Goal: Task Accomplishment & Management: Use online tool/utility

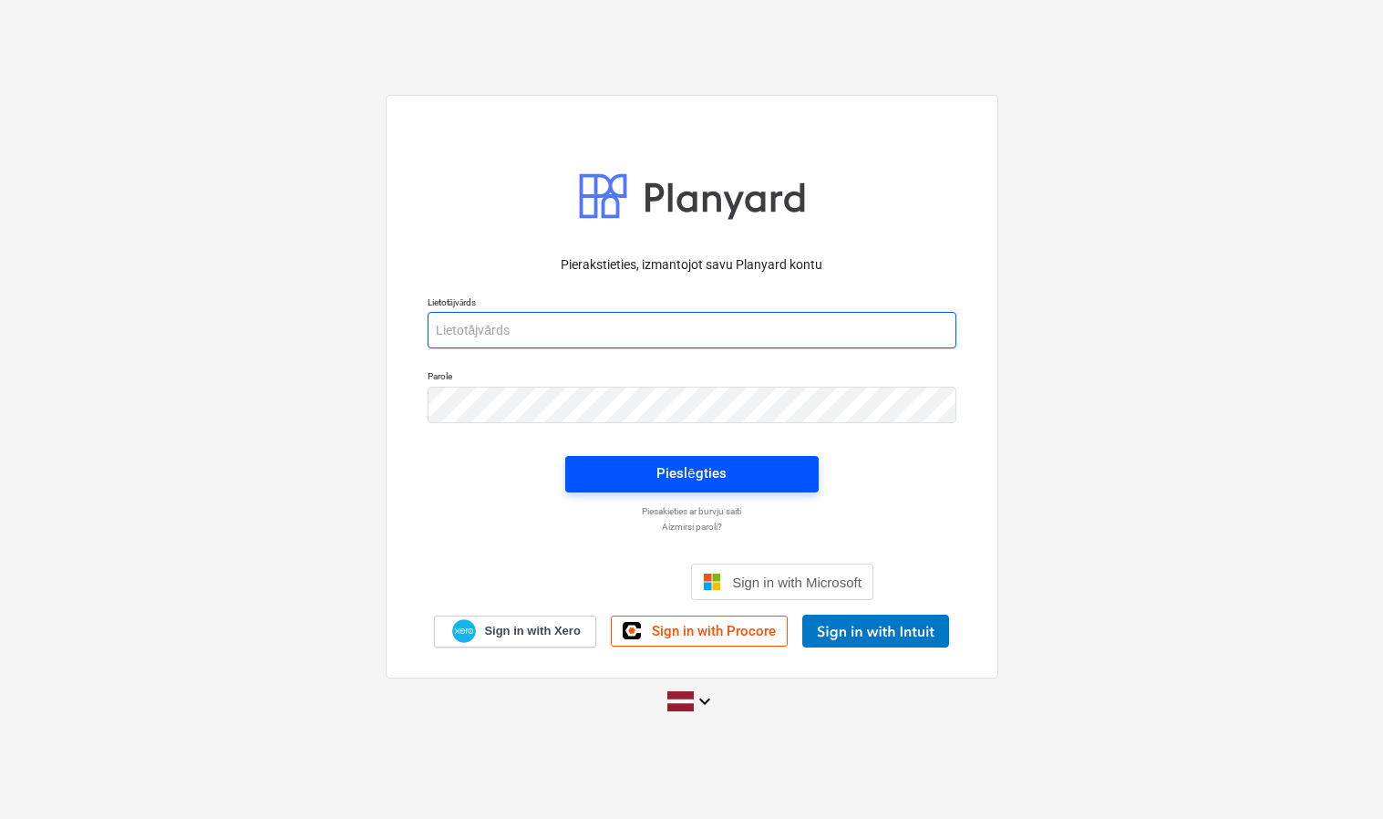
type input "[PERSON_NAME][EMAIL_ADDRESS][DOMAIN_NAME]"
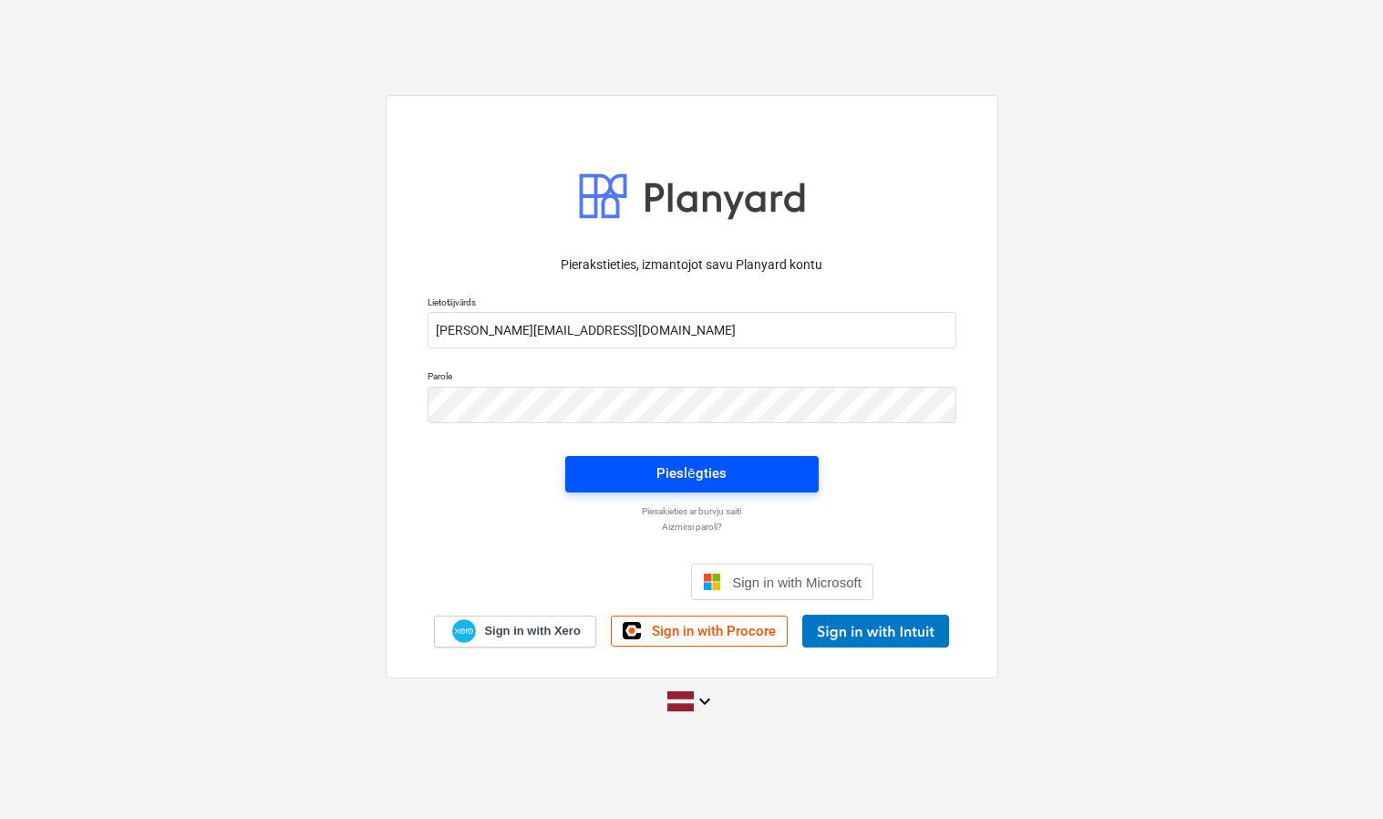
click at [682, 480] on div "Pieslēgties" at bounding box center [690, 473] width 69 height 24
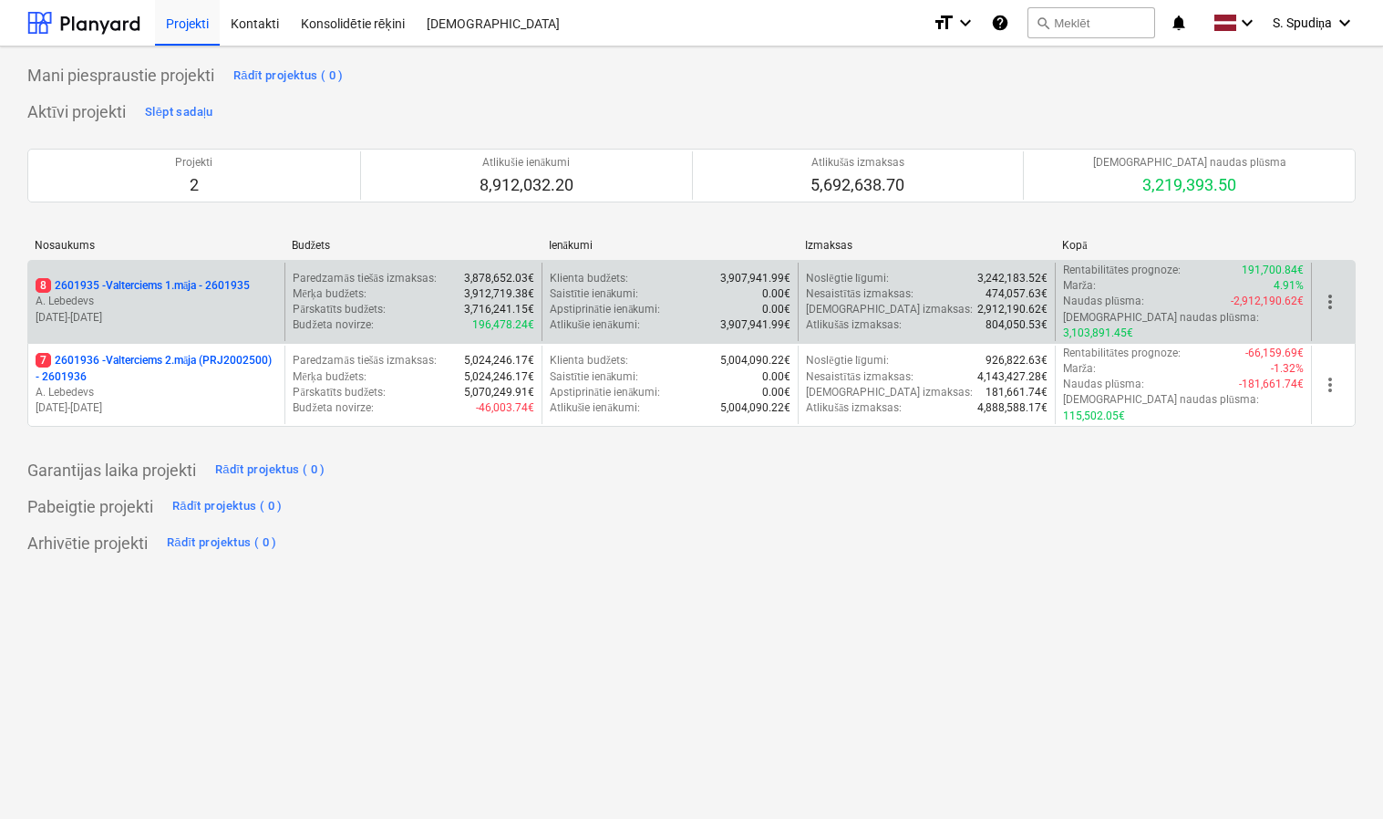
click at [205, 310] on p "[DATE] - [DATE]" at bounding box center [157, 317] width 242 height 15
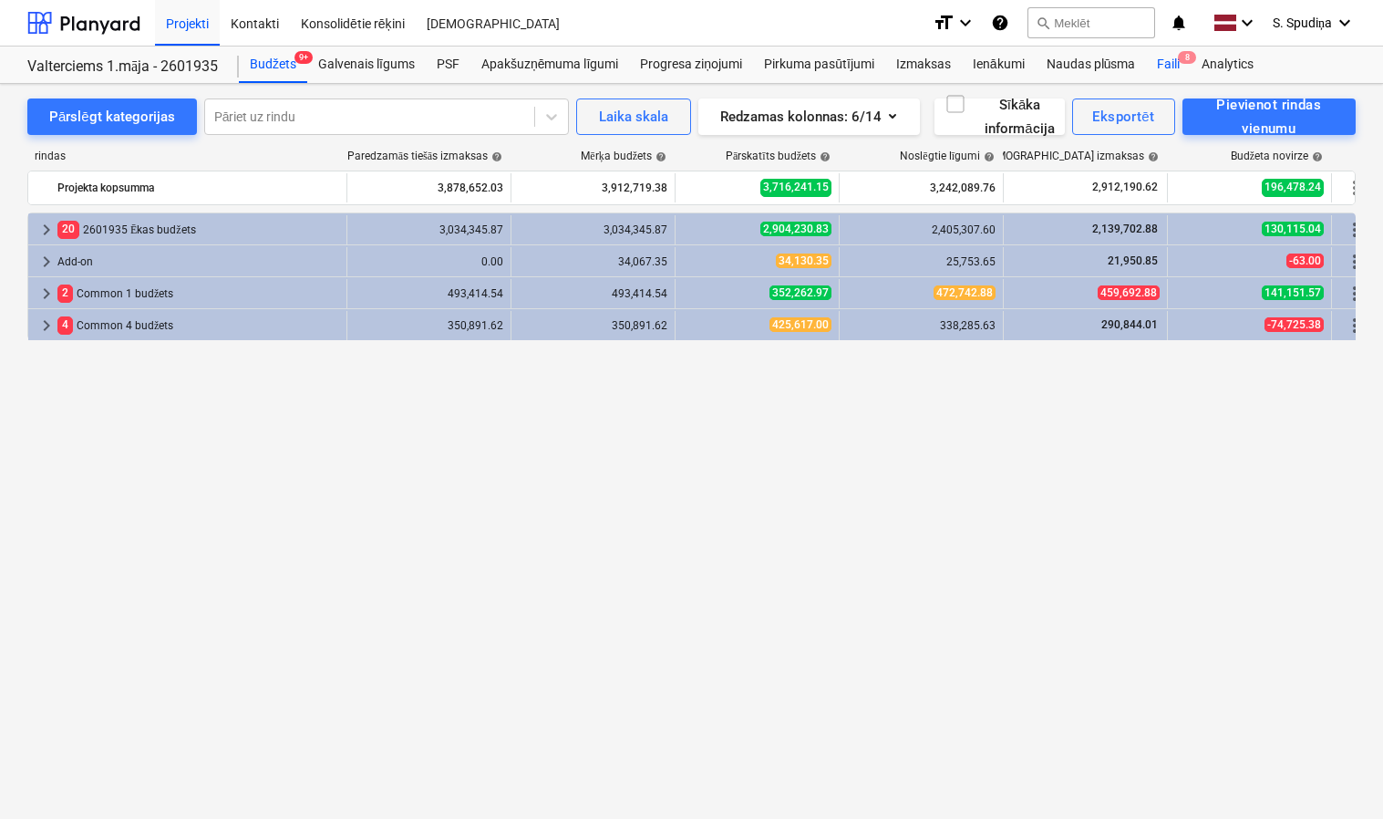
click at [1179, 58] on span "8" at bounding box center [1187, 57] width 18 height 13
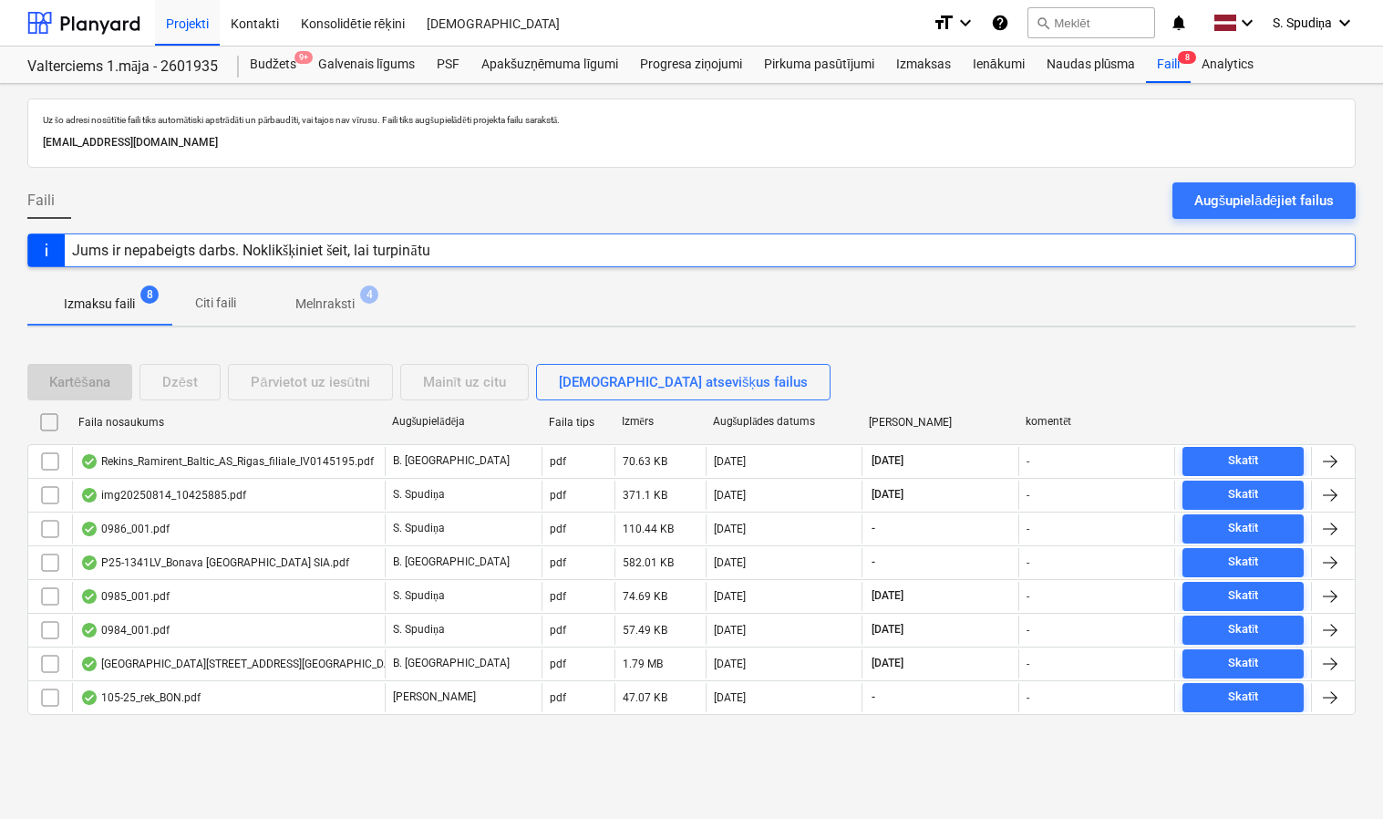
click at [746, 424] on div "Augšuplādes datums" at bounding box center [784, 422] width 142 height 14
checkbox input "false"
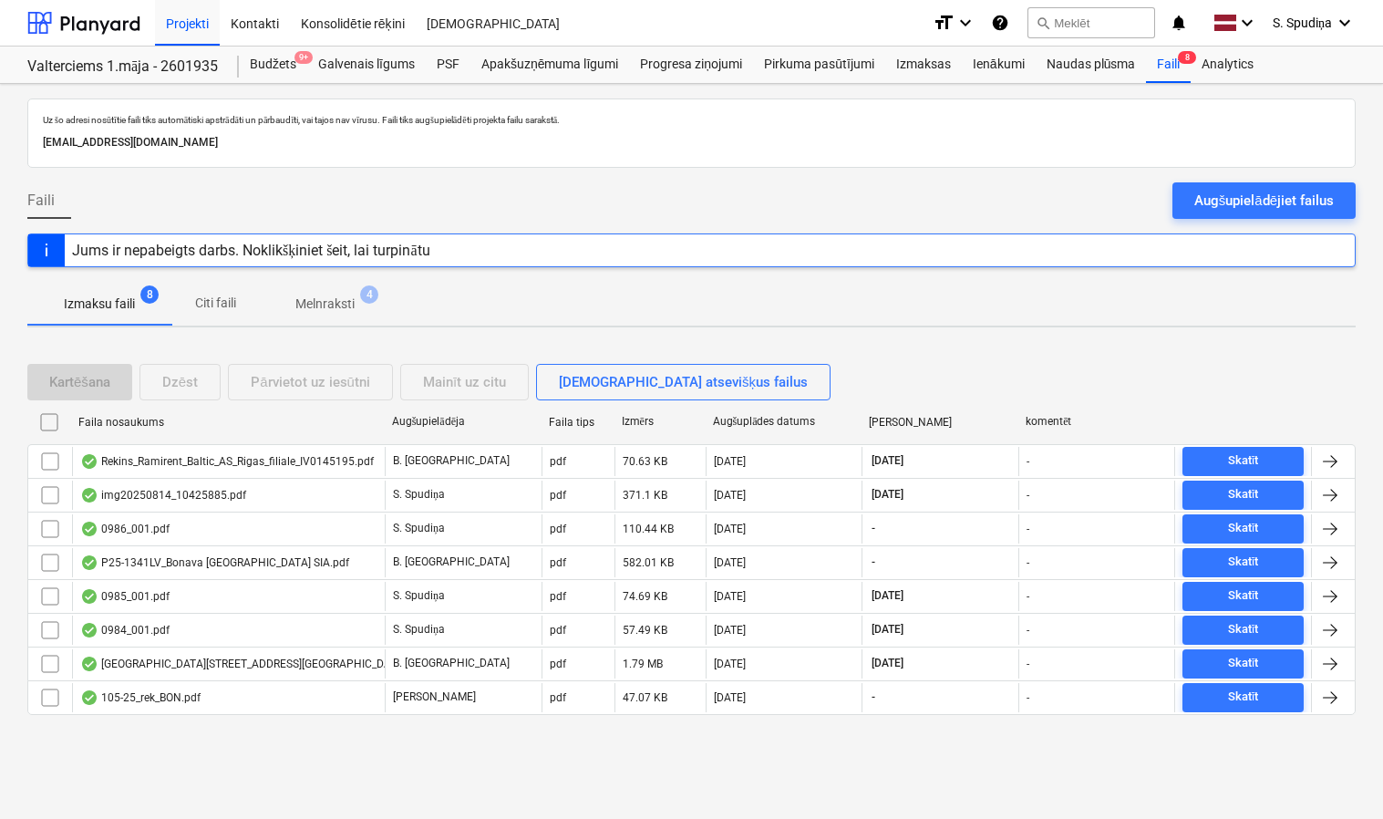
checkbox input "false"
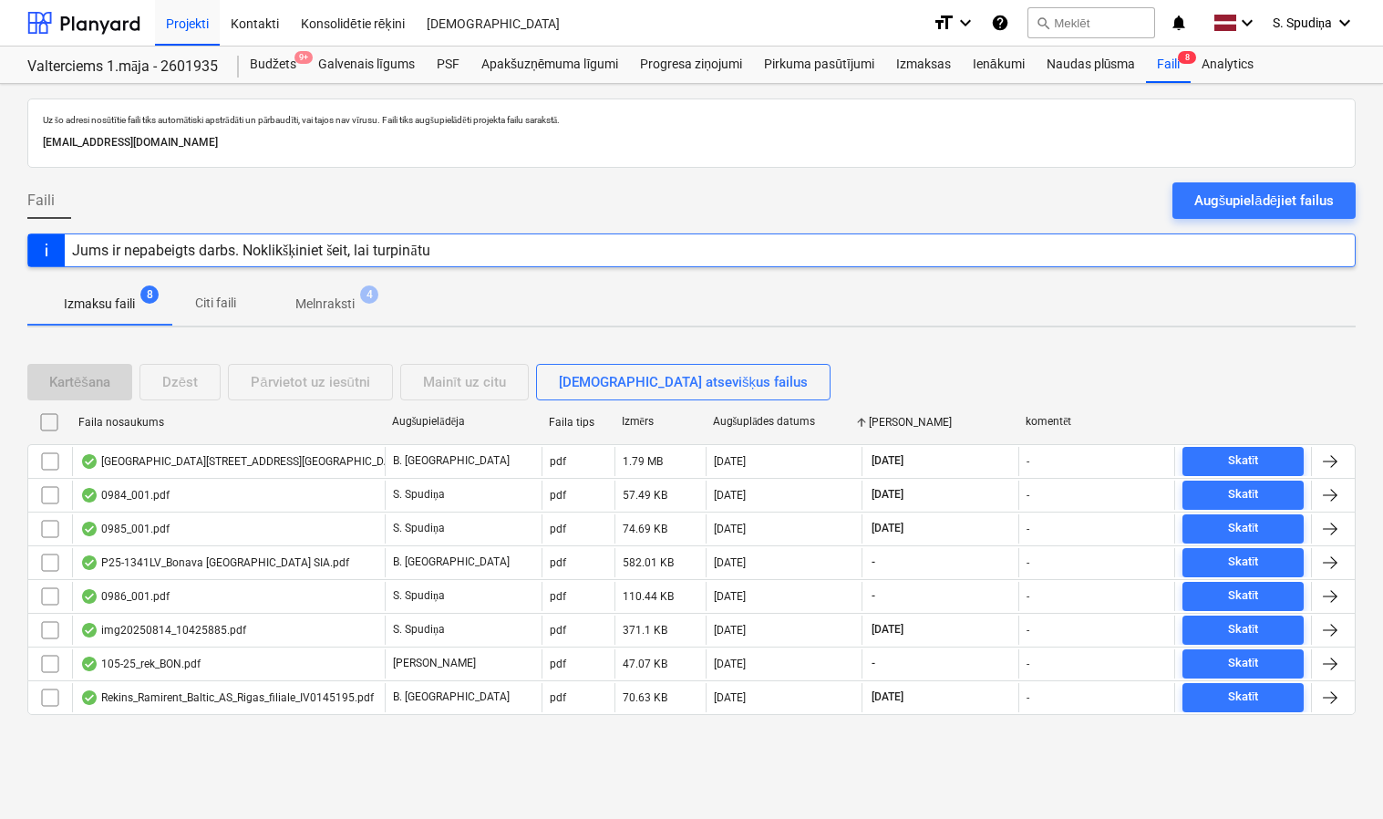
click at [746, 424] on div "Augšuplādes datums" at bounding box center [784, 422] width 142 height 14
checkbox input "false"
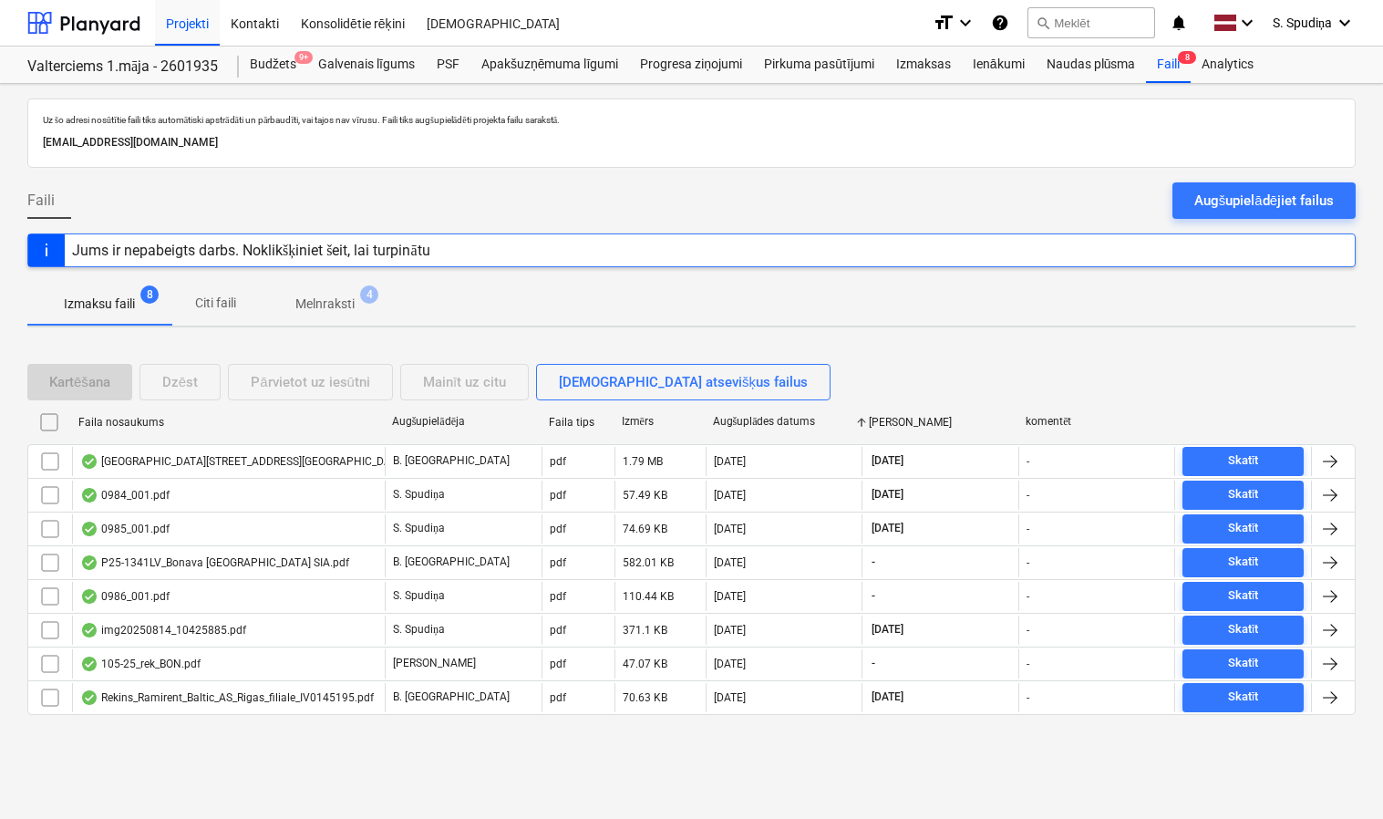
checkbox input "false"
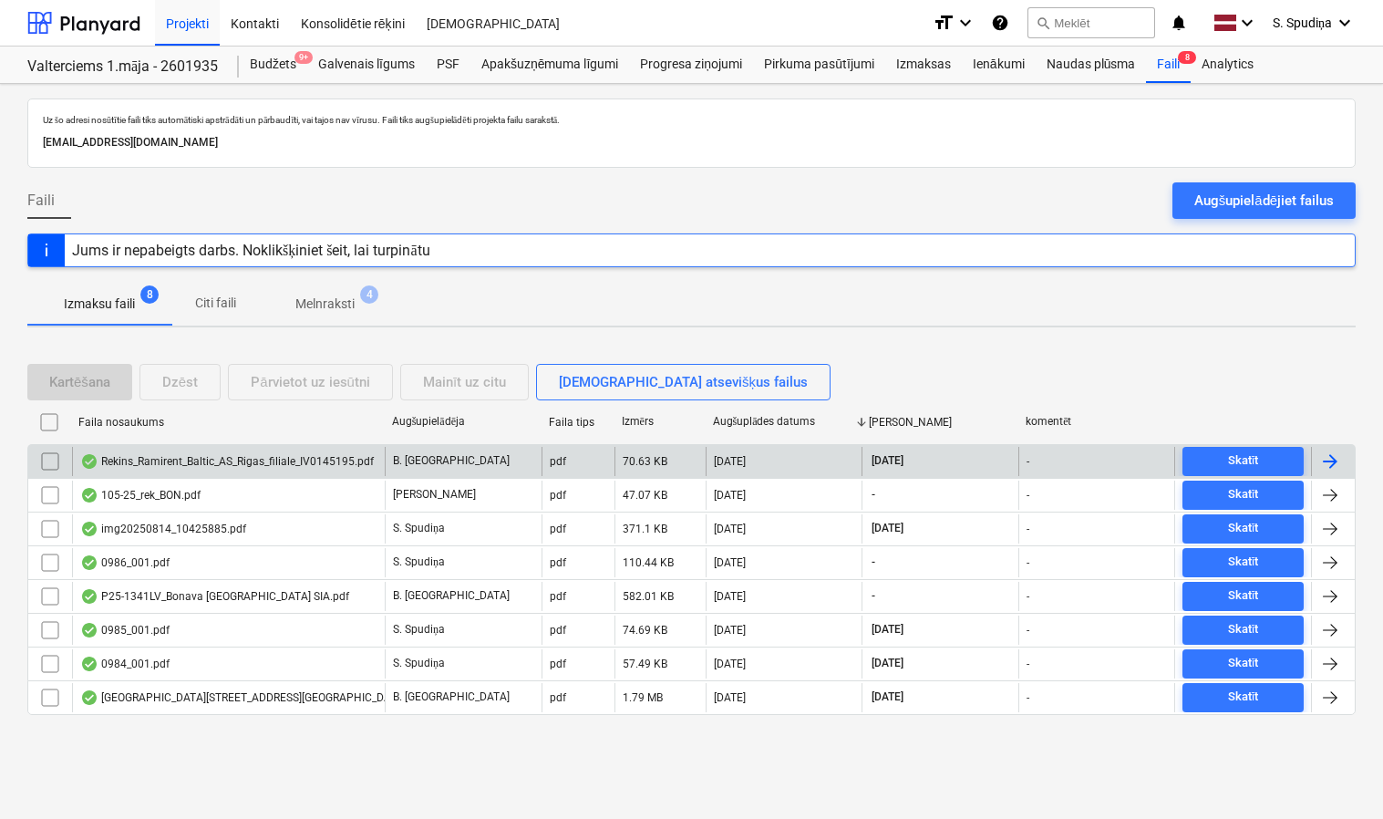
click at [241, 471] on div "Rekins_Ramirent_Baltic_AS_Rigas_filiale_IV0145195.pdf" at bounding box center [228, 461] width 313 height 29
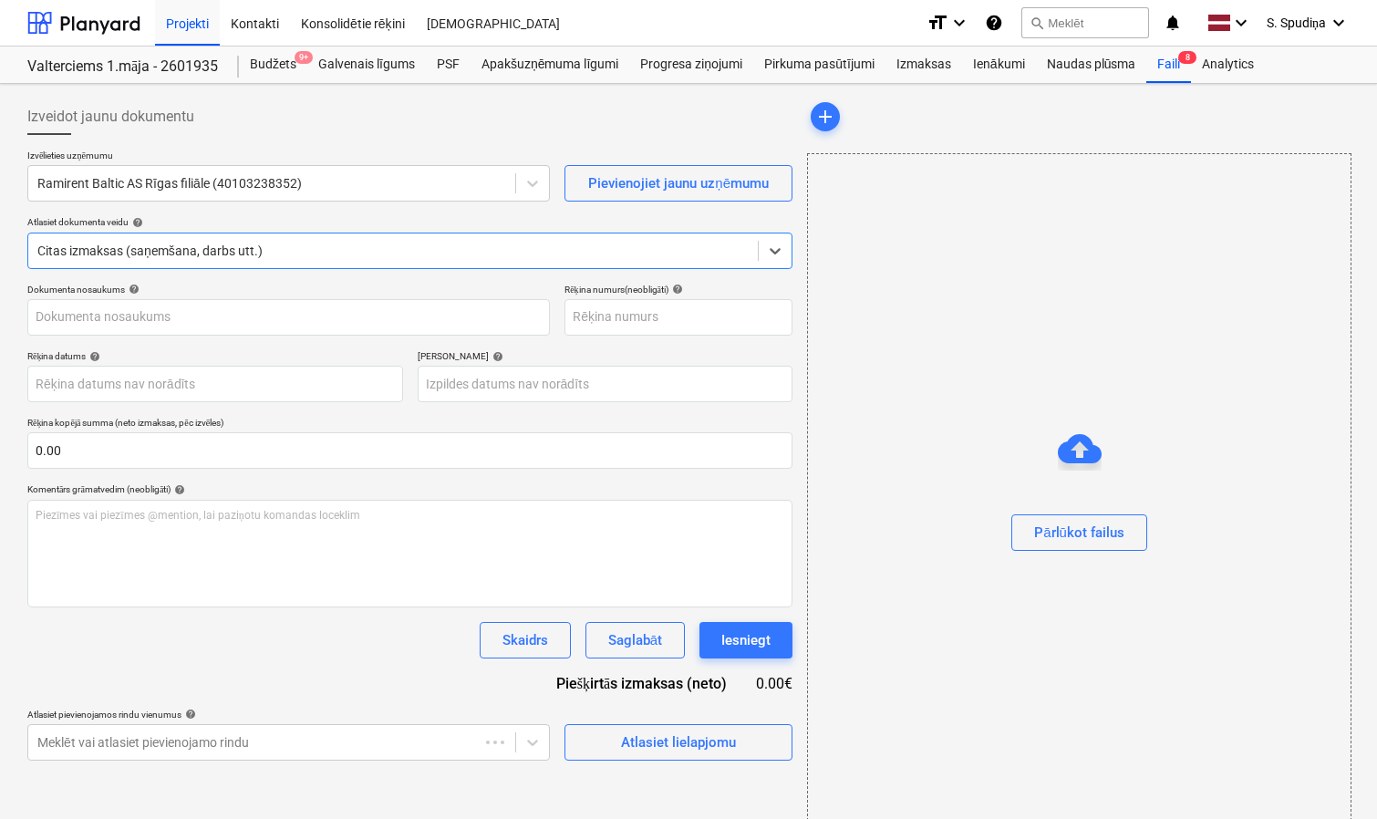
type input "IV0145195"
type input "[DATE]"
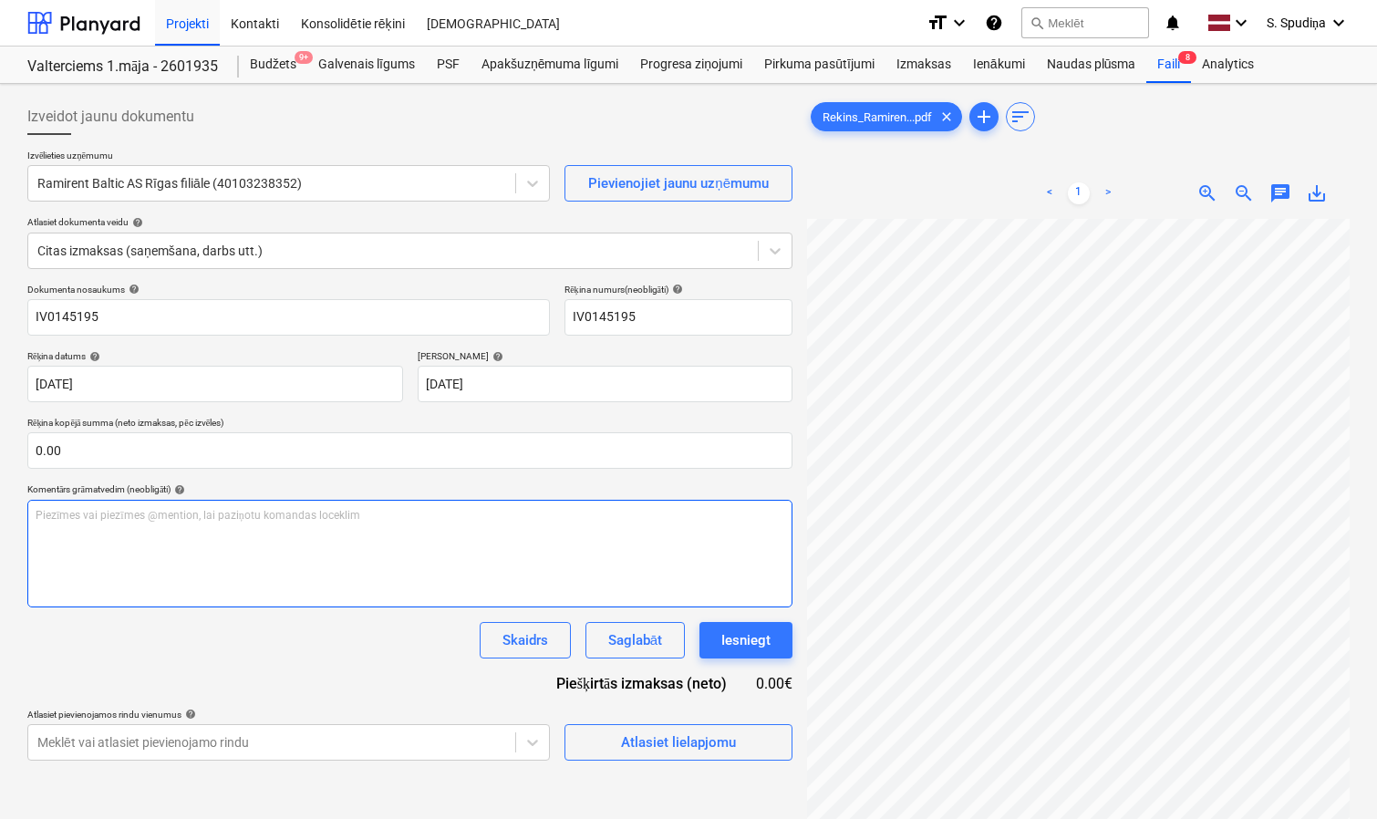
scroll to position [0, 277]
click at [703, 542] on div "Izveidot jaunu dokumentu Izvēlieties uzņēmumu Ramirent Baltic AS Rīgas filiāle …" at bounding box center [688, 542] width 1336 height 903
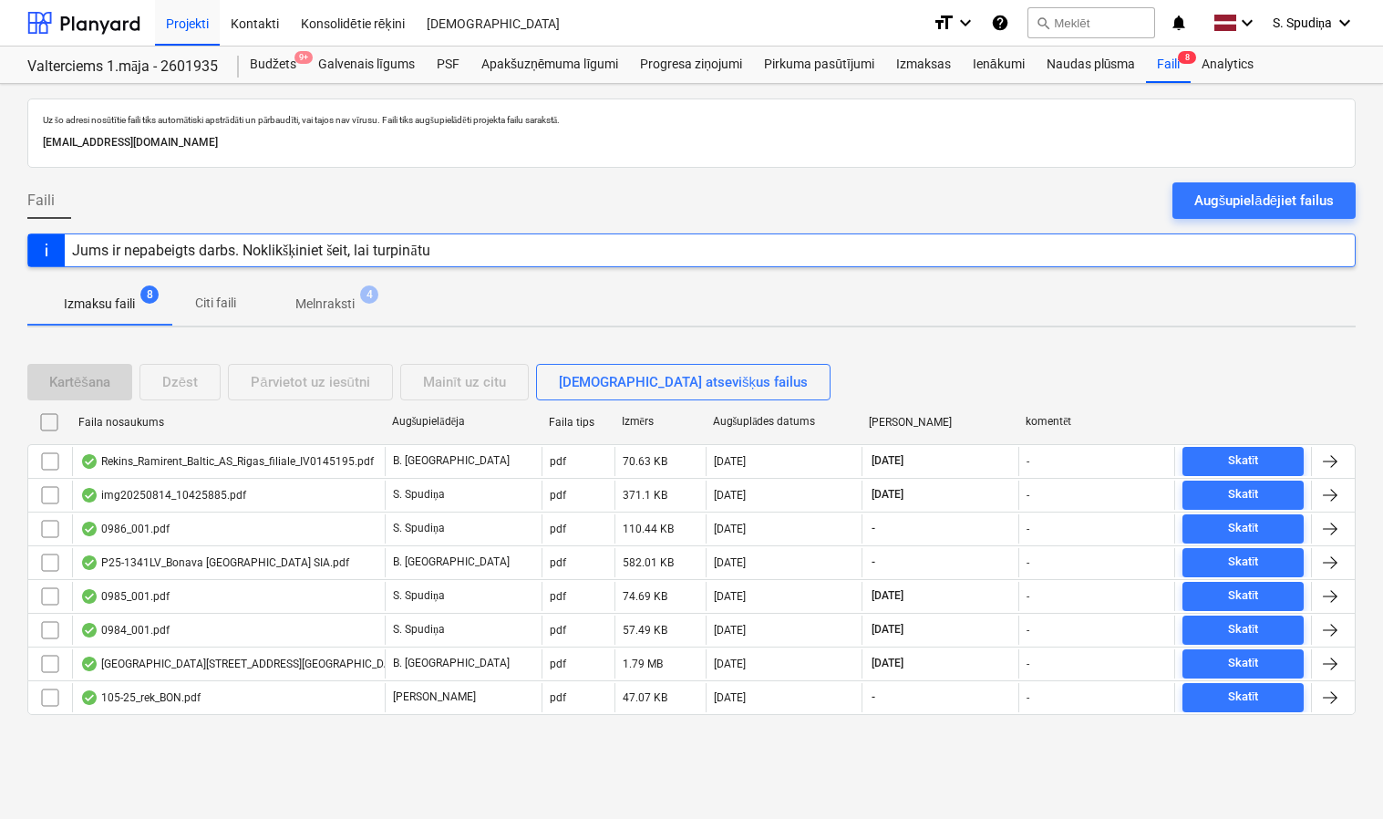
click at [341, 304] on p "Melnraksti" at bounding box center [324, 303] width 59 height 19
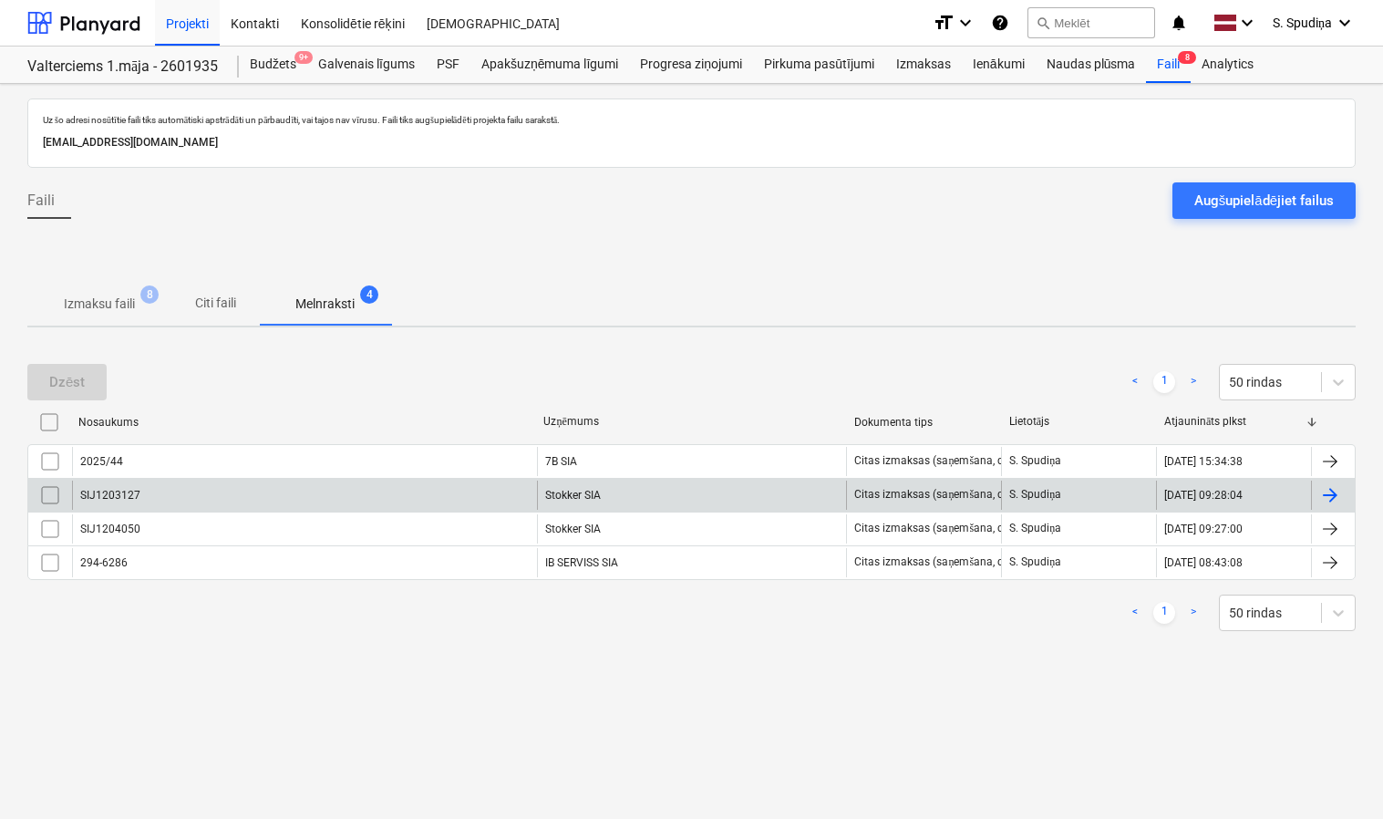
click at [103, 303] on p "Izmaksu faili" at bounding box center [99, 303] width 71 height 19
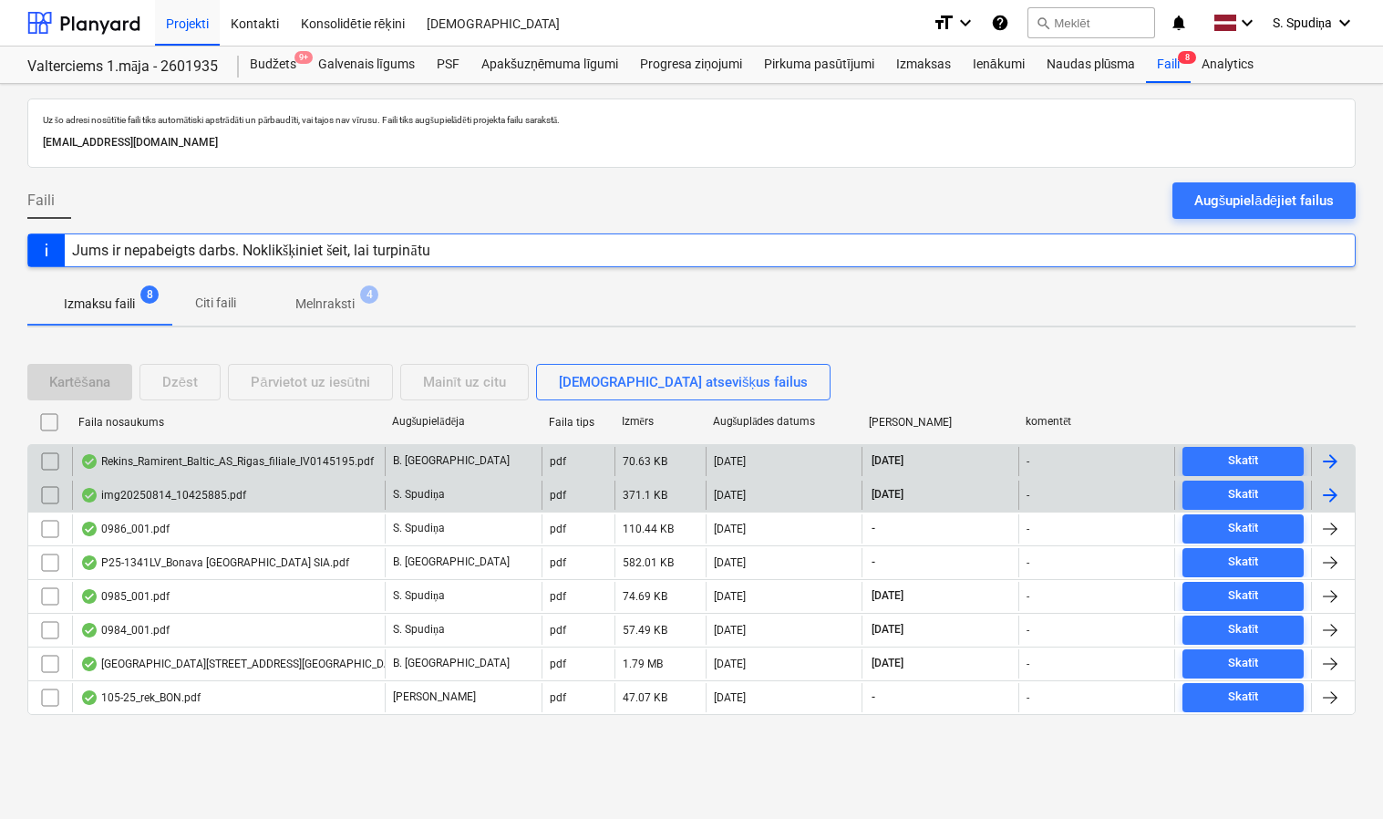
click at [152, 462] on div "Rekins_Ramirent_Baltic_AS_Rigas_filiale_IV0145195.pdf" at bounding box center [227, 461] width 294 height 15
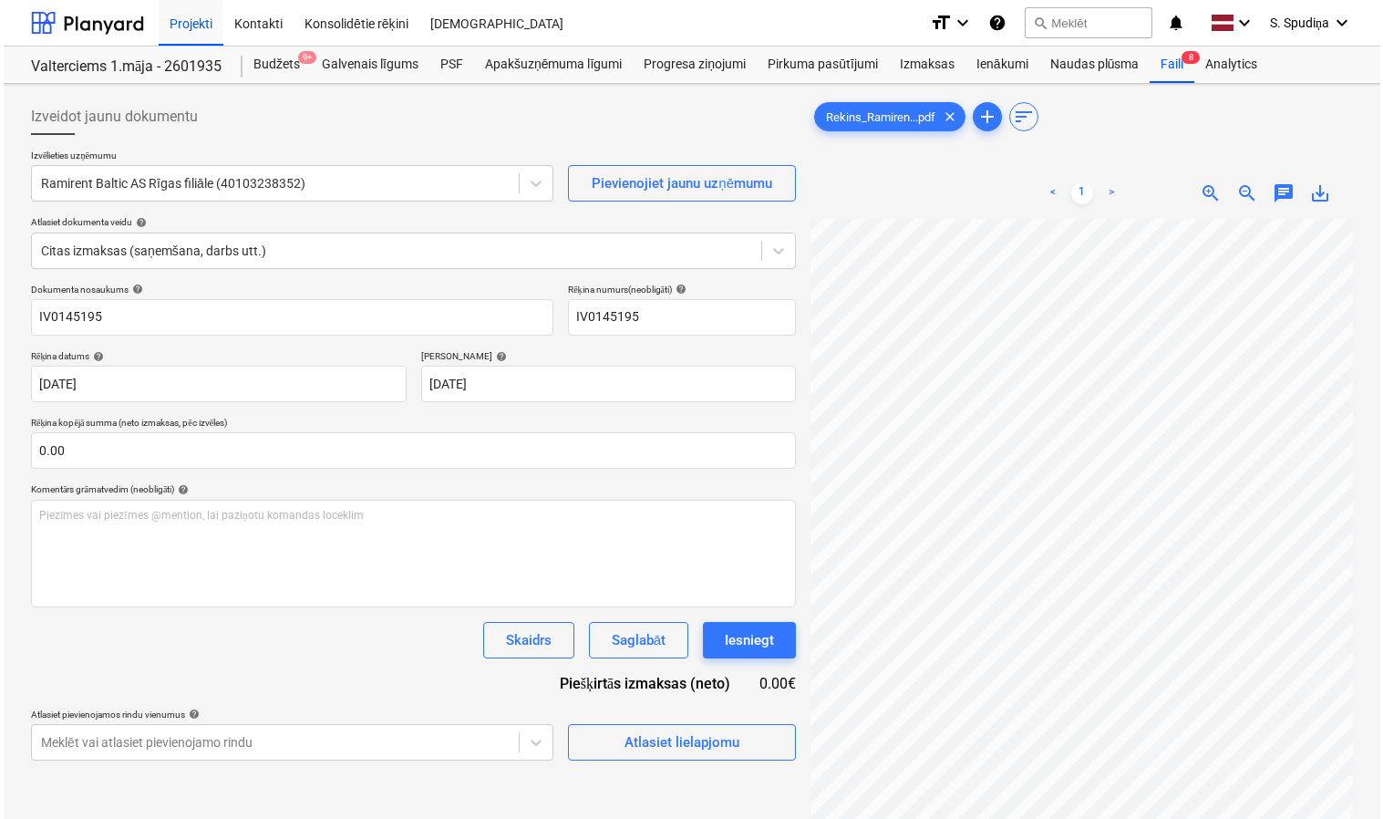
scroll to position [0, 246]
click at [676, 739] on div "Atlasiet lielapjomu" at bounding box center [678, 742] width 115 height 24
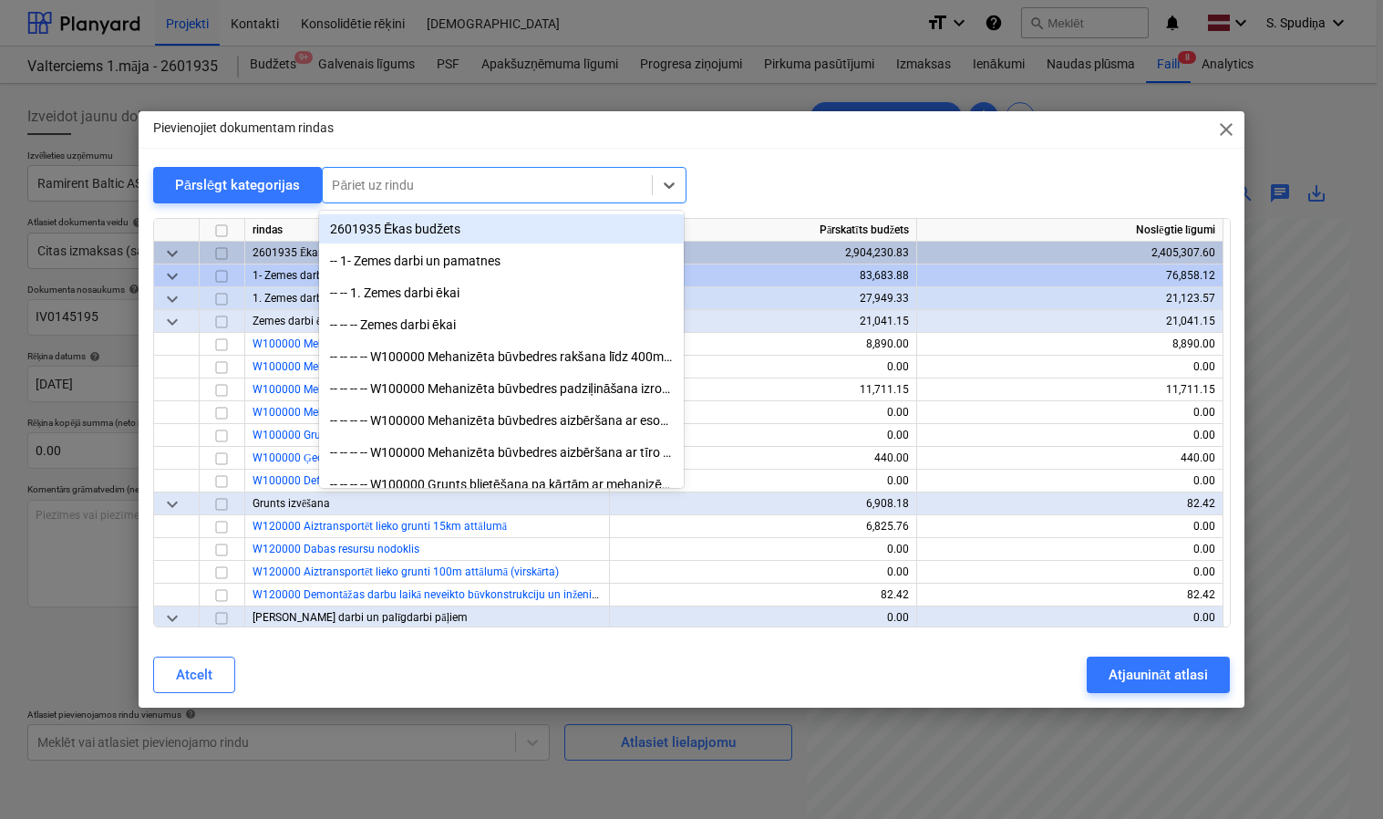
click at [387, 184] on div at bounding box center [487, 185] width 311 height 18
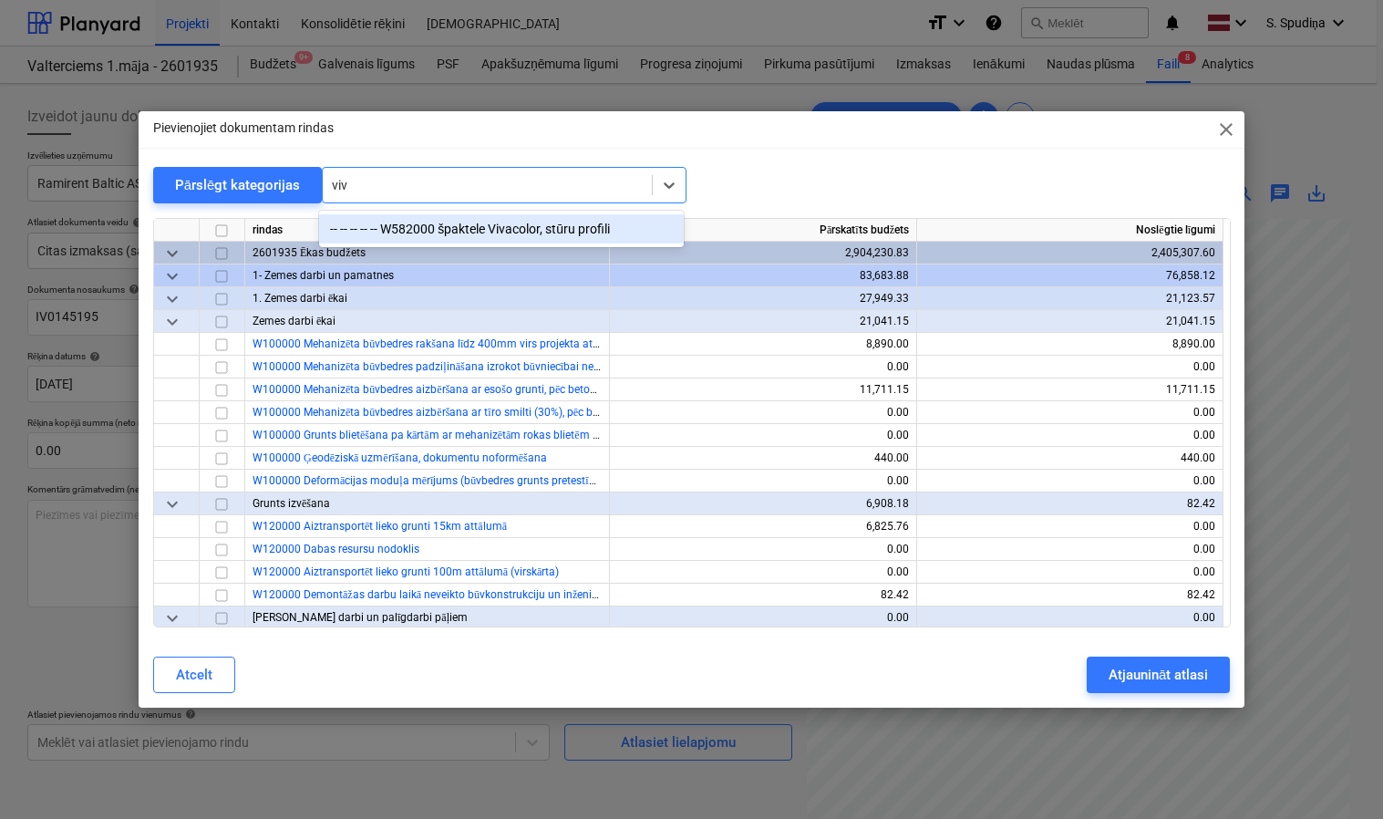
type input "viva"
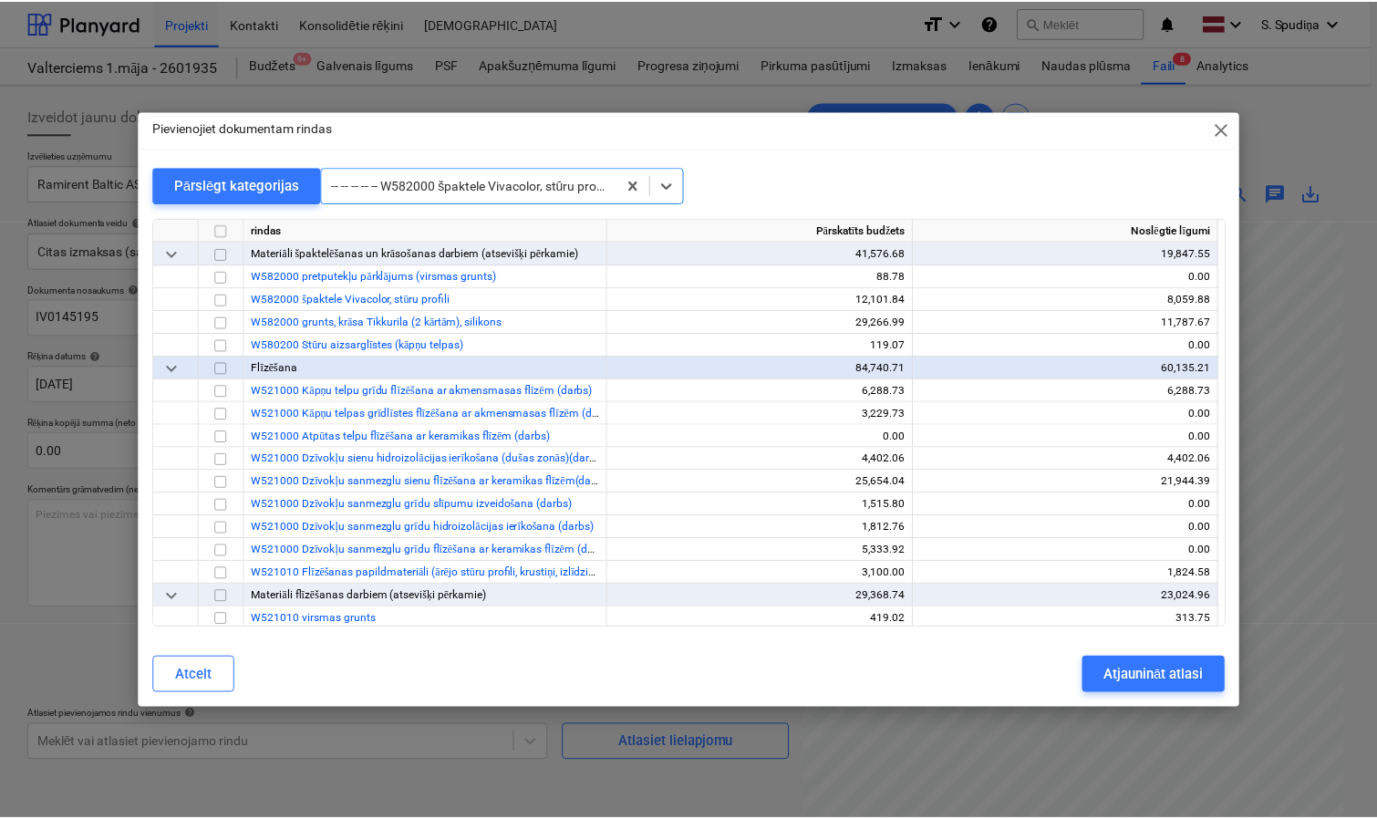
scroll to position [9709, 0]
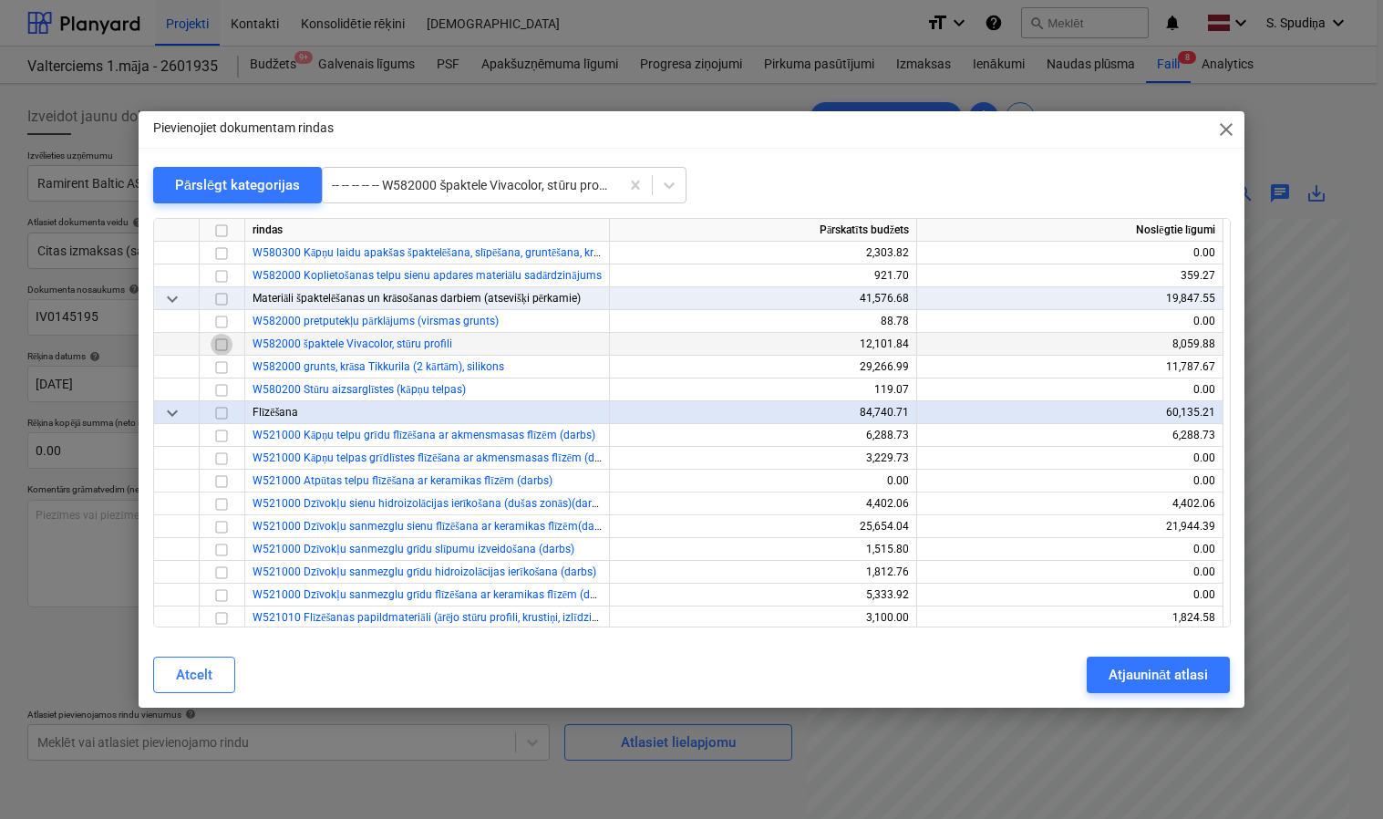
click at [224, 339] on input "checkbox" at bounding box center [222, 345] width 22 height 22
click at [1161, 680] on div "Atjaunināt atlasi" at bounding box center [1158, 675] width 99 height 24
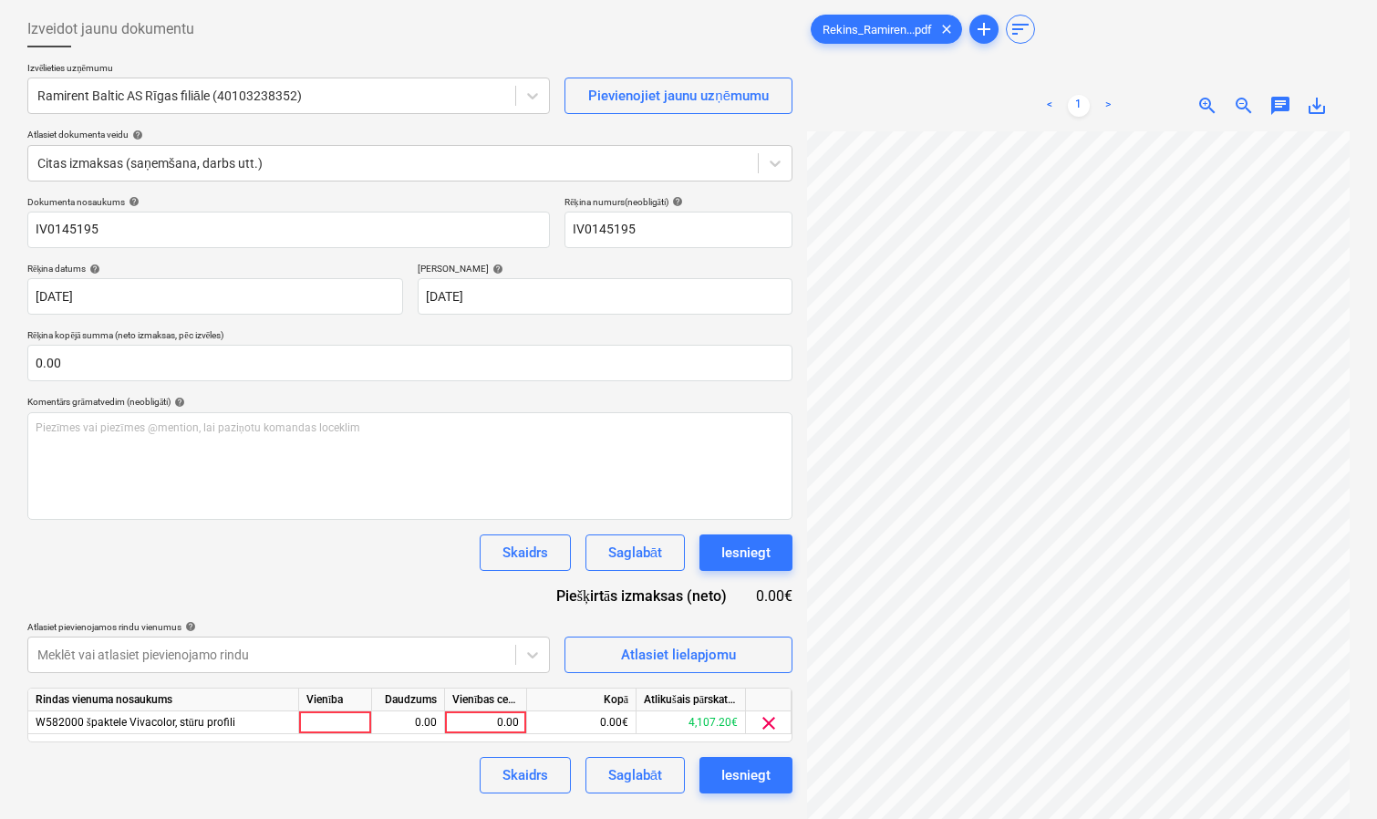
scroll to position [182, 0]
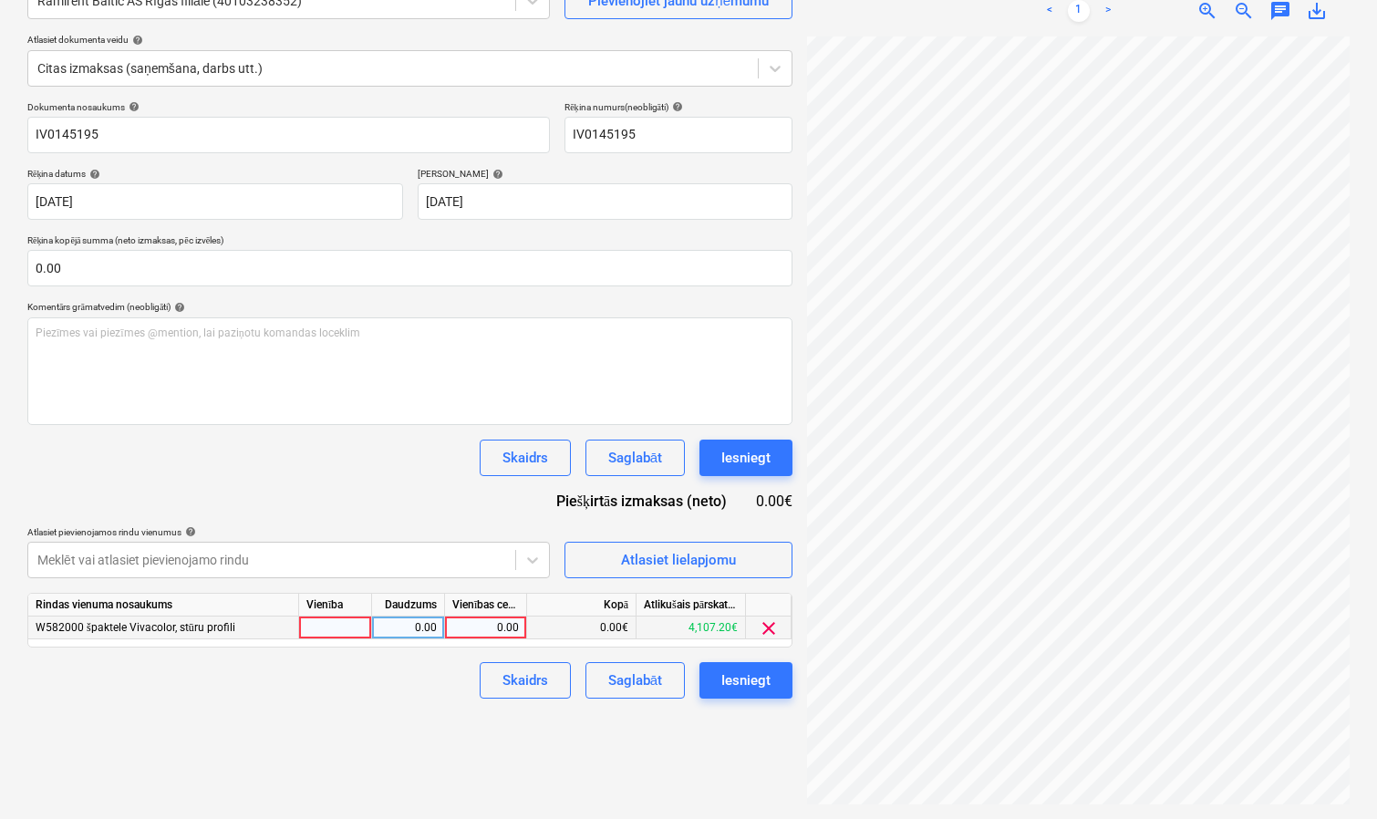
click at [500, 616] on div "0.00" at bounding box center [485, 627] width 67 height 23
type input "249.15"
click at [626, 686] on div "Saglabāt" at bounding box center [635, 680] width 54 height 24
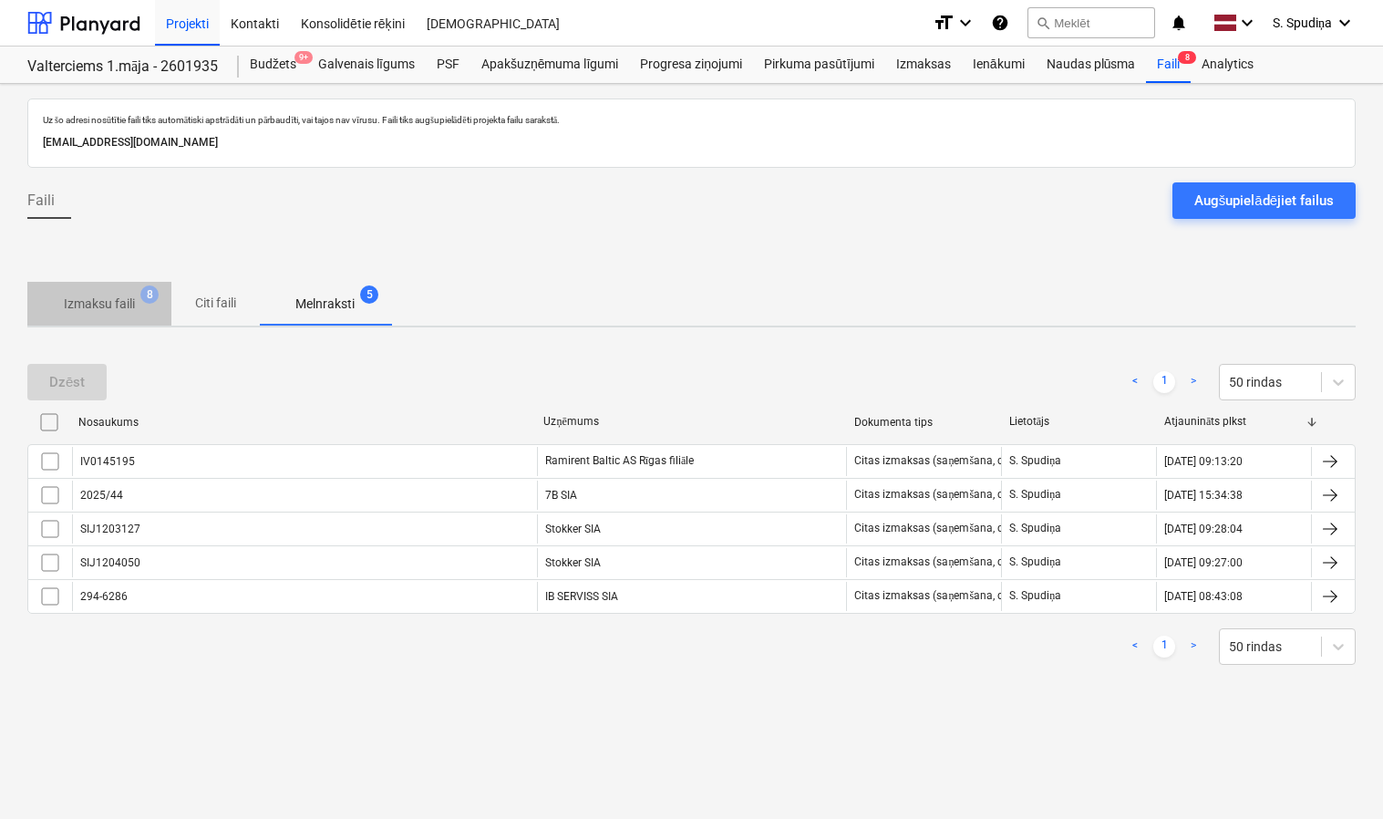
click at [106, 309] on p "Izmaksu faili" at bounding box center [99, 303] width 71 height 19
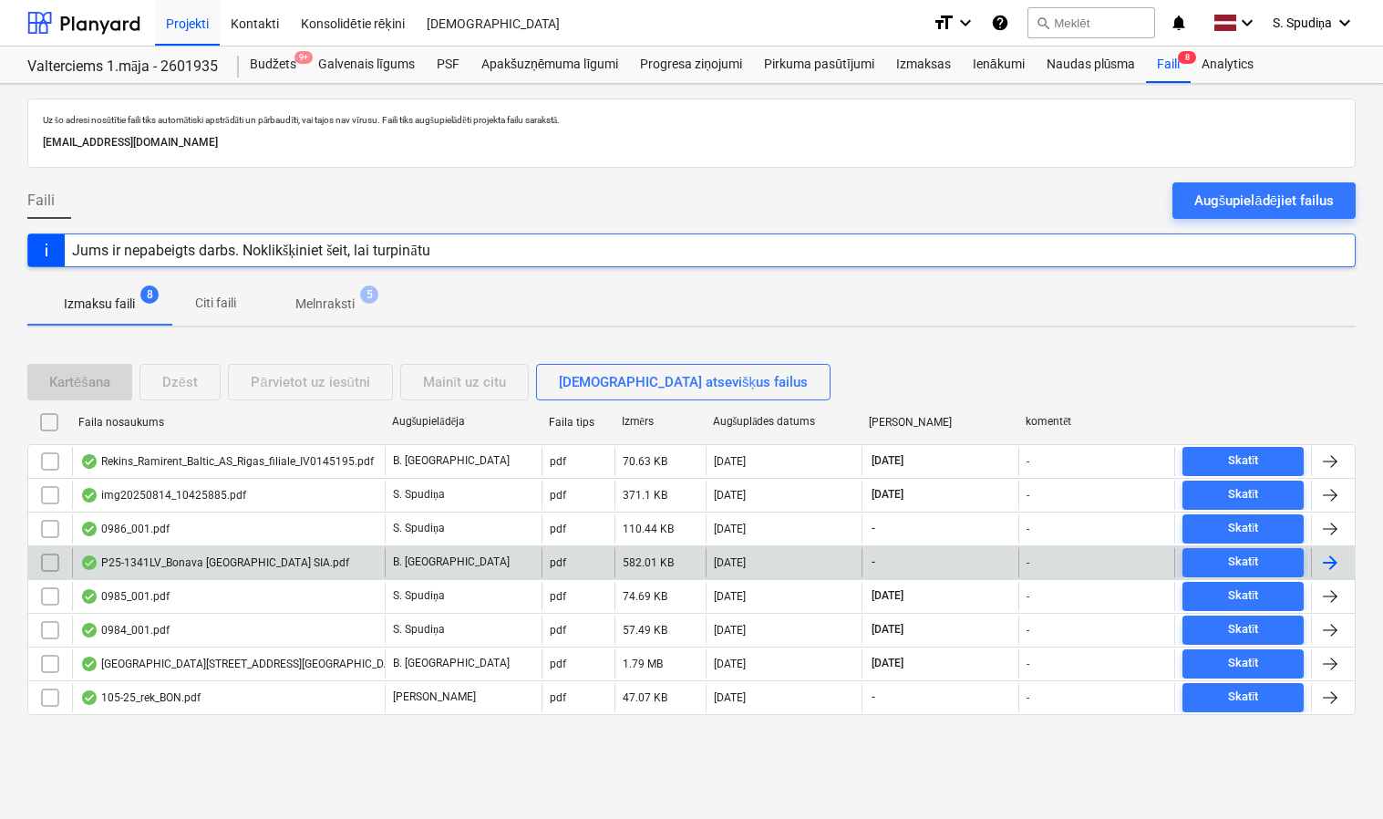
click at [298, 559] on div "P25-1341LV_Bonava [GEOGRAPHIC_DATA] SIA.pdf" at bounding box center [228, 562] width 313 height 29
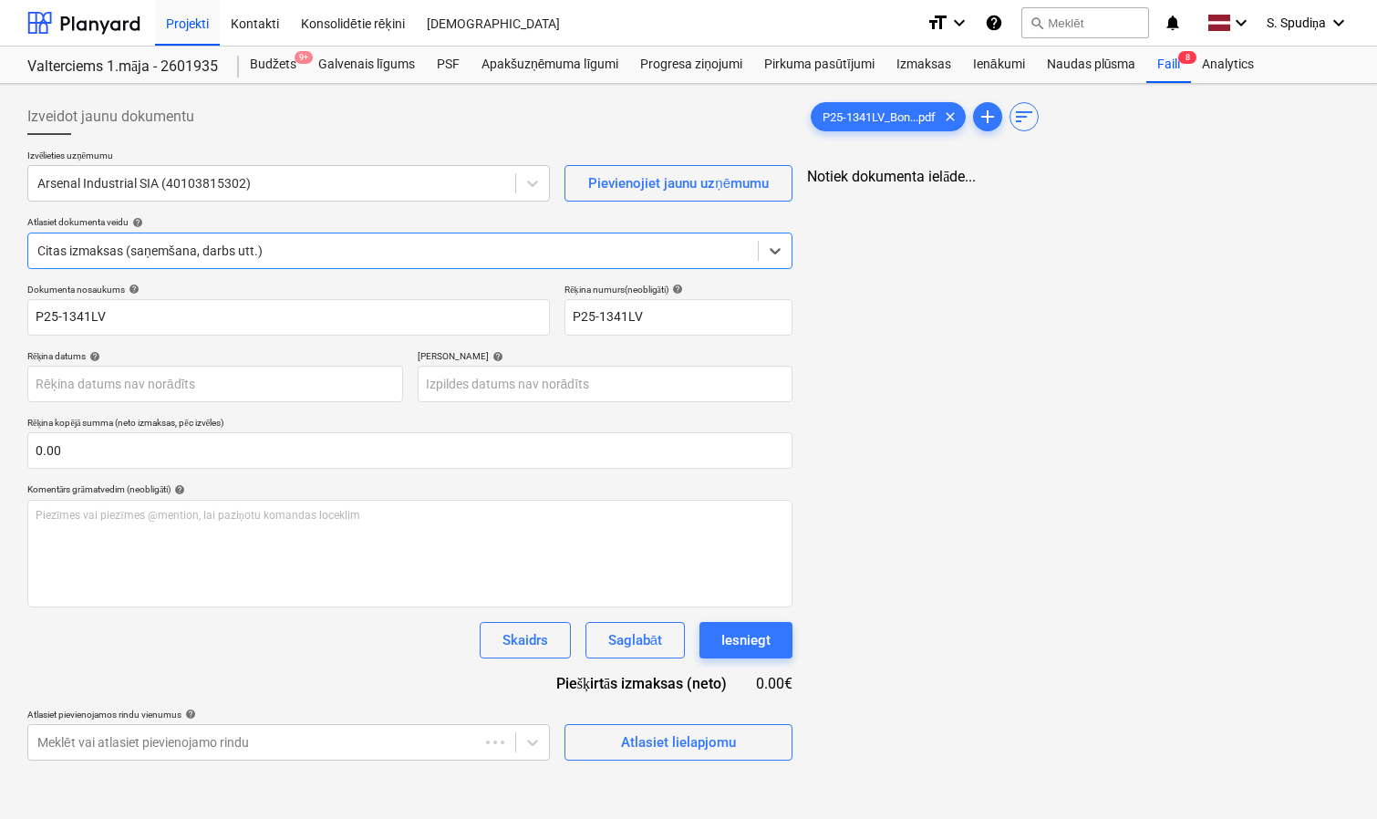
type input "P25-1341LV"
click at [778, 424] on div "Izveidot jaunu dokumentu Izvēlieties uzņēmumu Arsenal Industrial SIA (401038153…" at bounding box center [688, 542] width 1336 height 903
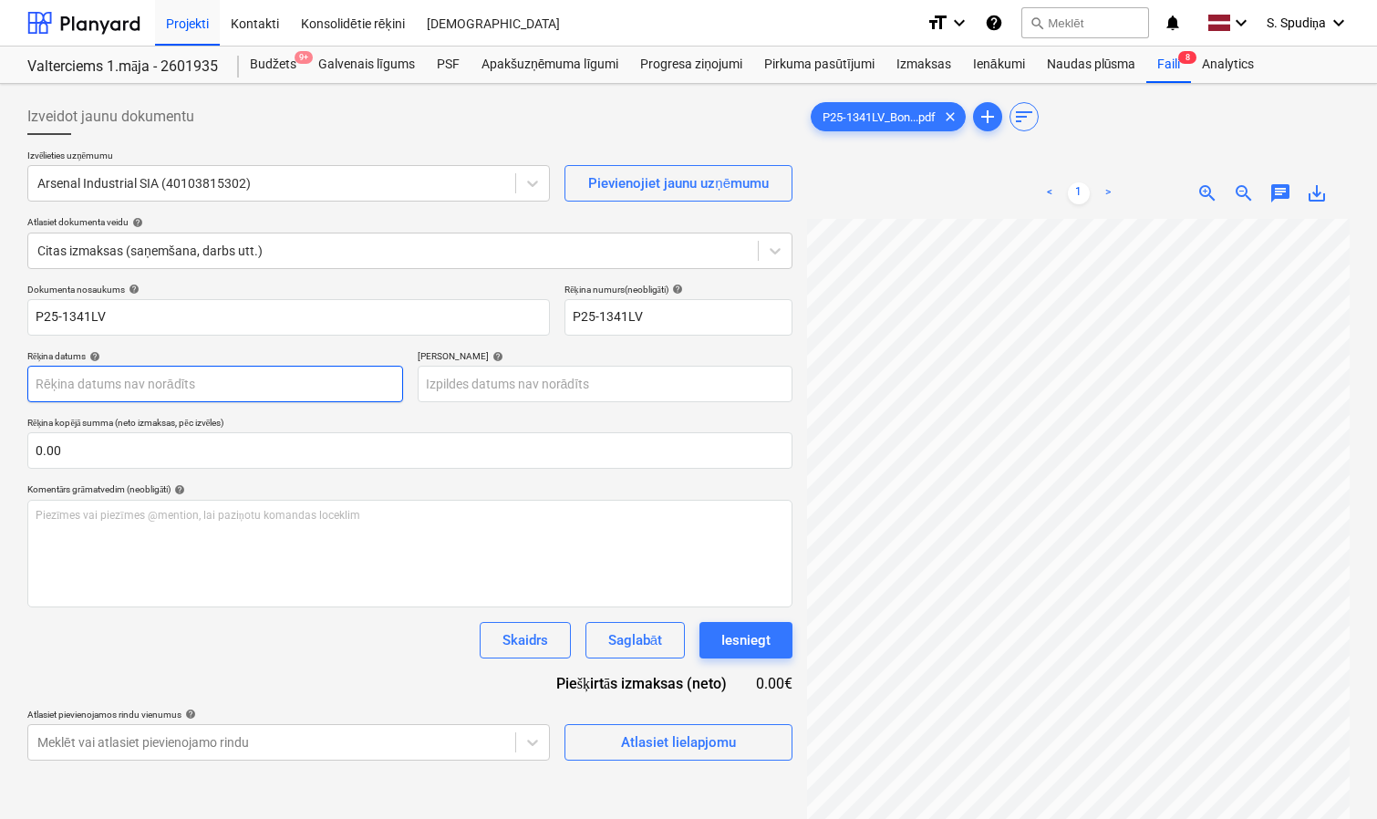
click at [209, 398] on body "Projekti Kontakti Konsolidētie rēķini Iesūtne format_size keyboard_arrow_down h…" at bounding box center [688, 409] width 1377 height 819
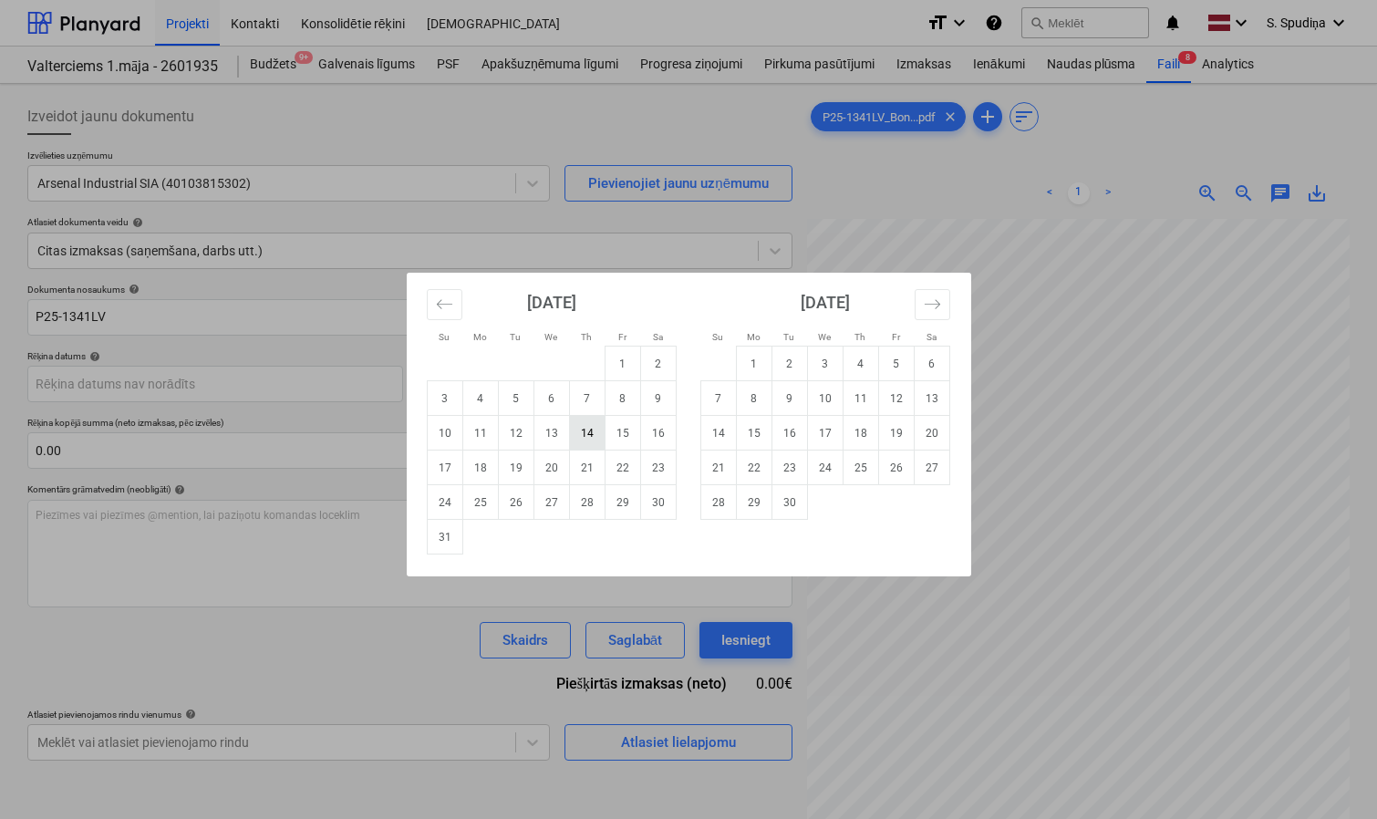
click at [590, 439] on td "14" at bounding box center [587, 433] width 36 height 35
type input "[DATE]"
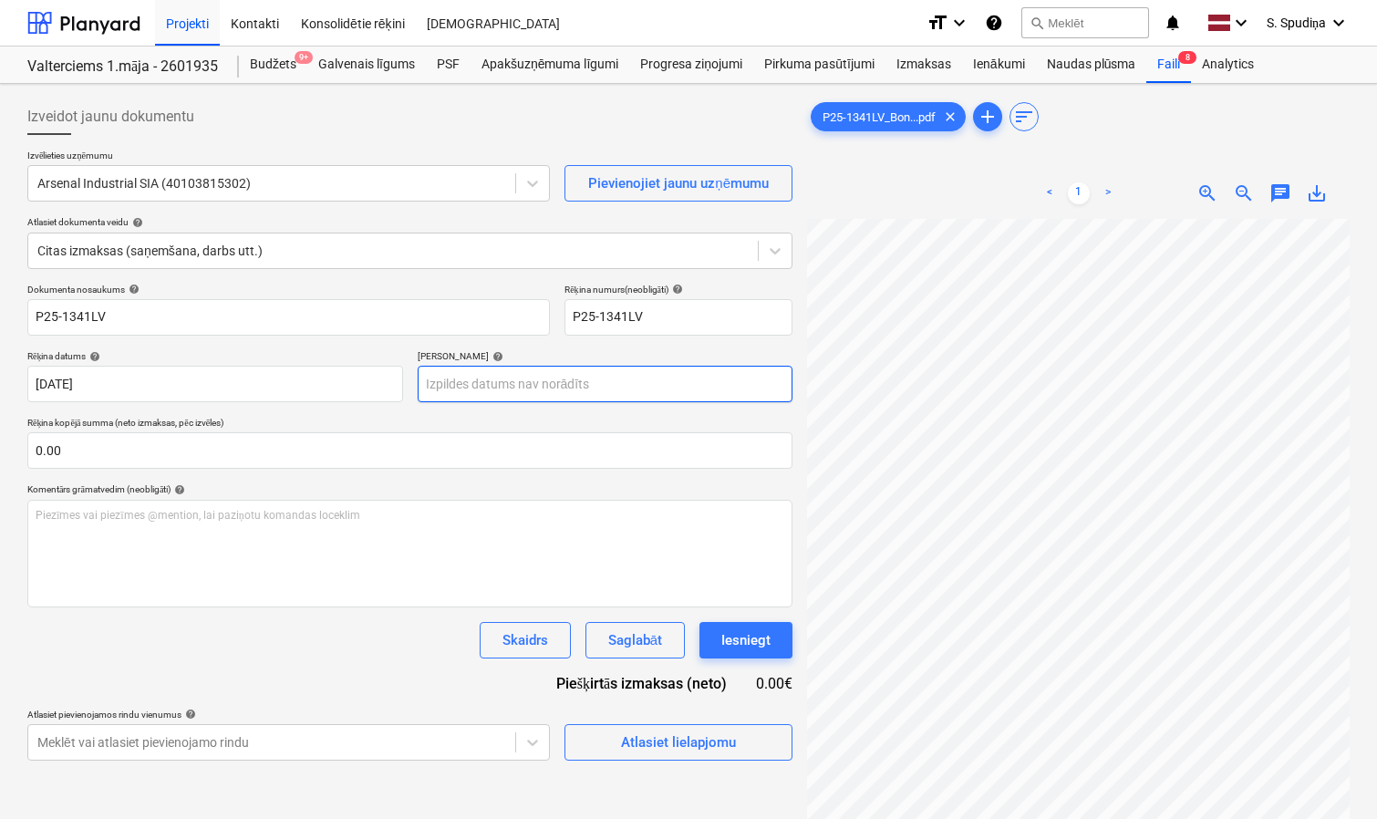
click at [587, 383] on body "Projekti Kontakti Konsolidētie rēķini Iesūtne format_size keyboard_arrow_down h…" at bounding box center [688, 409] width 1377 height 819
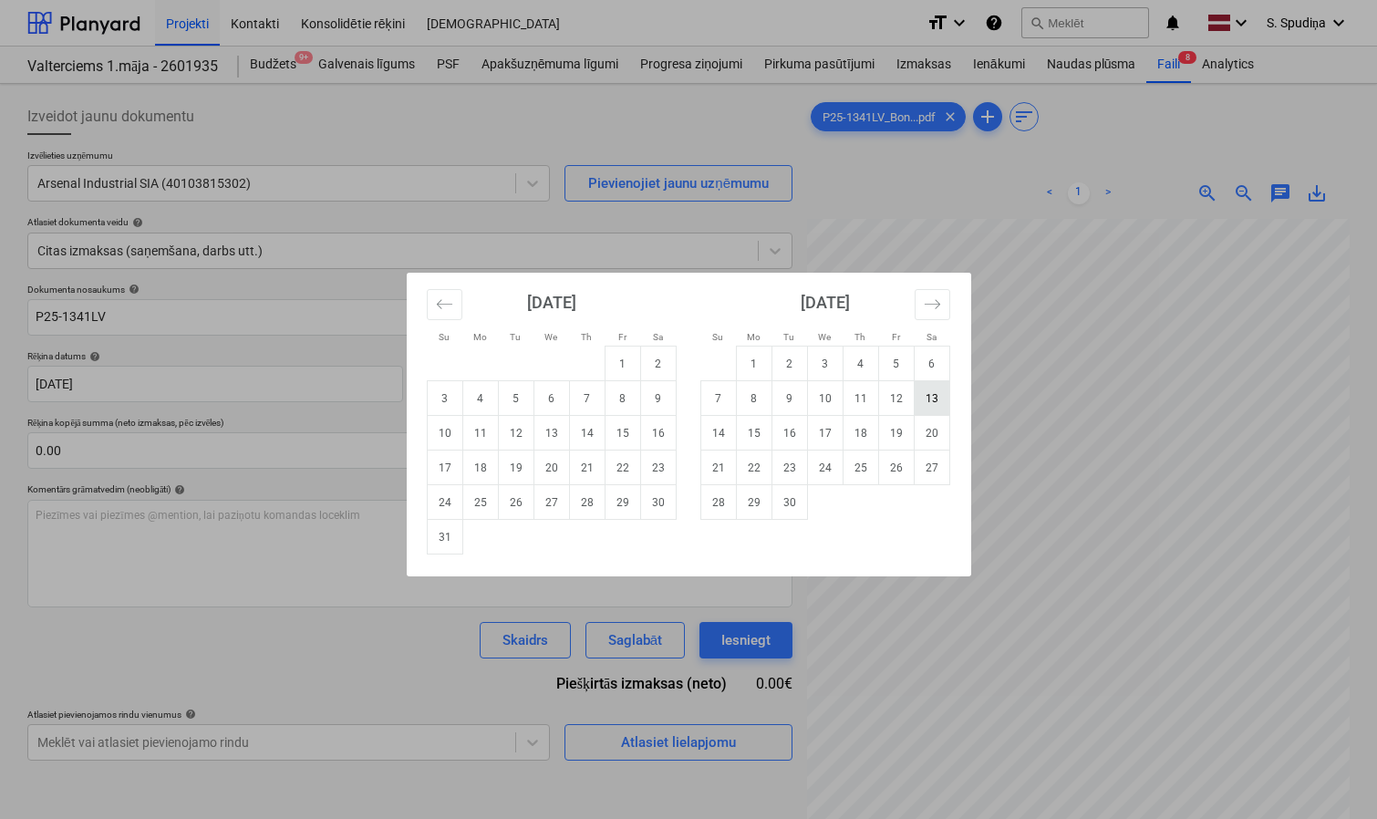
click at [922, 403] on td "13" at bounding box center [931, 398] width 36 height 35
type input "[DATE]"
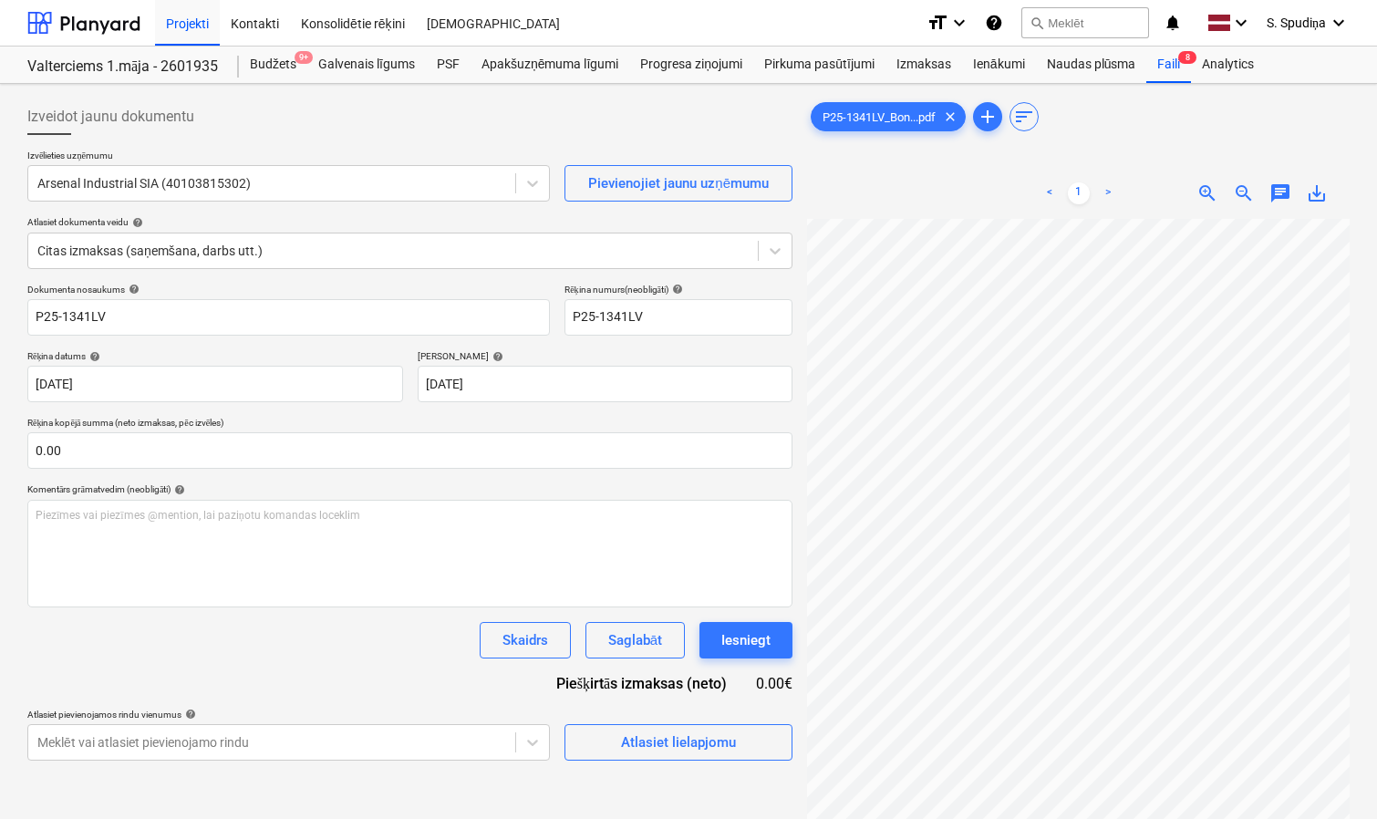
scroll to position [117, 282]
click at [683, 733] on div "Atlasiet lielapjomu" at bounding box center [678, 742] width 115 height 24
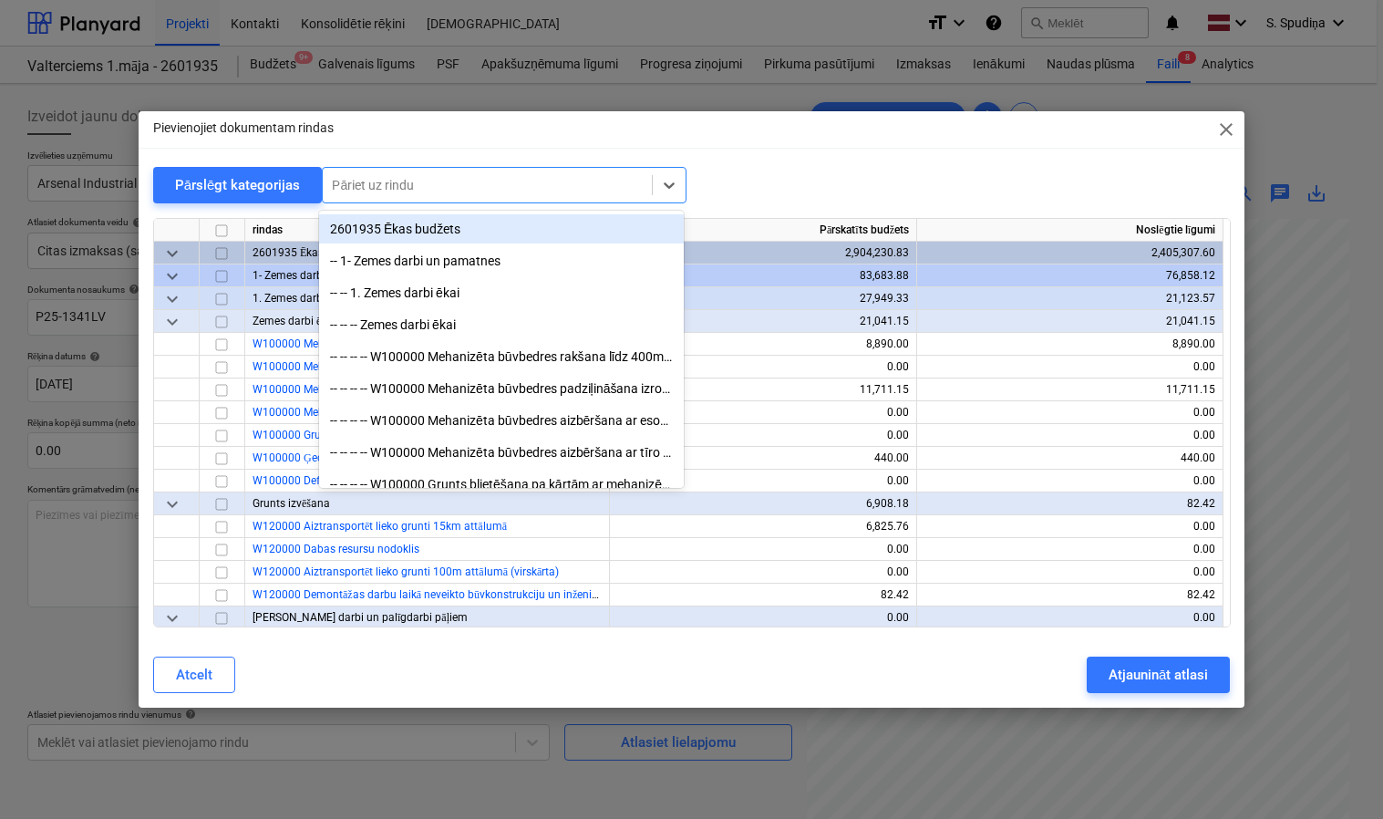
click at [461, 197] on div "Pāriet uz rindu" at bounding box center [487, 185] width 329 height 26
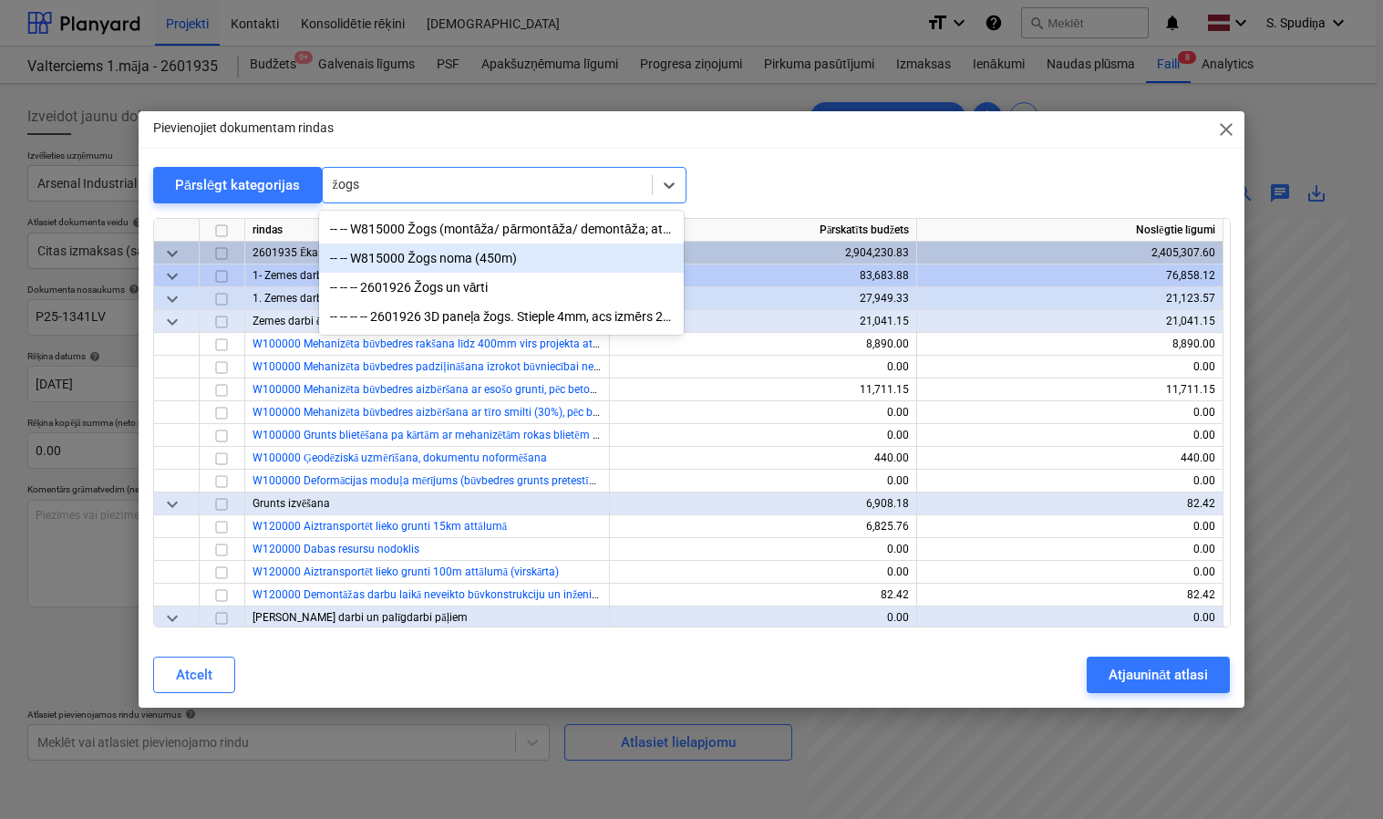
type input "žogs"
click at [1286, 264] on div "Pievienojiet dokumentam rindas close Pārslēgt kategorijas option -- -- W815000 …" at bounding box center [691, 409] width 1383 height 819
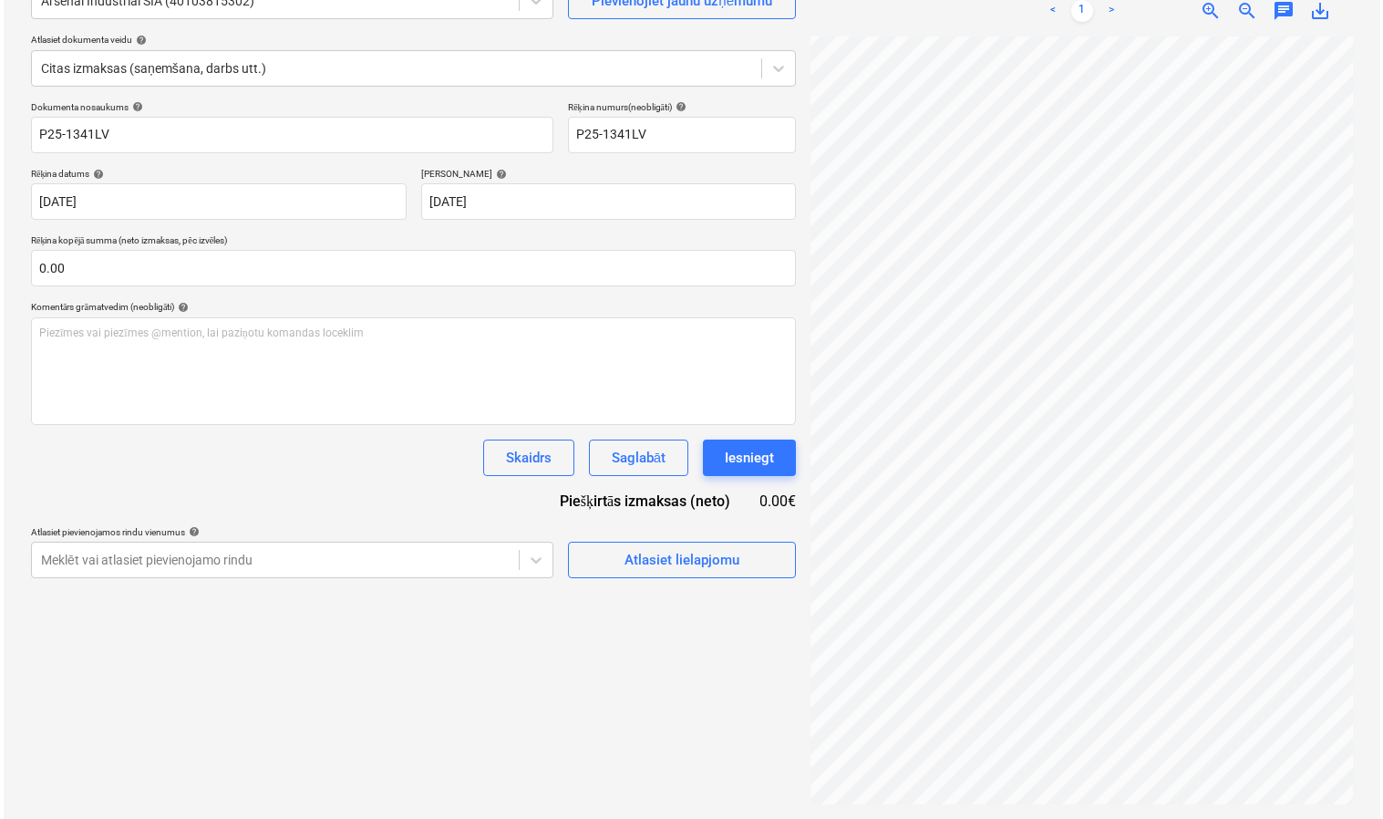
scroll to position [0, 173]
click at [697, 568] on div "Atlasiet lielapjomu" at bounding box center [678, 560] width 115 height 24
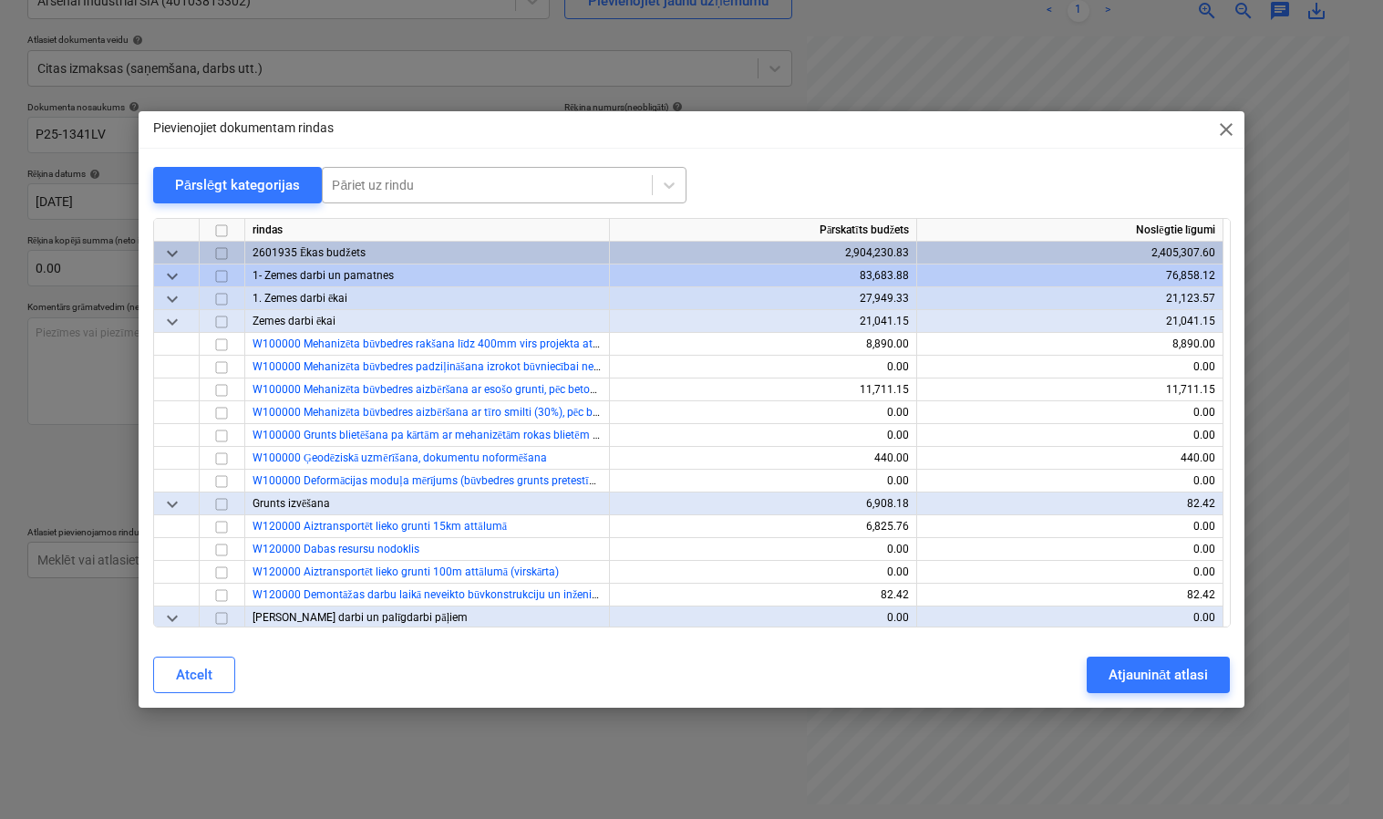
click at [368, 191] on div at bounding box center [487, 185] width 311 height 18
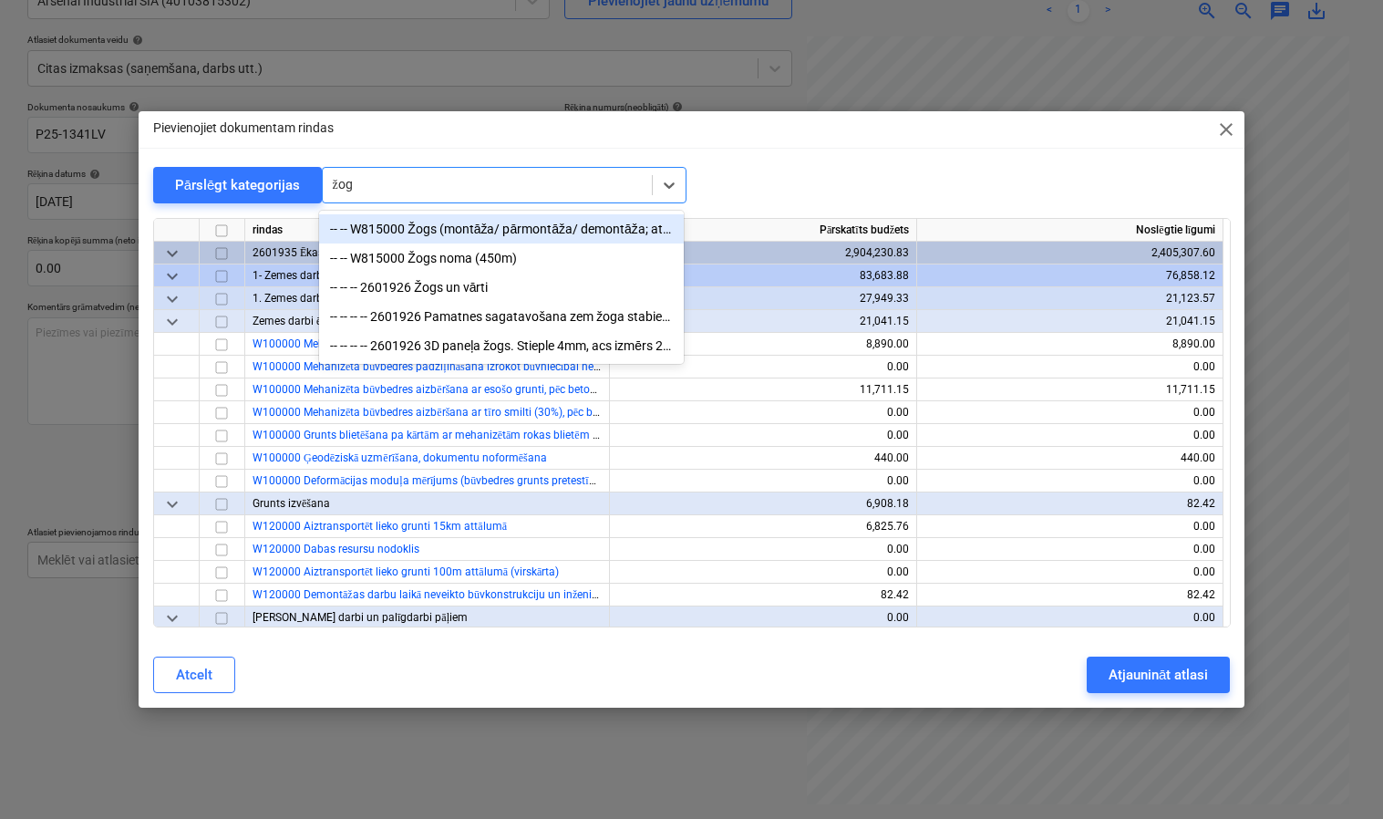
type input "žogs"
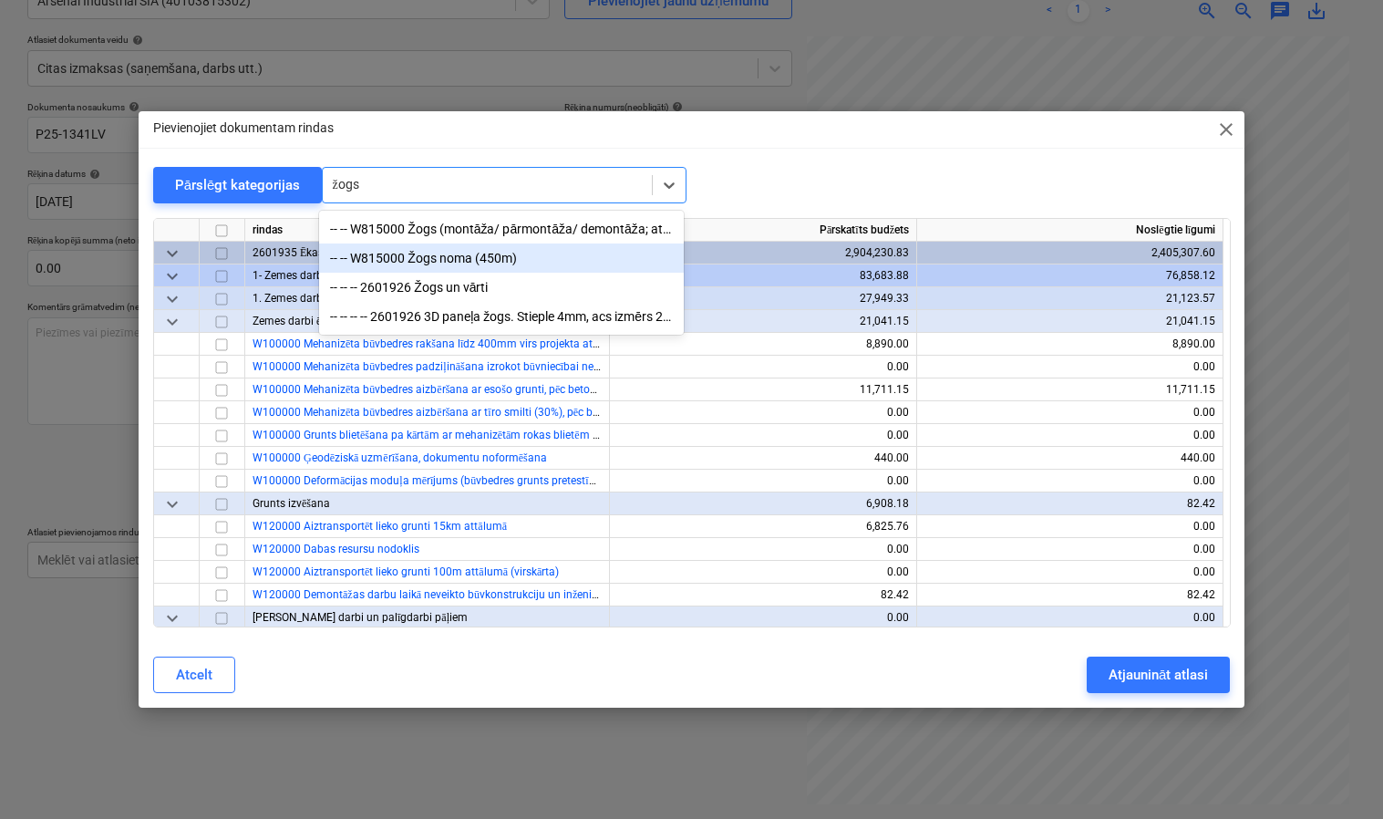
click at [439, 264] on div "-- -- W815000 Žogs noma (450m)" at bounding box center [501, 257] width 365 height 29
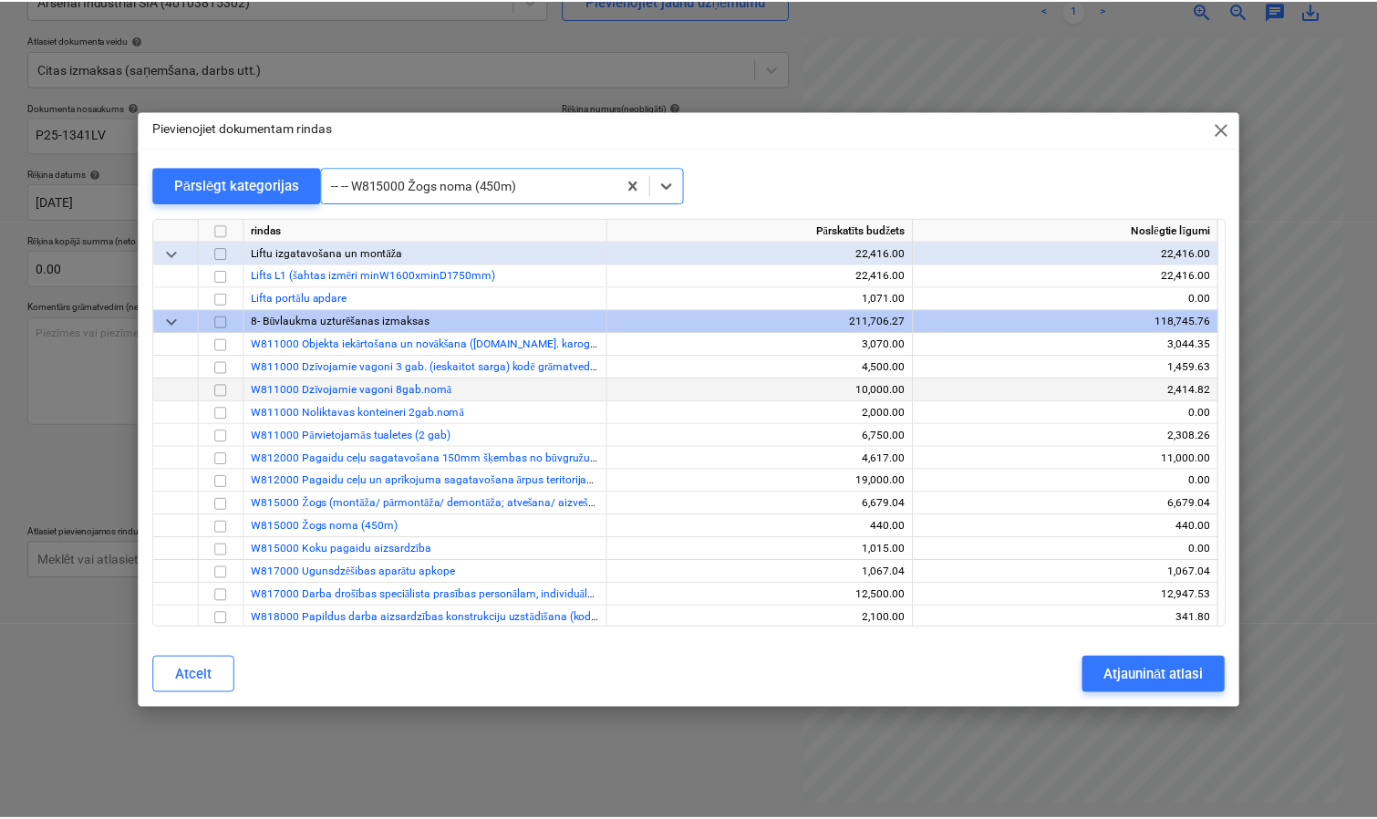
scroll to position [15749, 0]
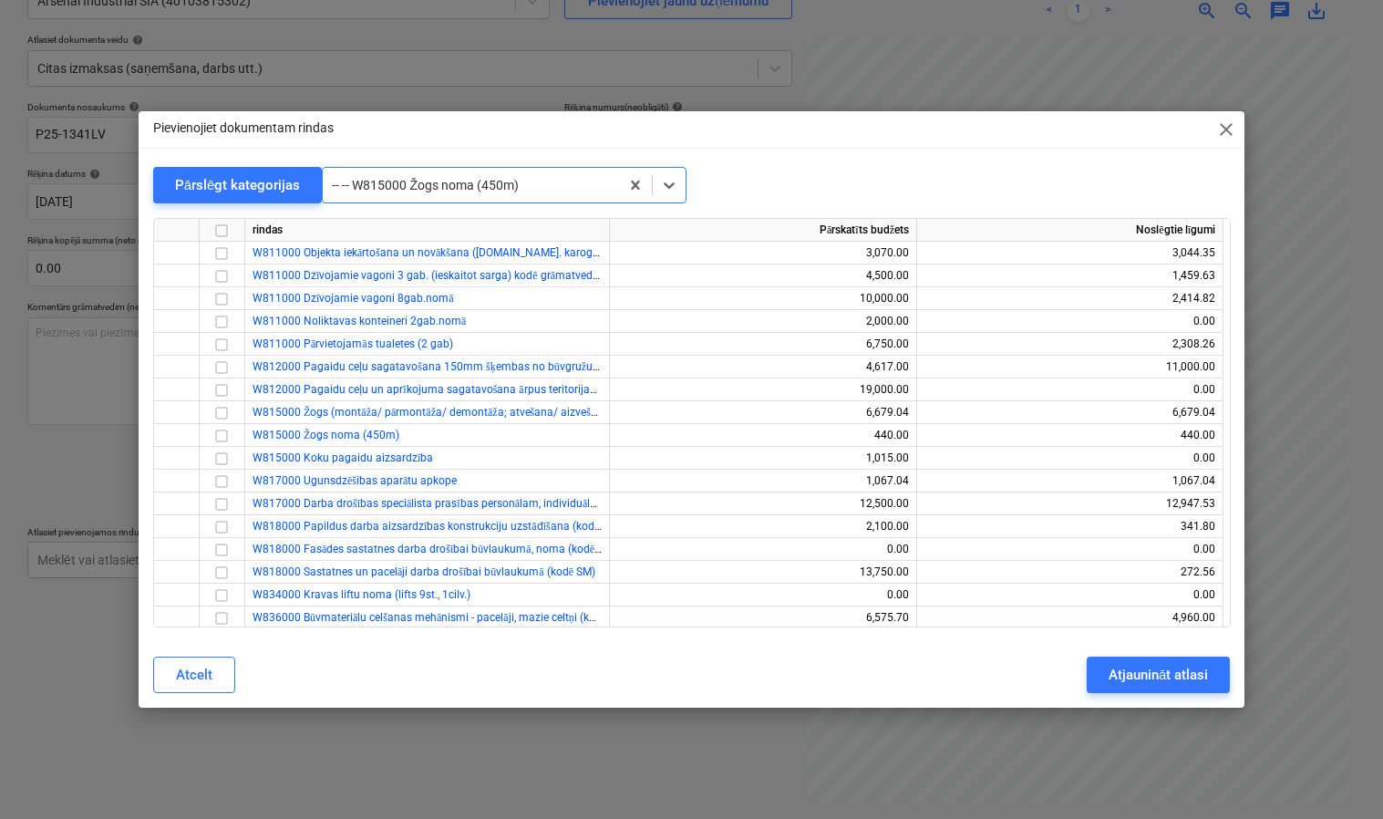
click at [1228, 127] on span "close" at bounding box center [1226, 130] width 22 height 22
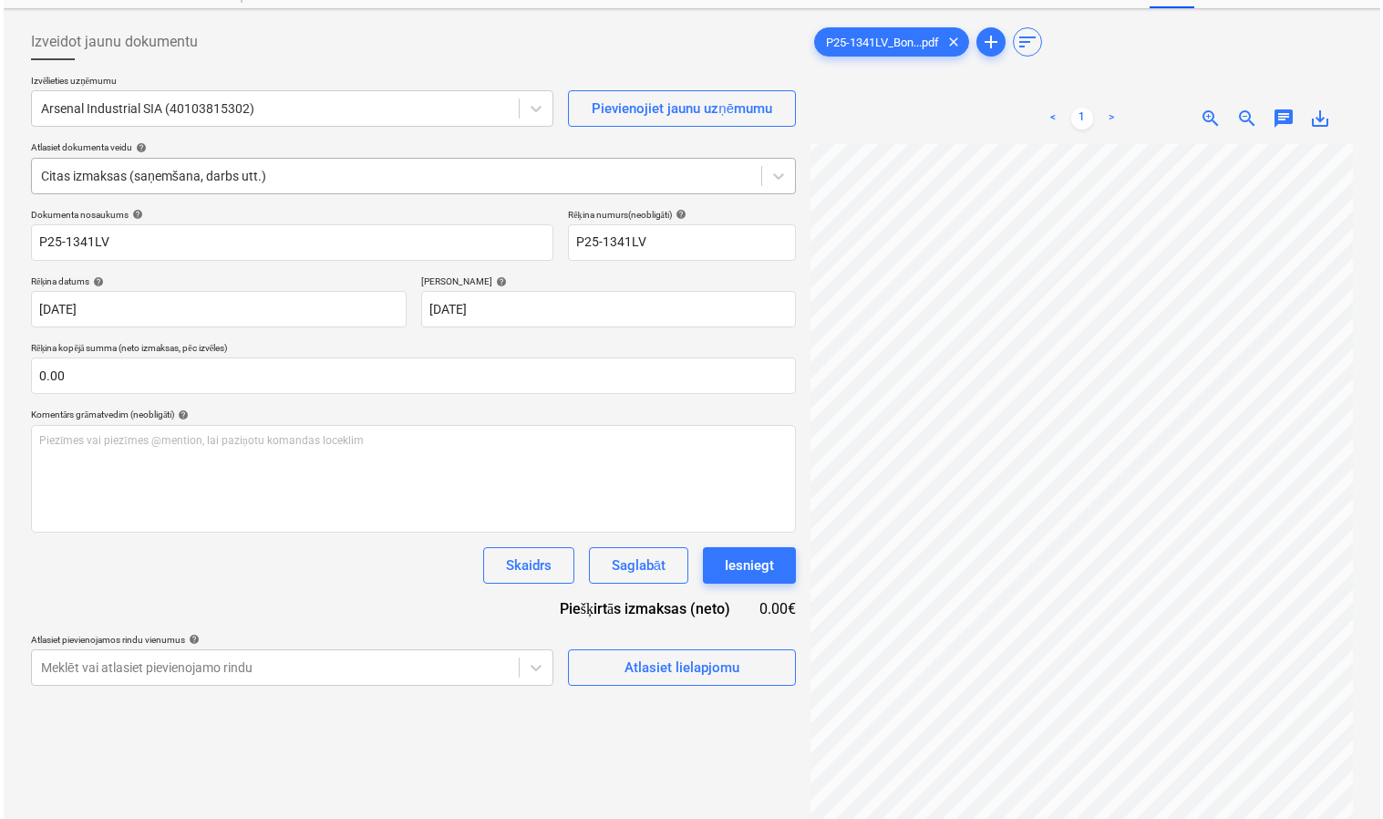
scroll to position [0, 0]
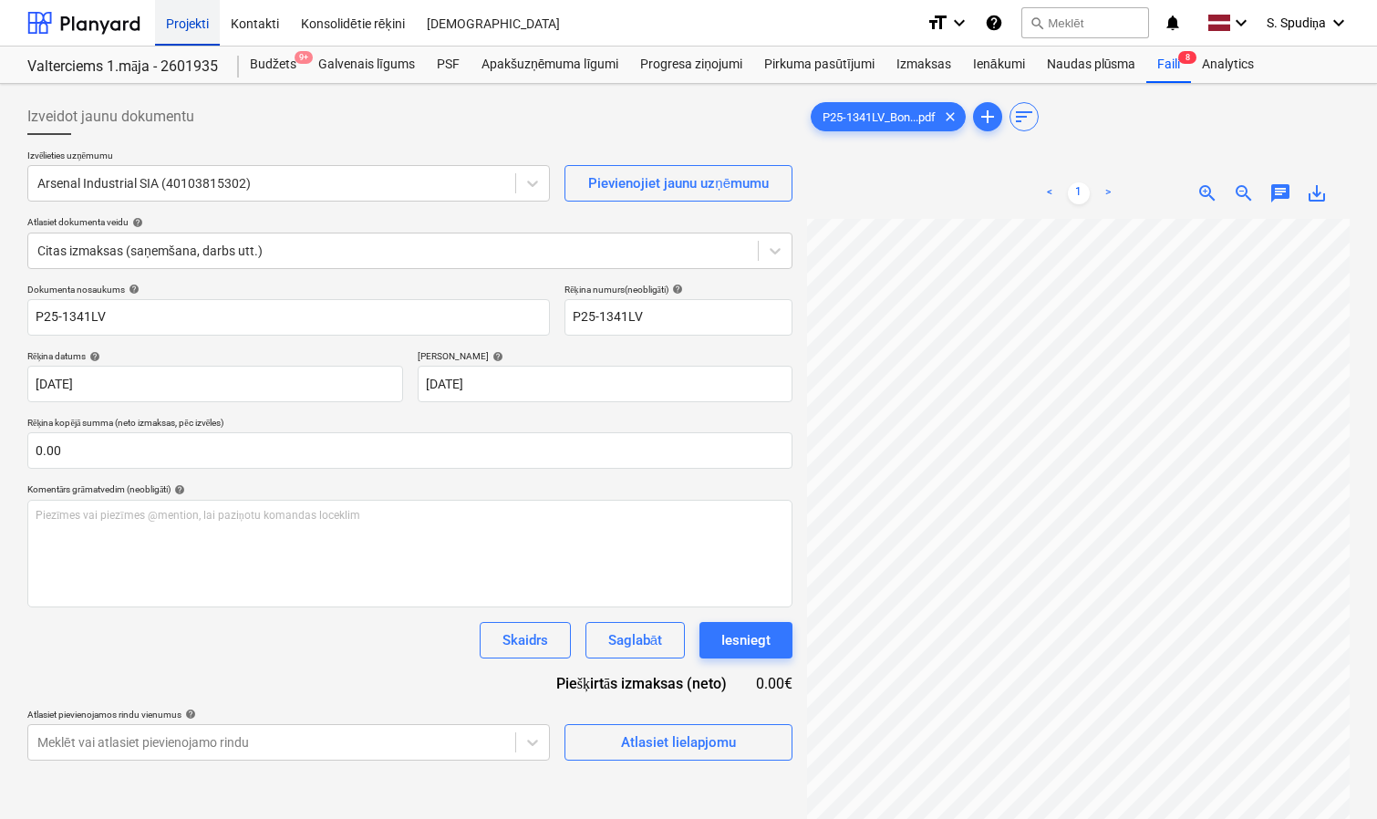
click at [170, 17] on div "Projekti" at bounding box center [187, 22] width 65 height 46
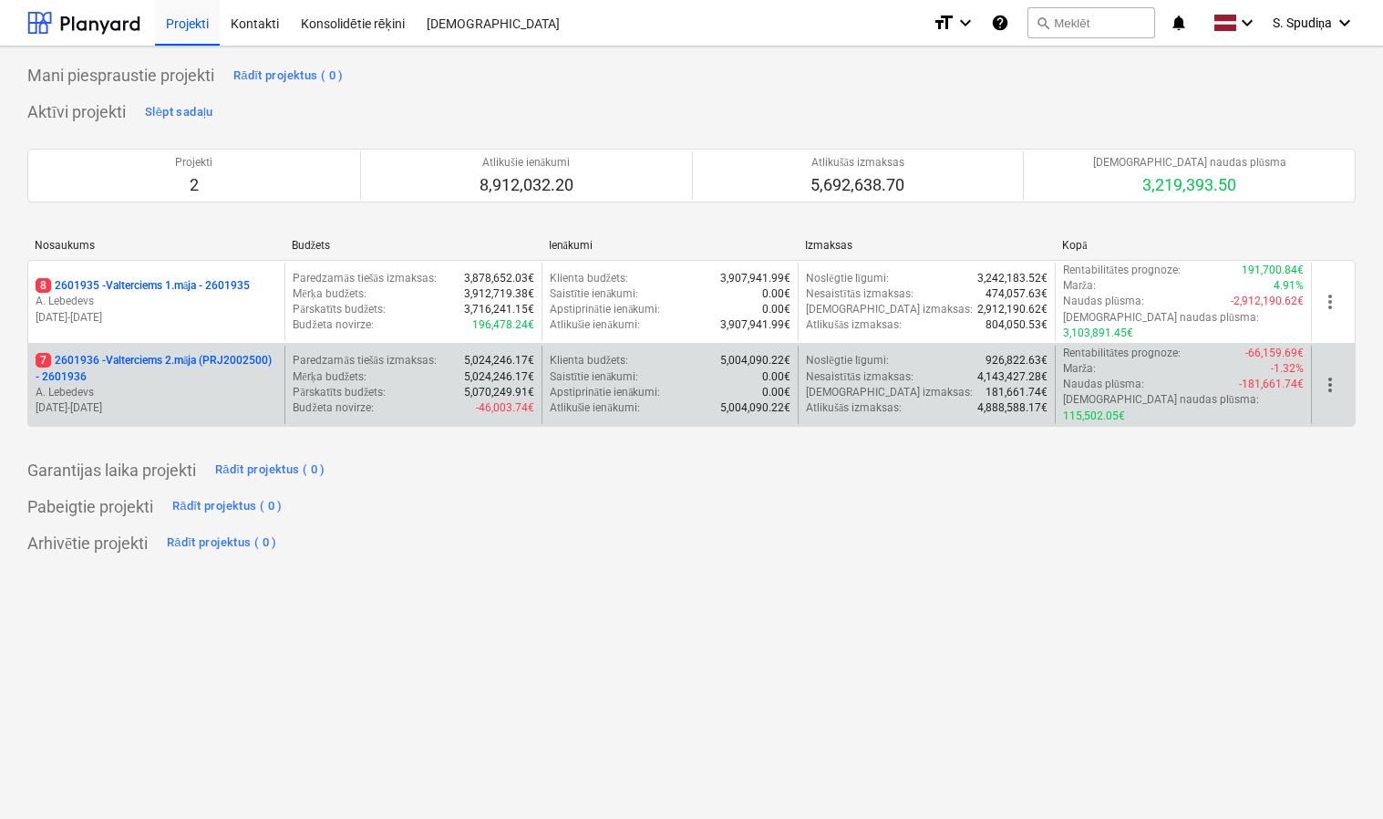
click at [237, 385] on p "A. Lebedevs" at bounding box center [157, 392] width 242 height 15
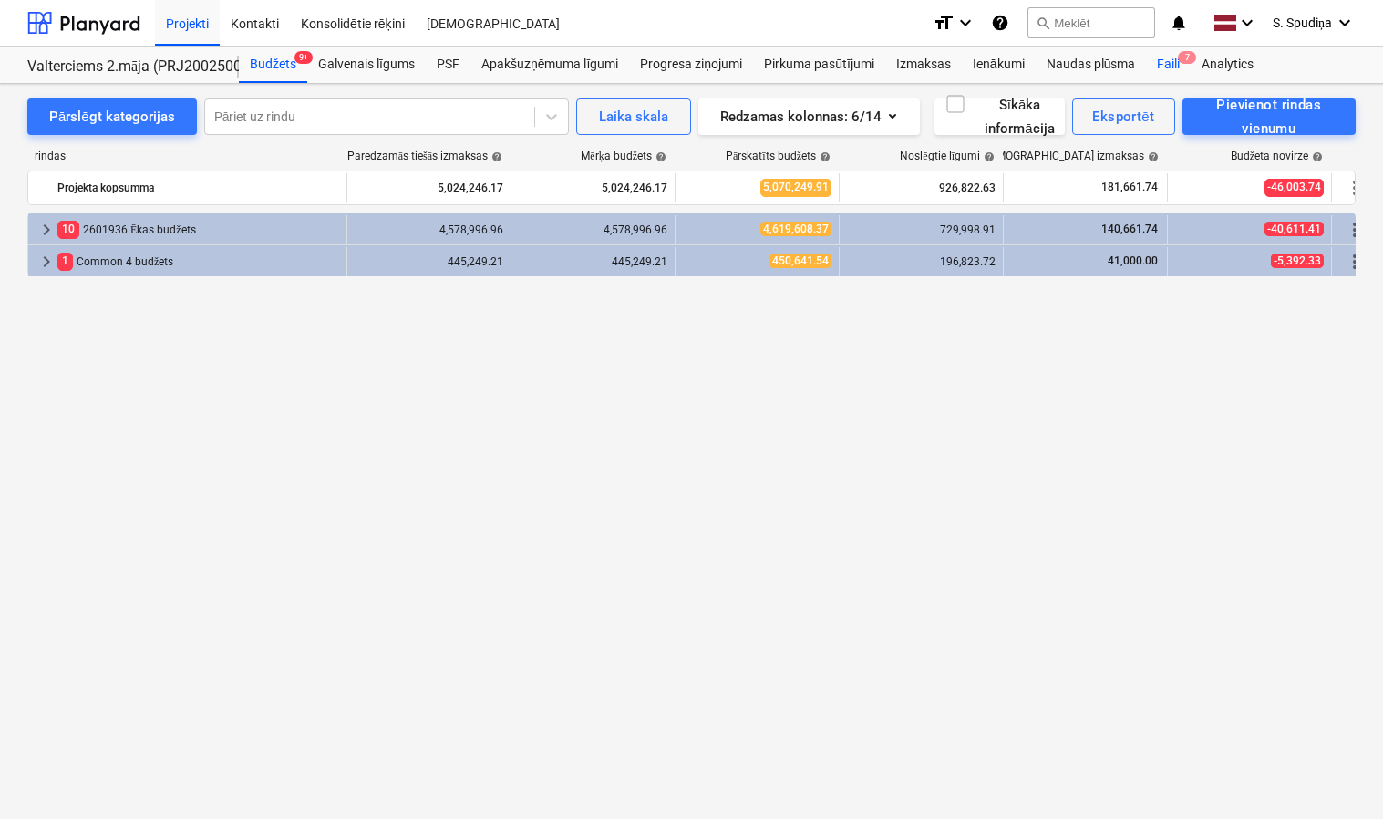
click at [1168, 61] on div "Faili 7" at bounding box center [1168, 64] width 45 height 36
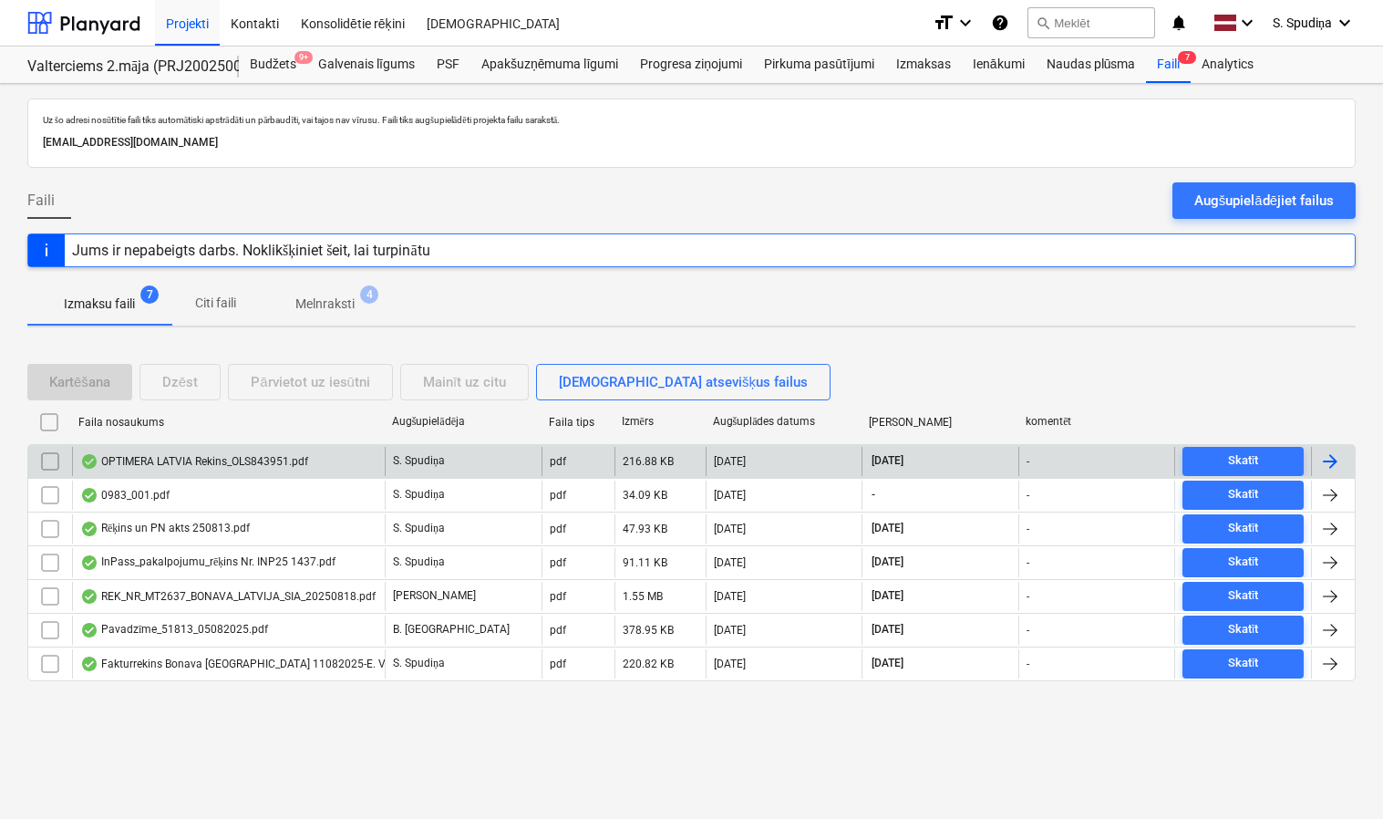
click at [159, 462] on div "OPTIMERA LATVIA Rekins_OLS843951.pdf" at bounding box center [194, 461] width 228 height 15
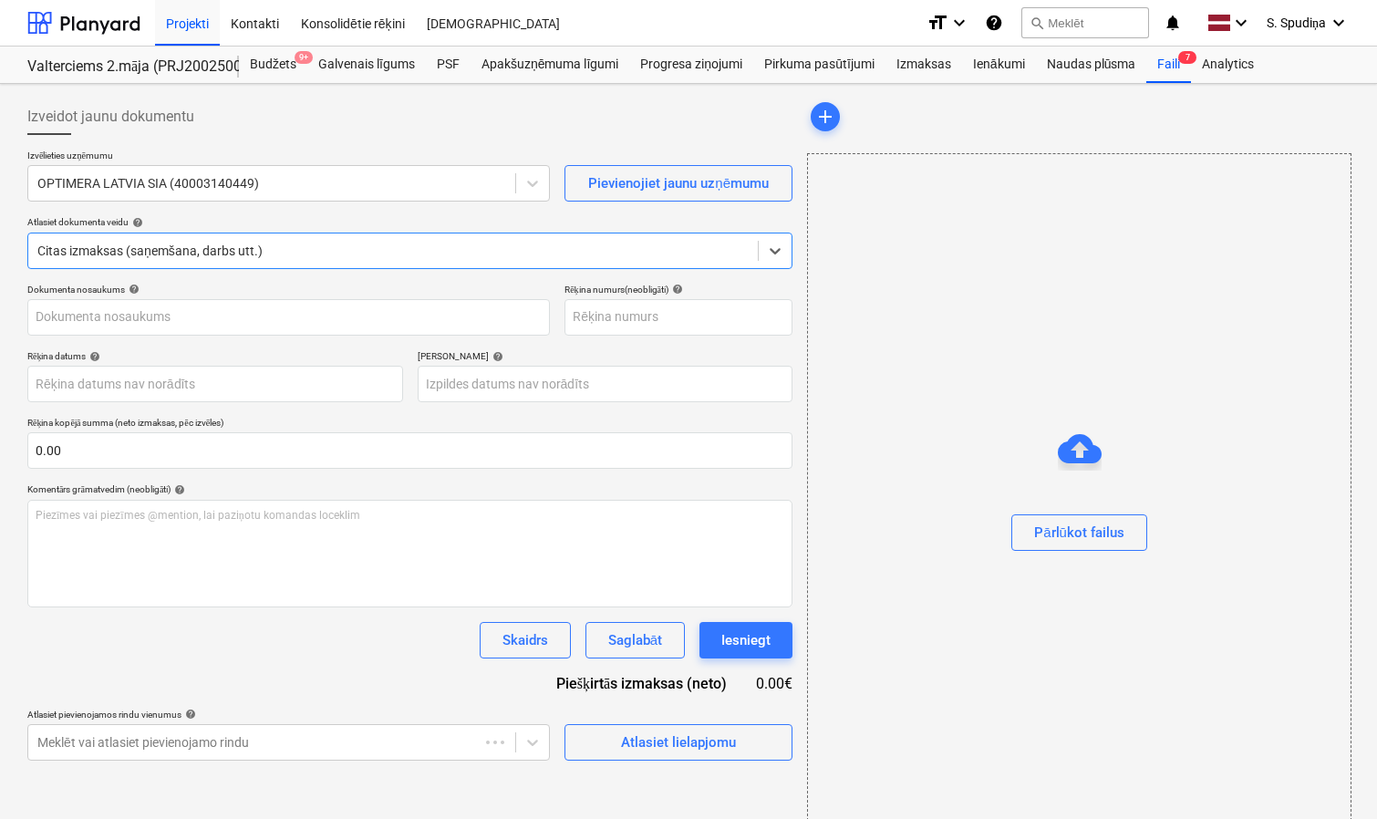
type input "OLS843951"
type input "[DATE]"
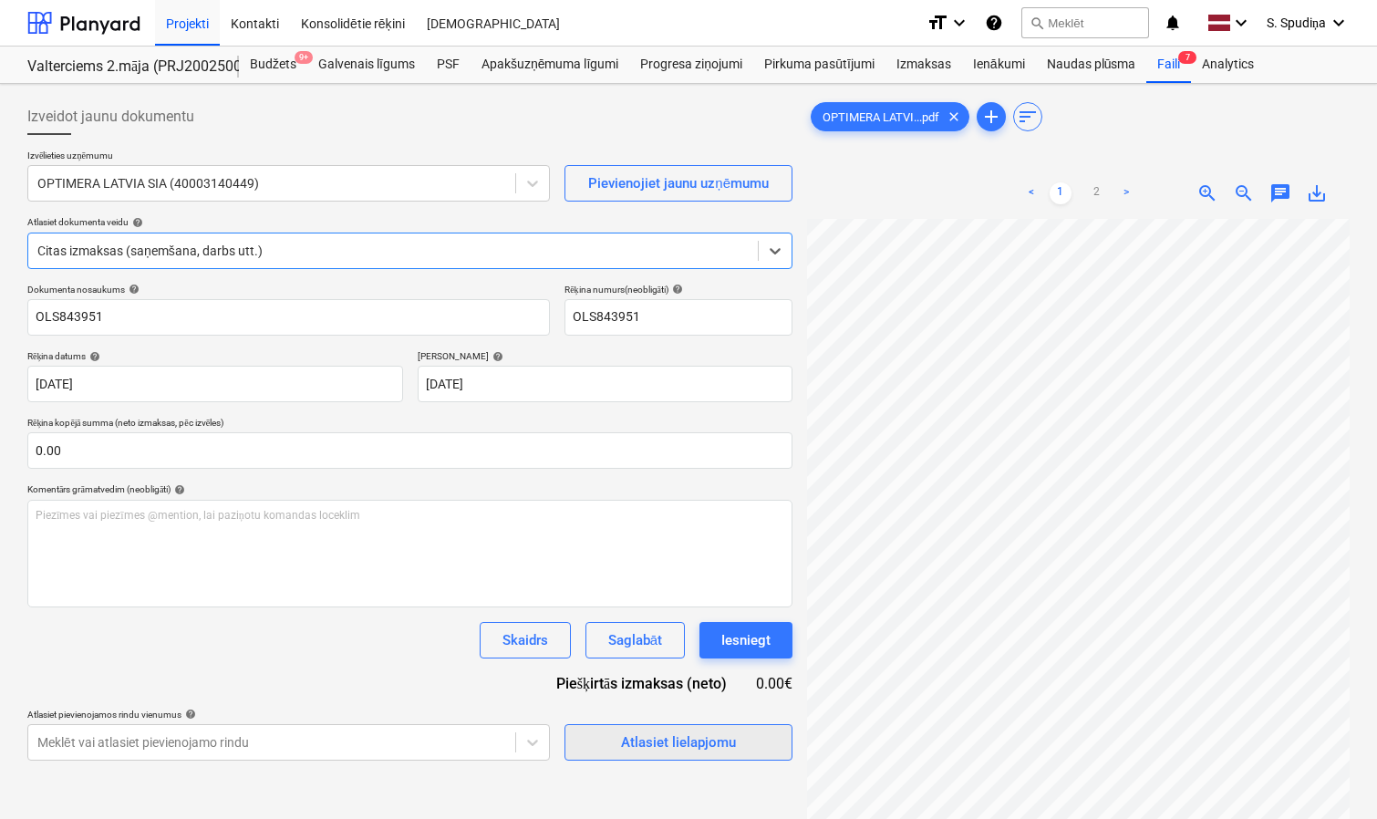
click at [620, 735] on span "Atlasiet lielapjomu" at bounding box center [678, 742] width 182 height 24
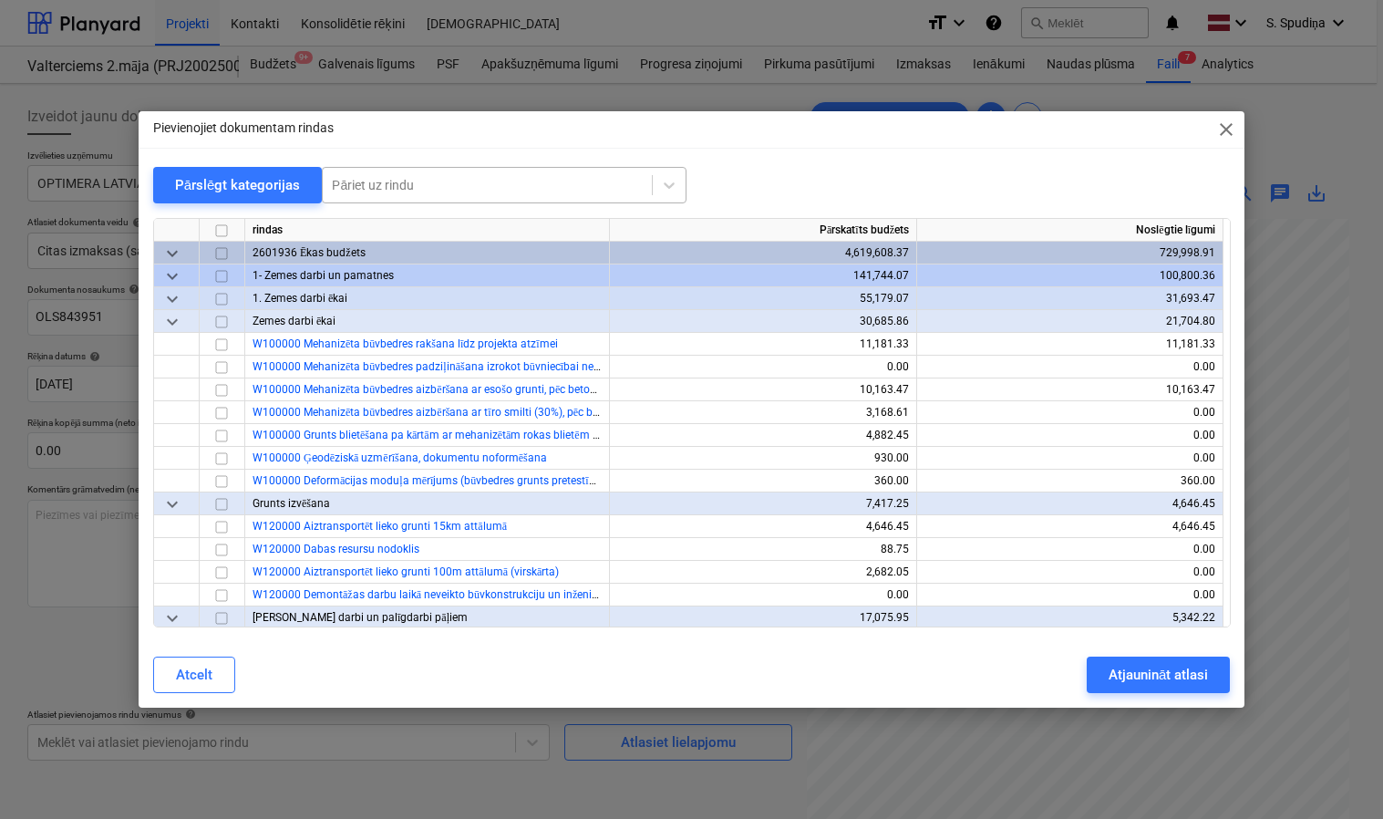
click at [517, 191] on div at bounding box center [487, 185] width 311 height 18
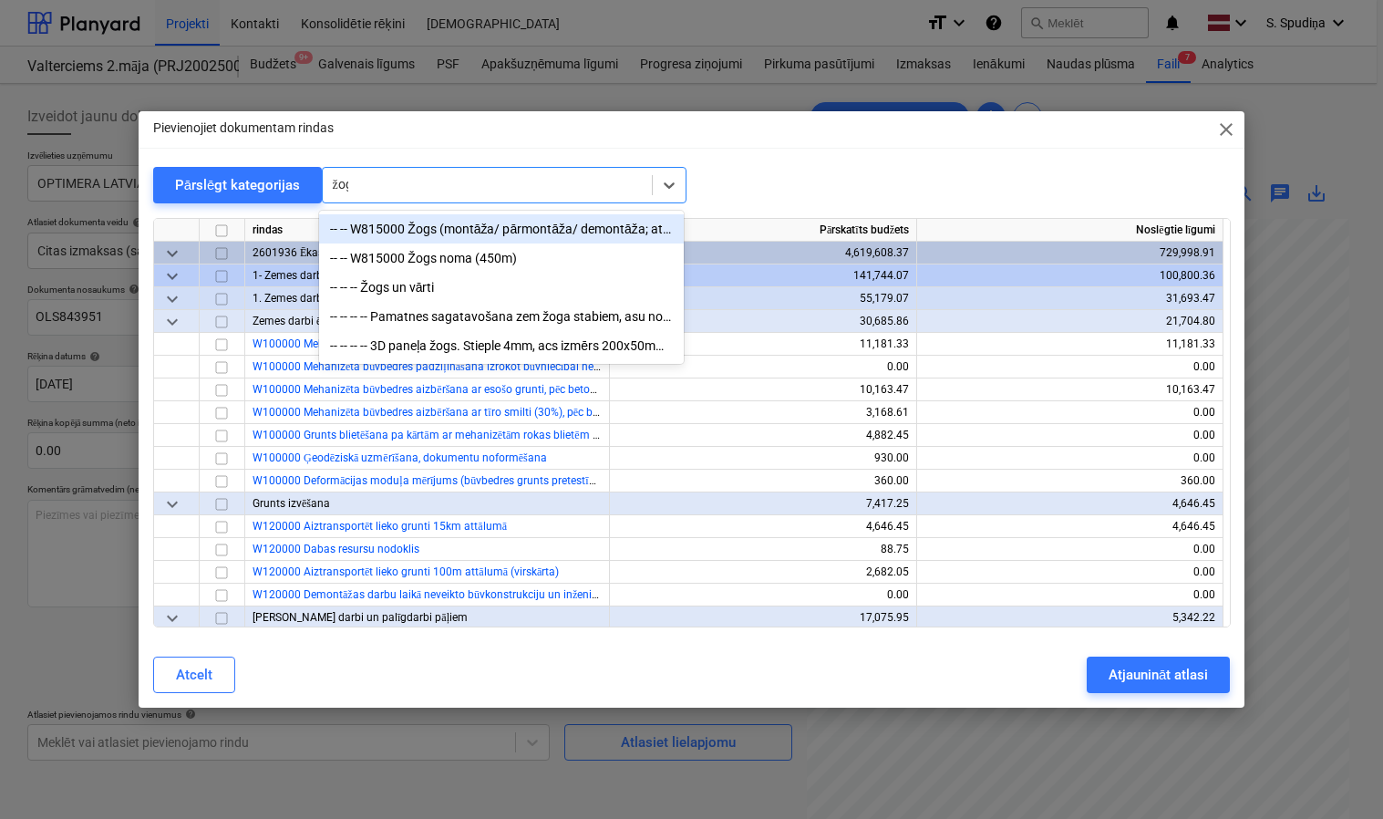
type input "žogs"
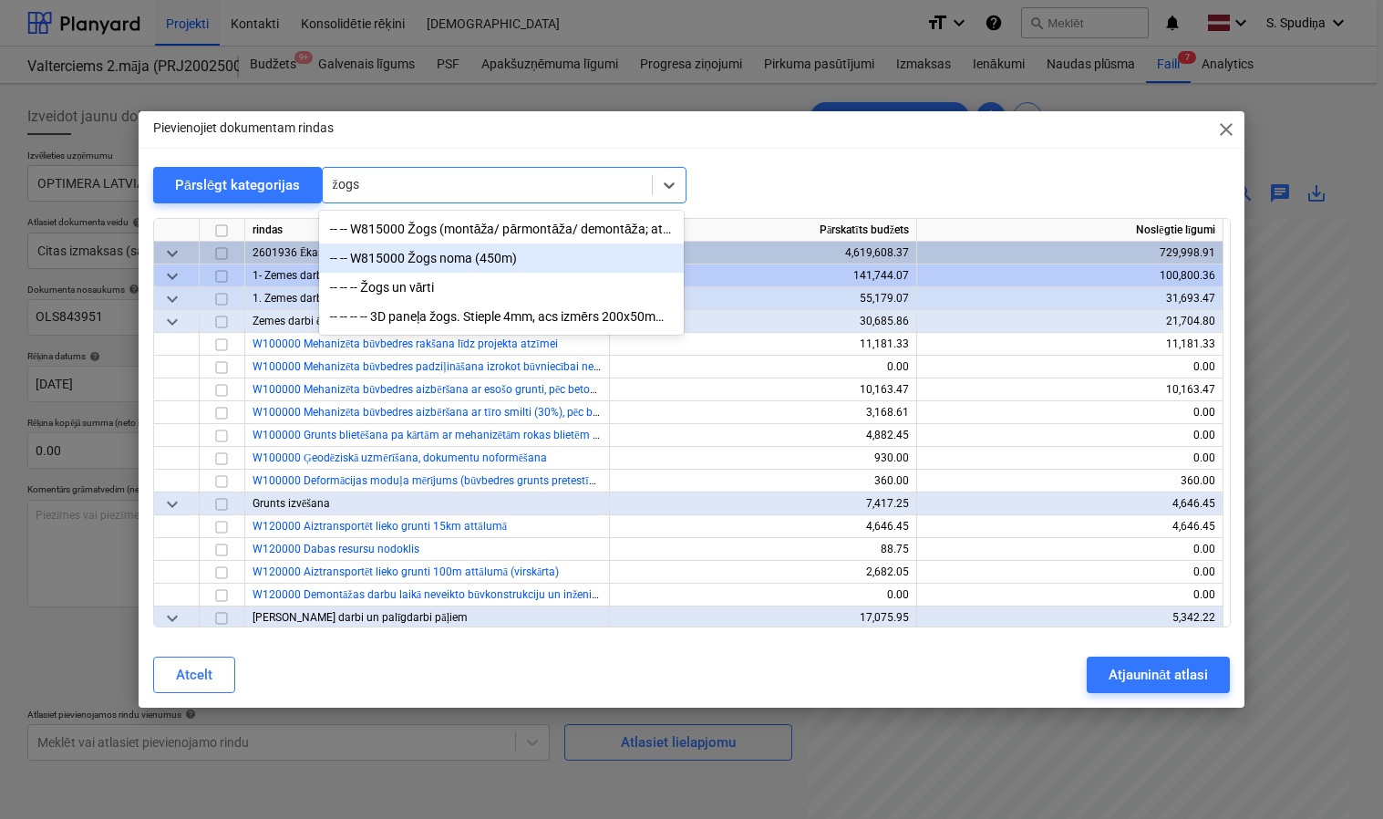
click at [504, 246] on div "-- -- W815000 Žogs noma (450m)" at bounding box center [501, 257] width 365 height 29
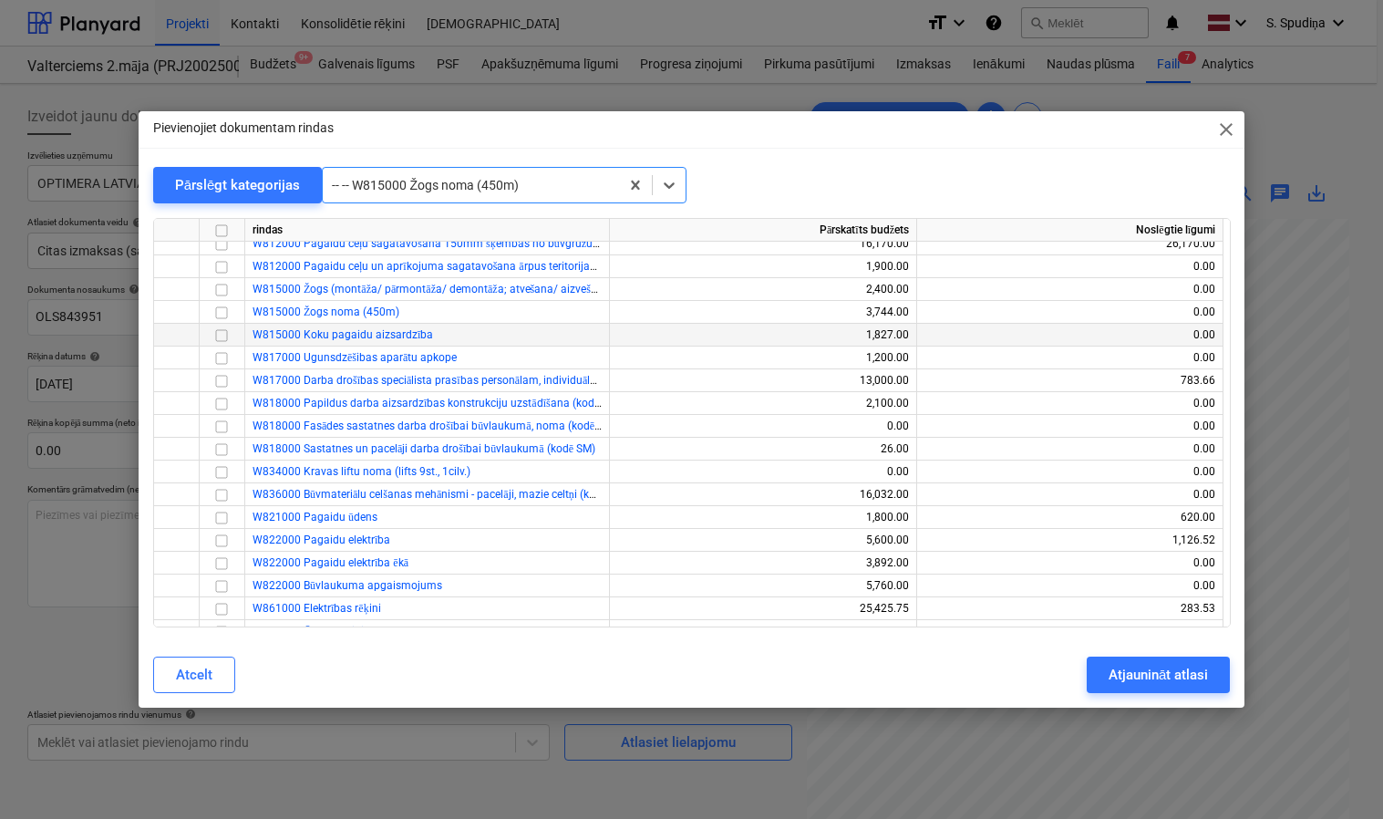
scroll to position [13880, 0]
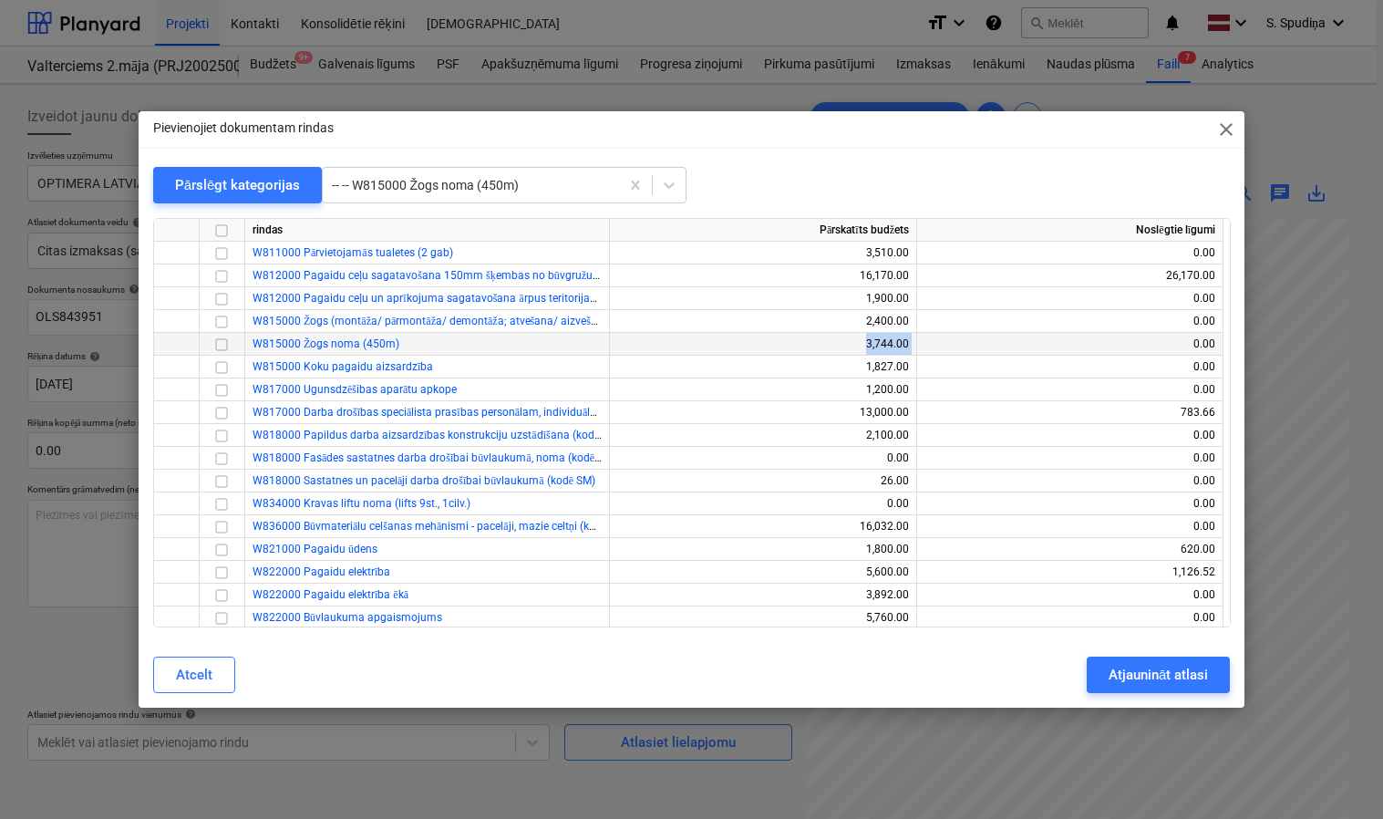
drag, startPoint x: 857, startPoint y: 347, endPoint x: 929, endPoint y: 344, distance: 72.1
click at [0, 0] on div "W815000 Žogs noma (450m) 3,744.00 0.00" at bounding box center [0, 0] width 0 height 0
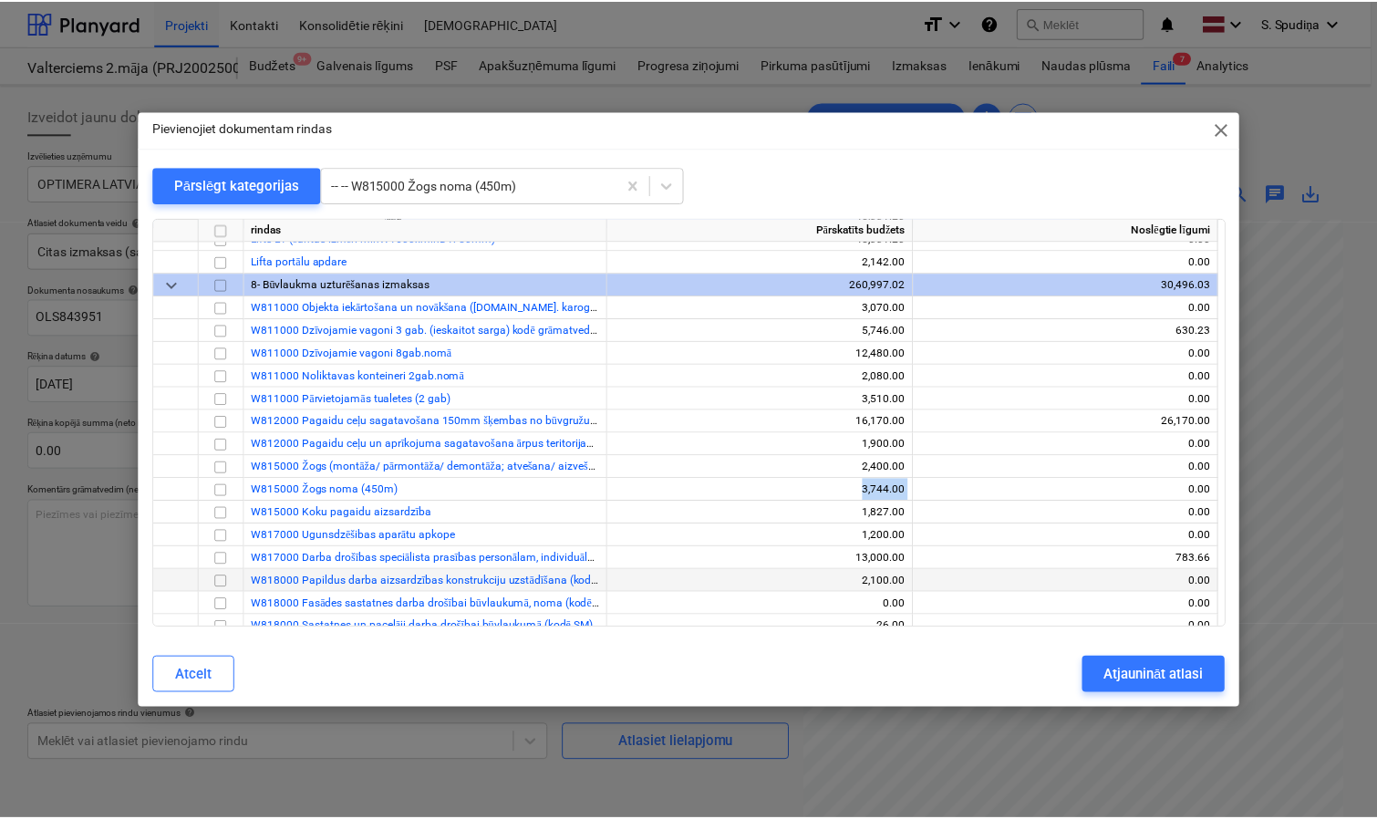
scroll to position [13789, 0]
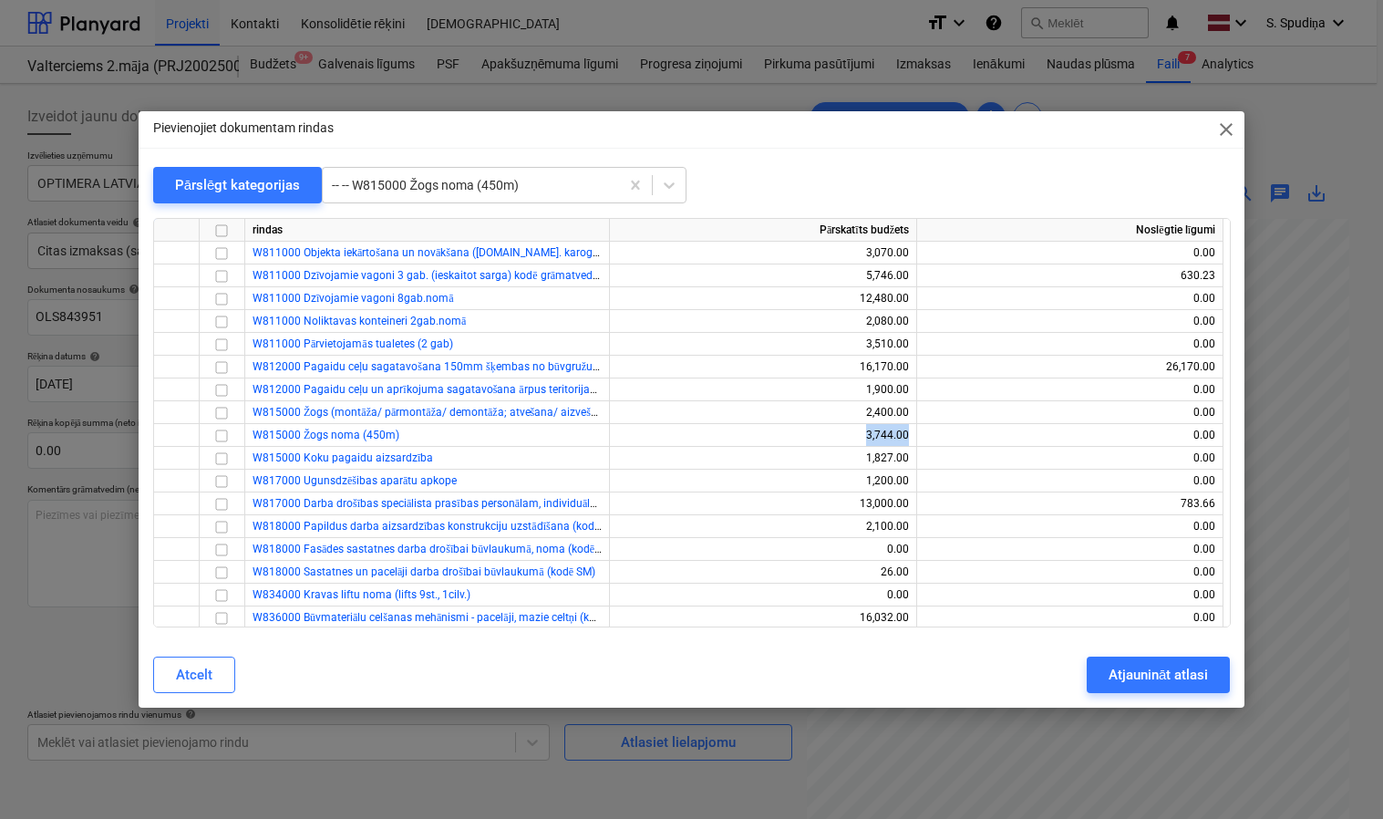
click at [1219, 119] on span "close" at bounding box center [1226, 130] width 22 height 22
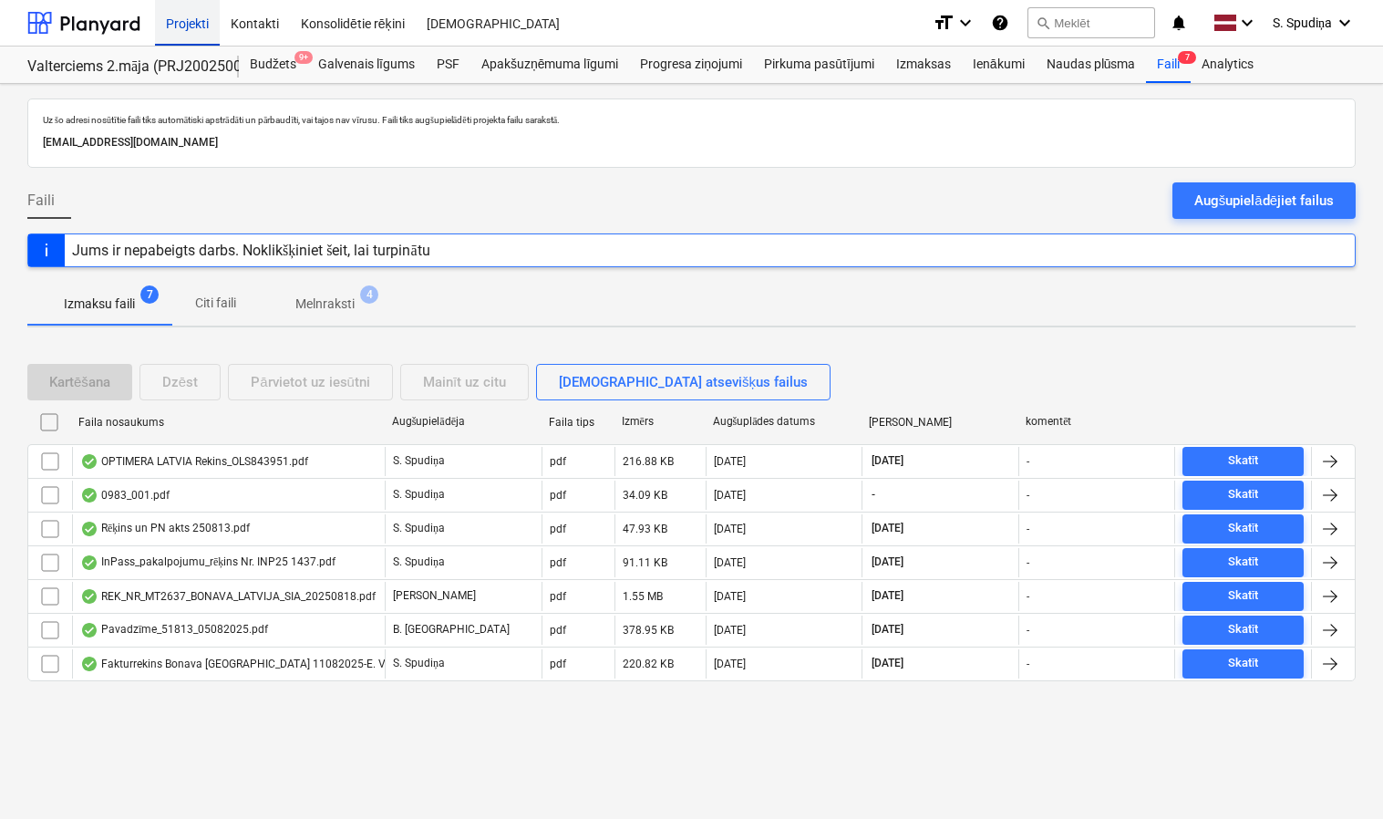
click at [177, 17] on div "Projekti" at bounding box center [187, 22] width 65 height 46
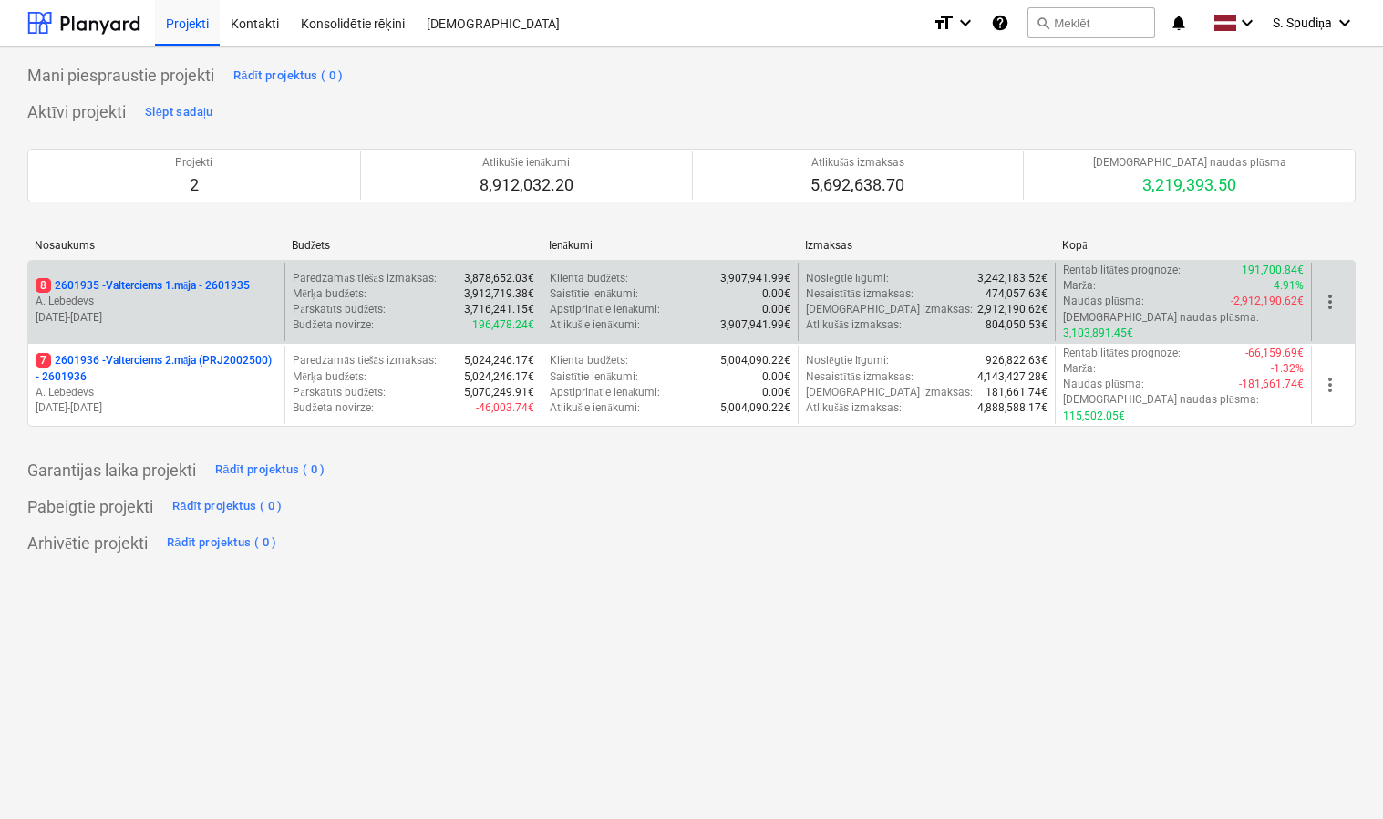
click at [215, 310] on p "[DATE] - [DATE]" at bounding box center [157, 317] width 242 height 15
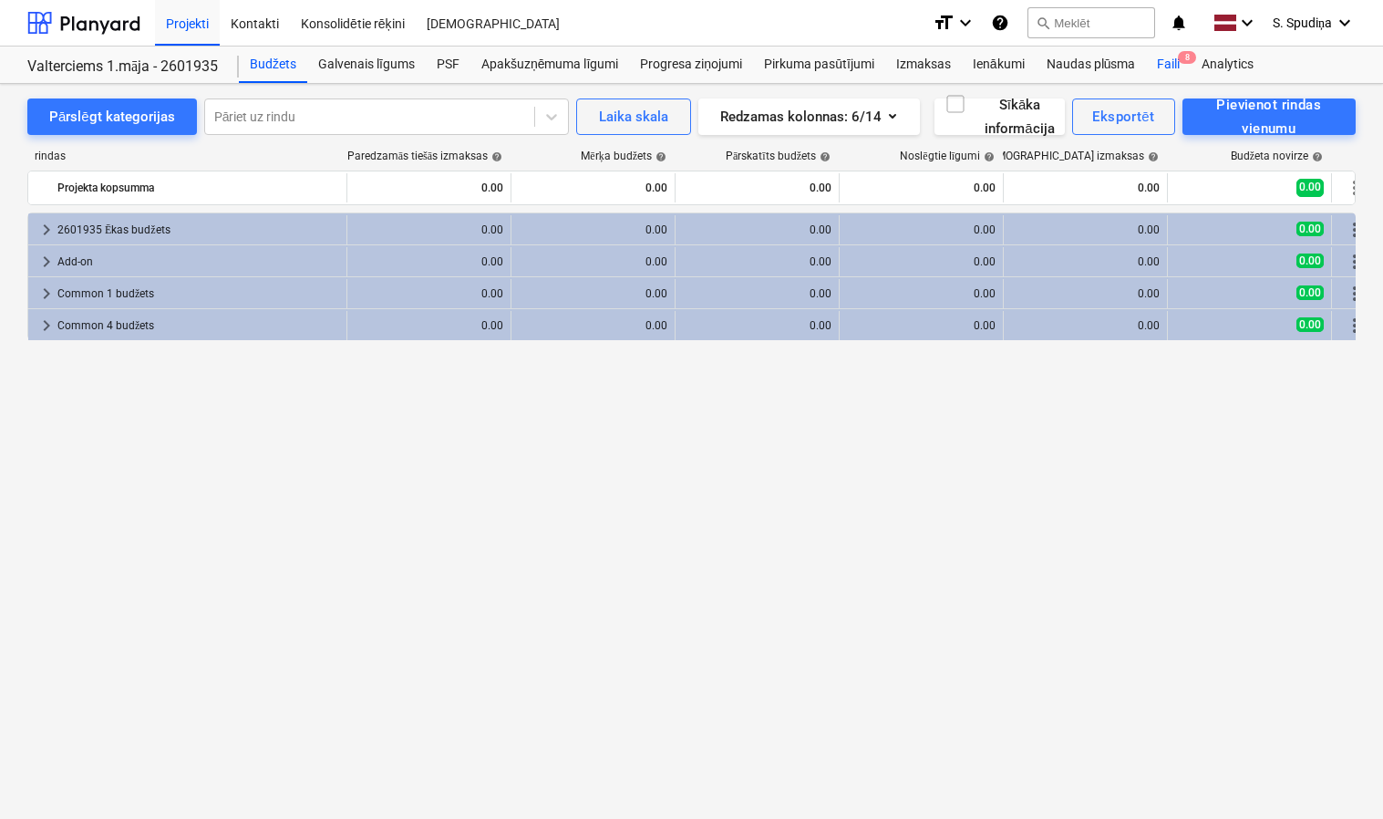
click at [1169, 69] on div "Faili 8" at bounding box center [1168, 64] width 45 height 36
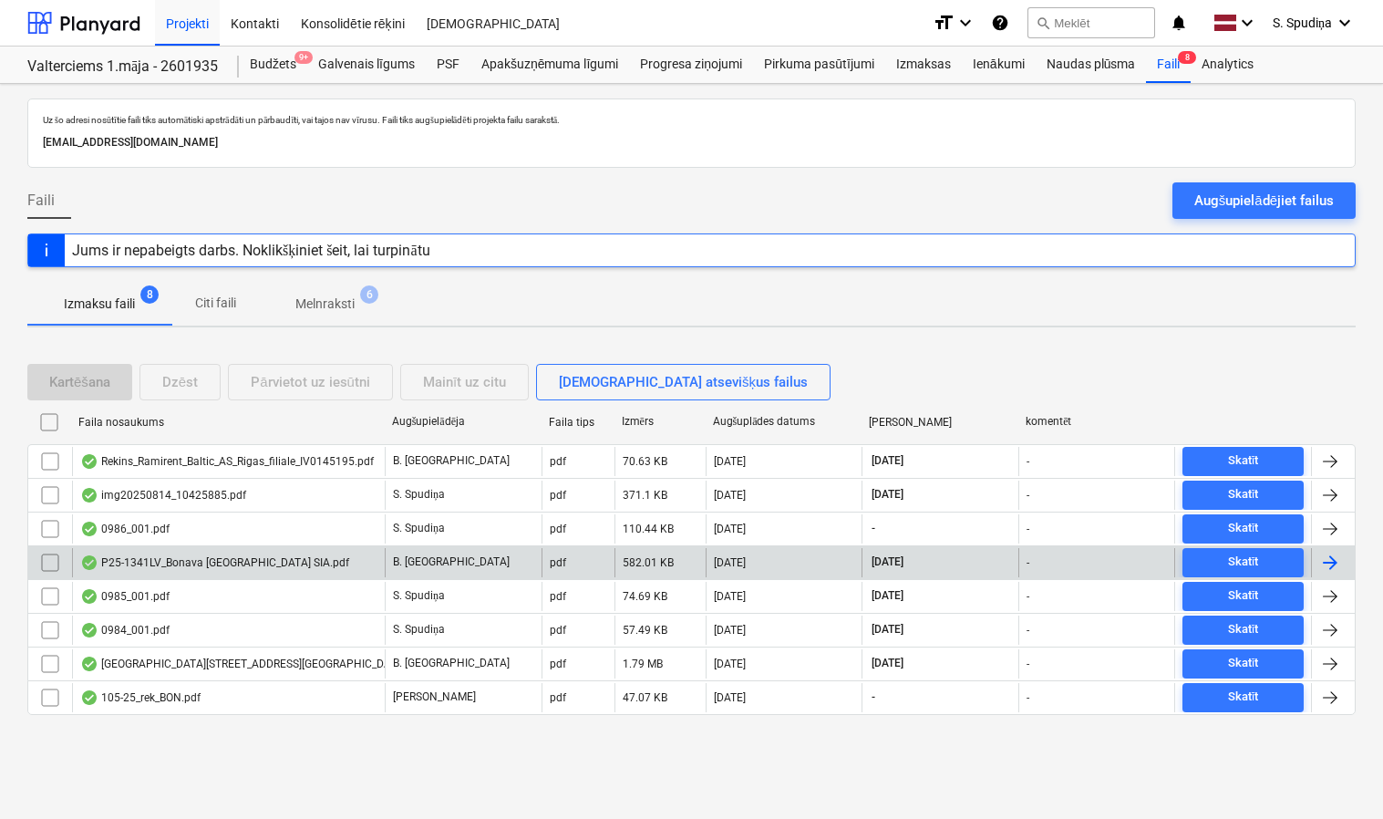
click at [242, 566] on div "P25-1341LV_Bonava [GEOGRAPHIC_DATA] SIA.pdf" at bounding box center [214, 562] width 269 height 15
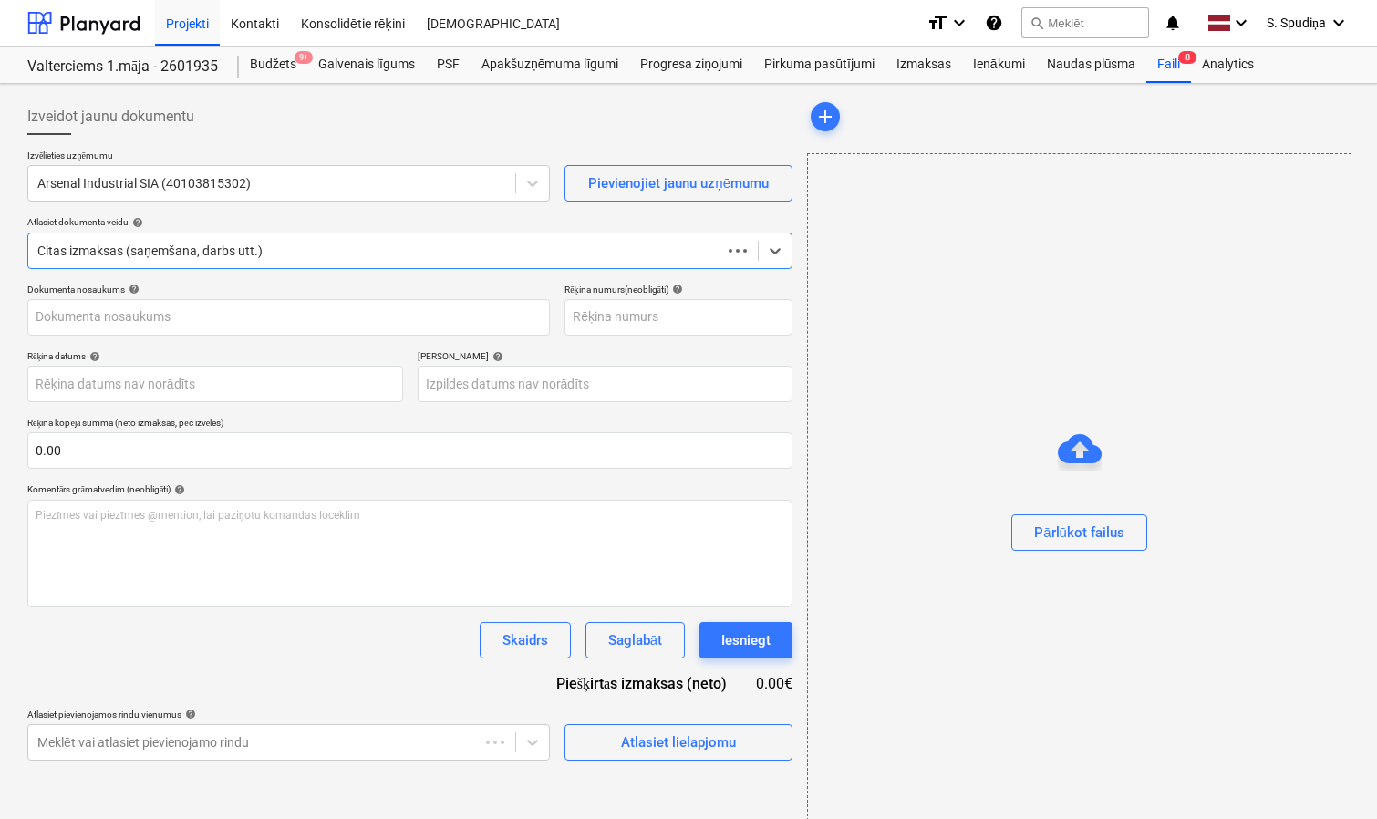
type input "P25-1341LV"
type input "[DATE]"
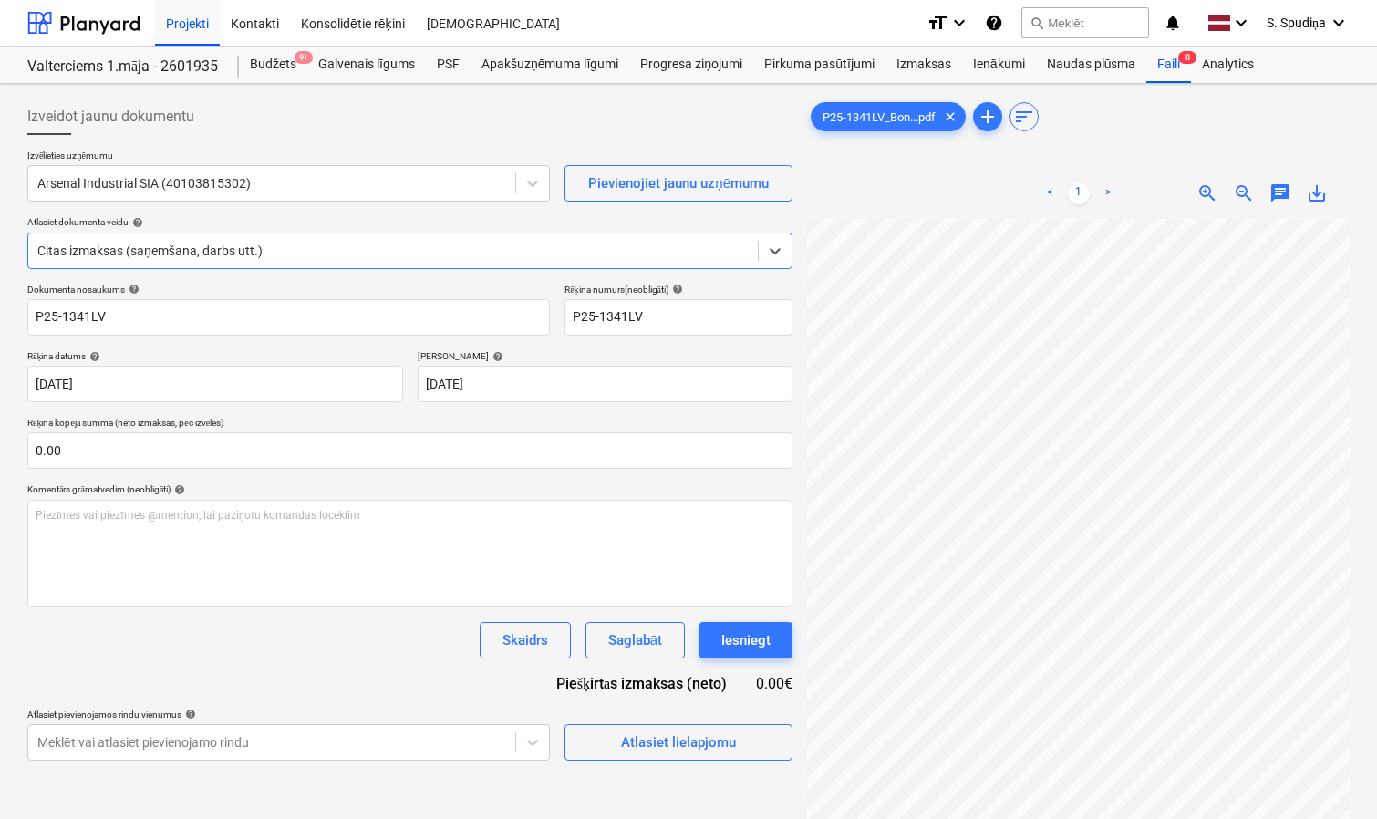
click at [1307, 195] on span "save_alt" at bounding box center [1317, 193] width 22 height 22
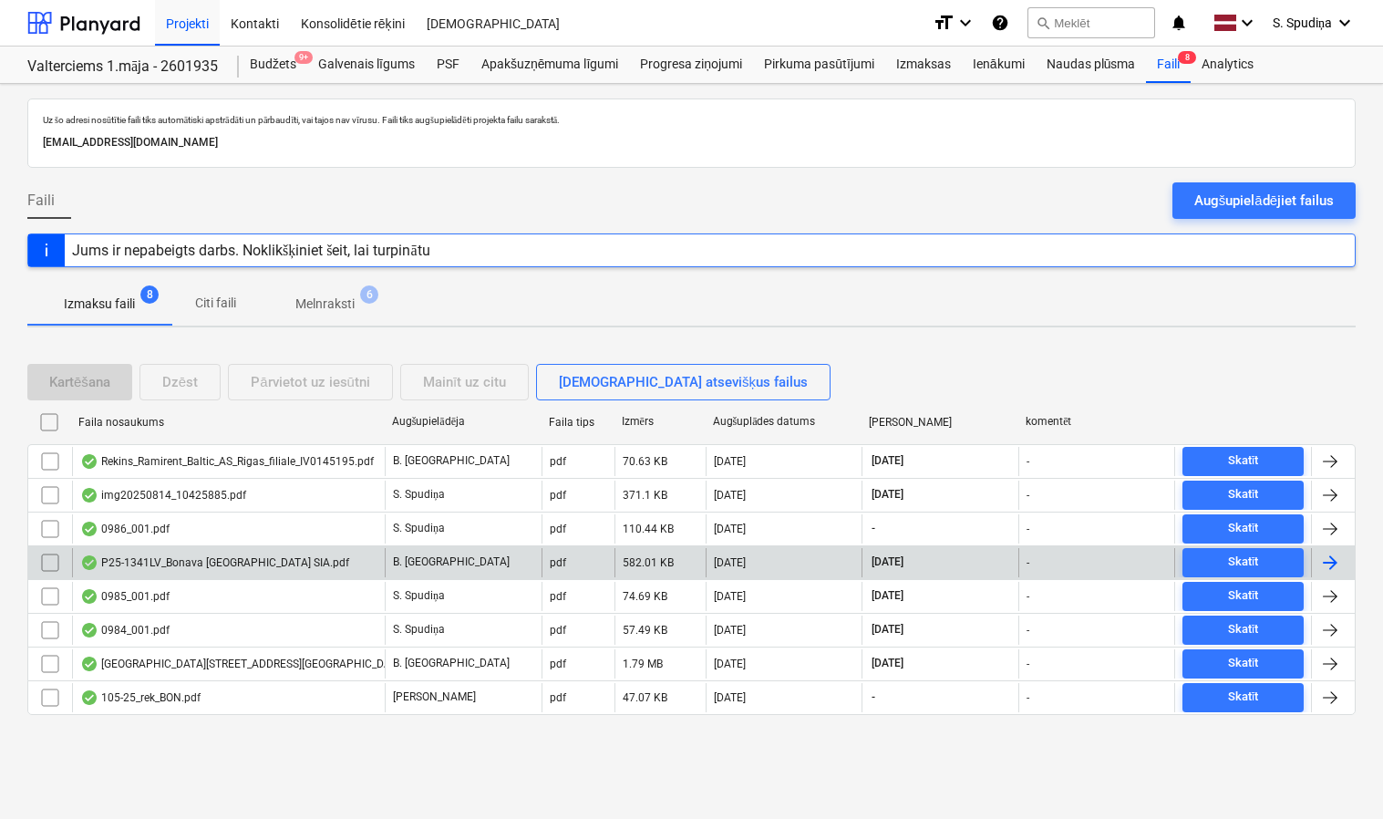
click at [223, 570] on div "P25-1341LV_Bonava [GEOGRAPHIC_DATA] SIA.pdf" at bounding box center [228, 562] width 313 height 29
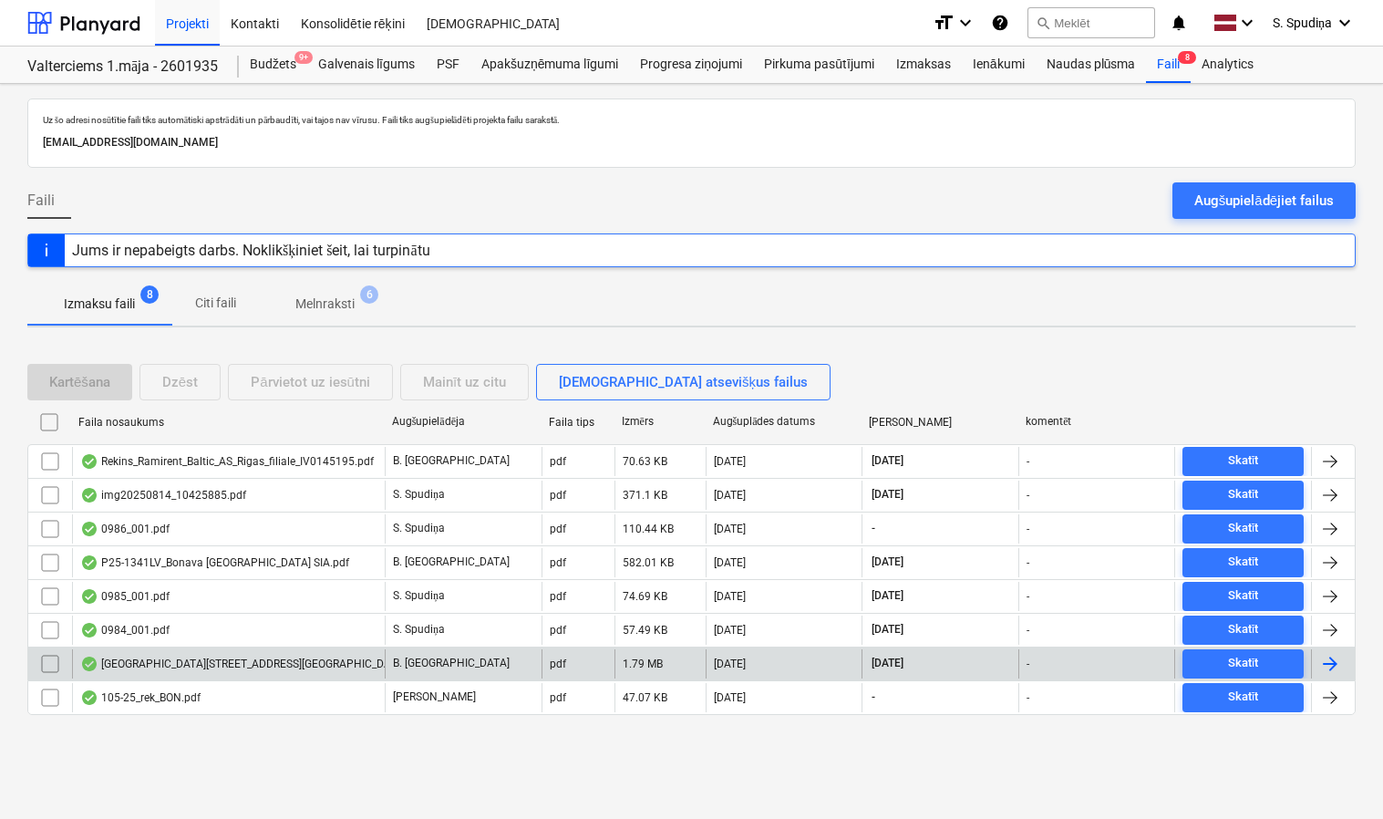
click at [285, 662] on div "[GEOGRAPHIC_DATA][STREET_ADDRESS][GEOGRAPHIC_DATA]pdf" at bounding box center [228, 663] width 313 height 29
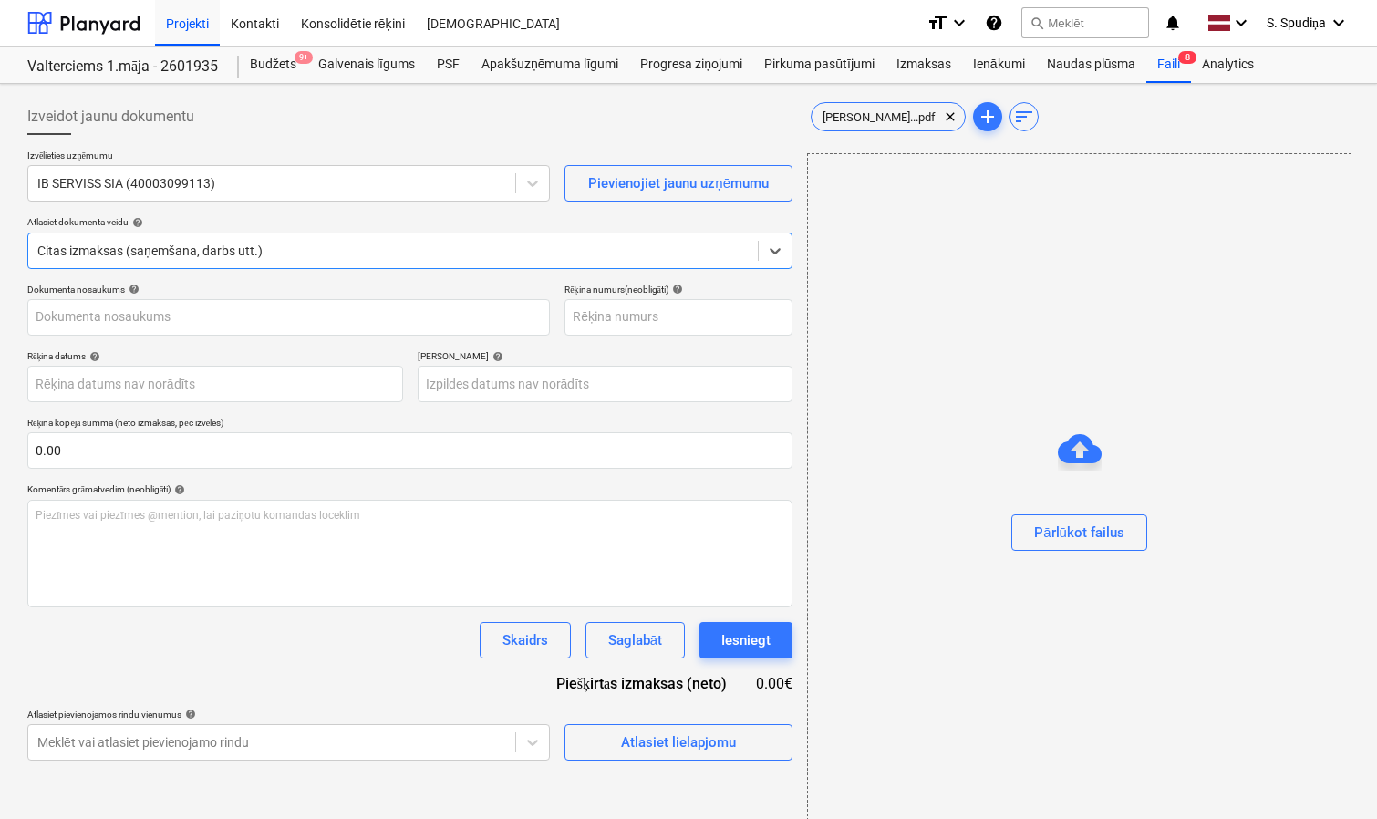
type input "294-6286"
type input "[DATE]"
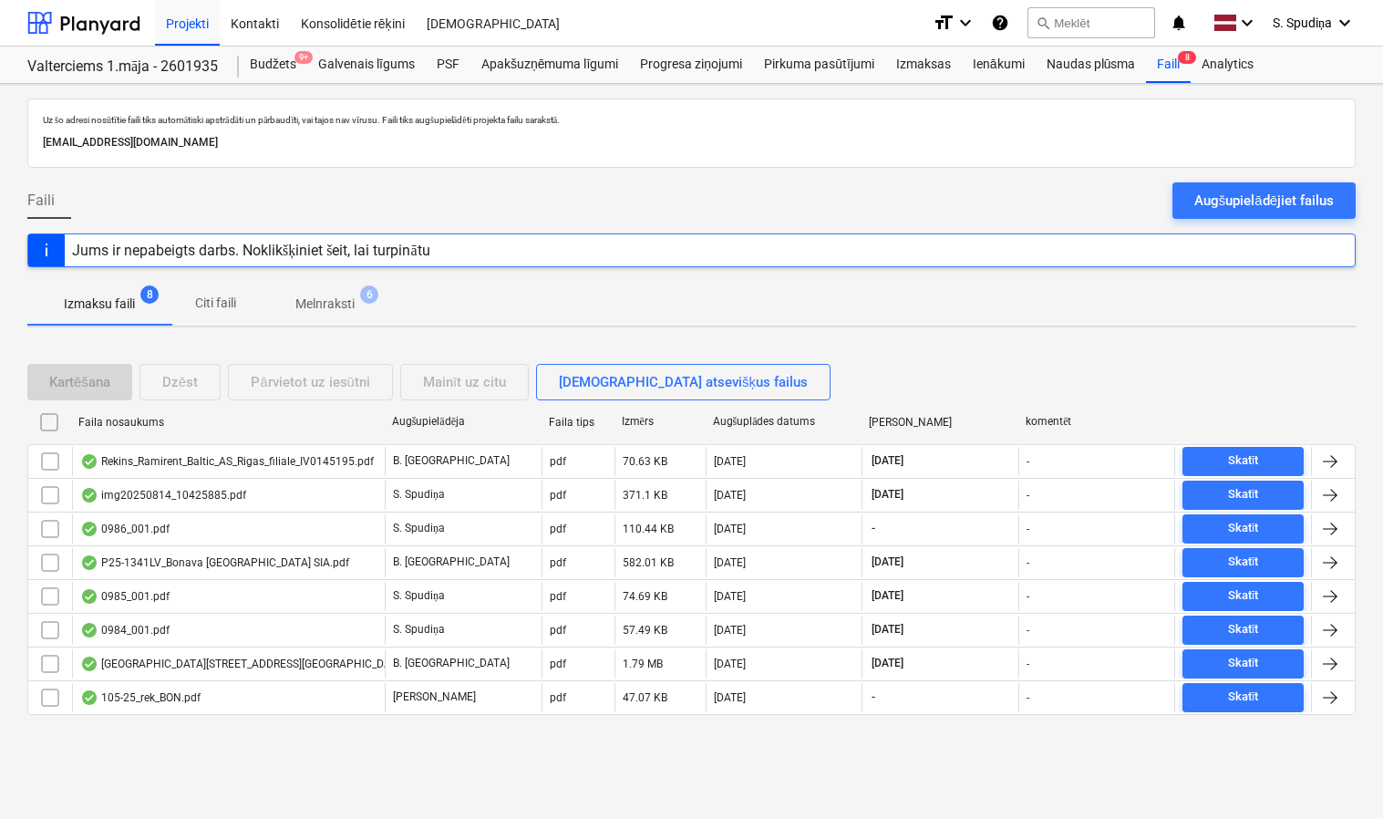
click at [331, 294] on p "Melnraksti" at bounding box center [324, 303] width 59 height 19
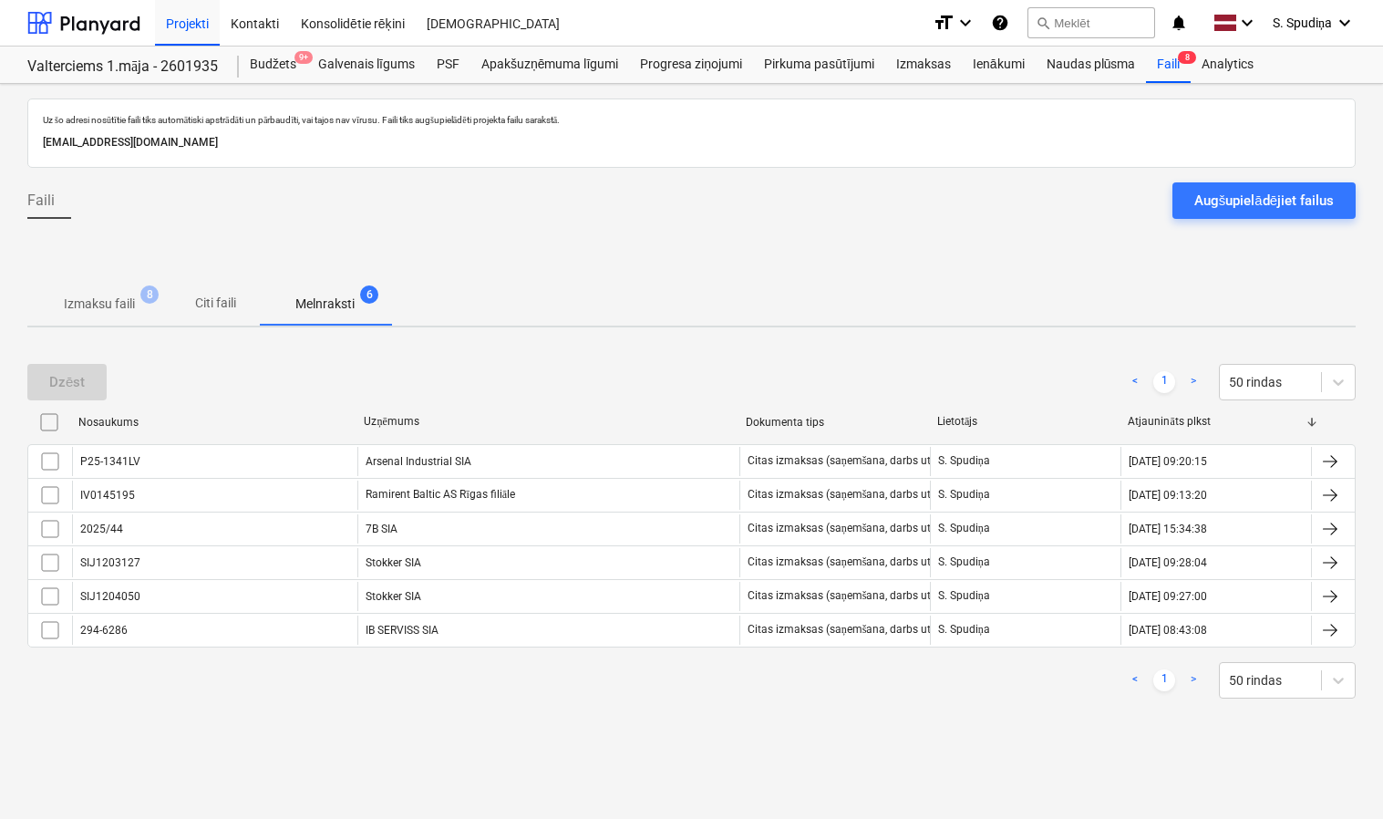
drag, startPoint x: 537, startPoint y: 417, endPoint x: 350, endPoint y: 417, distance: 186.9
click at [350, 417] on div at bounding box center [356, 422] width 33 height 29
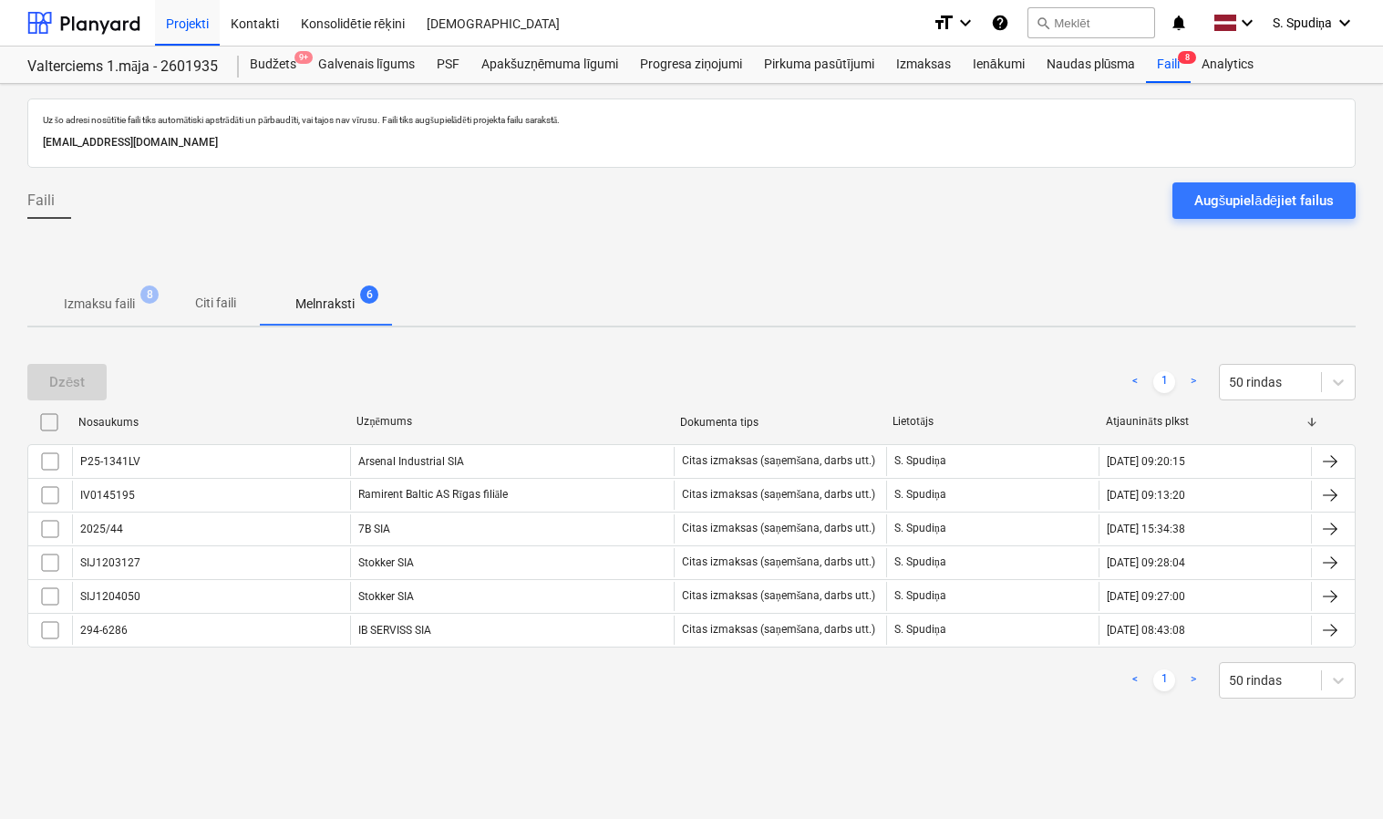
drag, startPoint x: 731, startPoint y: 409, endPoint x: 674, endPoint y: 412, distance: 57.5
click at [674, 412] on div at bounding box center [672, 422] width 33 height 29
click at [125, 305] on p "Izmaksu faili" at bounding box center [99, 303] width 71 height 19
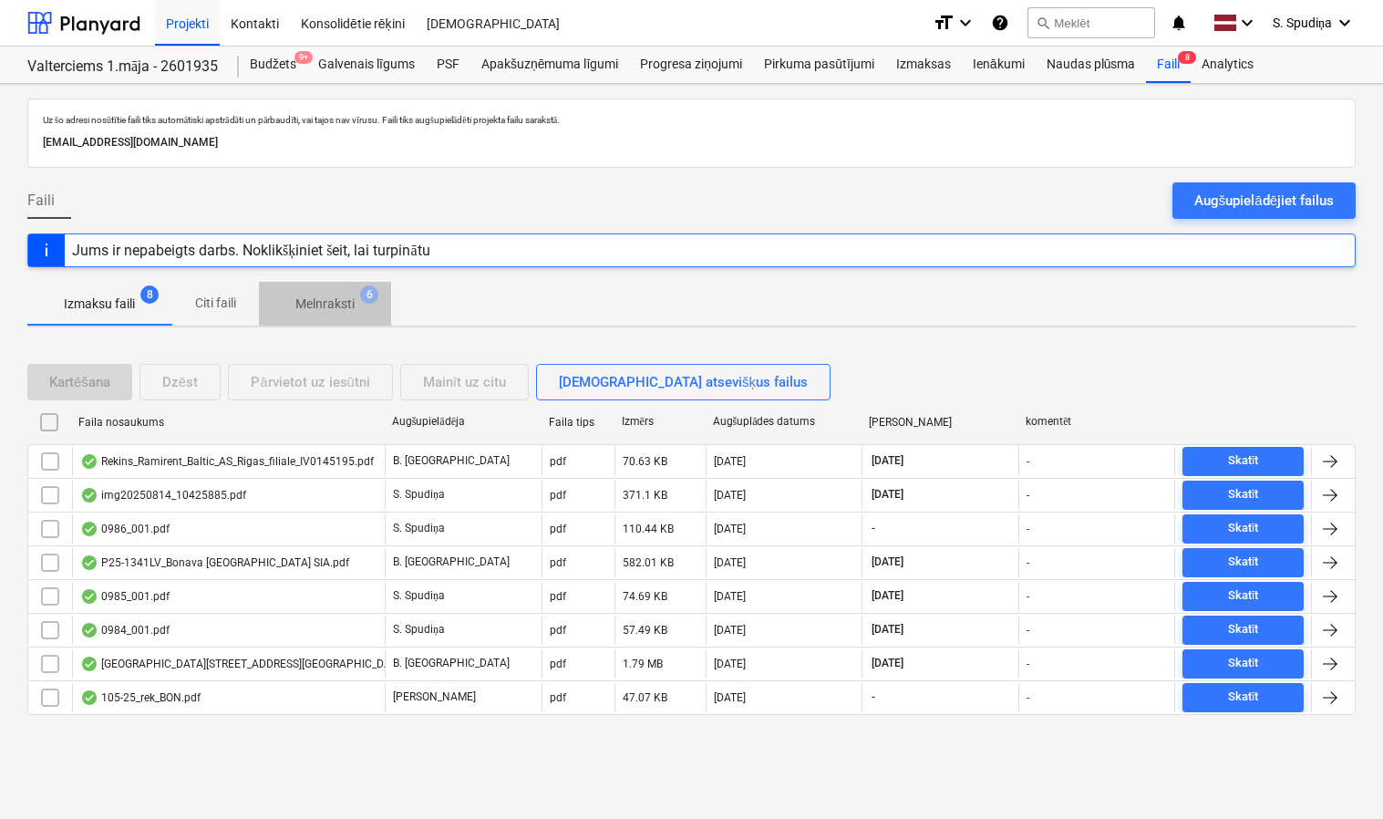
click at [326, 304] on p "Melnraksti" at bounding box center [324, 303] width 59 height 19
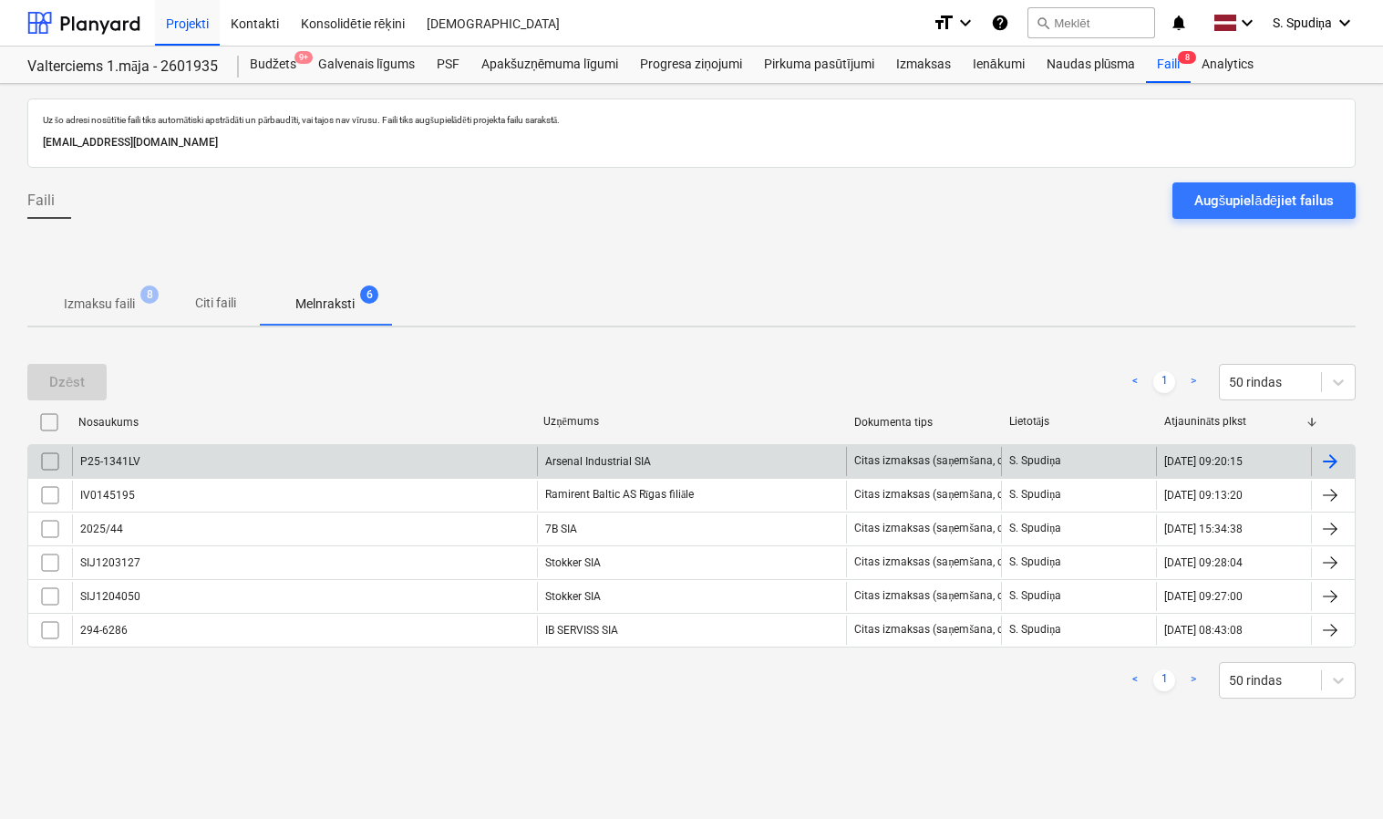
click at [253, 457] on div "P25-1341LV" at bounding box center [304, 461] width 465 height 29
click at [40, 464] on input "checkbox" at bounding box center [50, 461] width 29 height 29
click at [72, 388] on div "Dzēst" at bounding box center [67, 382] width 36 height 24
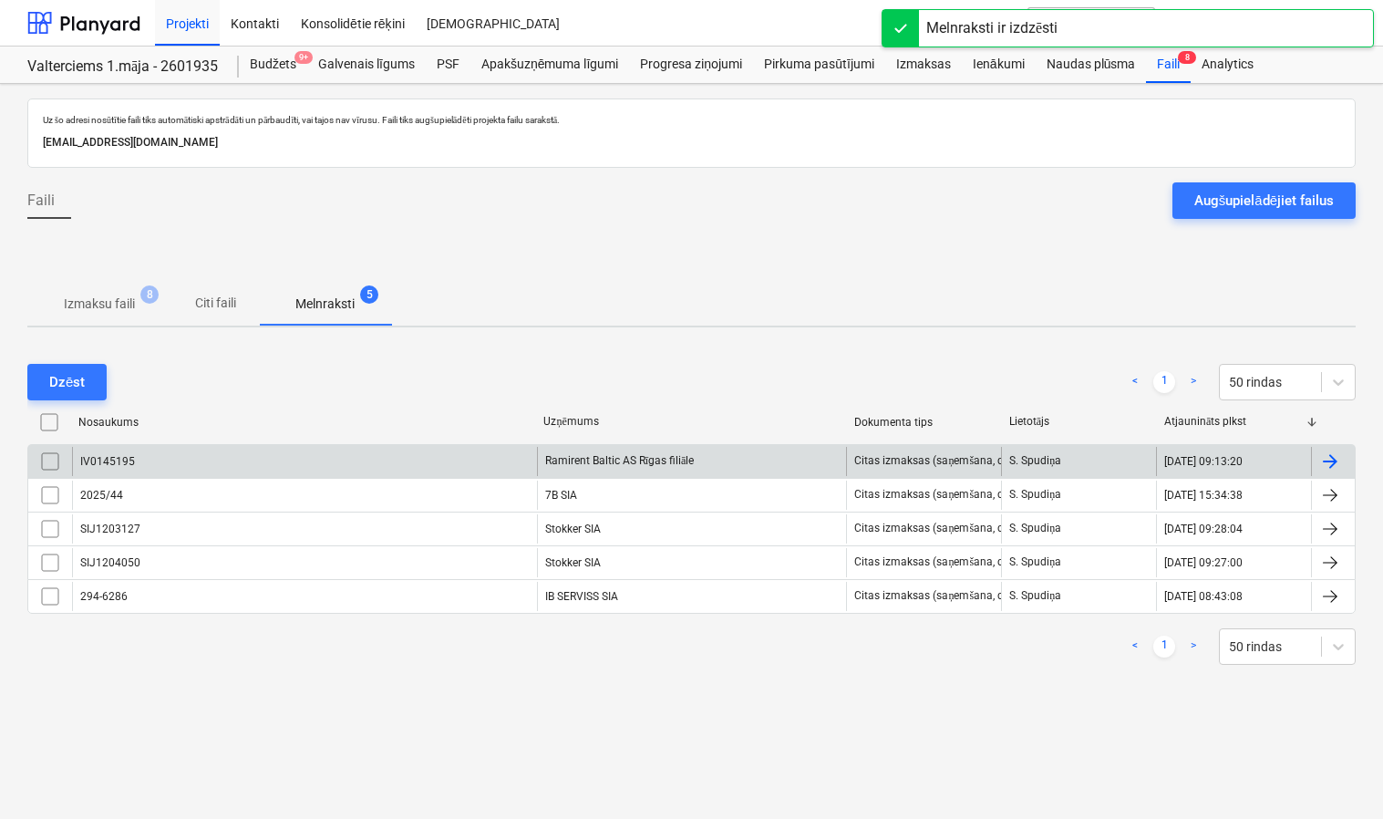
click at [117, 297] on p "Izmaksu faili" at bounding box center [99, 303] width 71 height 19
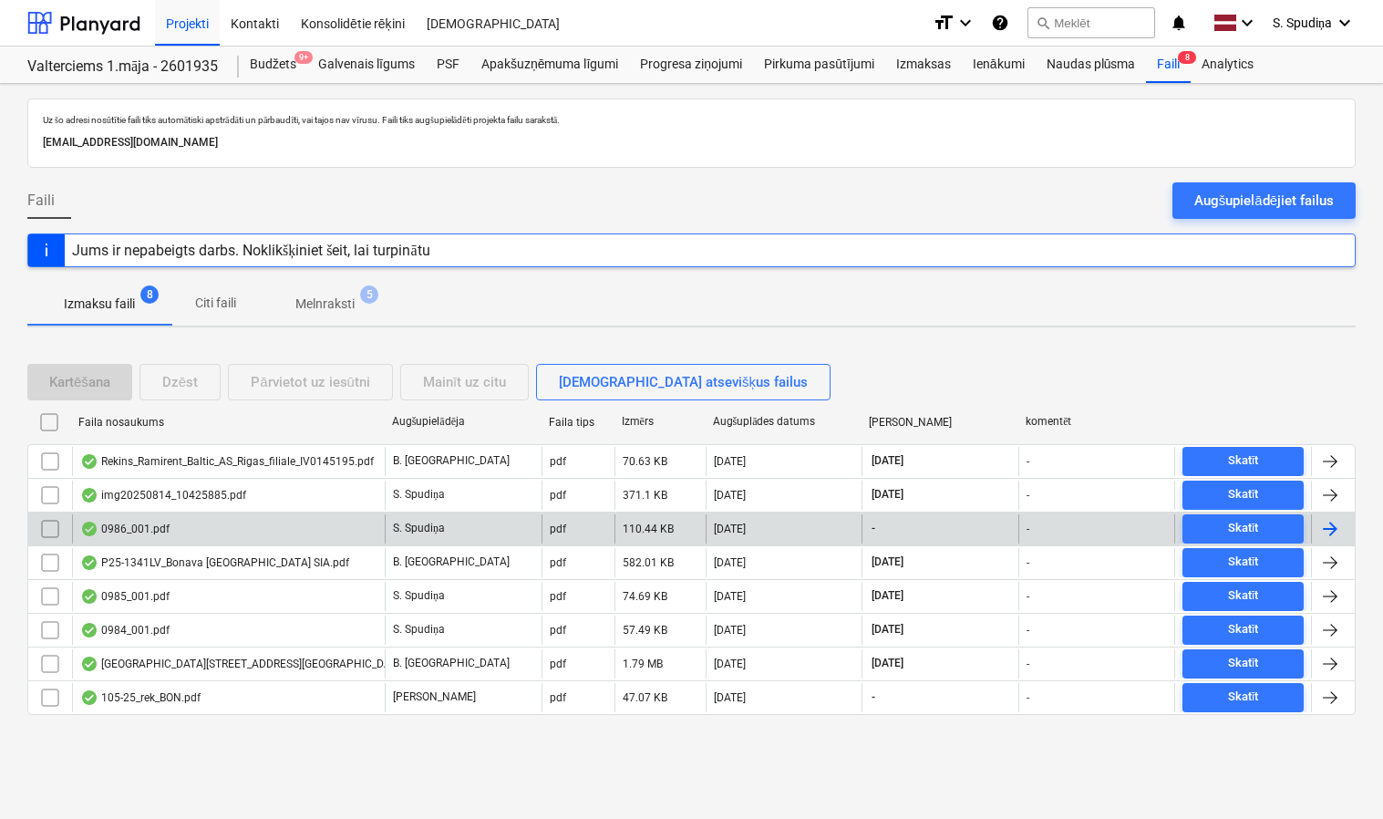
click at [252, 529] on div "0986_001.pdf" at bounding box center [228, 528] width 313 height 29
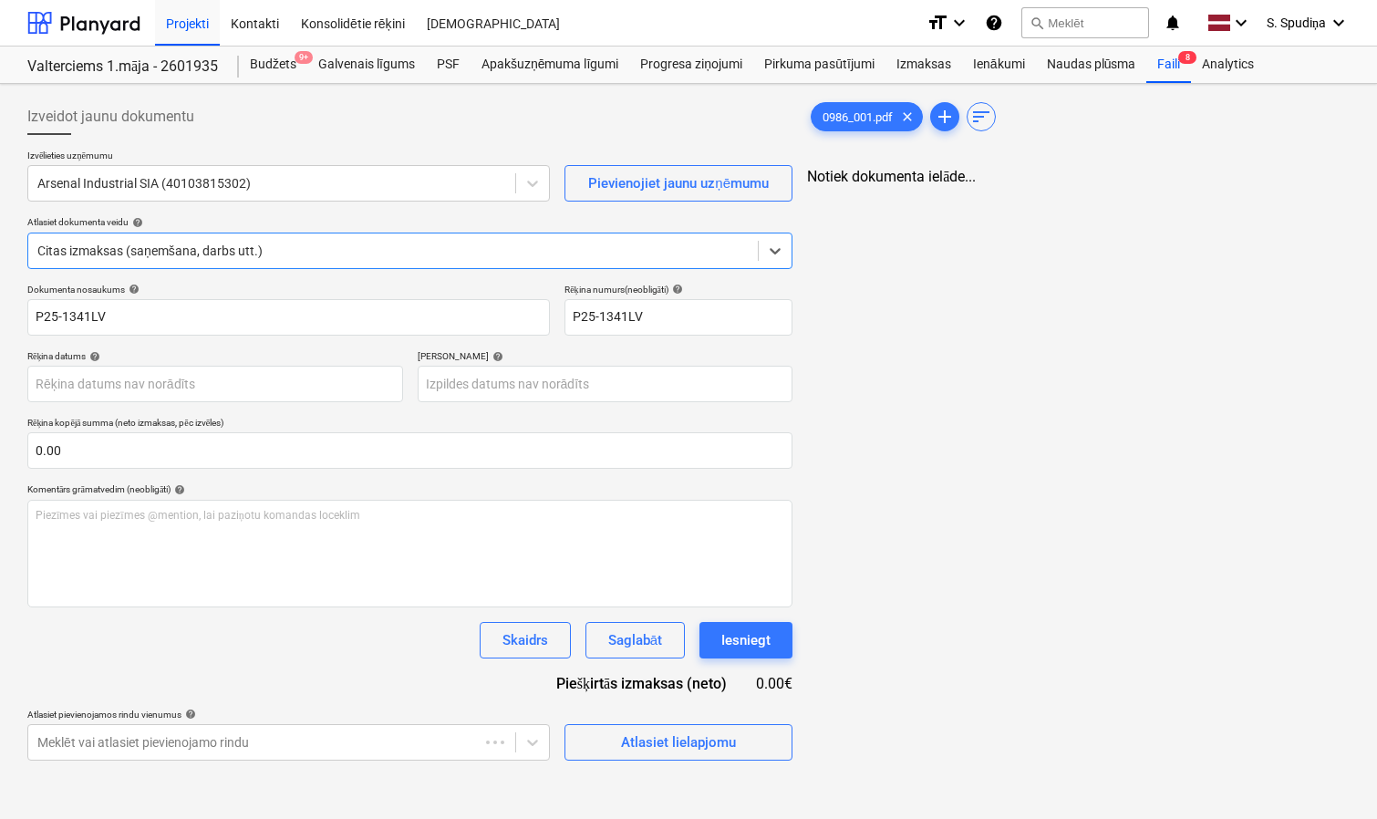
type input "P25-1341LV"
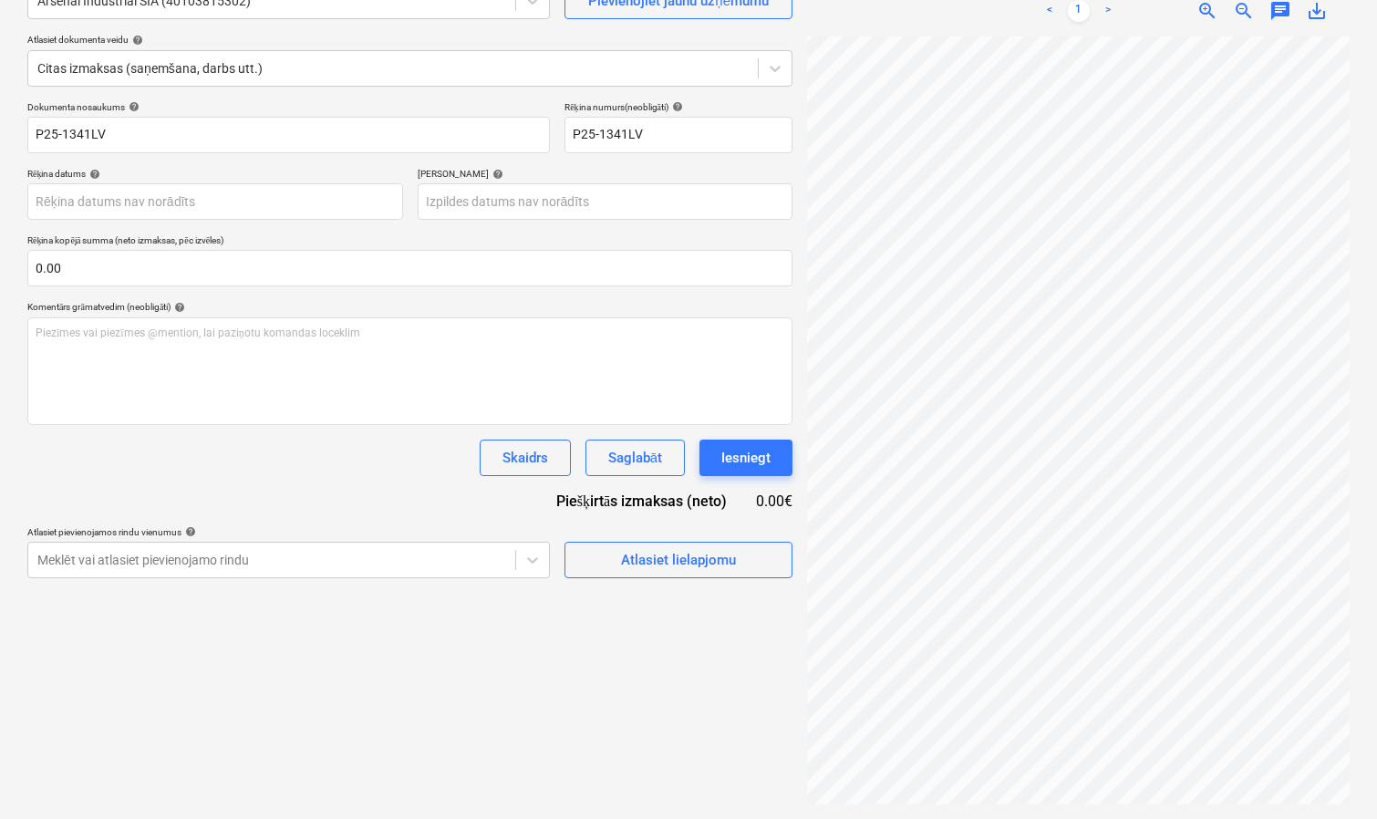
scroll to position [0, 262]
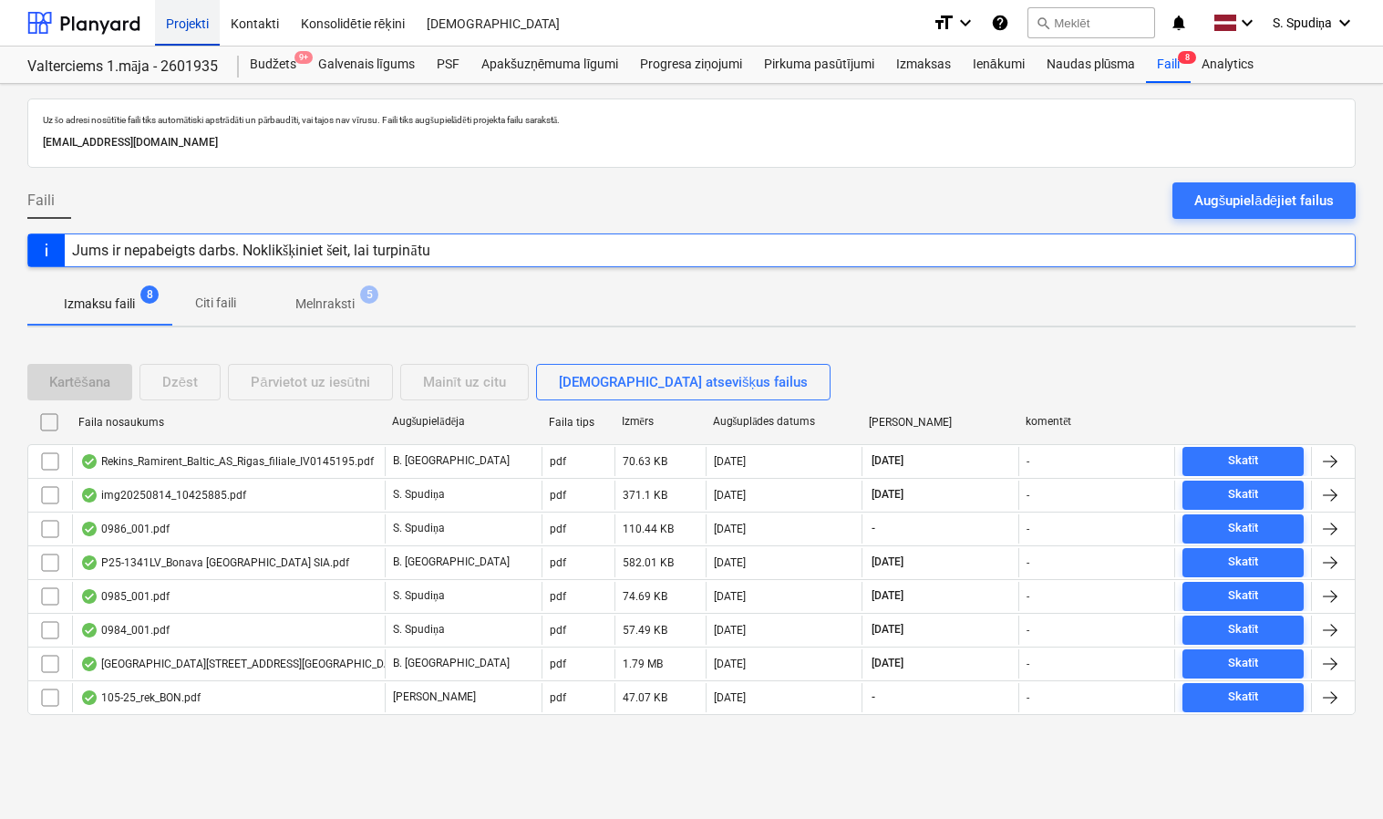
click at [191, 24] on div "Projekti" at bounding box center [187, 22] width 65 height 46
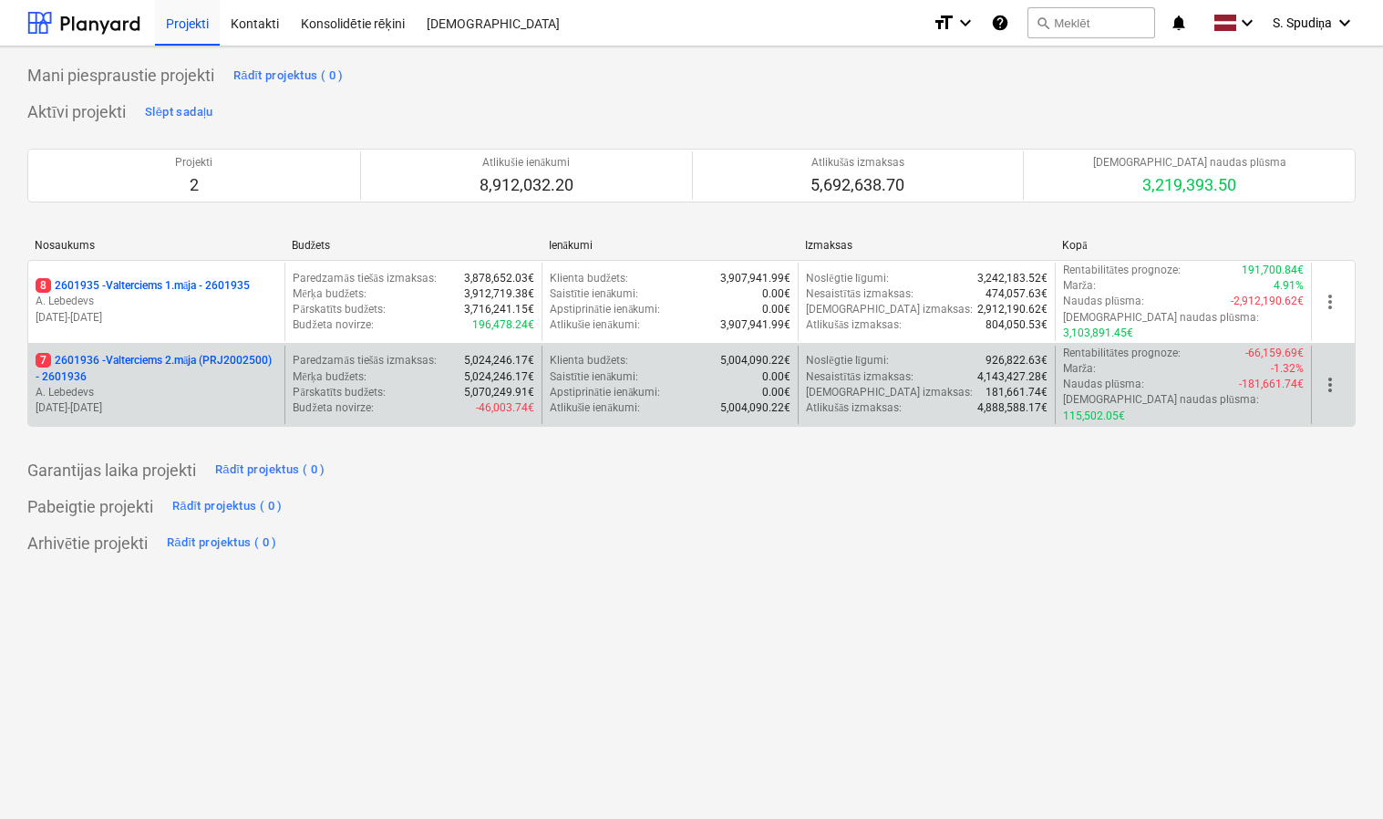
click at [224, 385] on p "A. Lebedevs" at bounding box center [157, 392] width 242 height 15
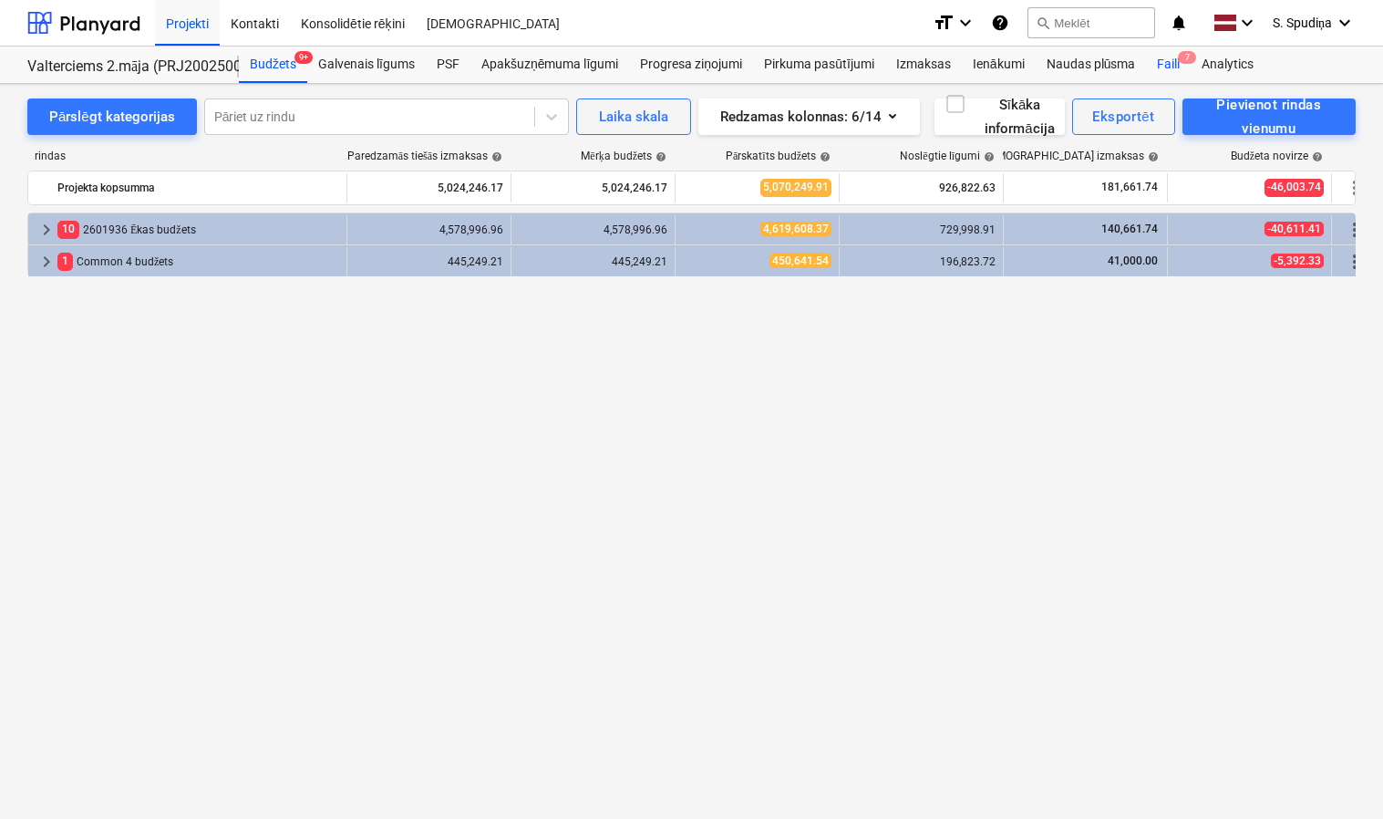
click at [1180, 65] on div "Faili 7" at bounding box center [1168, 64] width 45 height 36
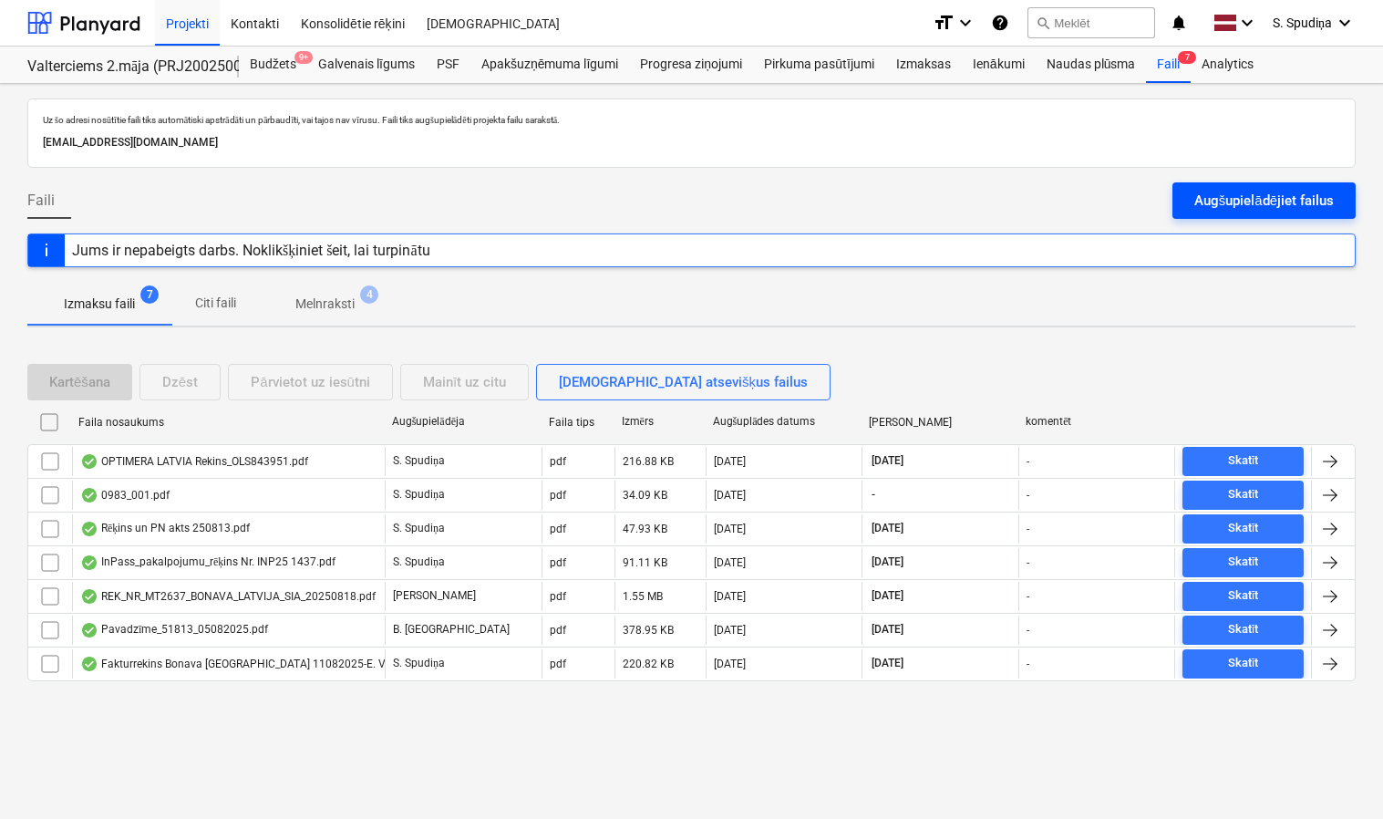
click at [1258, 200] on div "Augšupielādējiet failus" at bounding box center [1263, 201] width 139 height 24
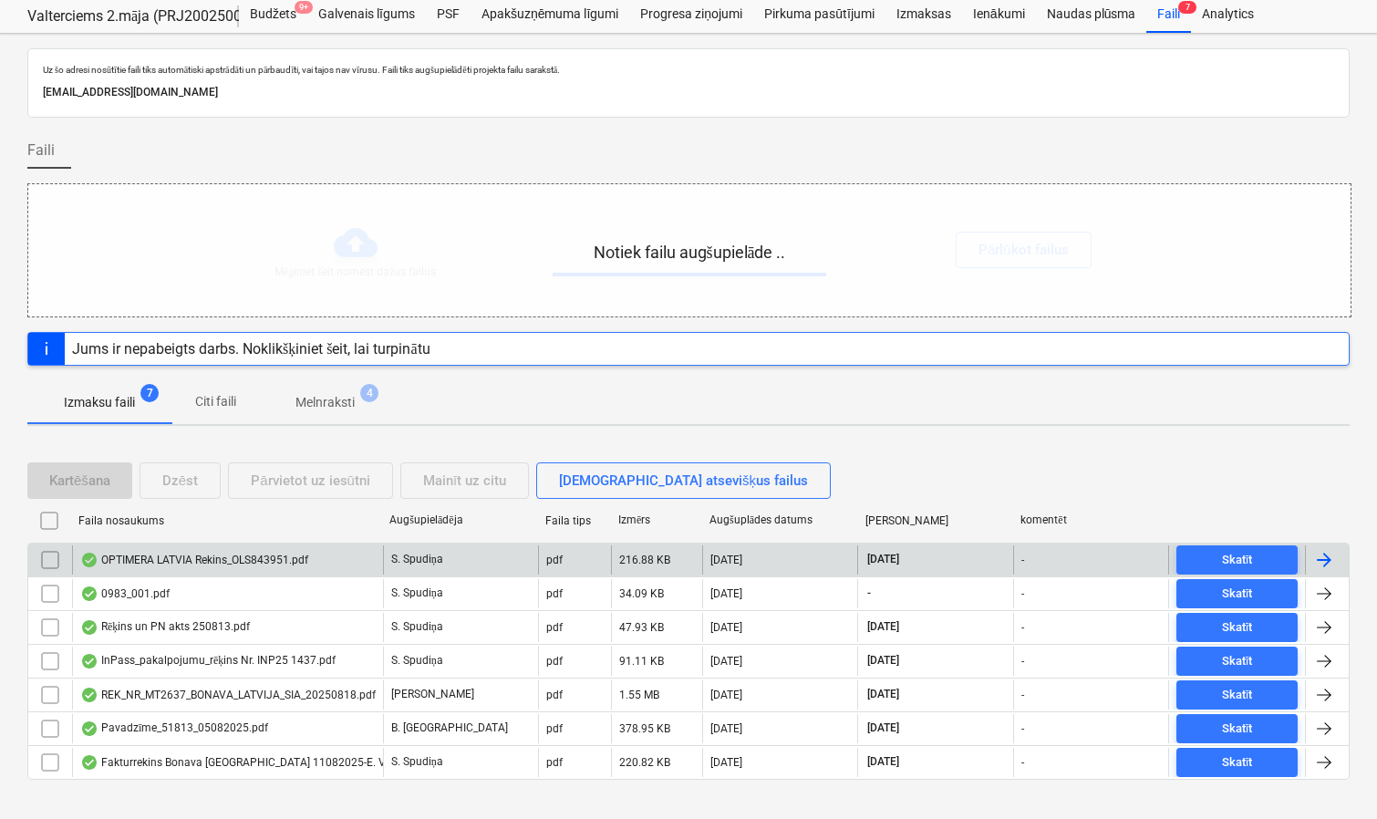
scroll to position [77, 0]
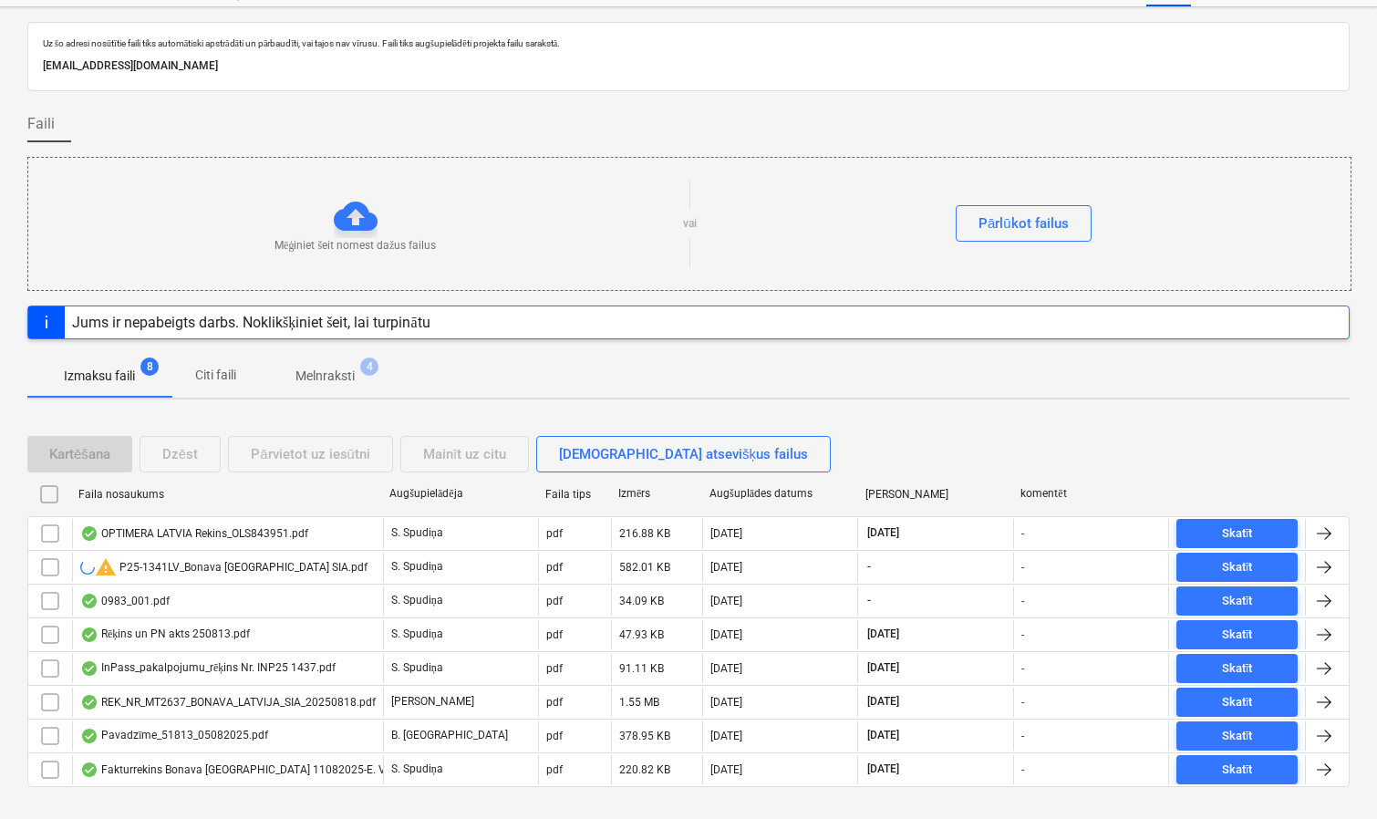
click at [319, 382] on p "Melnraksti" at bounding box center [324, 375] width 59 height 19
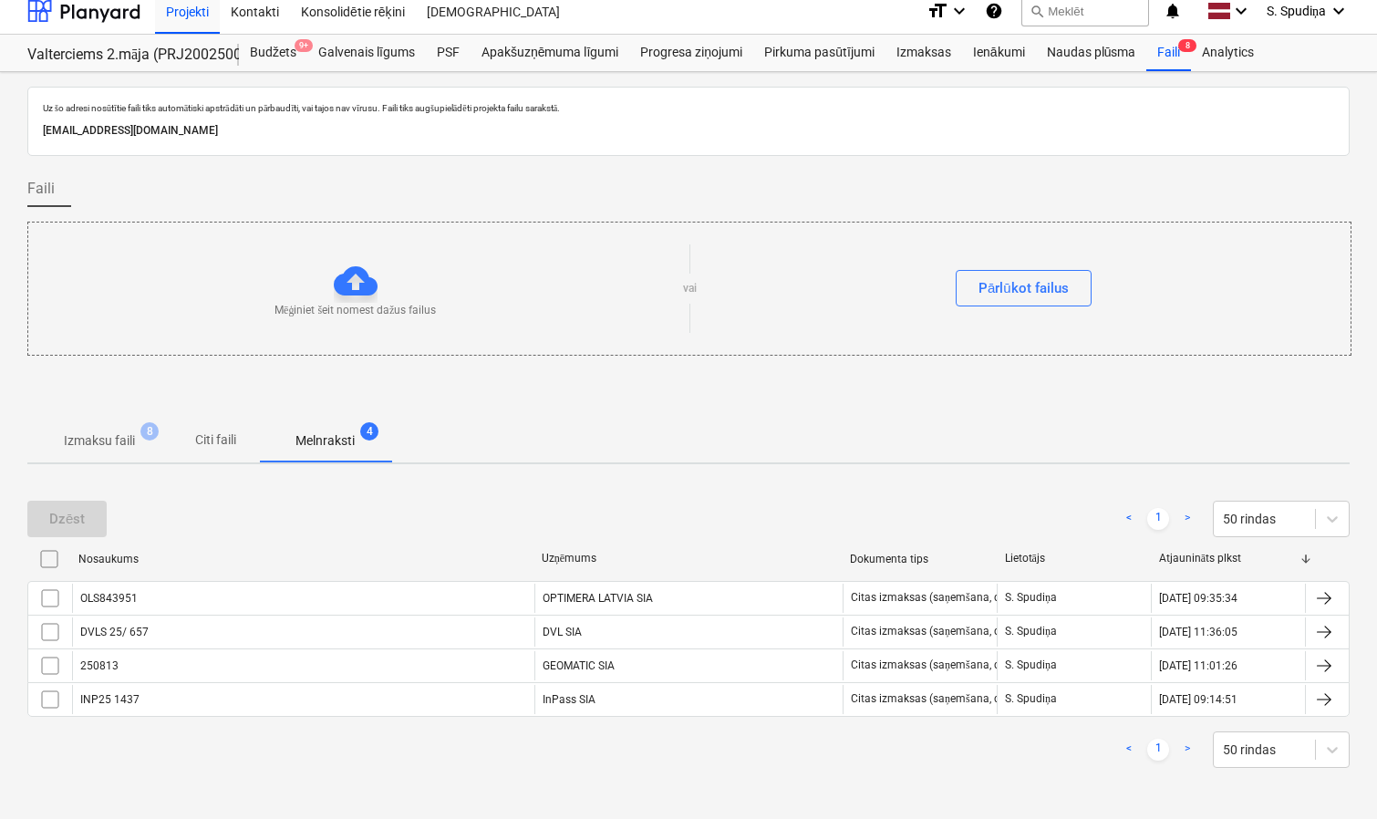
scroll to position [12, 0]
click at [100, 438] on p "Izmaksu faili" at bounding box center [99, 440] width 71 height 19
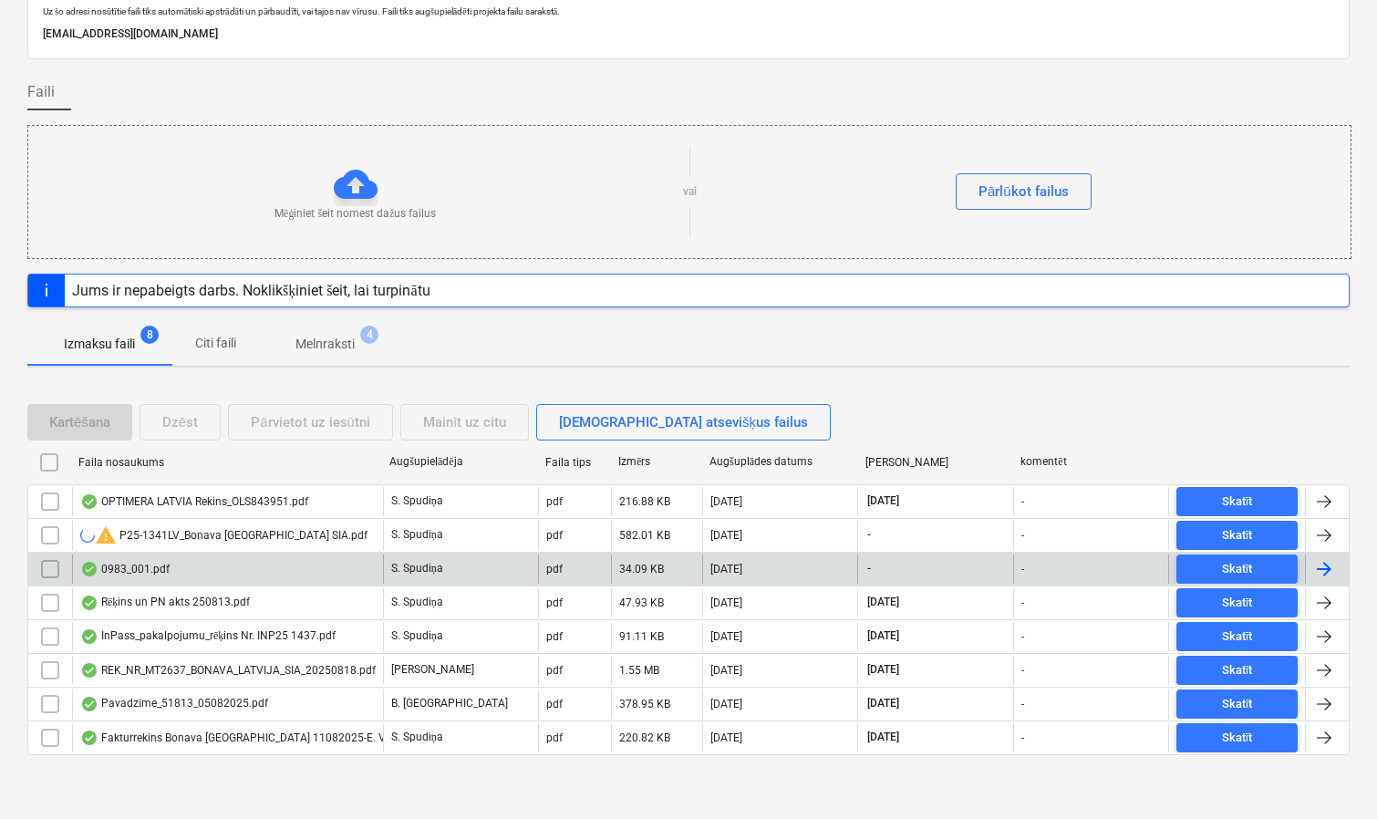
scroll to position [110, 0]
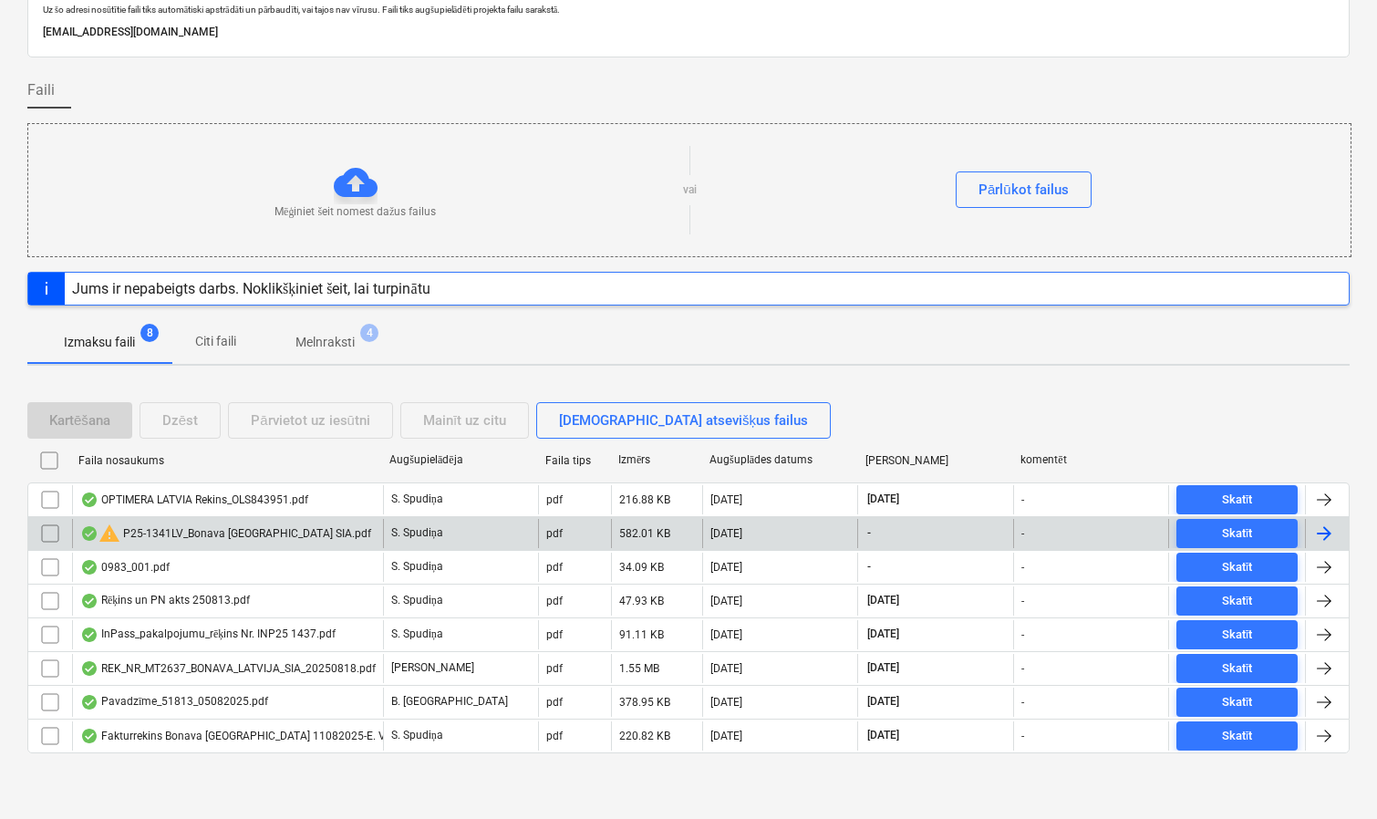
click at [221, 527] on div "warning P25-1341LV_Bonava [GEOGRAPHIC_DATA] SIA.pdf" at bounding box center [225, 533] width 291 height 22
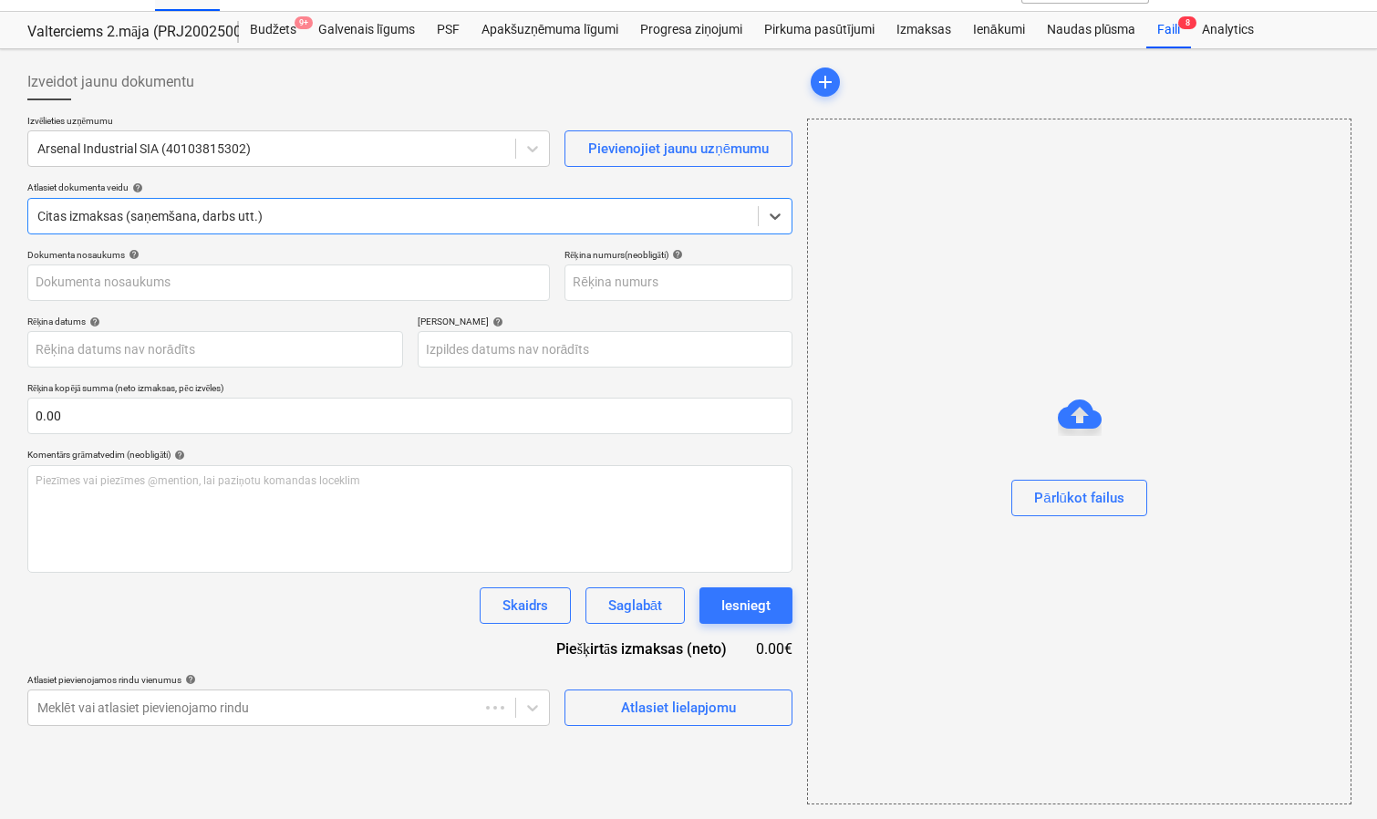
type input "P25-1341LV"
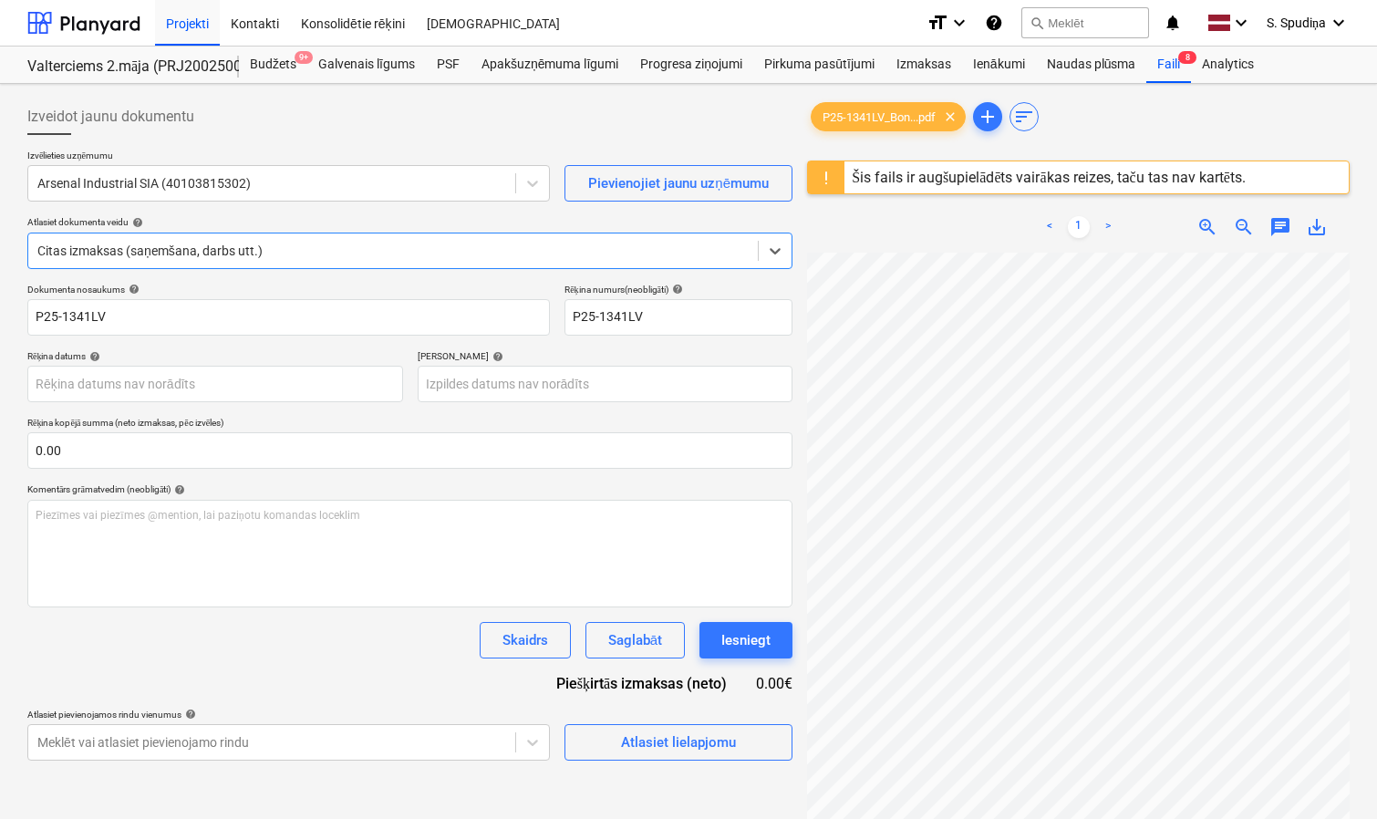
scroll to position [4, 249]
click at [630, 397] on div "Izveidot jaunu dokumentu Izvēlieties uzņēmumu Arsenal Industrial SIA (401038153…" at bounding box center [688, 559] width 1336 height 936
click at [185, 380] on body "Projekti Kontakti Konsolidētie rēķini Iesūtne format_size keyboard_arrow_down h…" at bounding box center [688, 409] width 1377 height 819
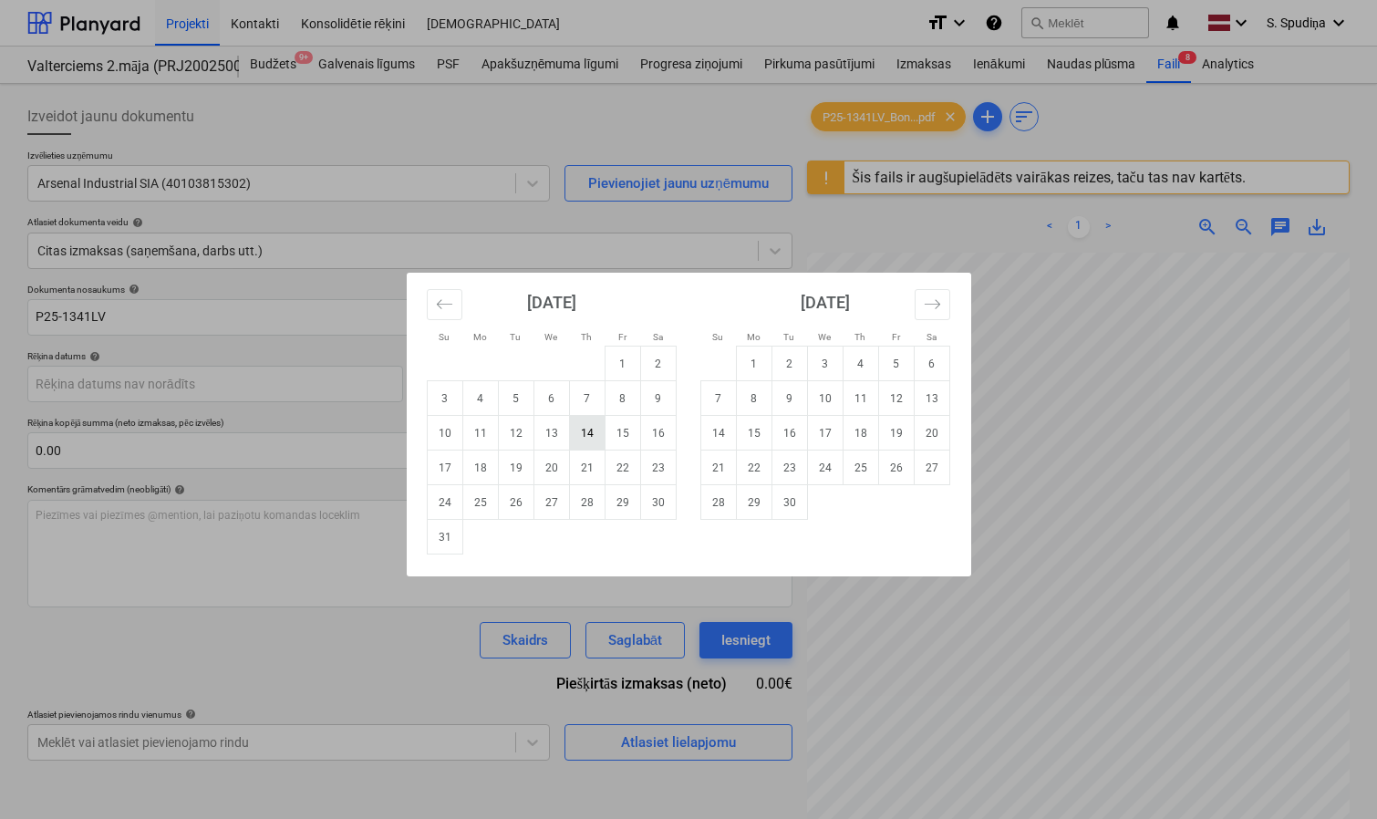
click at [589, 435] on td "14" at bounding box center [587, 433] width 36 height 35
type input "[DATE]"
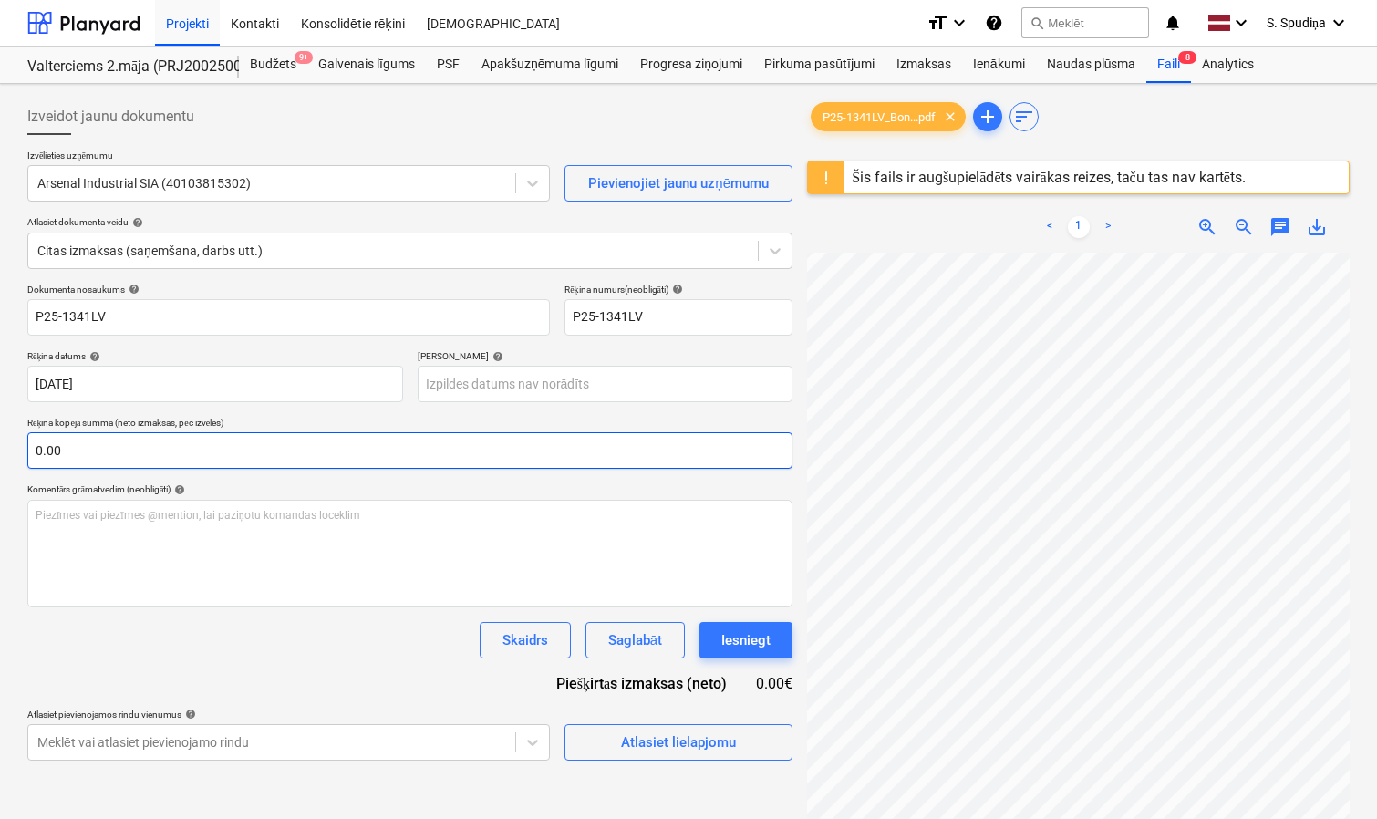
scroll to position [42, 282]
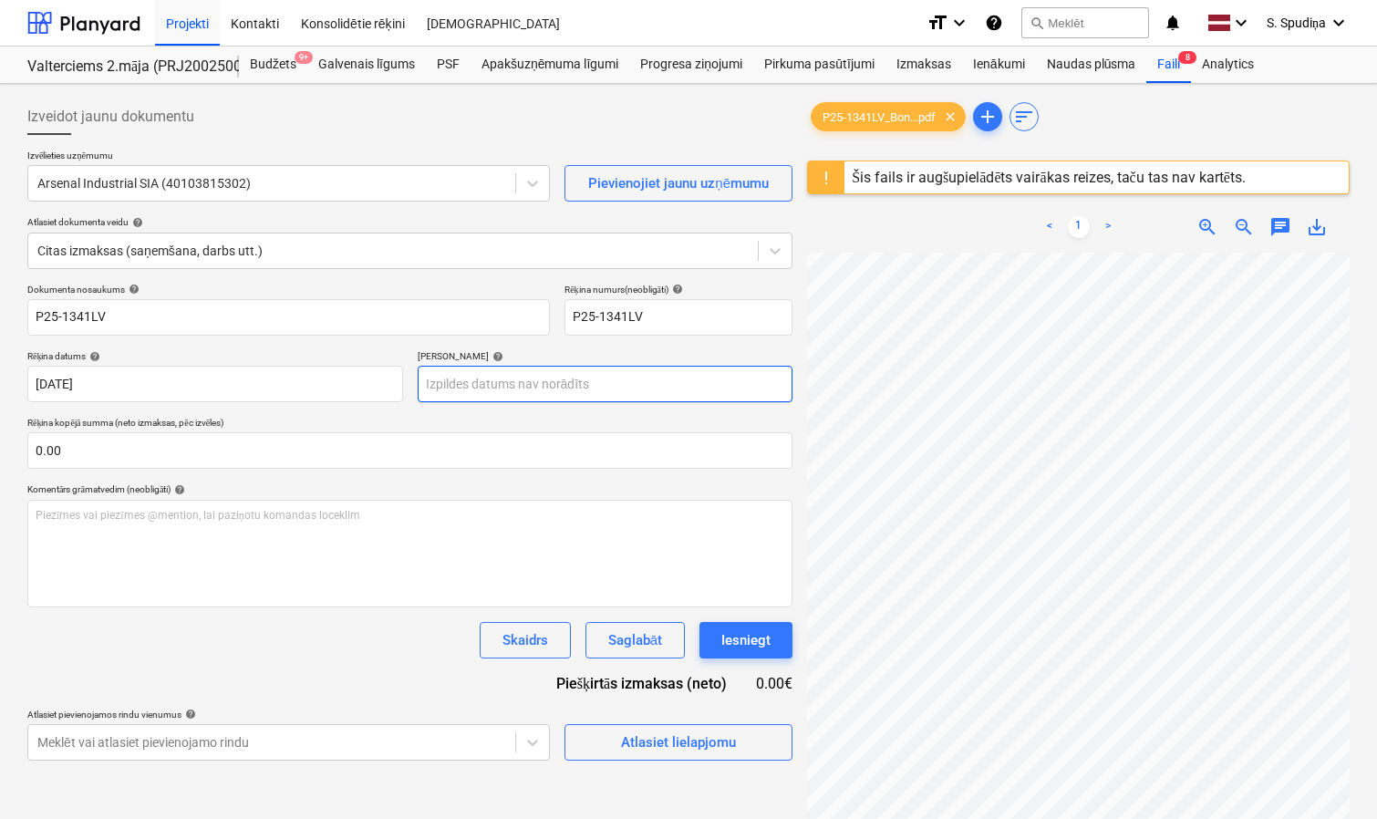
click at [539, 388] on body "Projekti Kontakti Konsolidētie rēķini Iesūtne format_size keyboard_arrow_down h…" at bounding box center [688, 409] width 1377 height 819
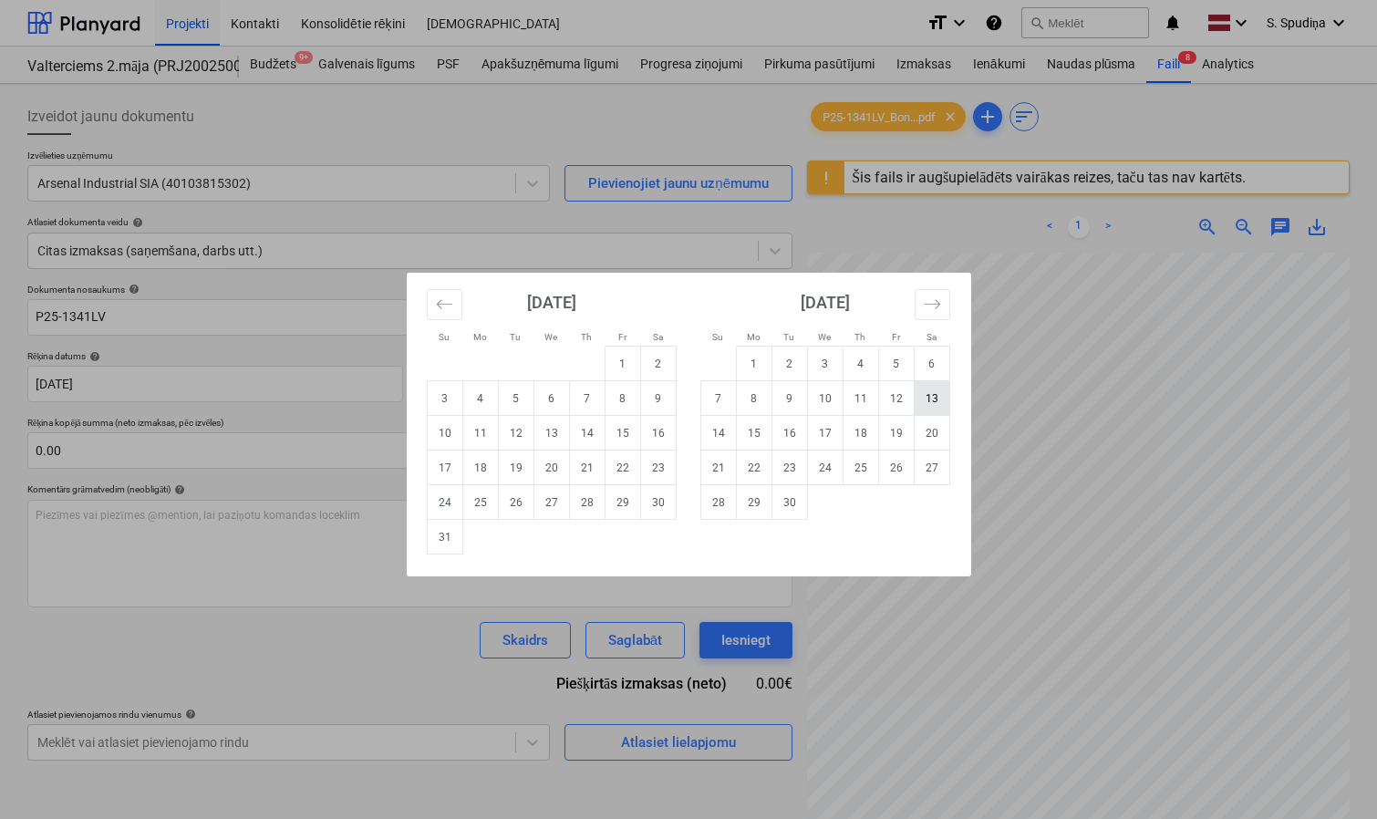
click at [924, 397] on td "13" at bounding box center [931, 398] width 36 height 35
type input "[DATE]"
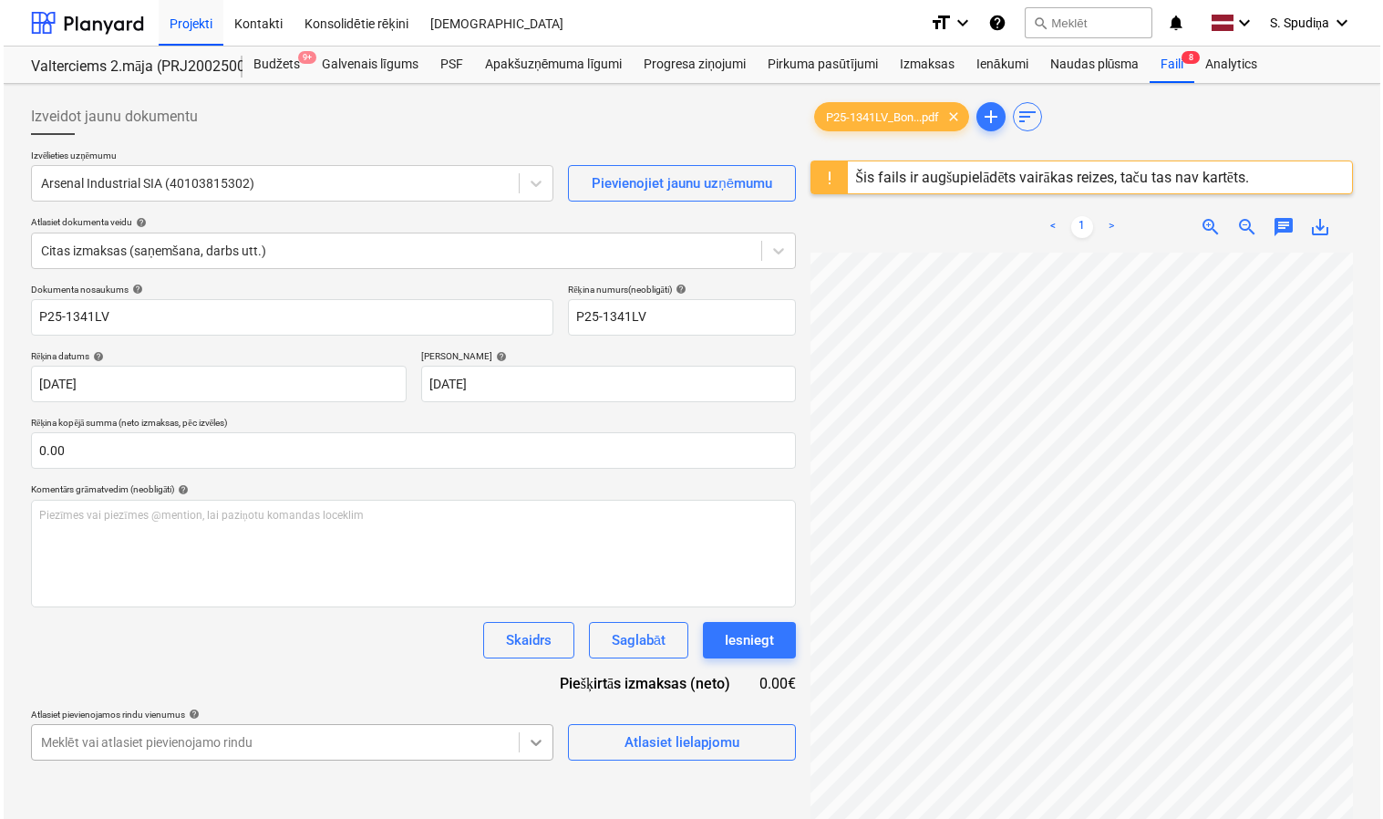
scroll to position [110, 282]
click at [614, 741] on span "Atlasiet lielapjomu" at bounding box center [678, 742] width 182 height 24
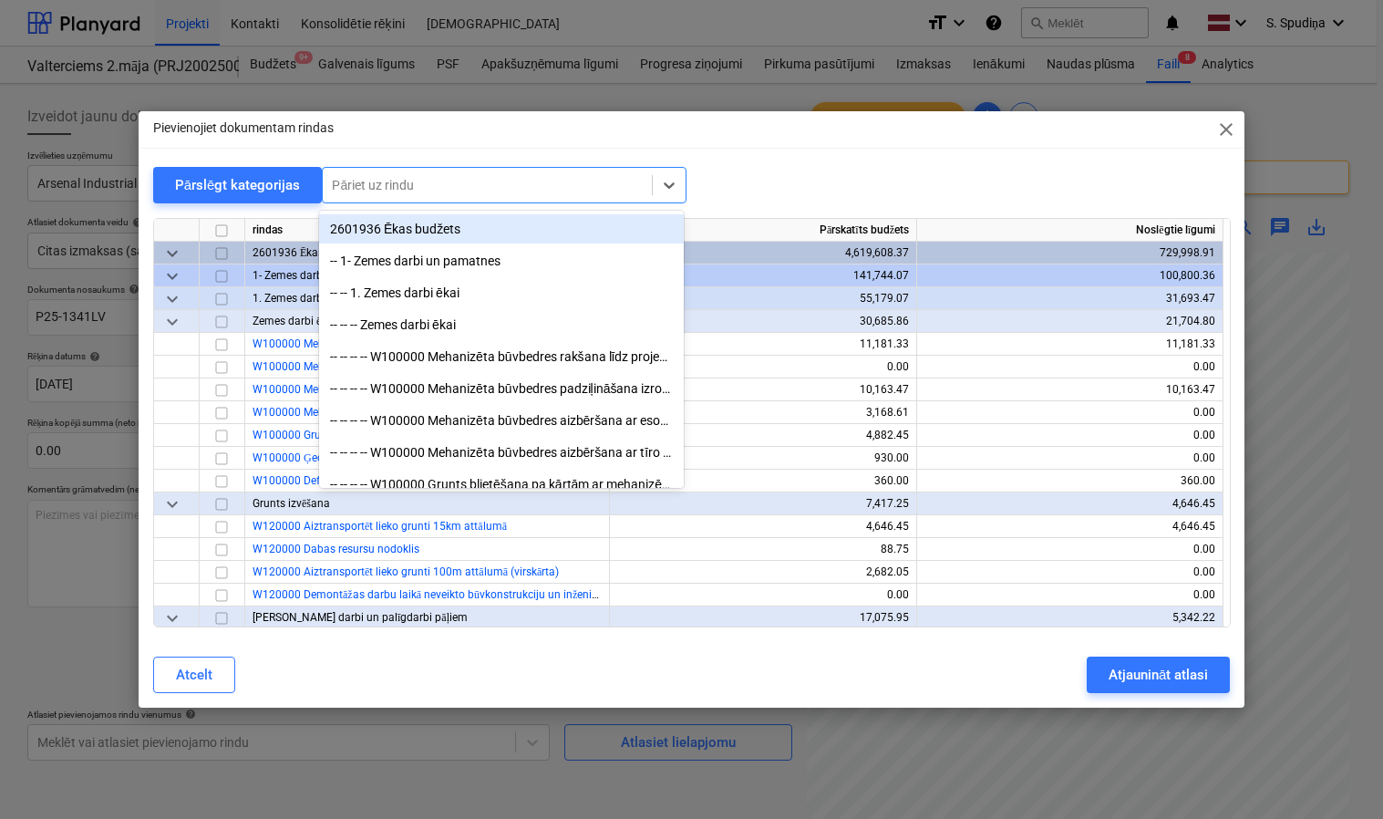
click at [448, 189] on div at bounding box center [487, 185] width 311 height 18
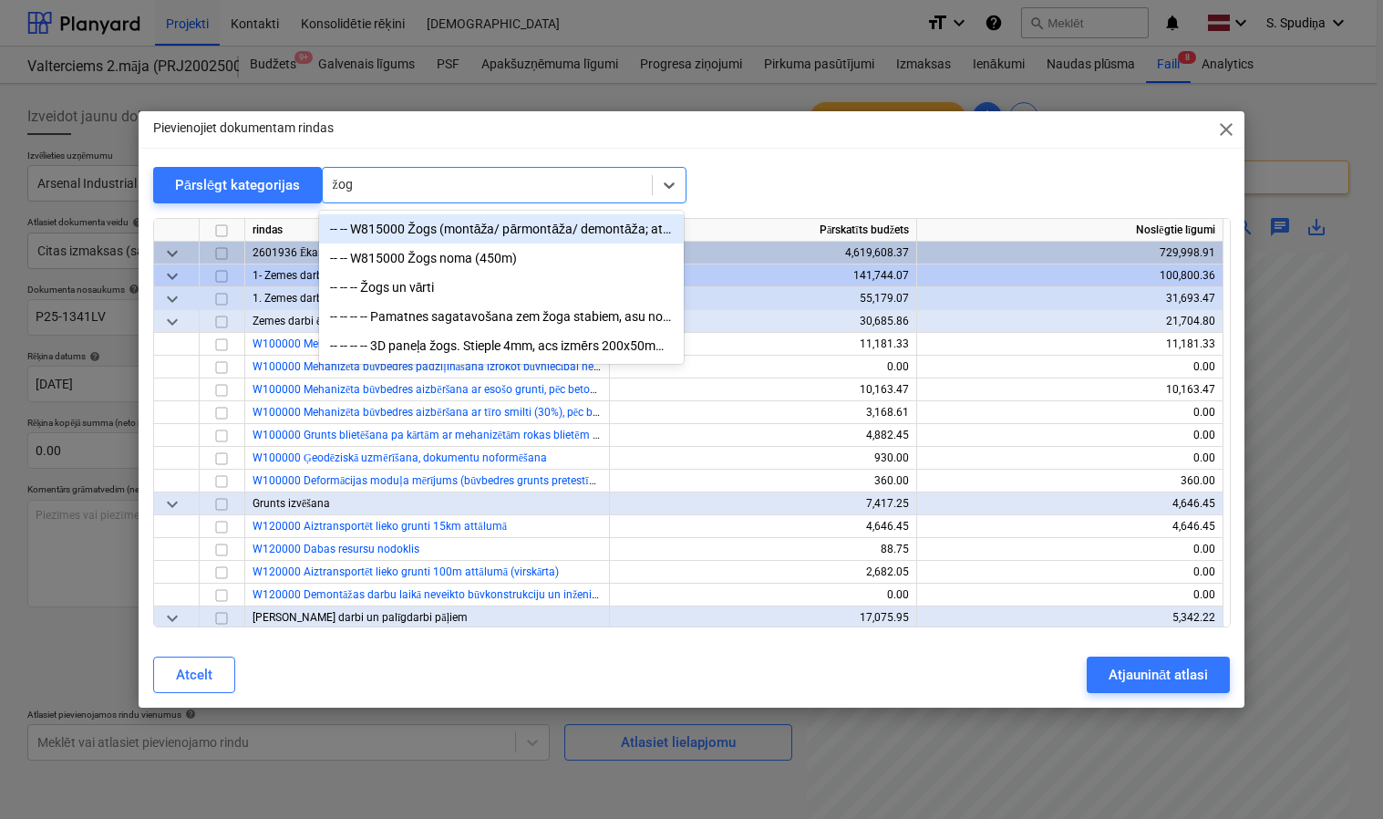
type input "žogs"
click at [446, 229] on div "-- -- W815000 Žogs (montāža/ pārmontāža/ demontāža; atvešana/ aizvešana)" at bounding box center [501, 228] width 365 height 29
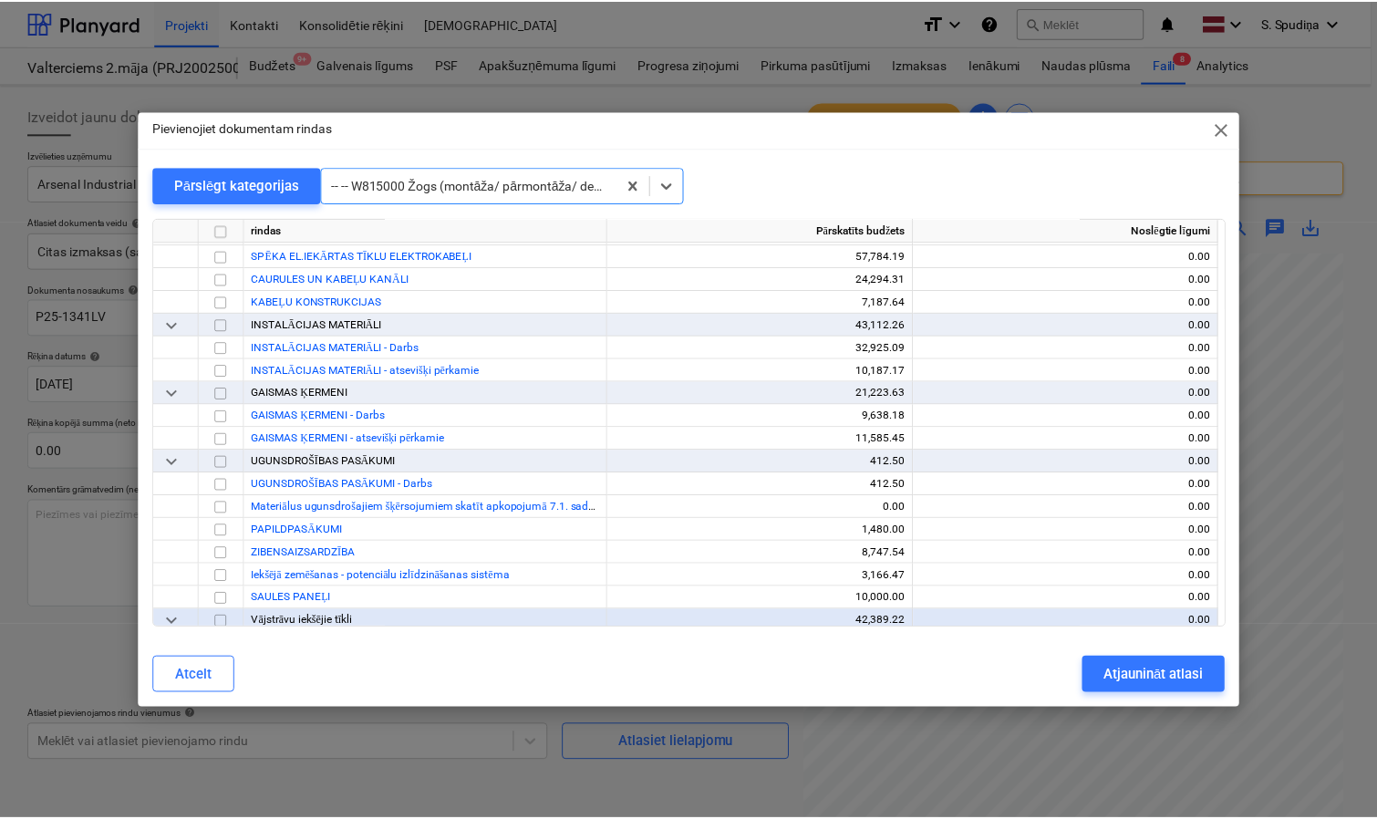
scroll to position [13948, 0]
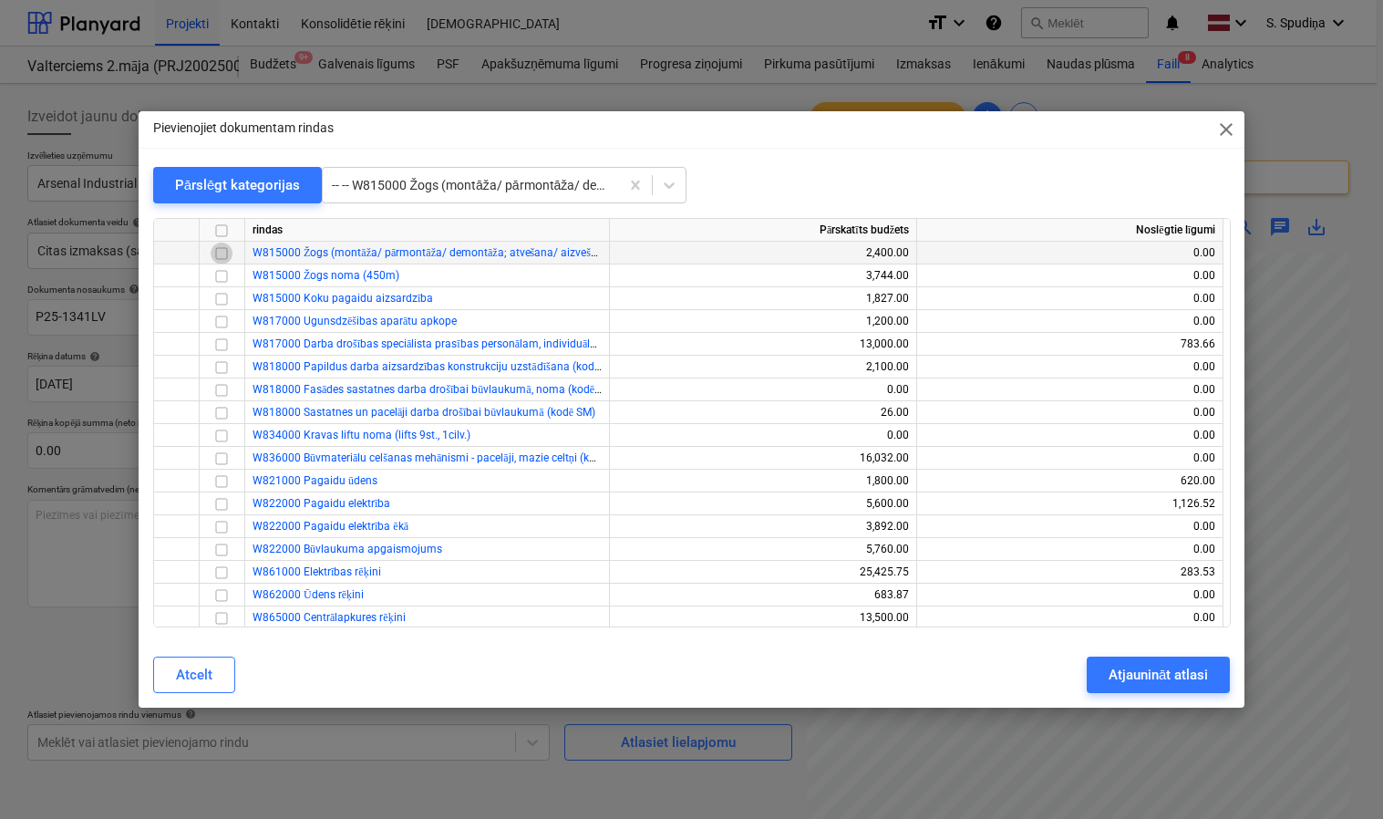
click at [222, 256] on input "checkbox" at bounding box center [222, 254] width 22 height 22
click at [1152, 670] on div "Atjaunināt atlasi" at bounding box center [1158, 675] width 99 height 24
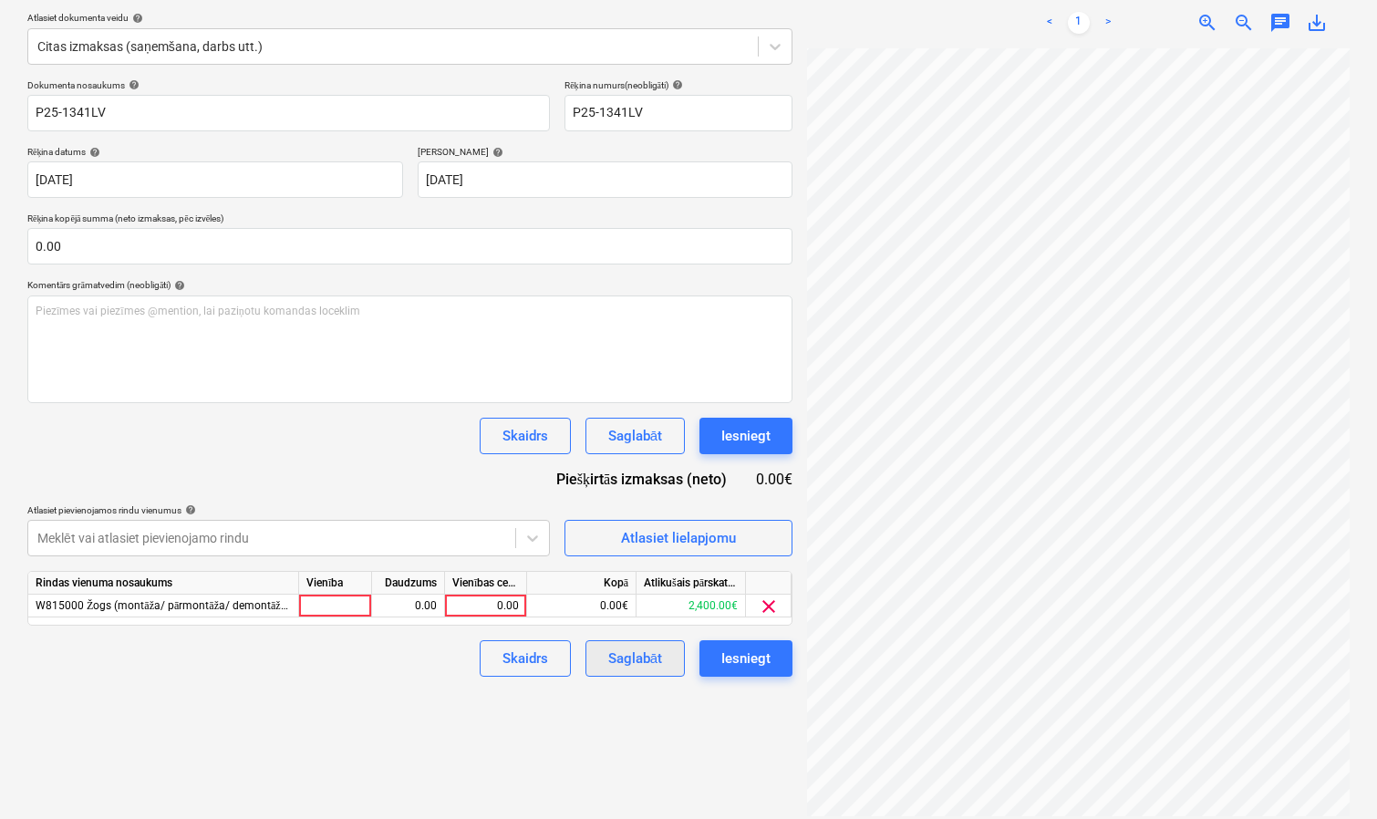
scroll to position [216, 0]
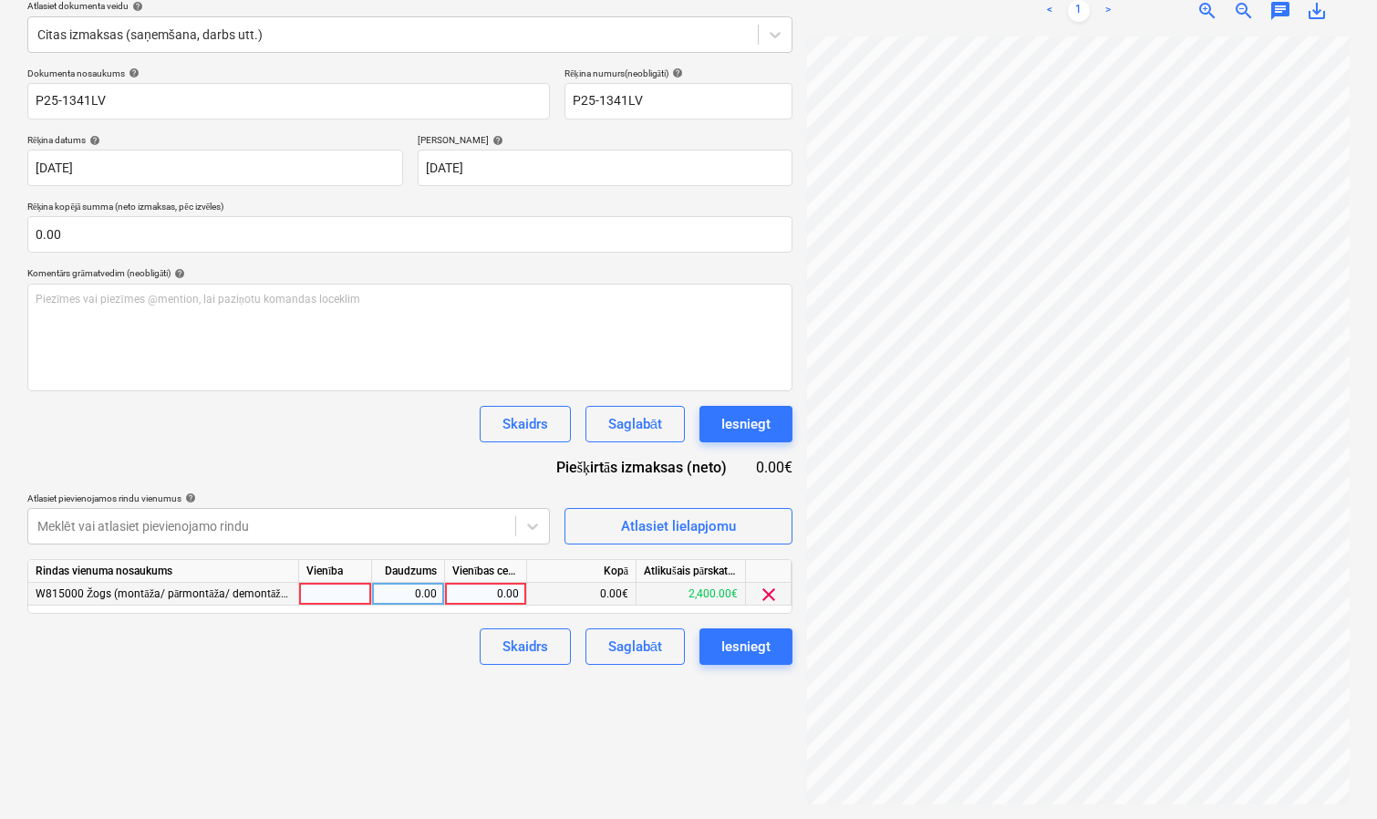
click at [490, 591] on div "0.00" at bounding box center [485, 594] width 67 height 23
type input "234"
click at [636, 646] on div "Saglabāt" at bounding box center [635, 647] width 54 height 24
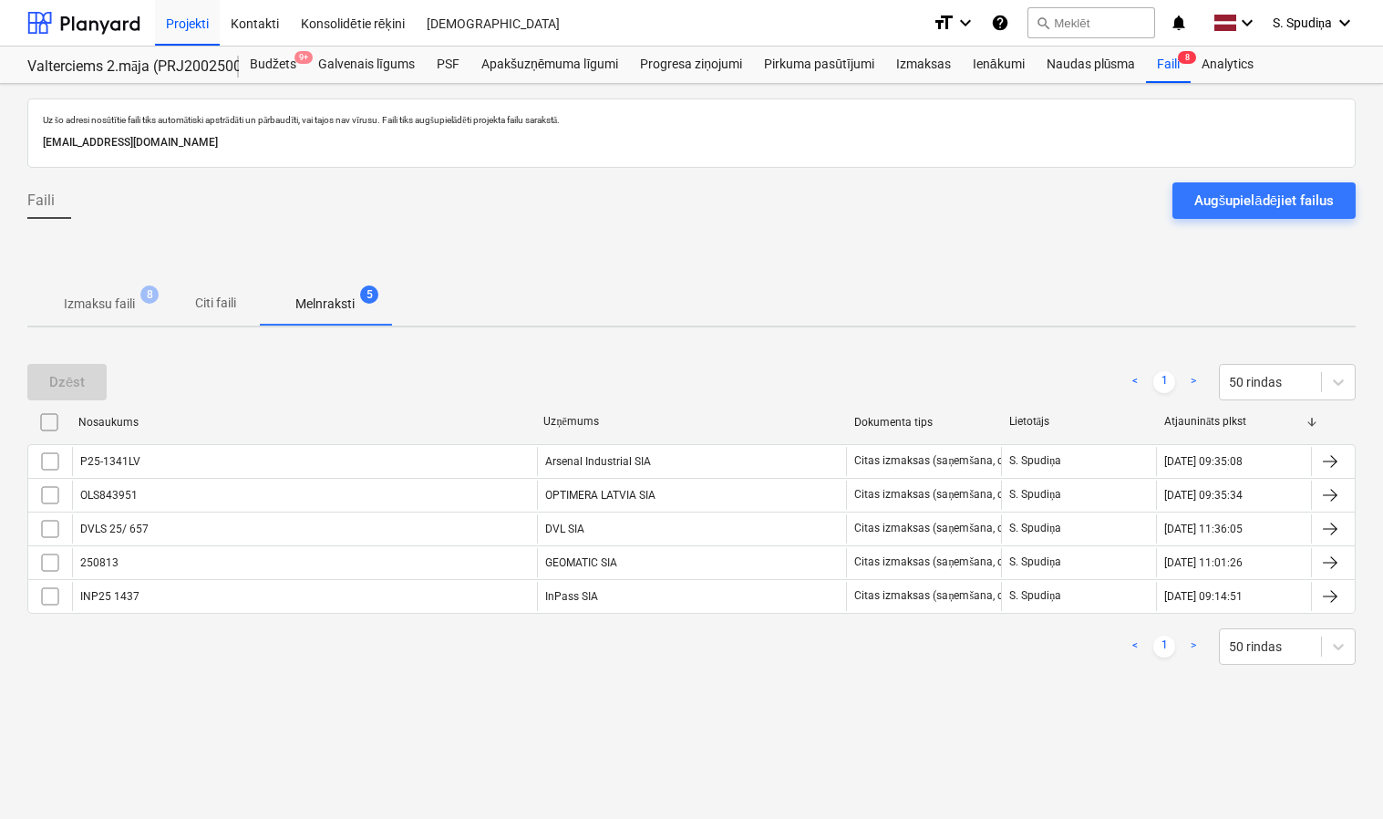
click at [108, 297] on p "Izmaksu faili" at bounding box center [99, 303] width 71 height 19
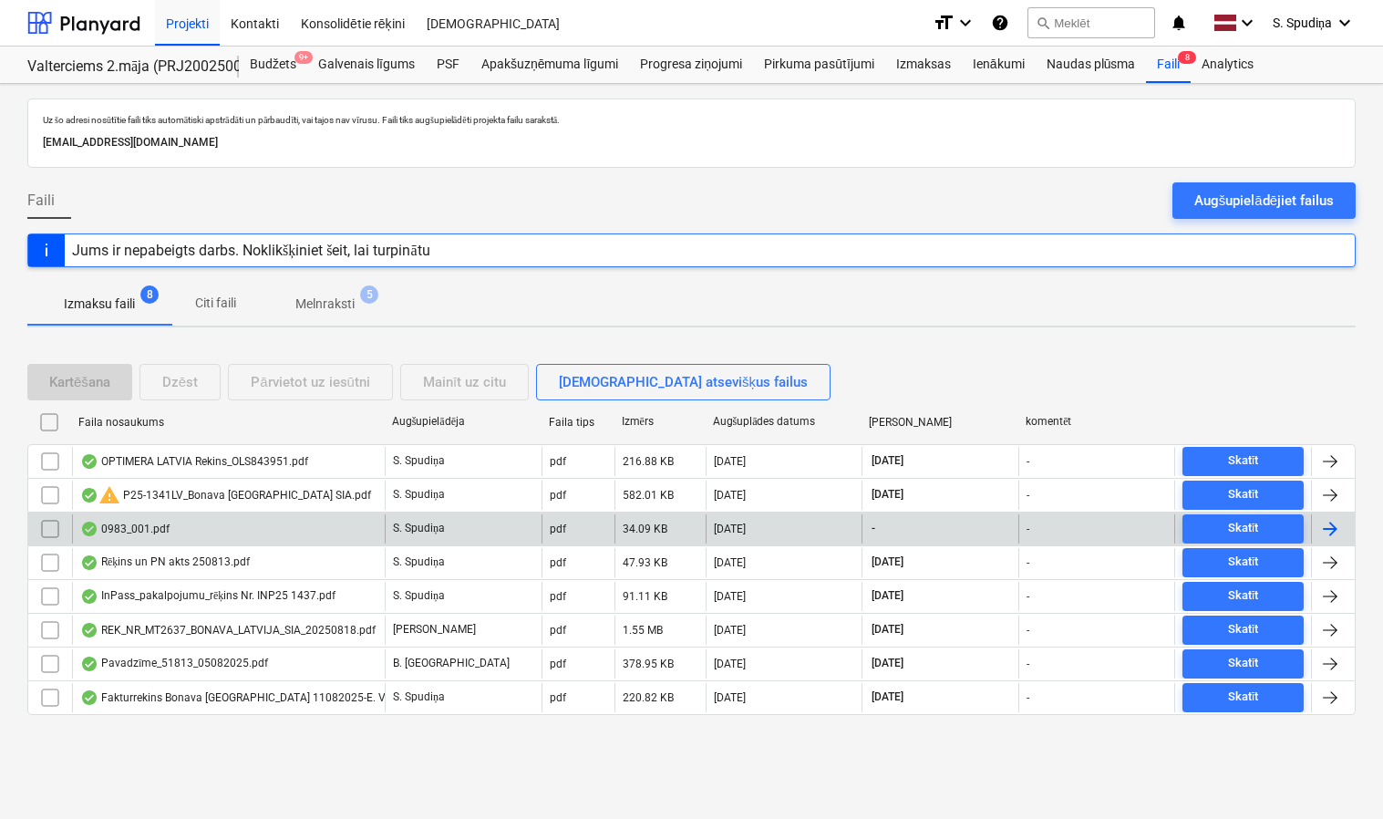
click at [219, 528] on div "0983_001.pdf" at bounding box center [228, 528] width 313 height 29
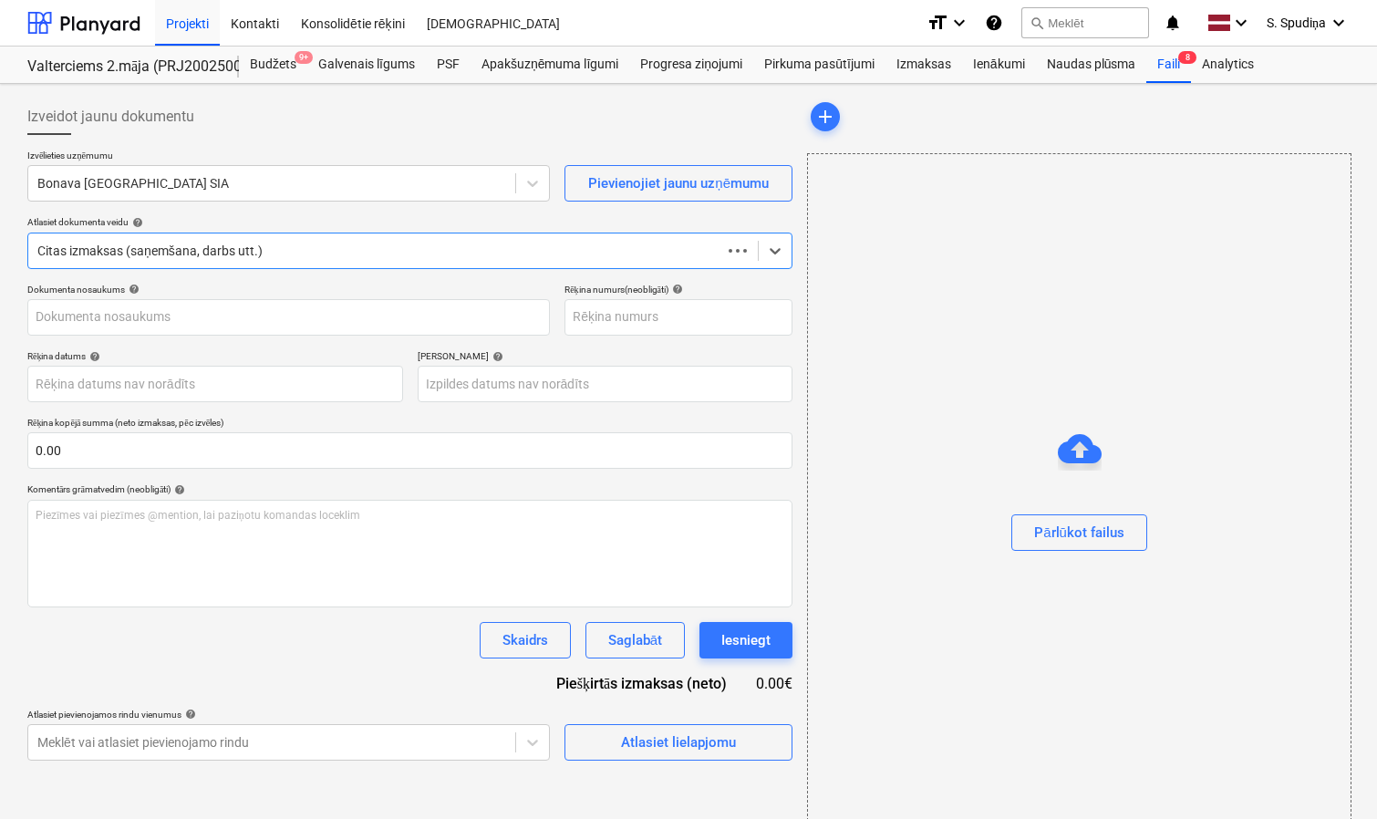
type input "0983_001.pdf"
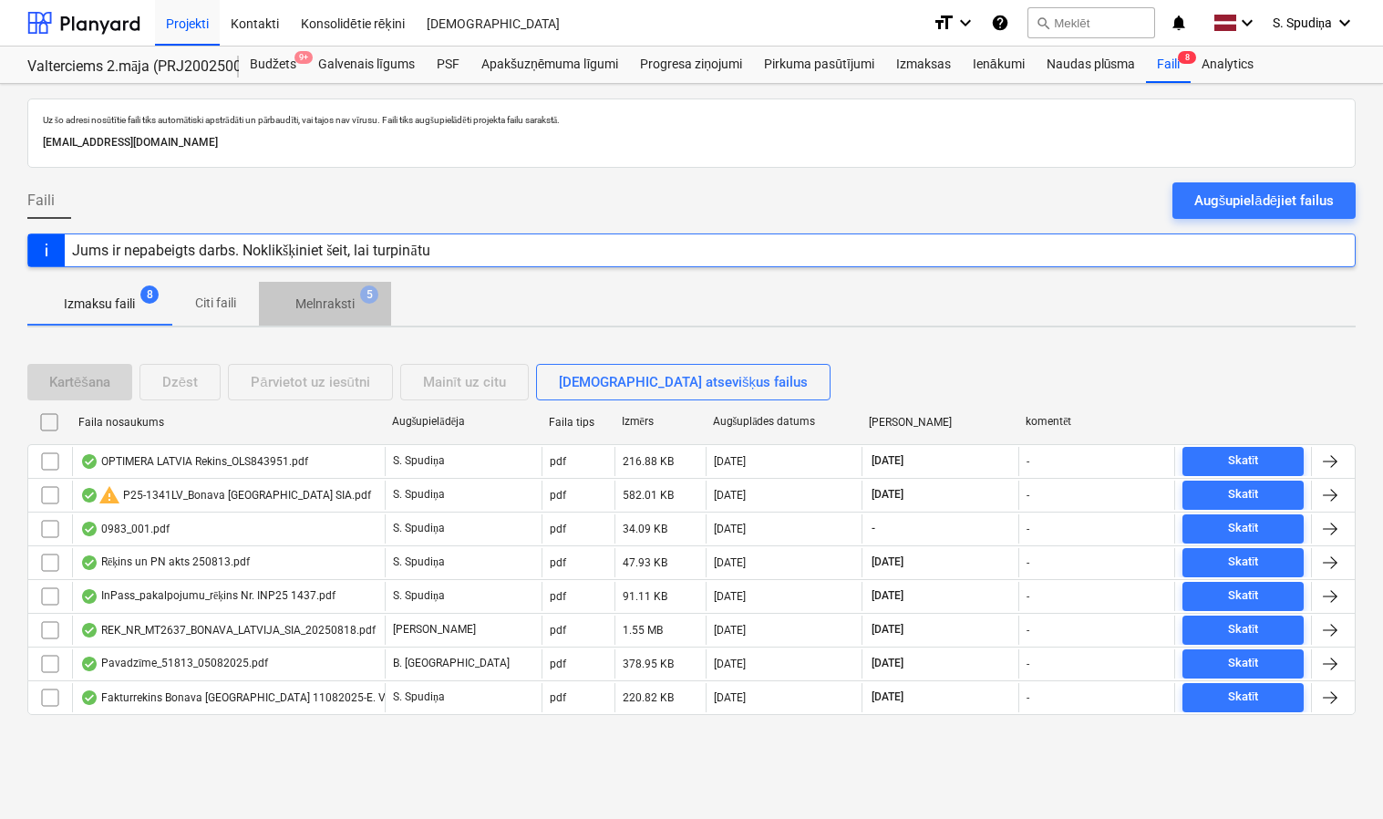
click at [313, 307] on p "Melnraksti" at bounding box center [324, 303] width 59 height 19
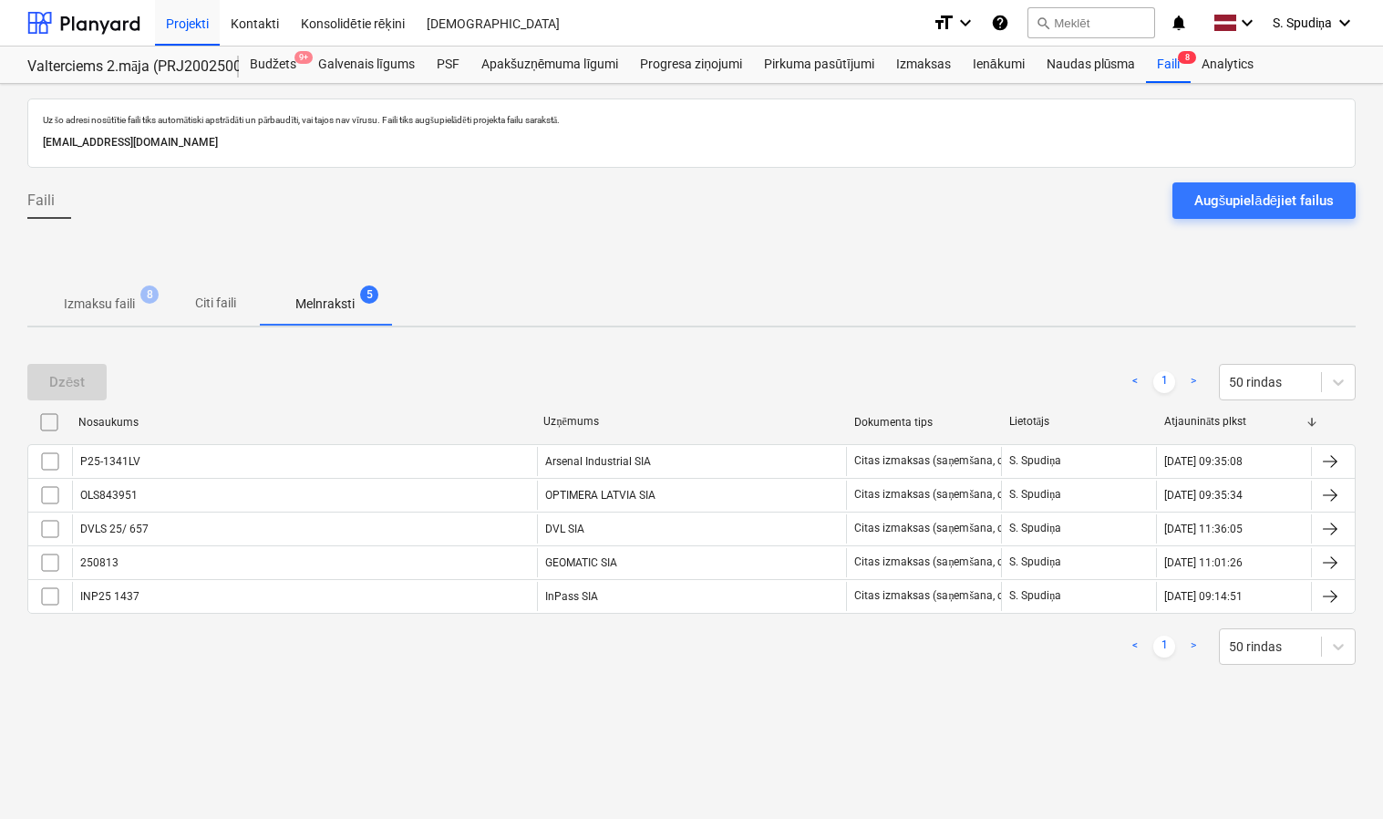
click at [126, 298] on p "Izmaksu faili" at bounding box center [99, 303] width 71 height 19
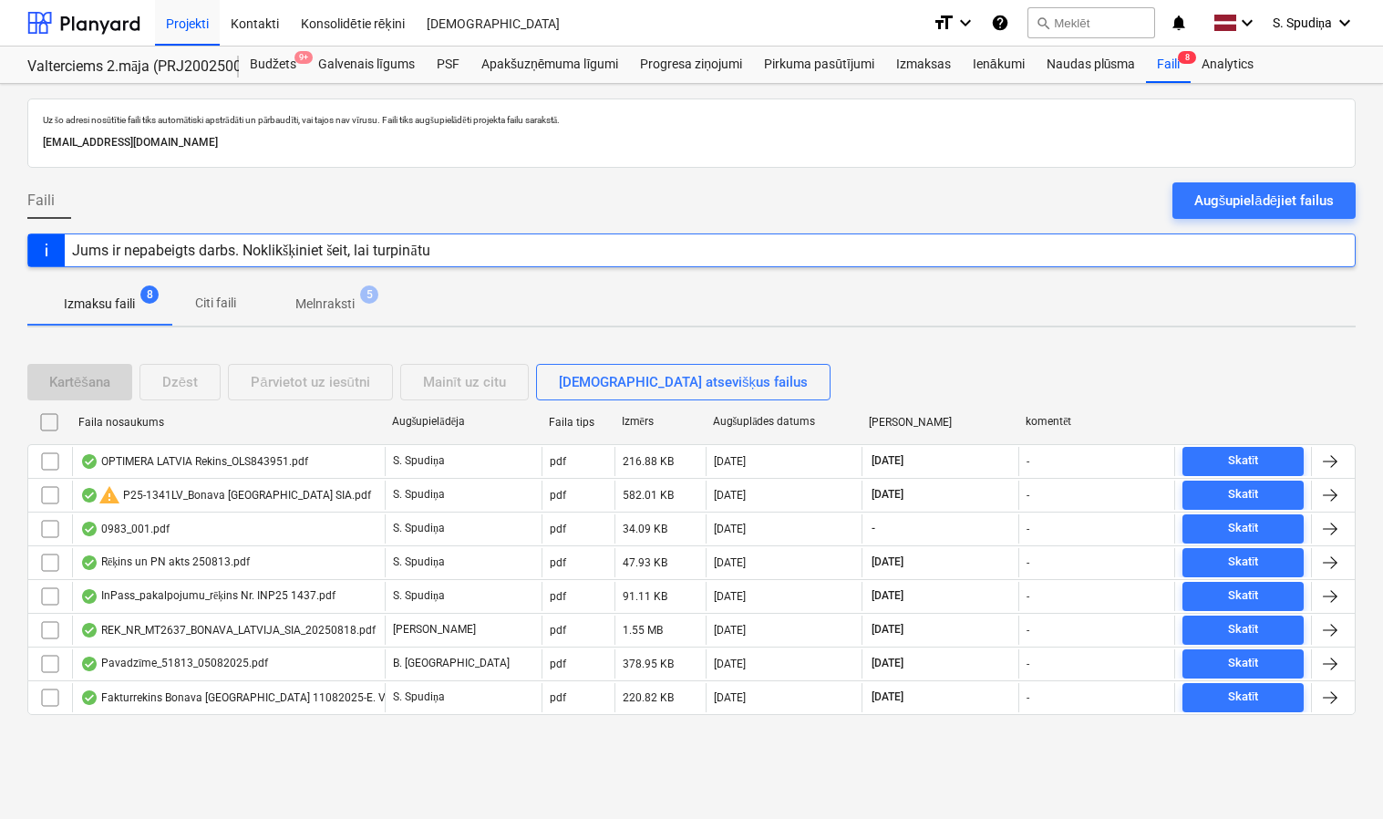
click at [777, 420] on div "Augšuplādes datums" at bounding box center [784, 422] width 142 height 14
checkbox input "false"
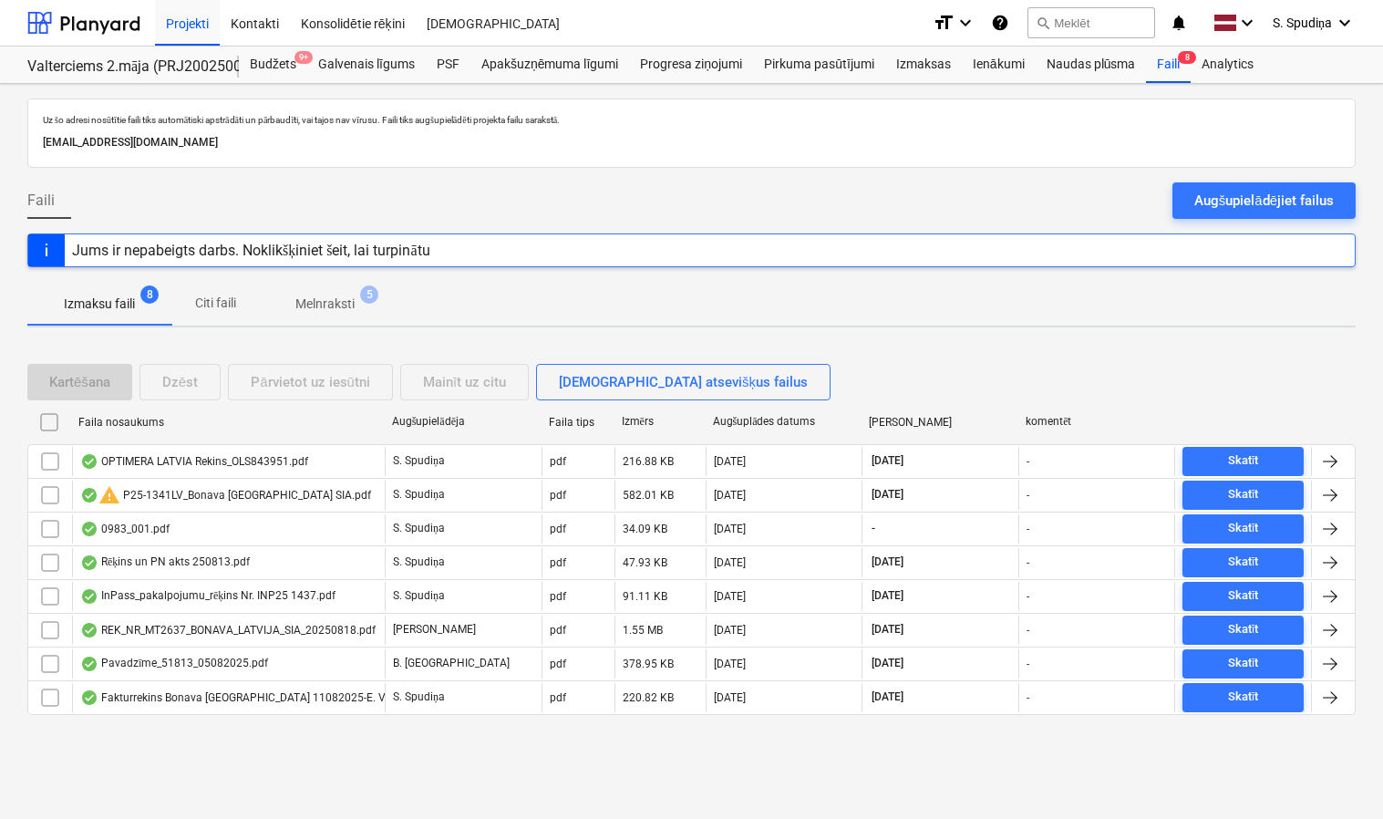
checkbox input "false"
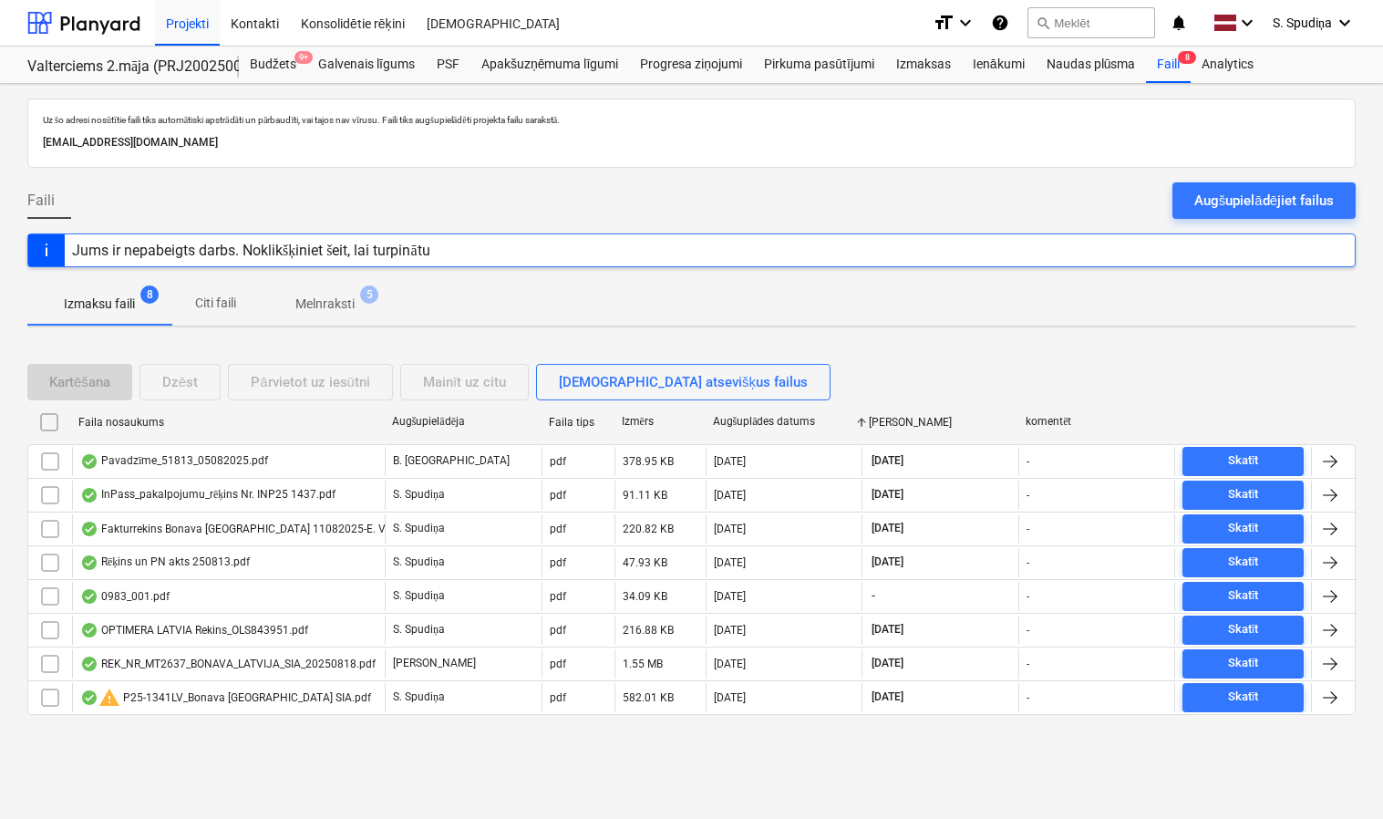
click at [777, 420] on div "Augšuplādes datums" at bounding box center [784, 422] width 142 height 14
checkbox input "false"
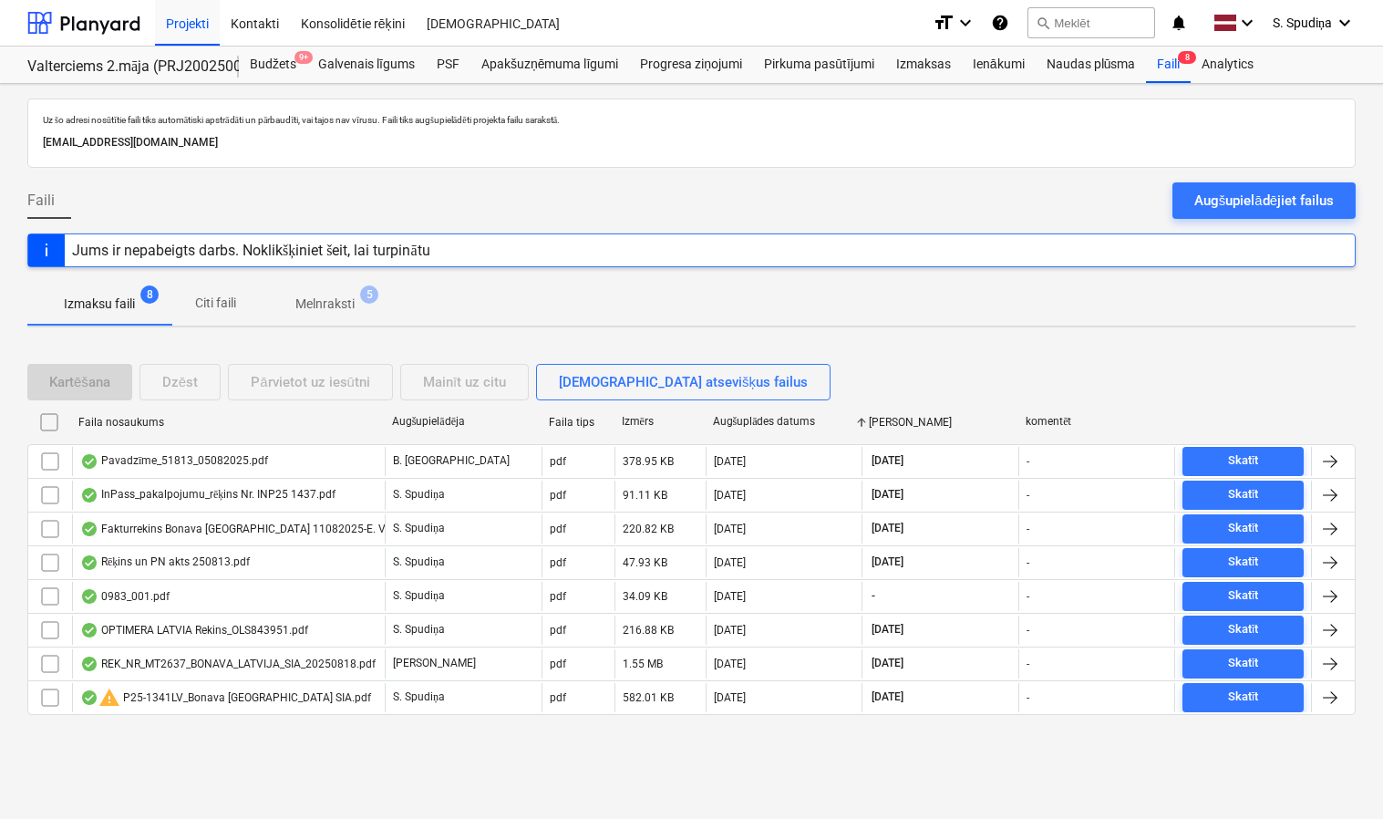
checkbox input "false"
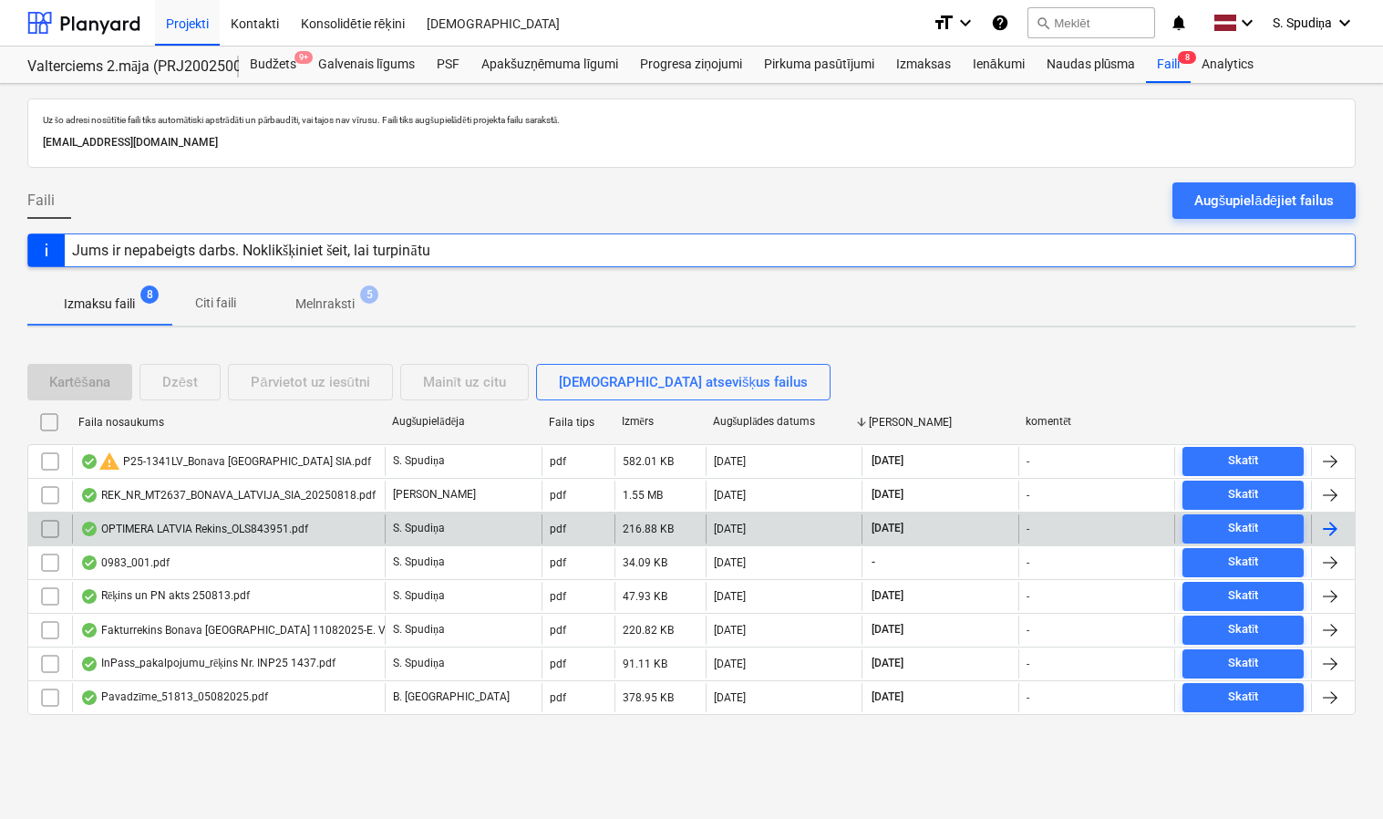
click at [227, 527] on div "OPTIMERA LATVIA Rekins_OLS843951.pdf" at bounding box center [194, 528] width 228 height 15
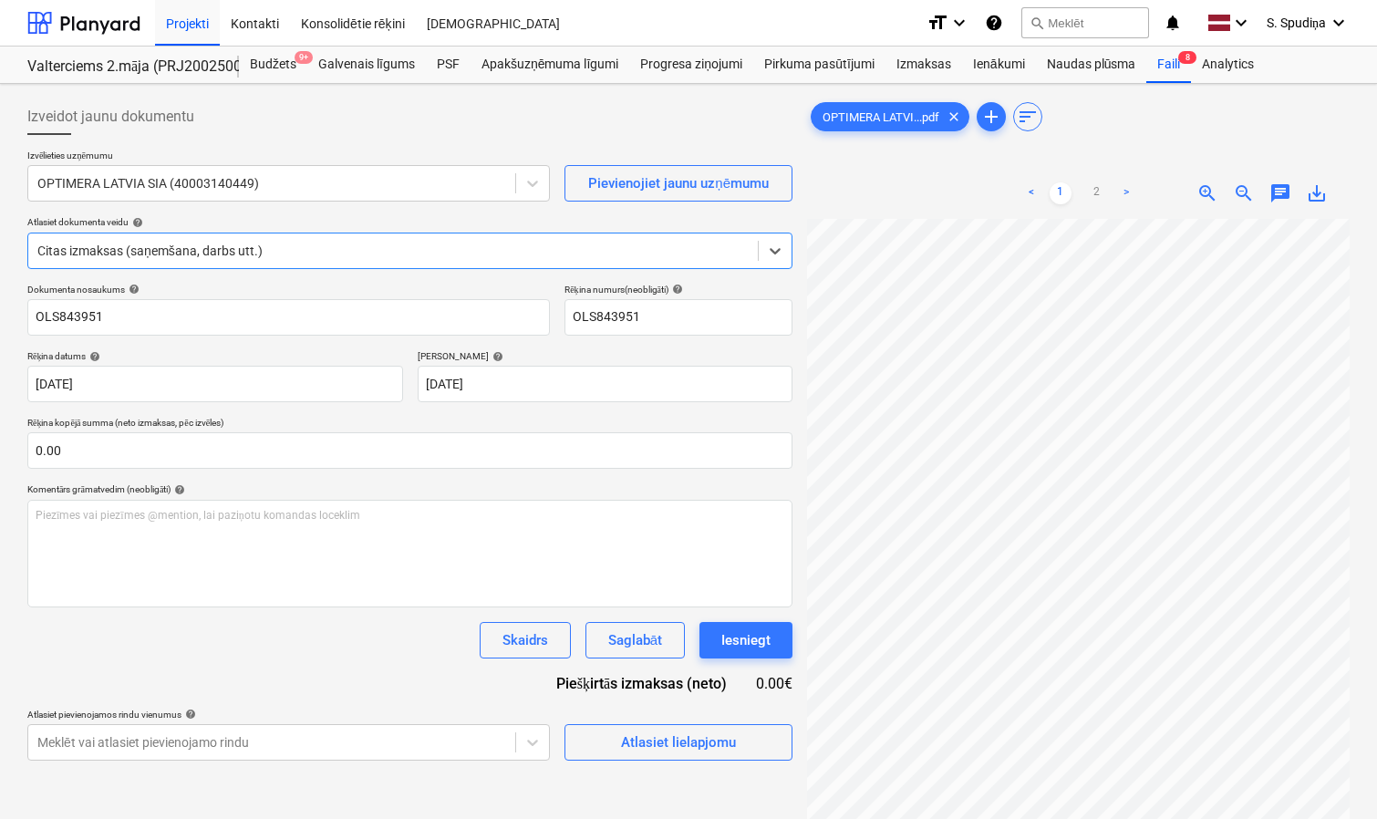
scroll to position [365, 0]
click at [1164, 68] on div "Faili 8" at bounding box center [1168, 64] width 45 height 36
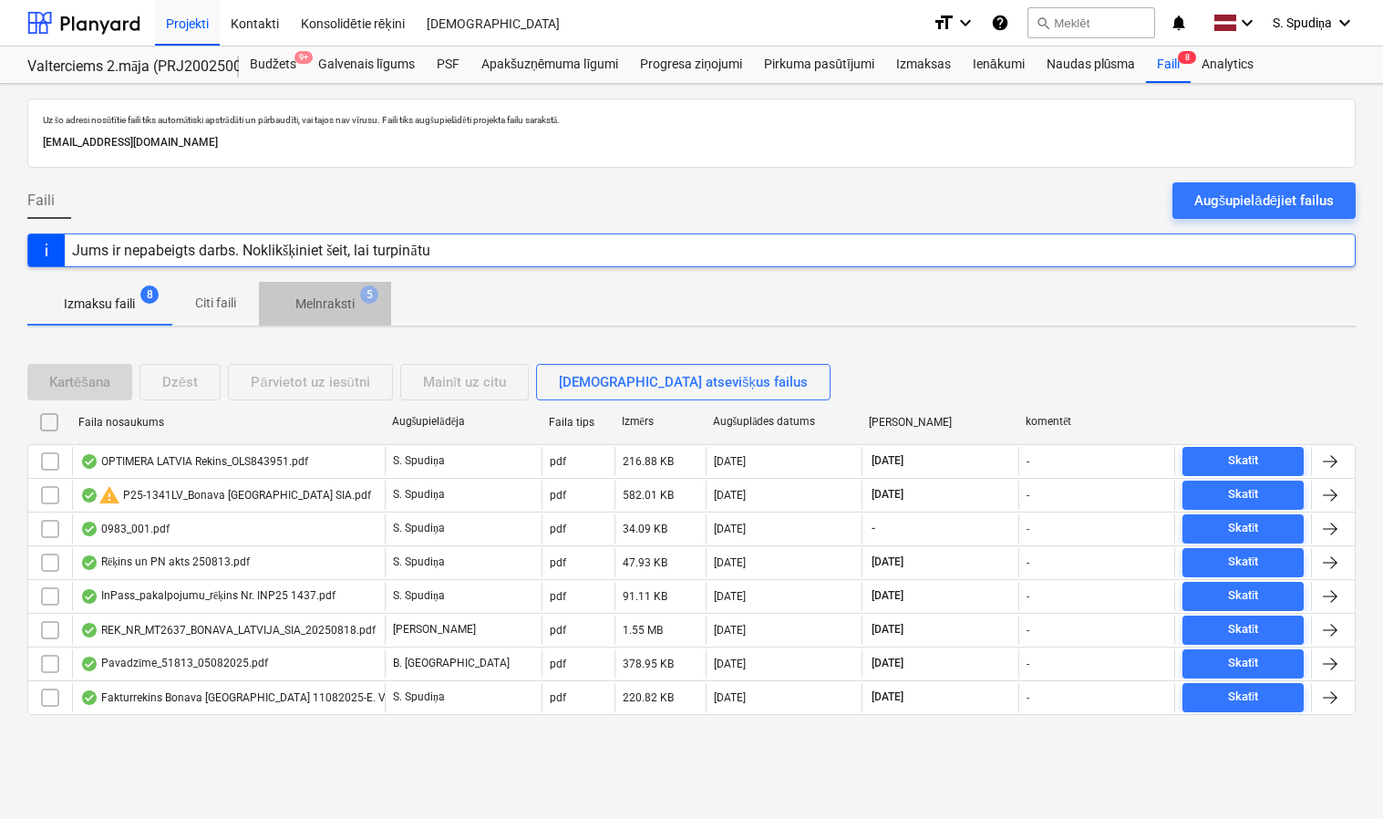
click at [306, 299] on p "Melnraksti" at bounding box center [324, 303] width 59 height 19
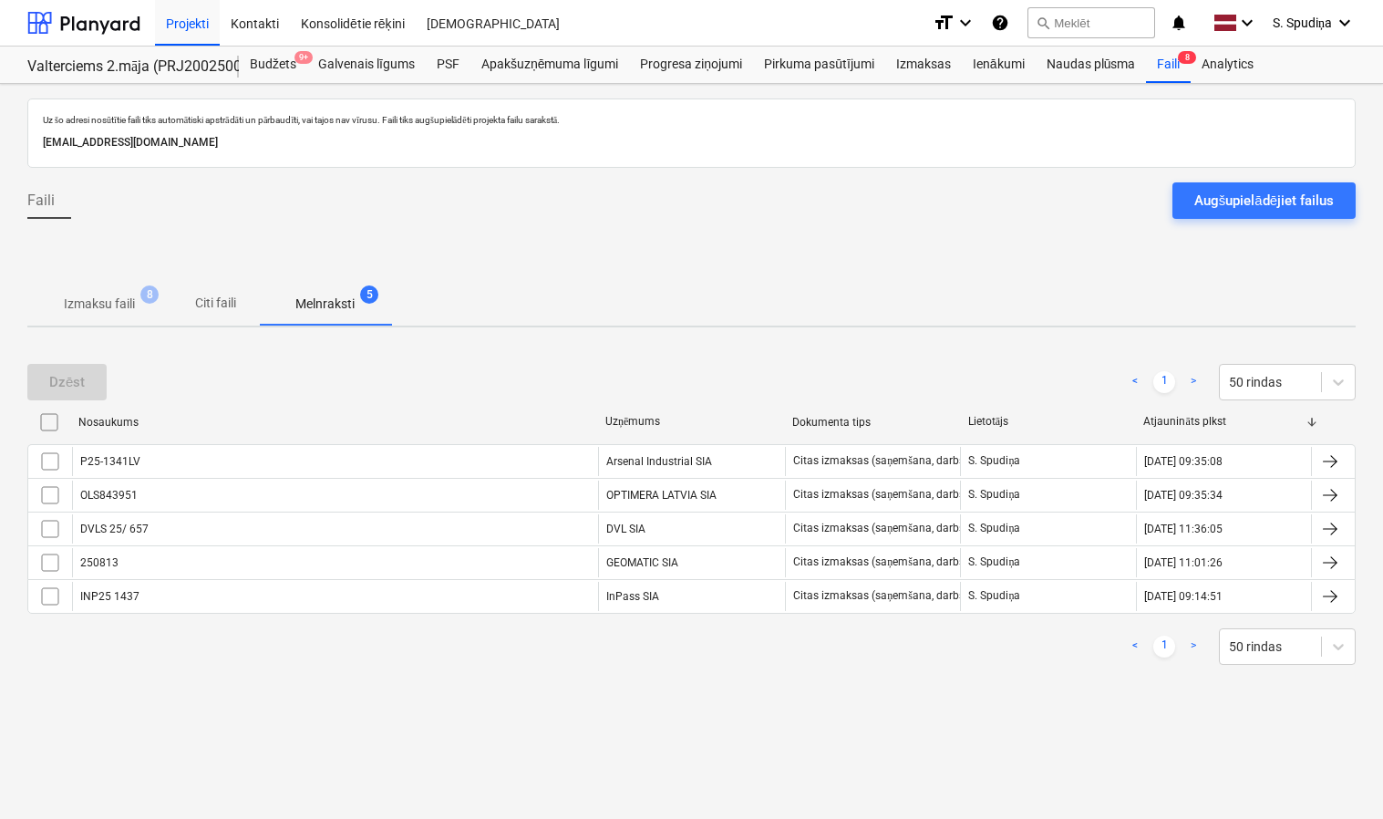
drag, startPoint x: 841, startPoint y: 420, endPoint x: 742, endPoint y: 437, distance: 100.7
click at [753, 436] on div "Uzņēmums" at bounding box center [691, 422] width 187 height 29
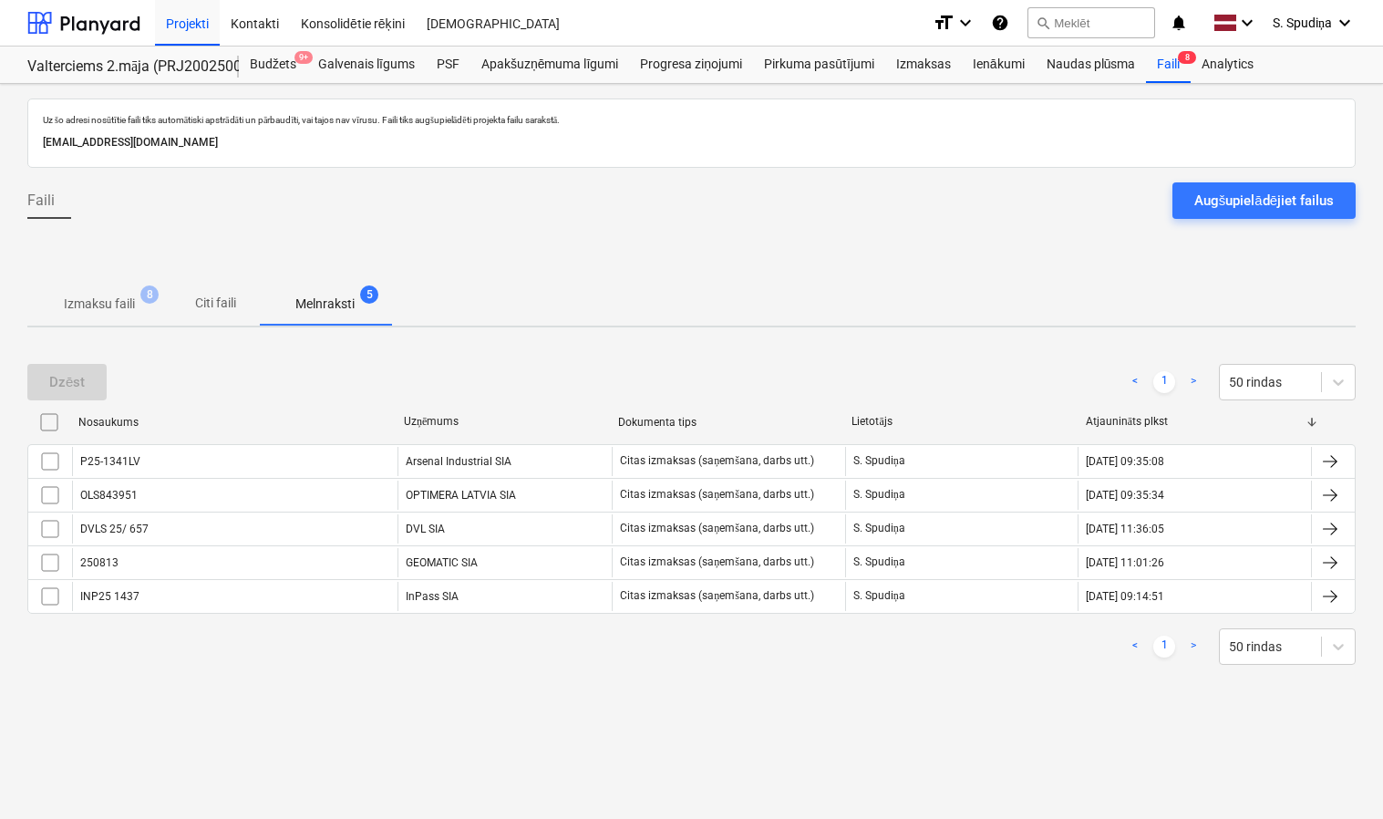
drag, startPoint x: 583, startPoint y: 426, endPoint x: 396, endPoint y: 428, distance: 187.8
click at [396, 428] on div at bounding box center [396, 422] width 33 height 29
click at [127, 305] on p "Izmaksu faili" at bounding box center [99, 303] width 71 height 19
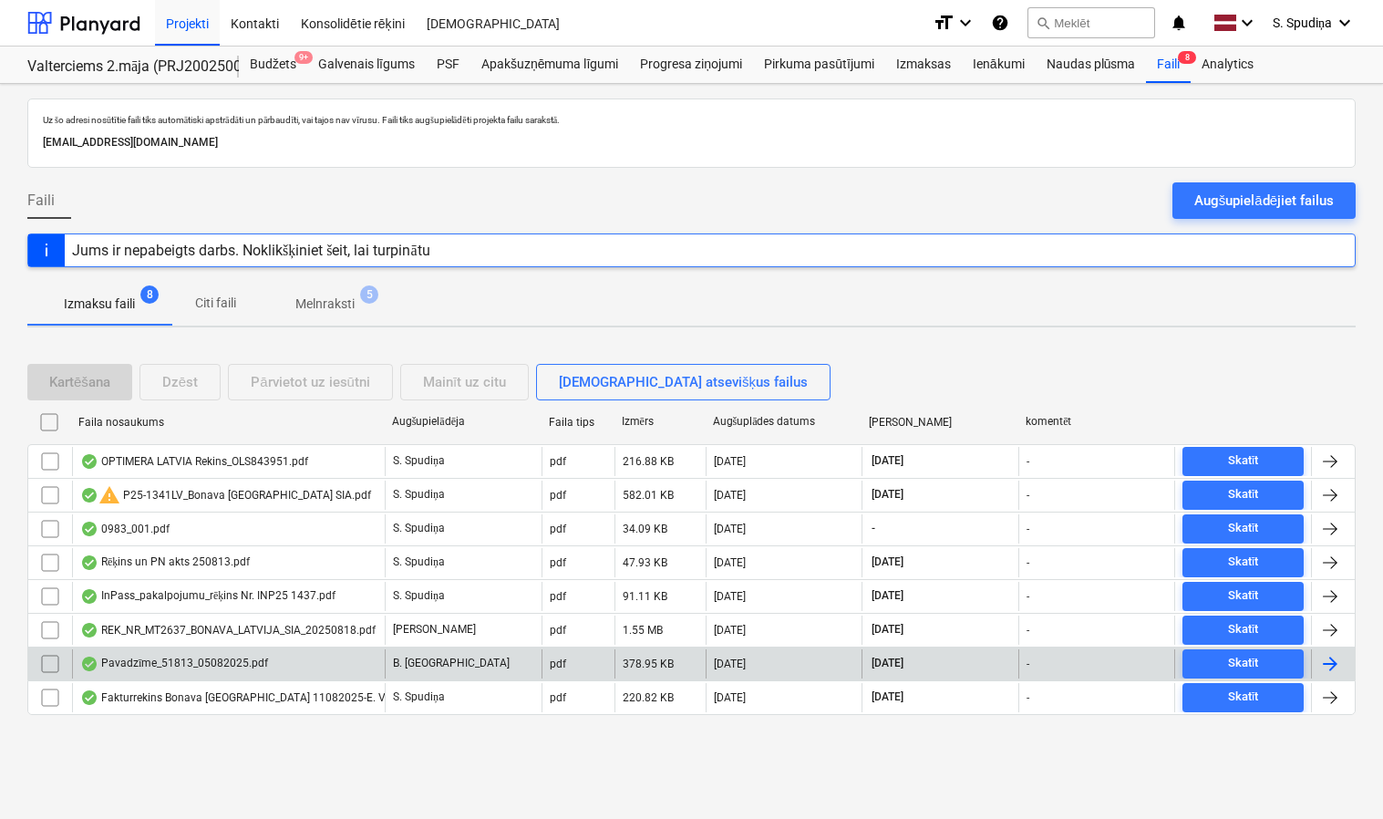
click at [240, 656] on div "Pavadzīme_51813_05082025.pdf" at bounding box center [174, 663] width 188 height 15
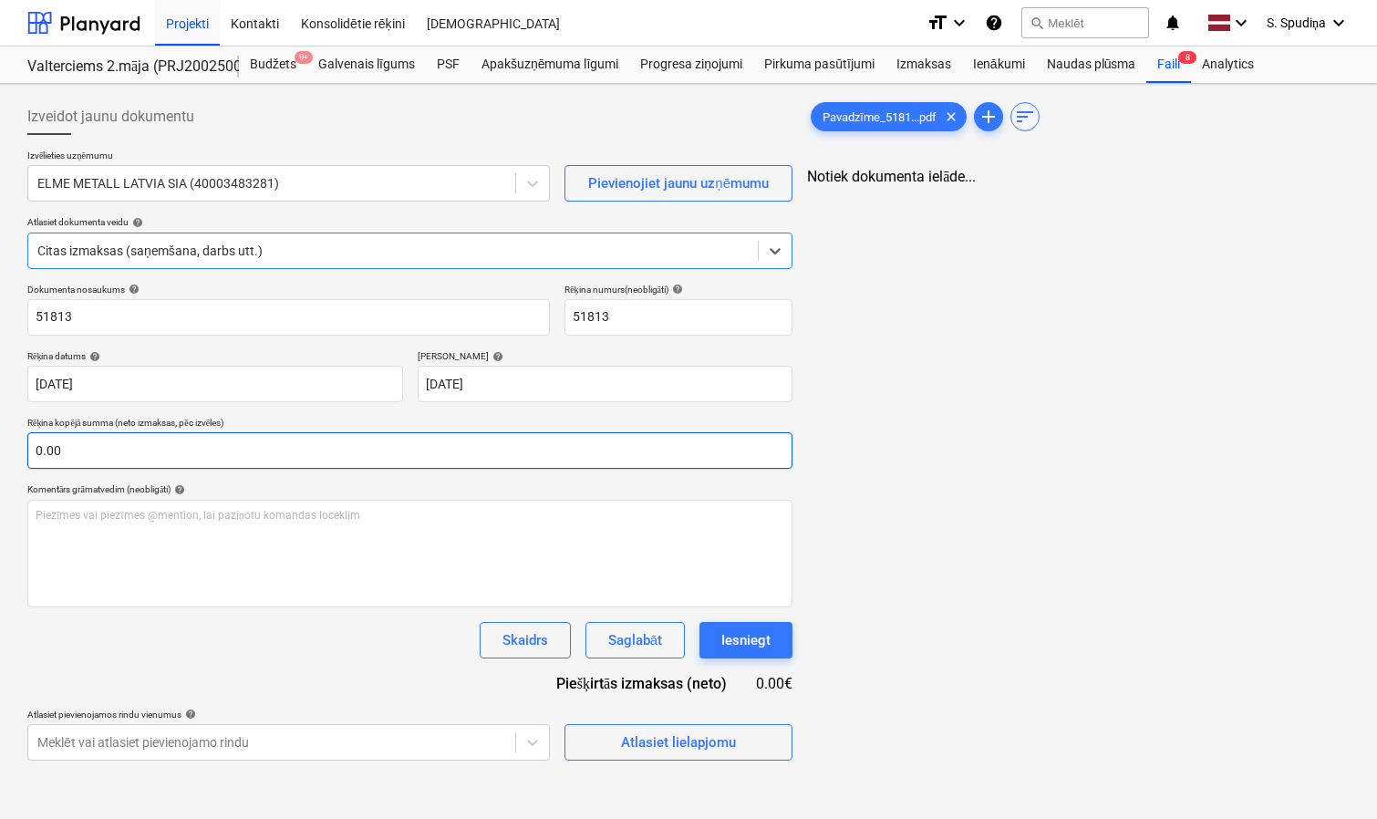
type input "51813"
type input "[DATE]"
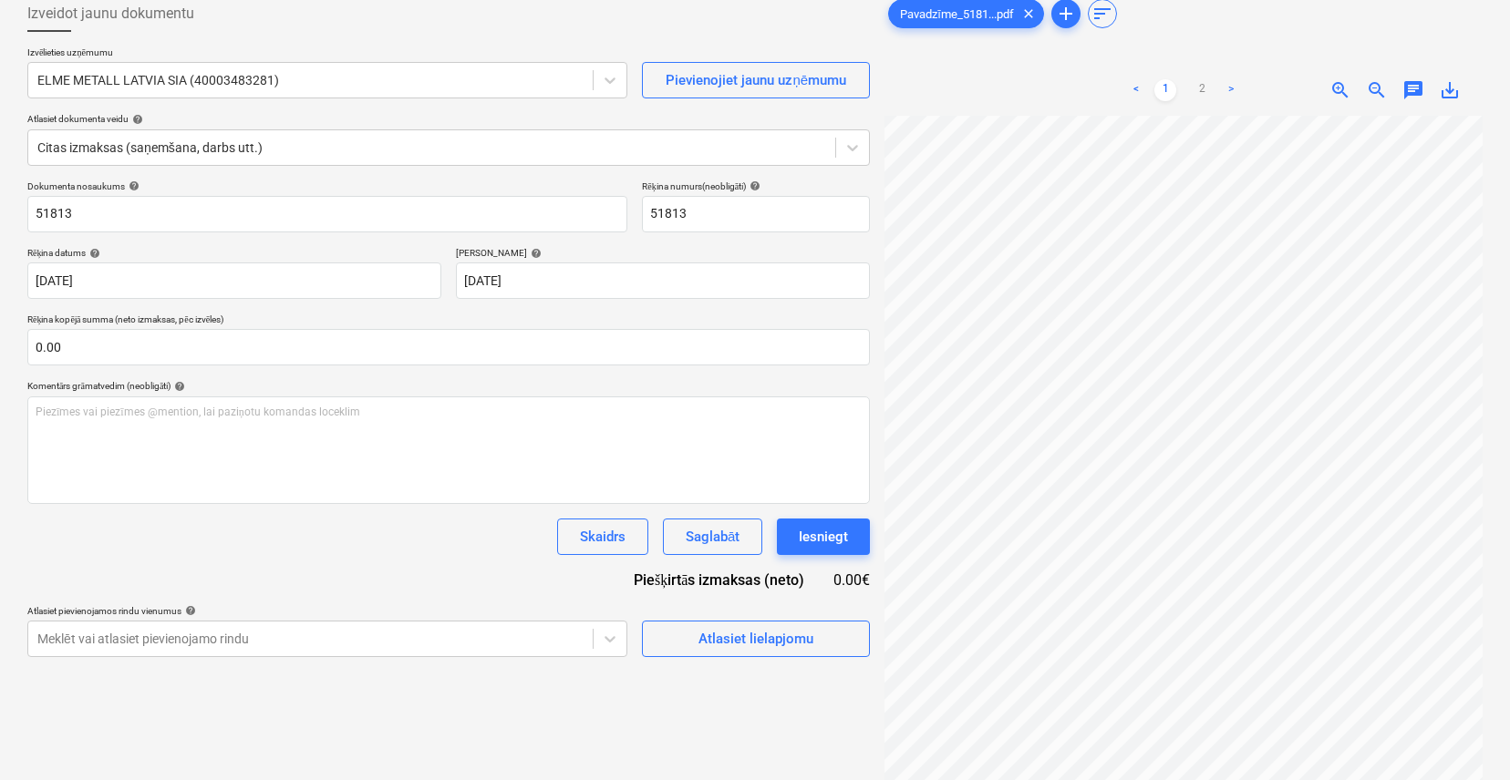
scroll to position [182, 0]
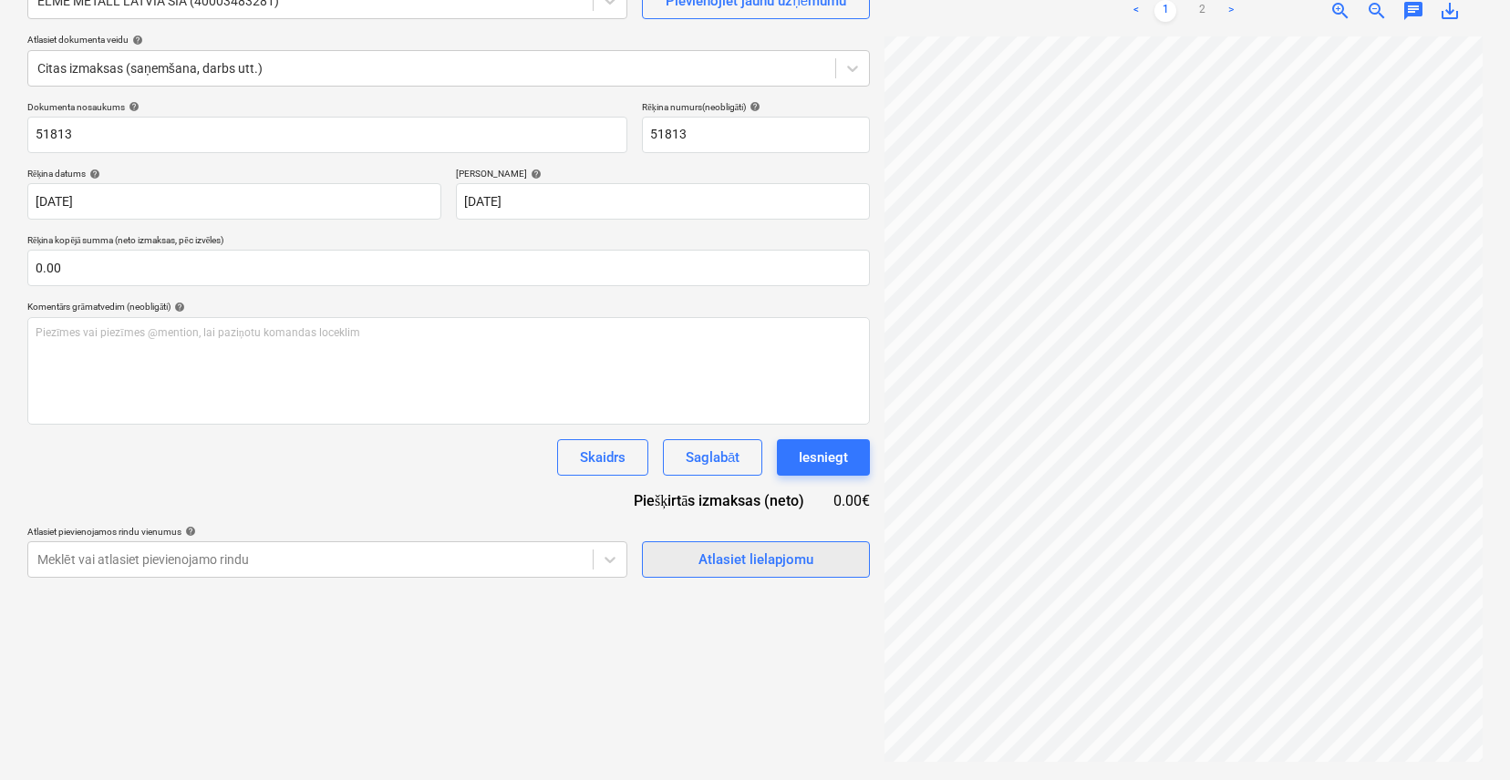
click at [728, 567] on div "Atlasiet lielapjomu" at bounding box center [755, 560] width 115 height 24
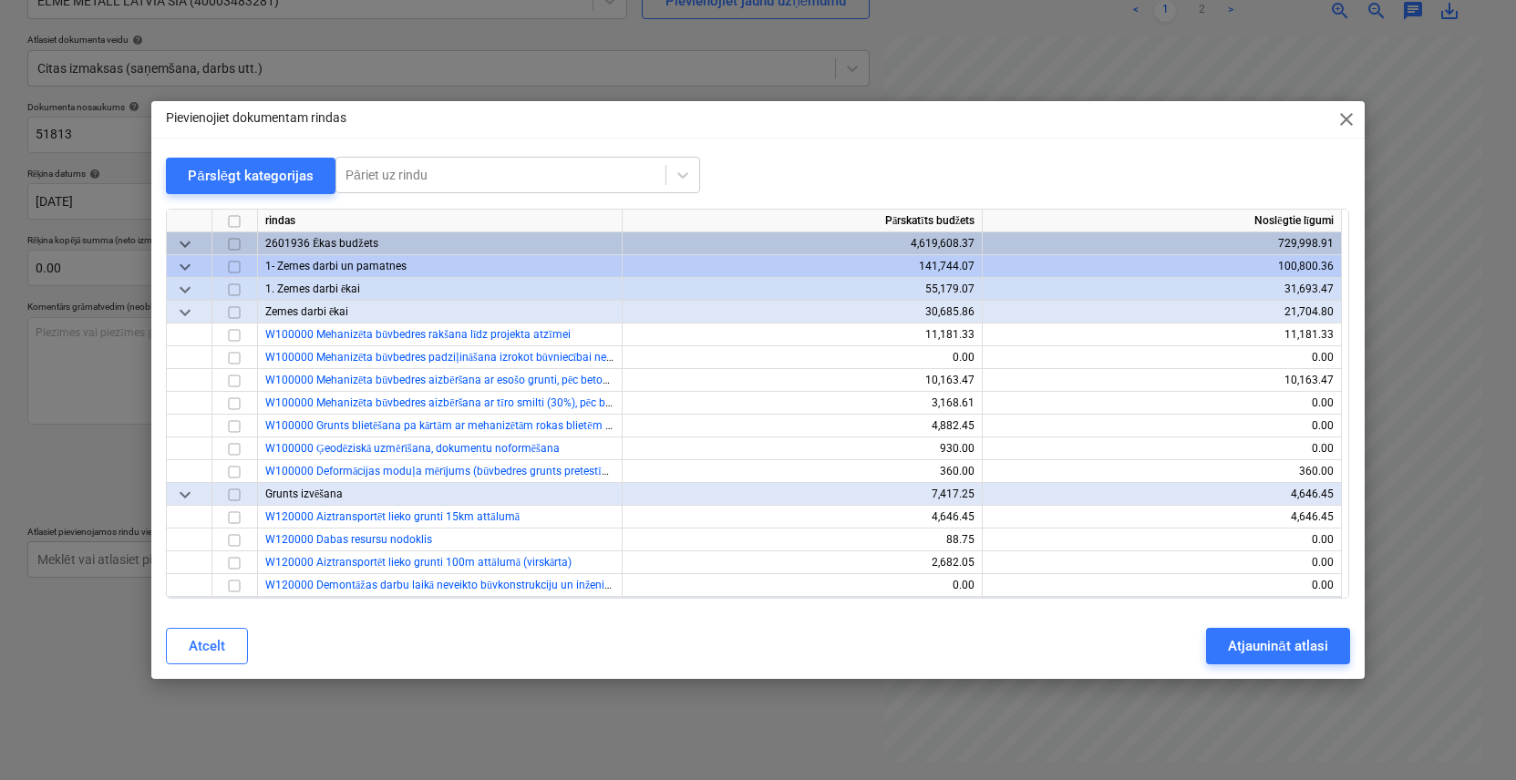
click at [1348, 114] on span "close" at bounding box center [1347, 119] width 22 height 22
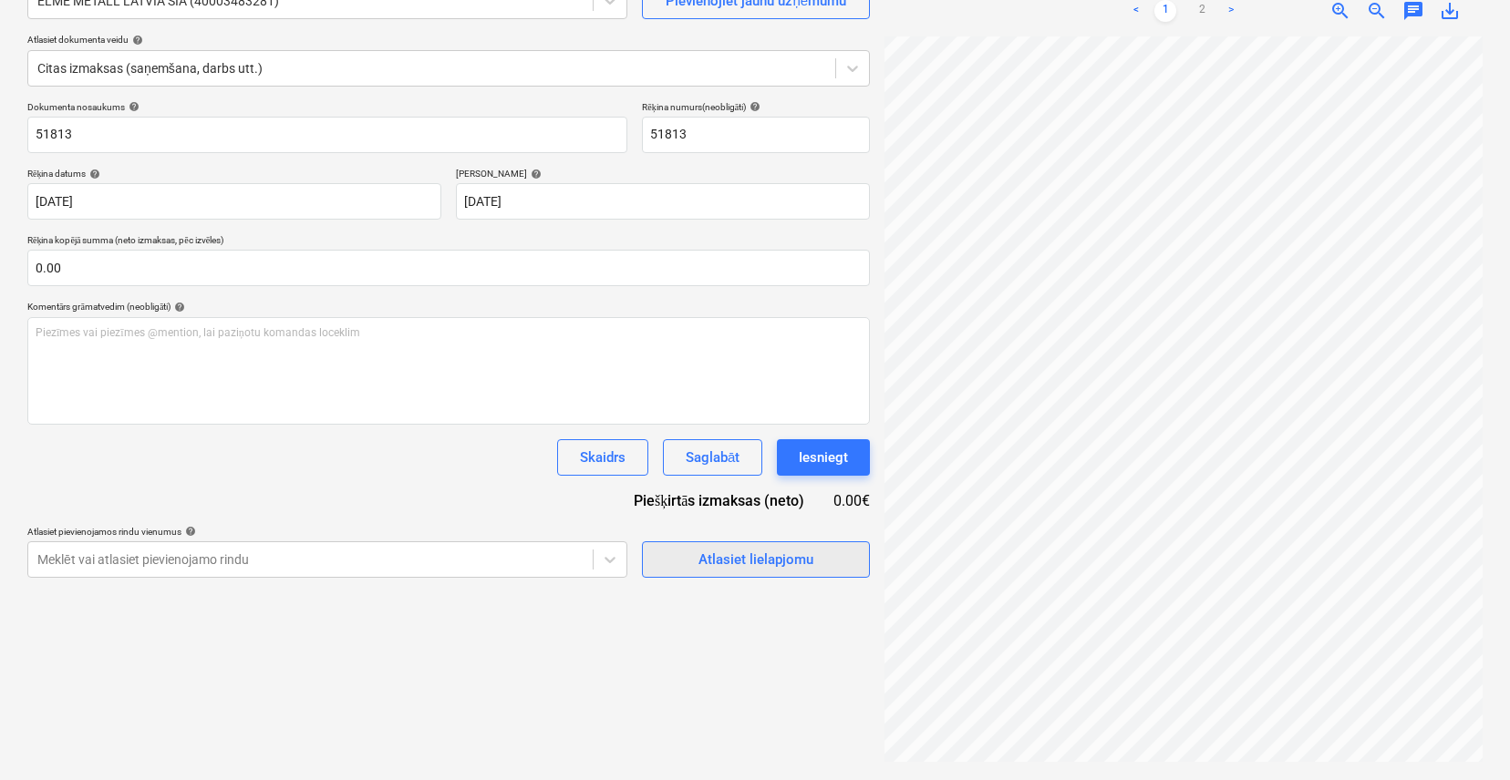
click at [720, 570] on div "Atlasiet lielapjomu" at bounding box center [755, 560] width 115 height 24
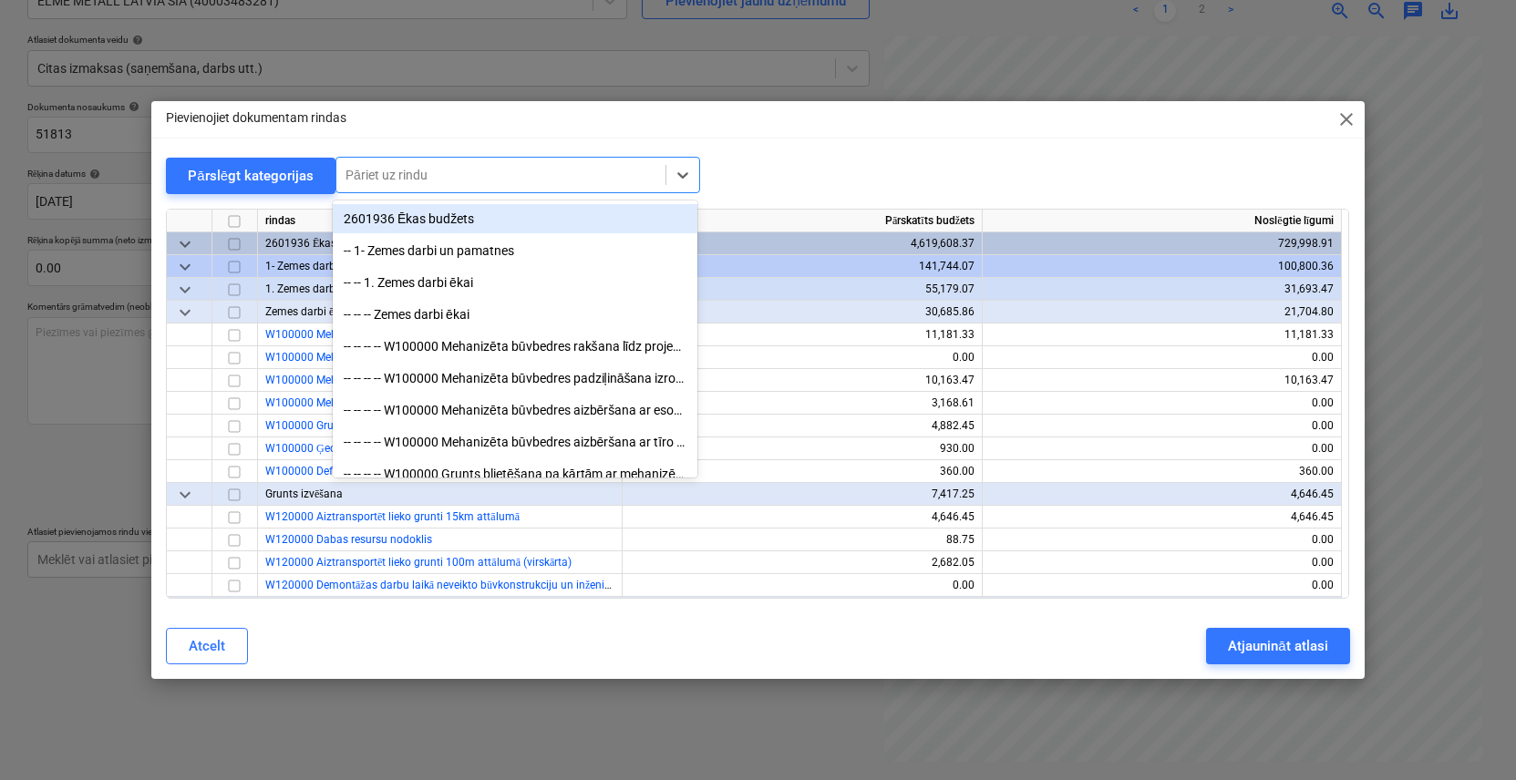
click at [511, 166] on div at bounding box center [501, 175] width 311 height 18
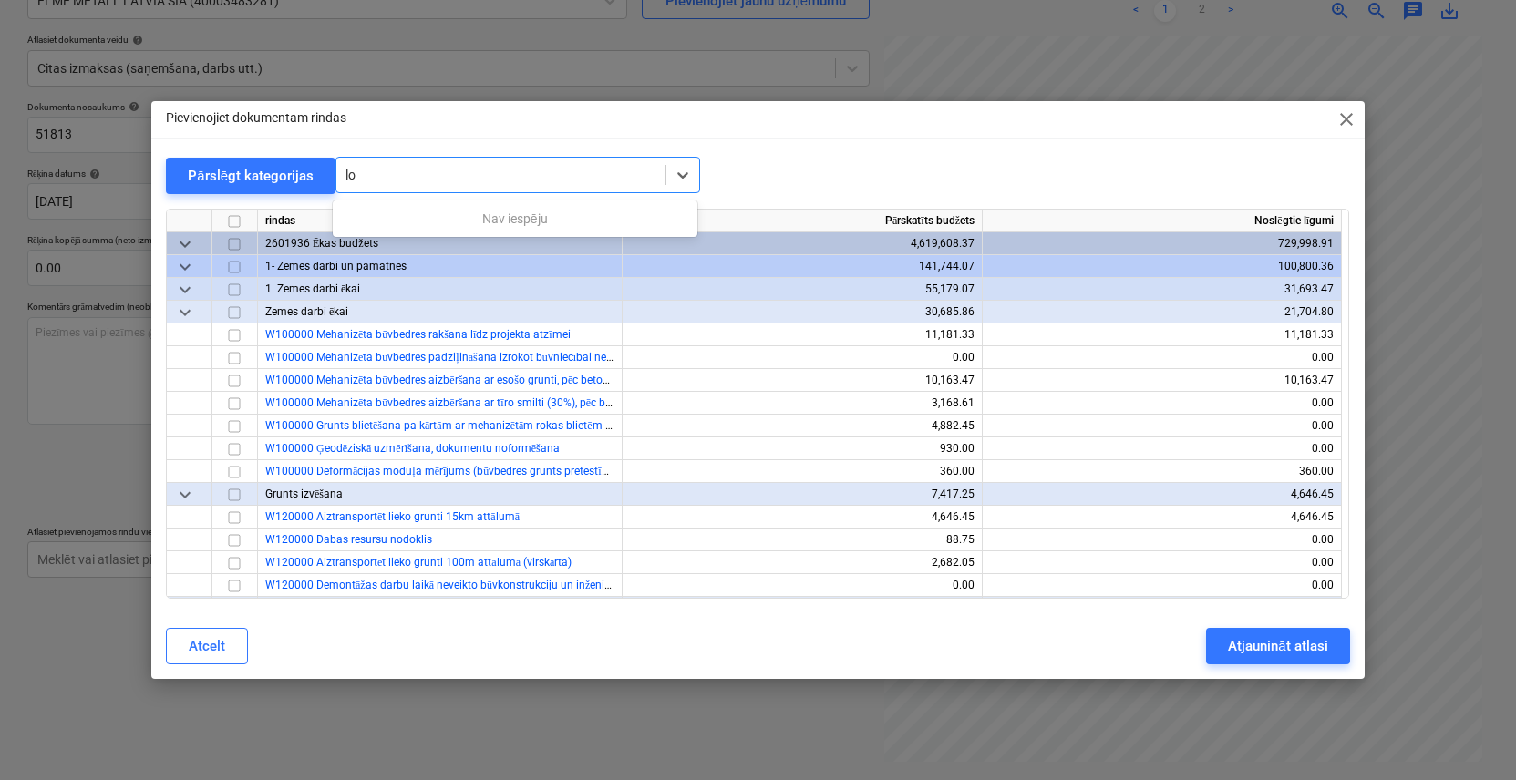
type input "l"
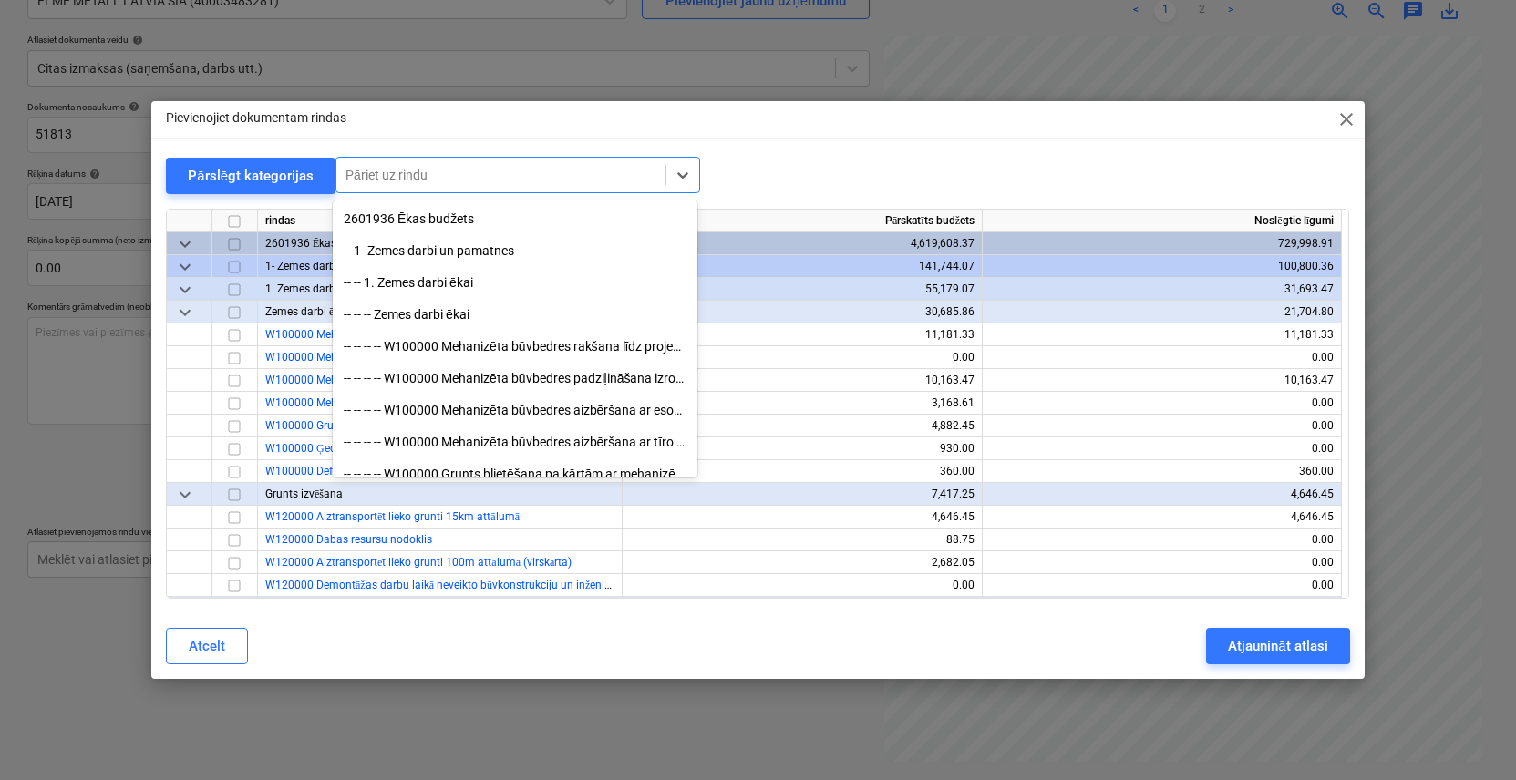
click at [1336, 124] on span "close" at bounding box center [1347, 119] width 22 height 22
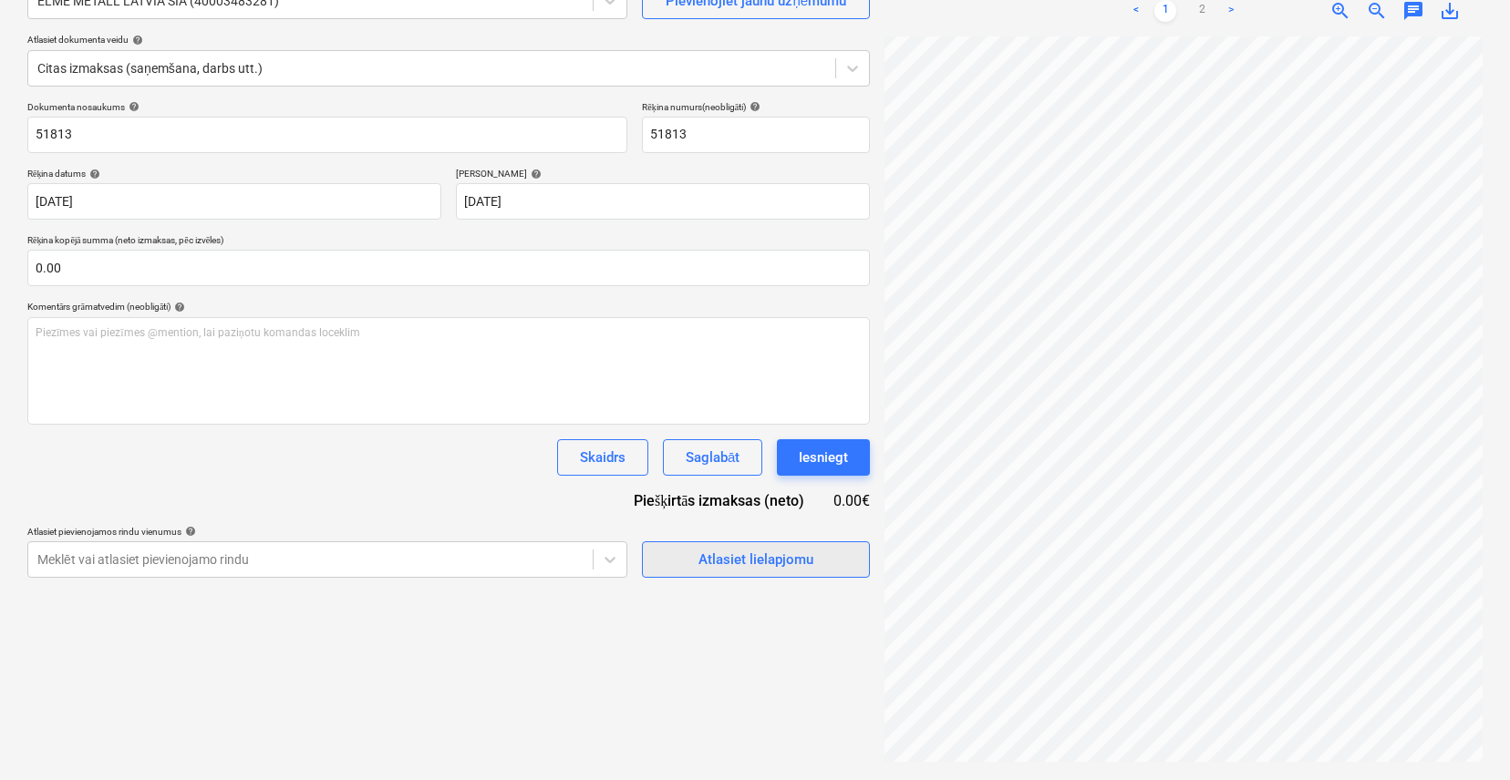
click at [739, 550] on div "Atlasiet lielapjomu" at bounding box center [755, 560] width 115 height 24
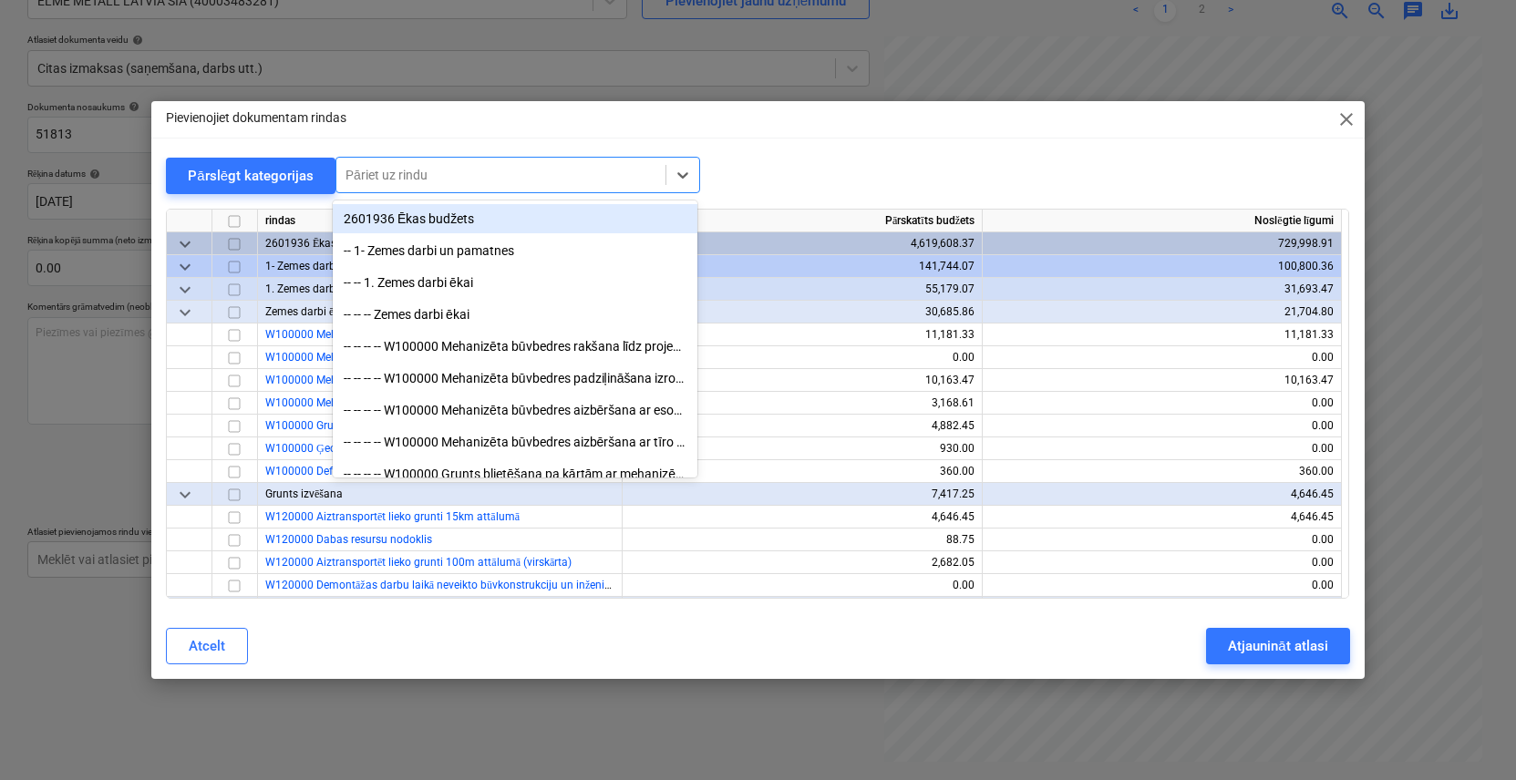
click at [493, 176] on div at bounding box center [501, 175] width 311 height 18
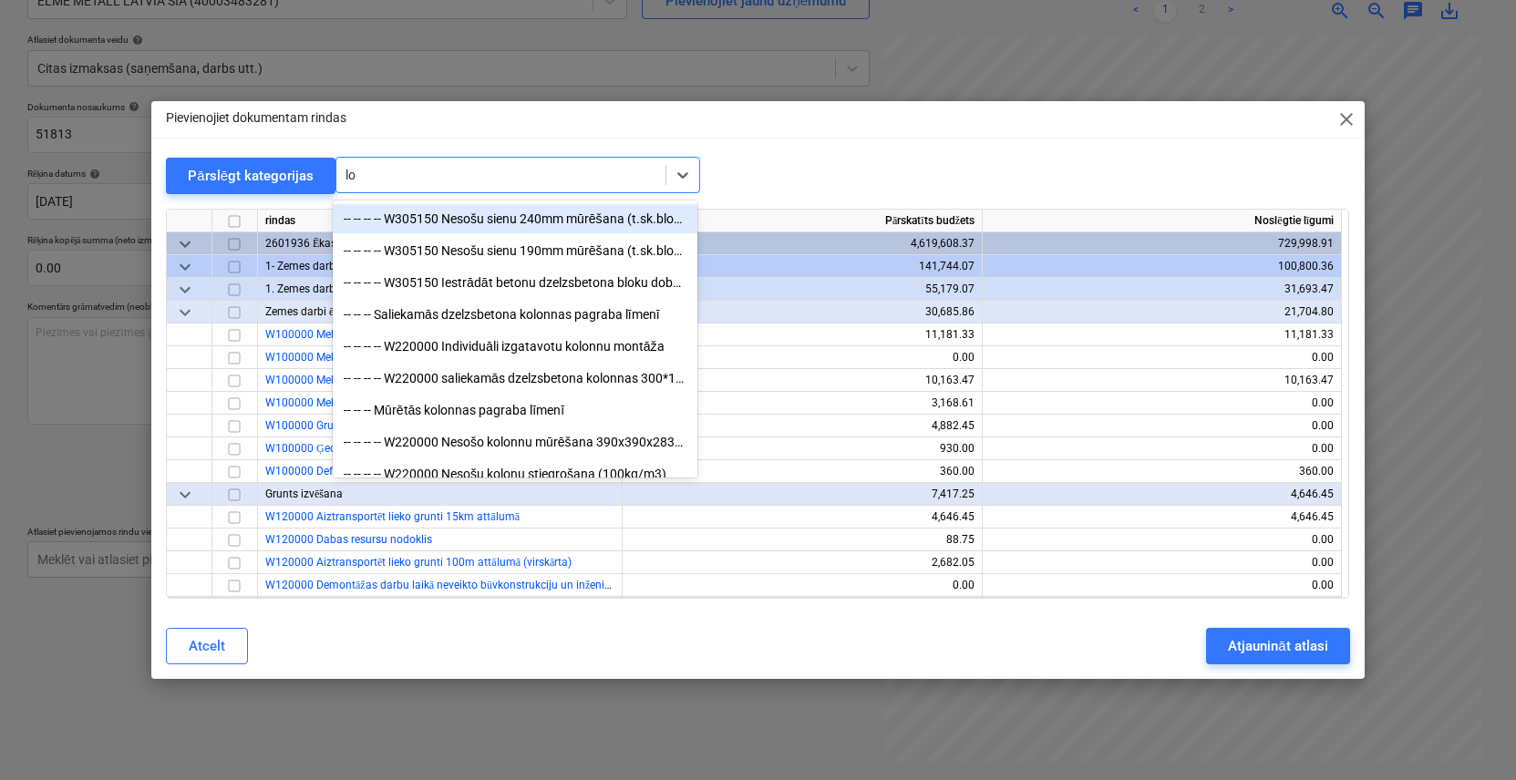
type input "l"
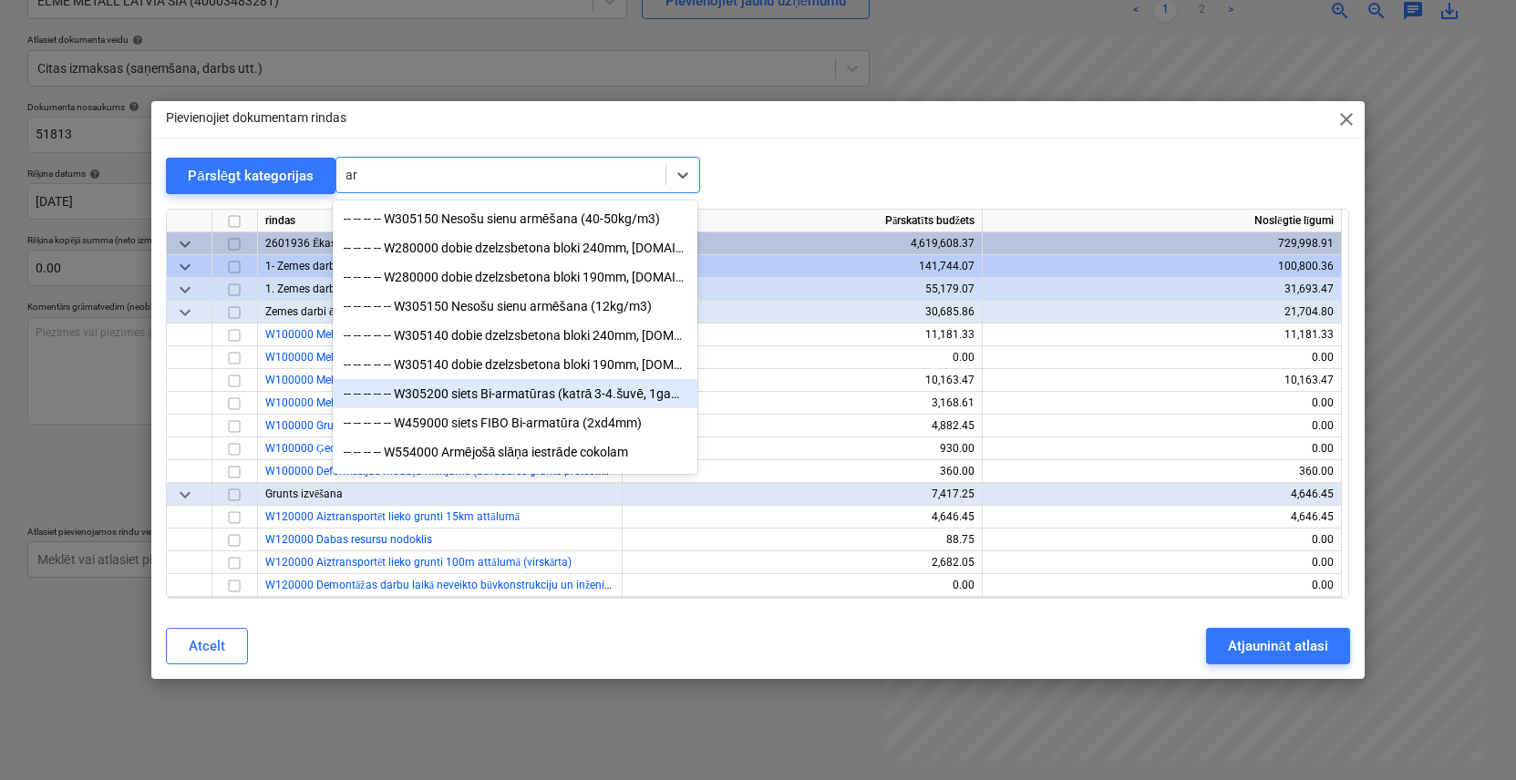
type input "a"
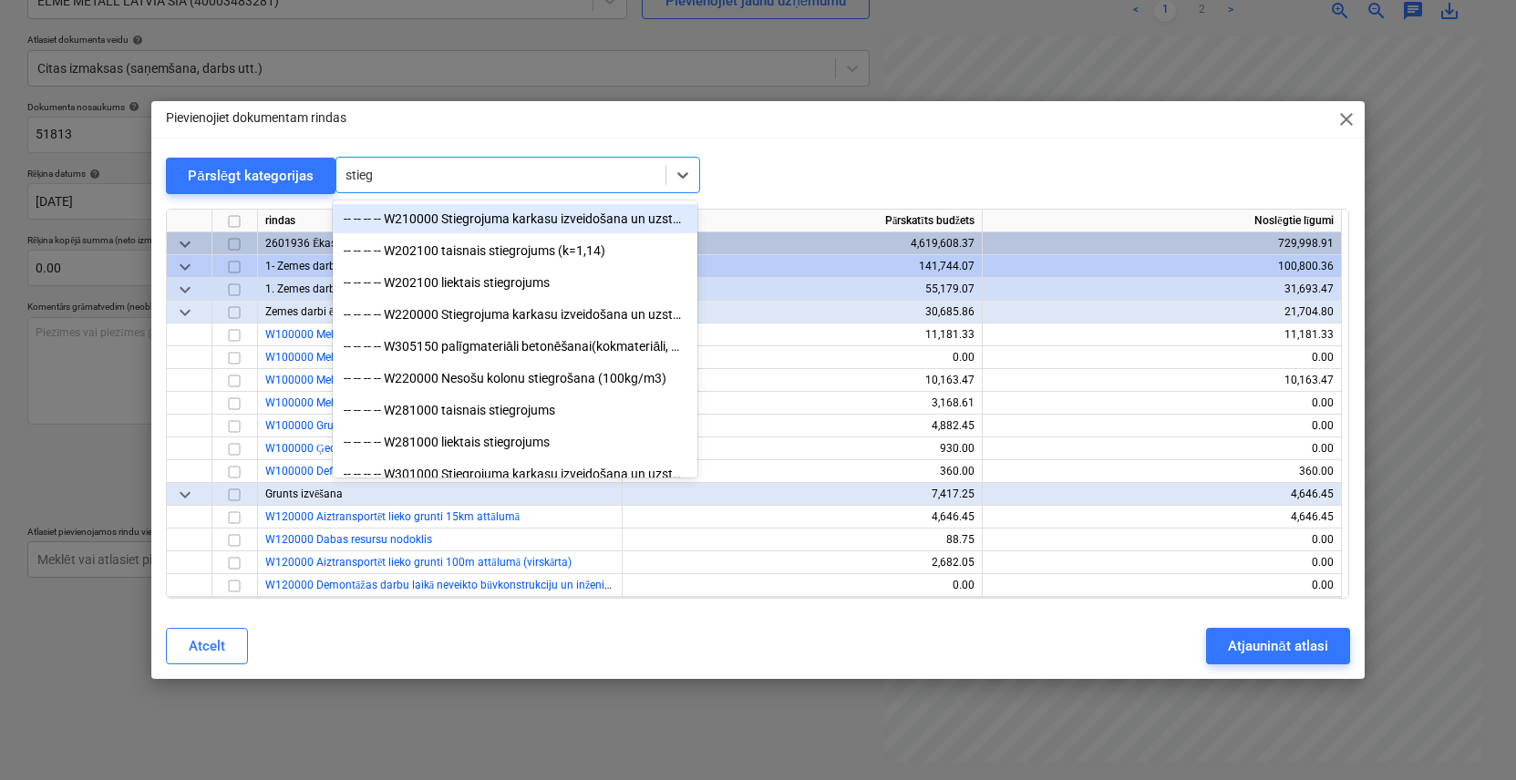
type input "stiegr"
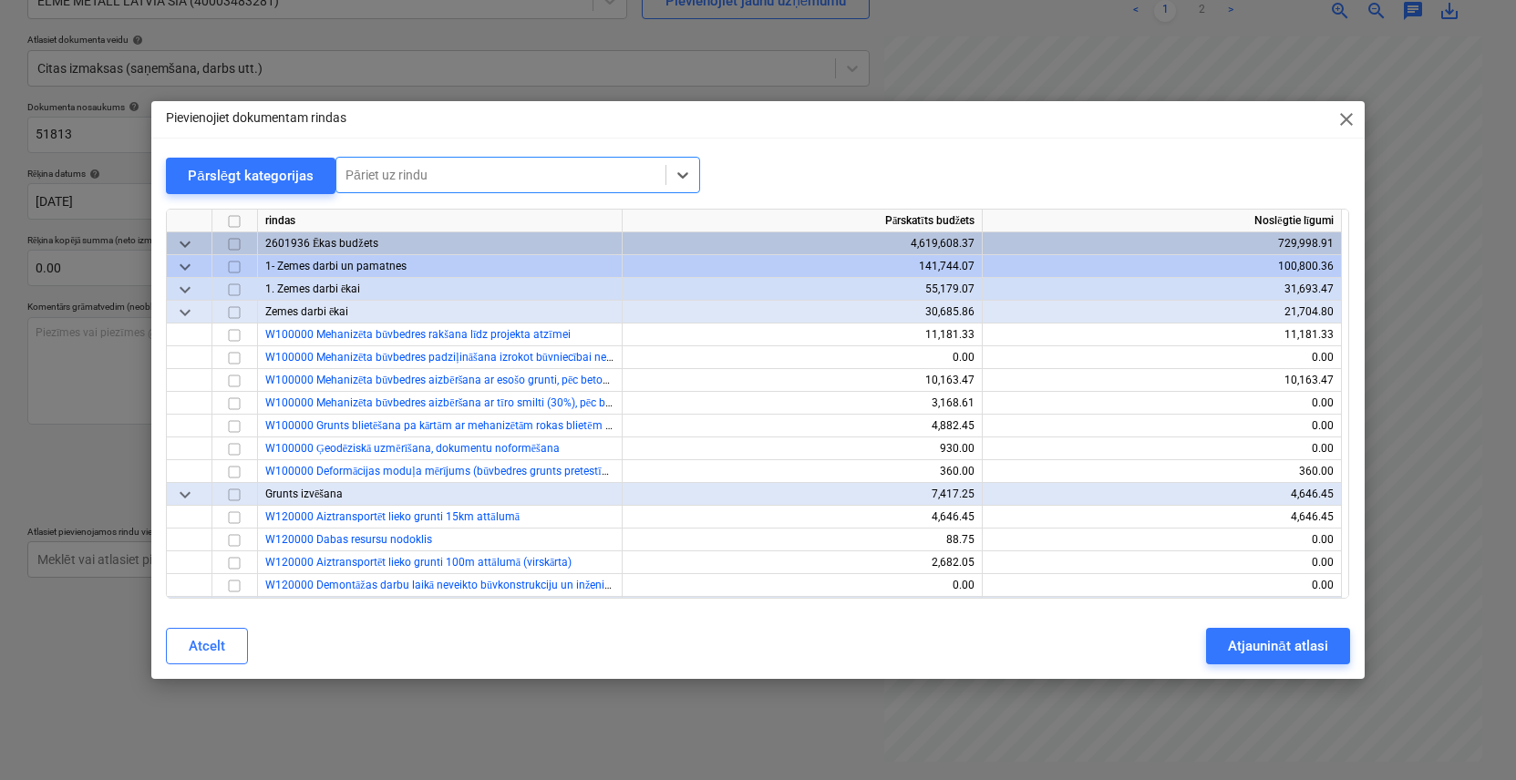
drag, startPoint x: 449, startPoint y: 179, endPoint x: 327, endPoint y: 196, distance: 122.5
click at [327, 196] on div "Pārslēgt kategorijas All selected options have been cleared. Select is focused …" at bounding box center [757, 378] width 1183 height 442
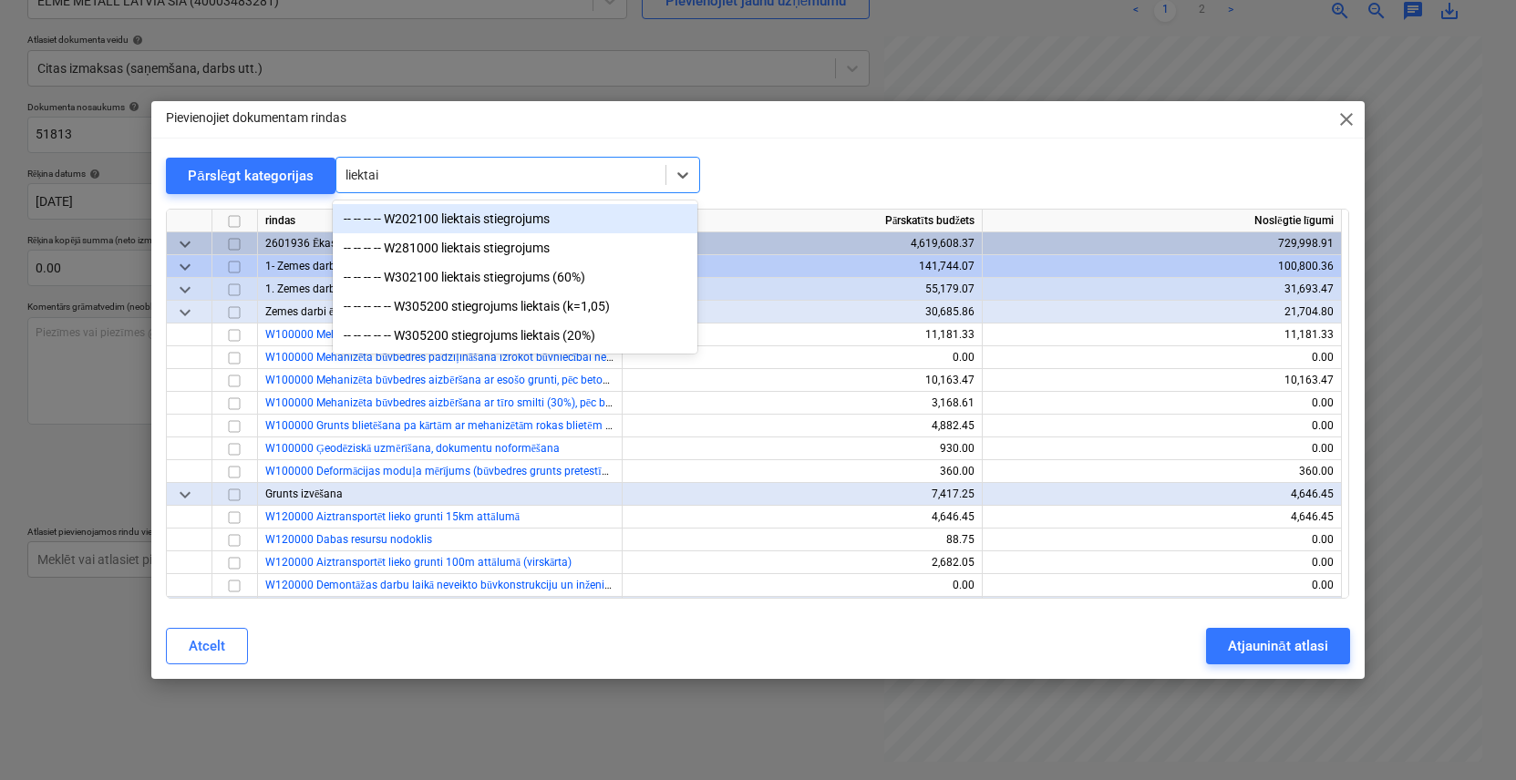
type input "liektais"
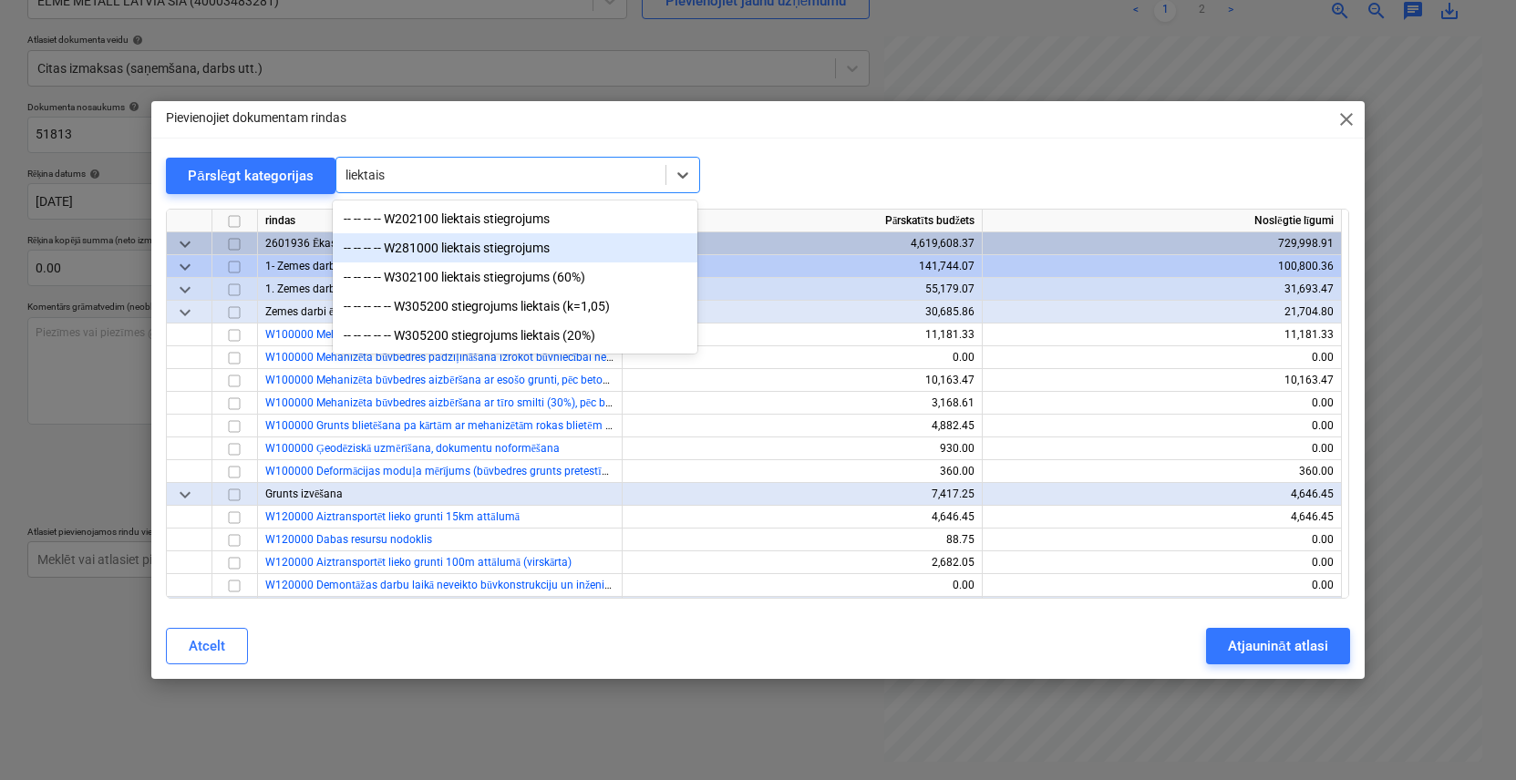
click at [459, 252] on div "-- -- -- -- W281000 liektais stiegrojums" at bounding box center [515, 247] width 365 height 29
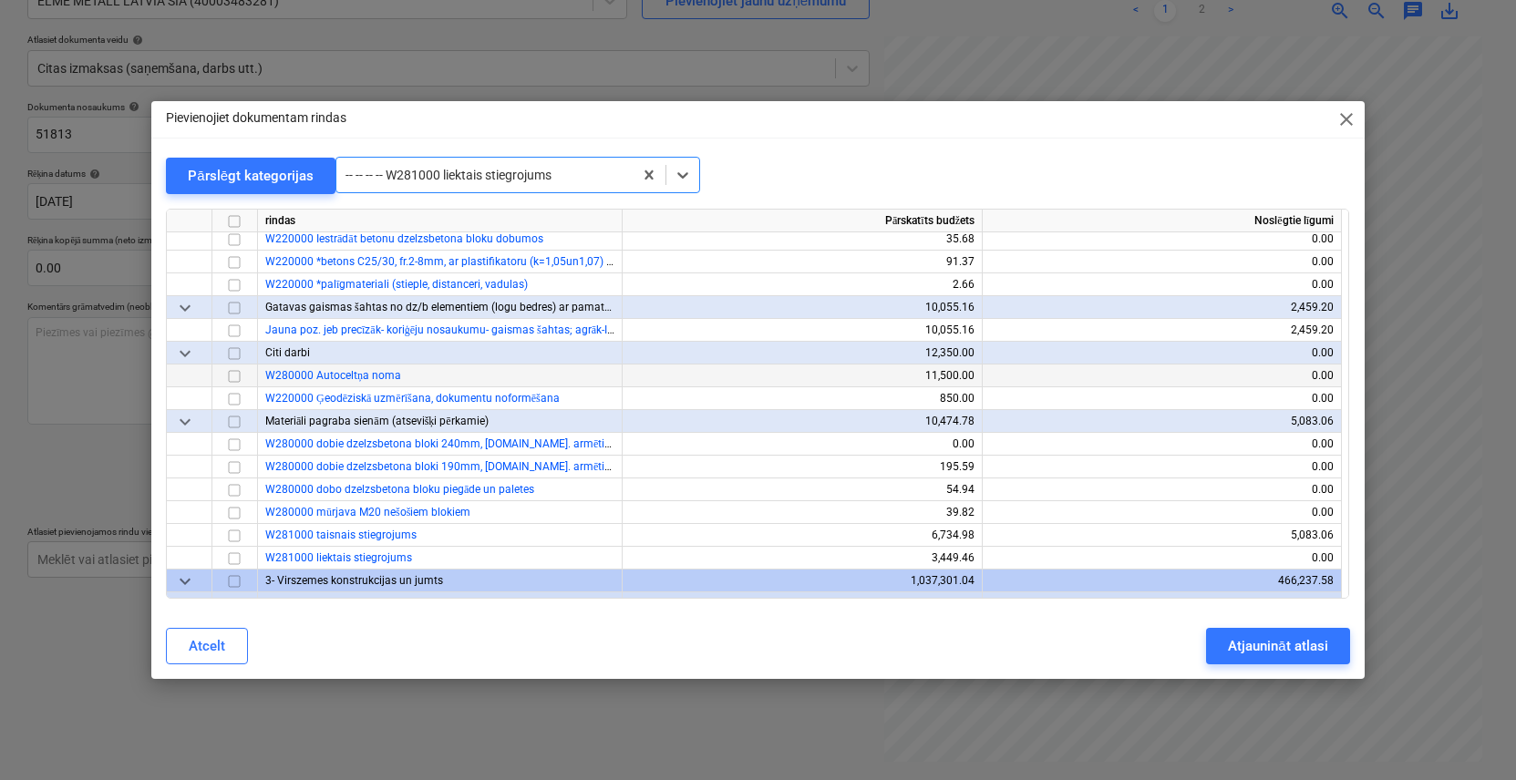
scroll to position [2279, 0]
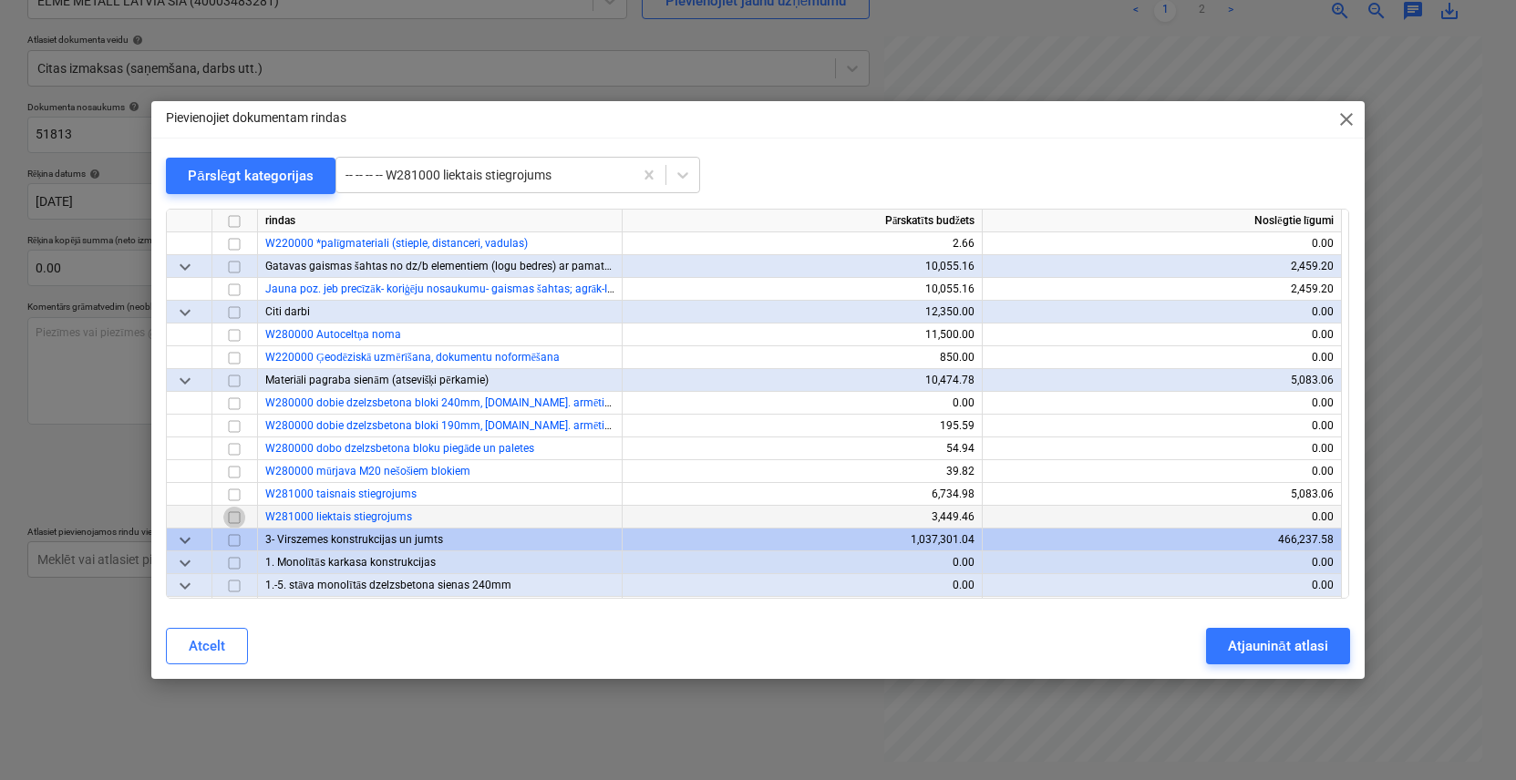
click at [236, 517] on input "checkbox" at bounding box center [234, 518] width 22 height 22
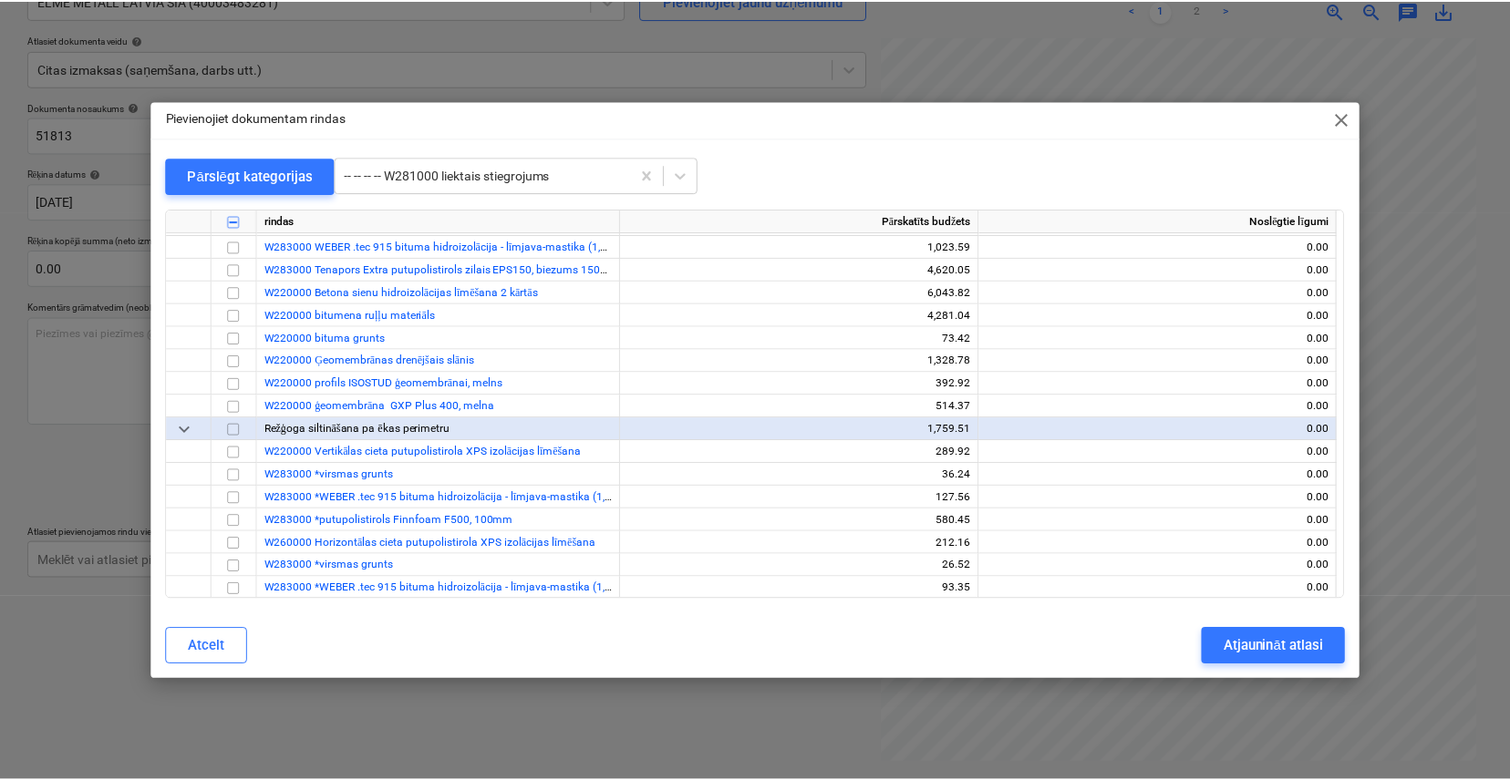
scroll to position [2188, 0]
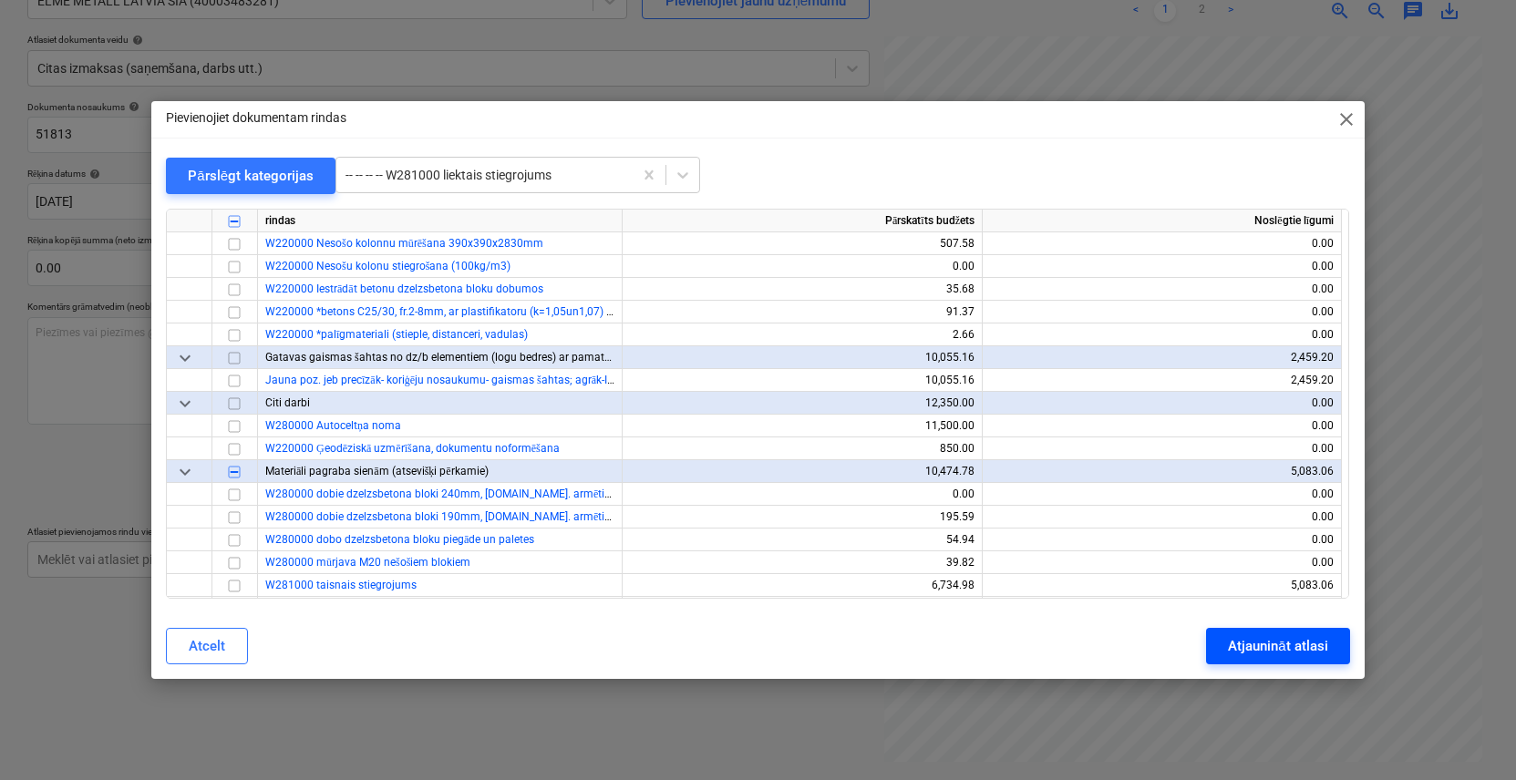
click at [1277, 659] on button "Atjaunināt atlasi" at bounding box center [1277, 646] width 143 height 36
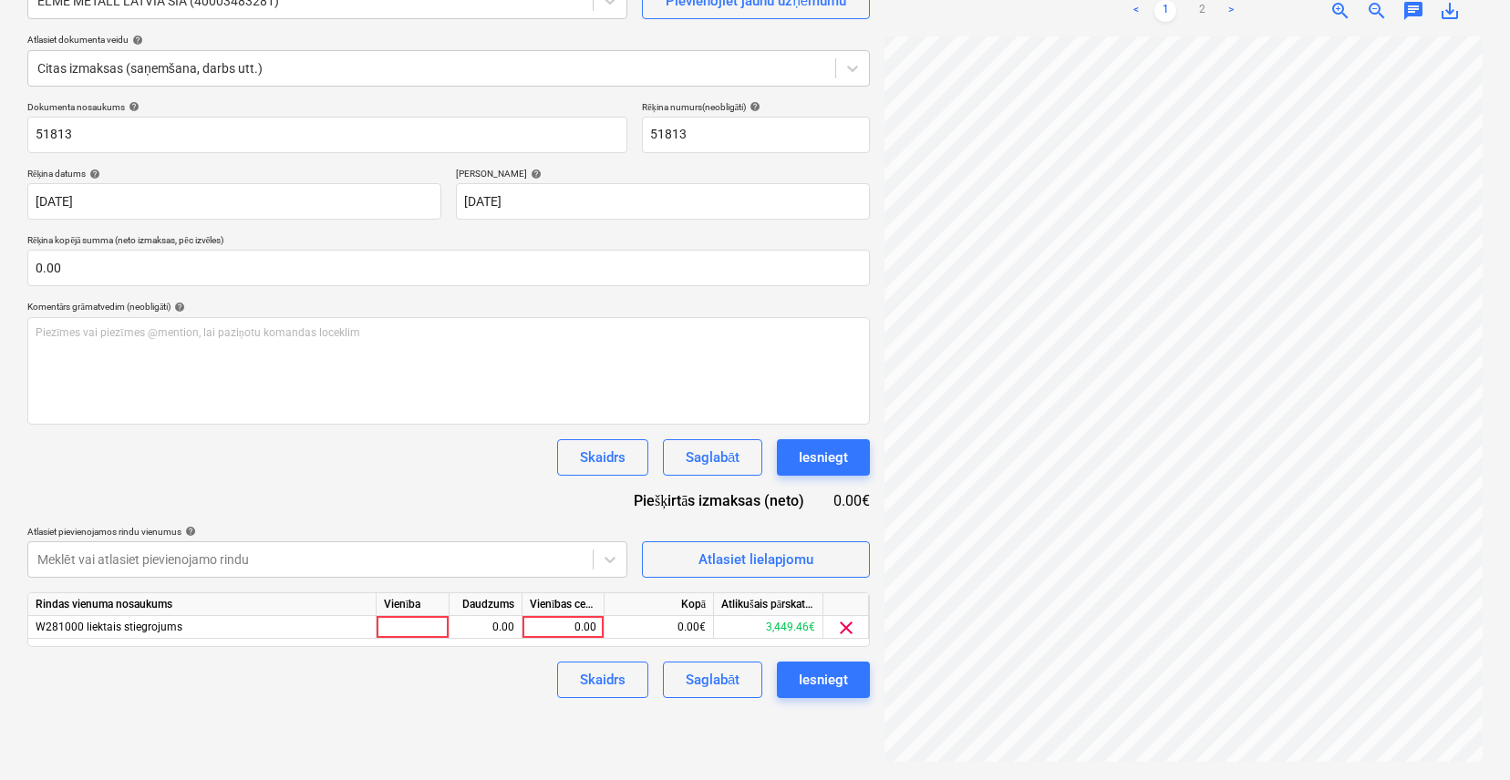
scroll to position [436, 226]
click at [1206, 13] on link "2" at bounding box center [1202, 11] width 22 height 22
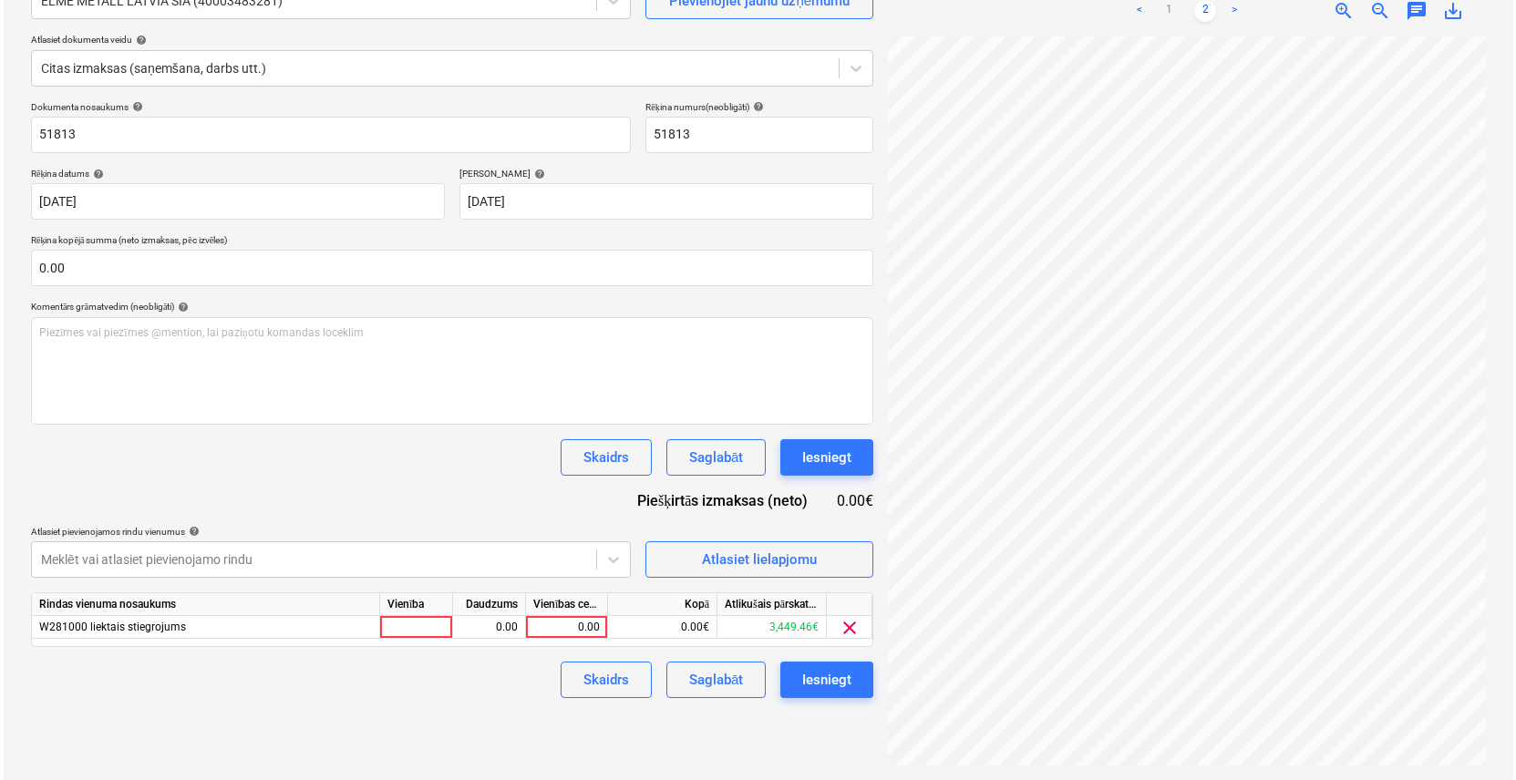
scroll to position [55, 226]
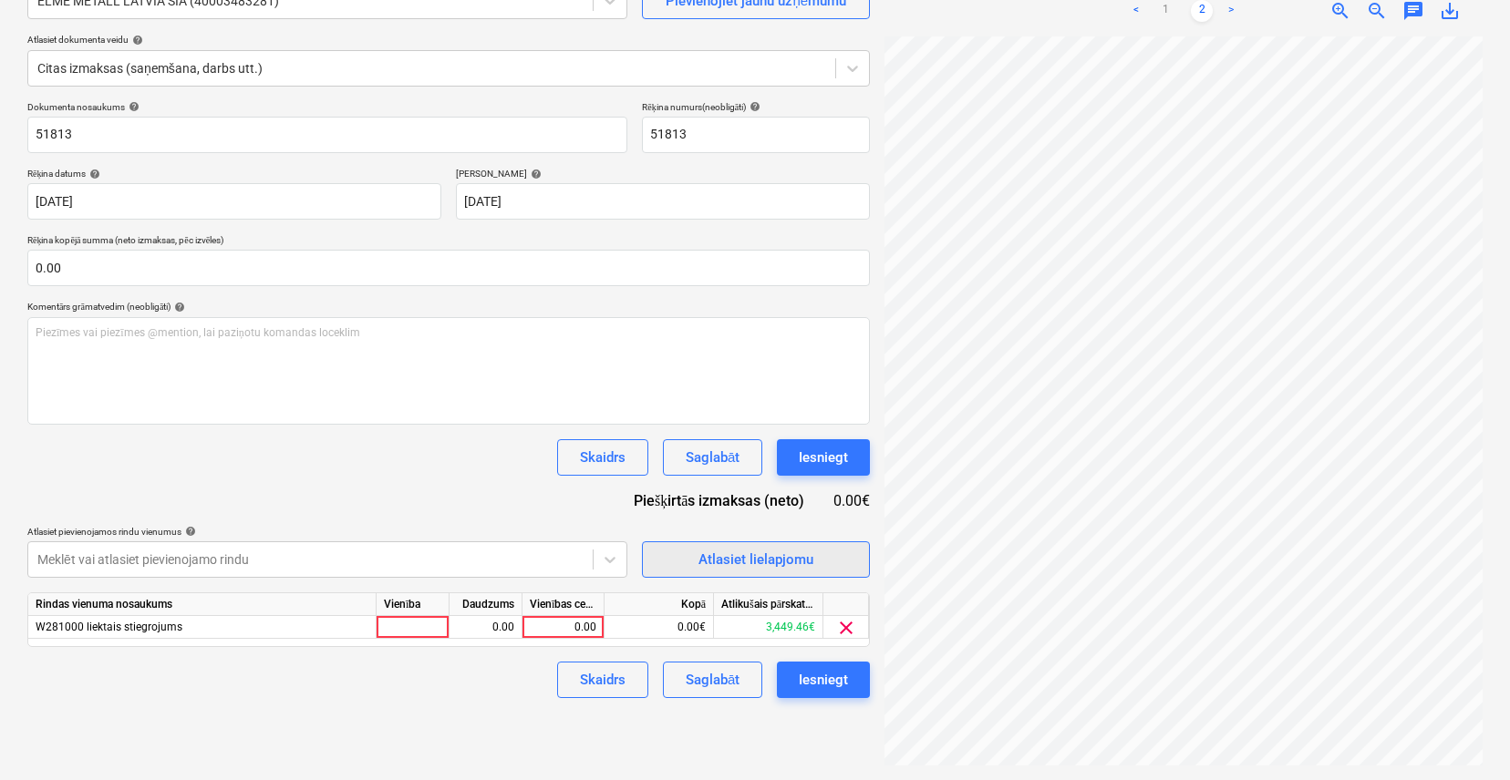
click at [773, 552] on div "Atlasiet lielapjomu" at bounding box center [755, 560] width 115 height 24
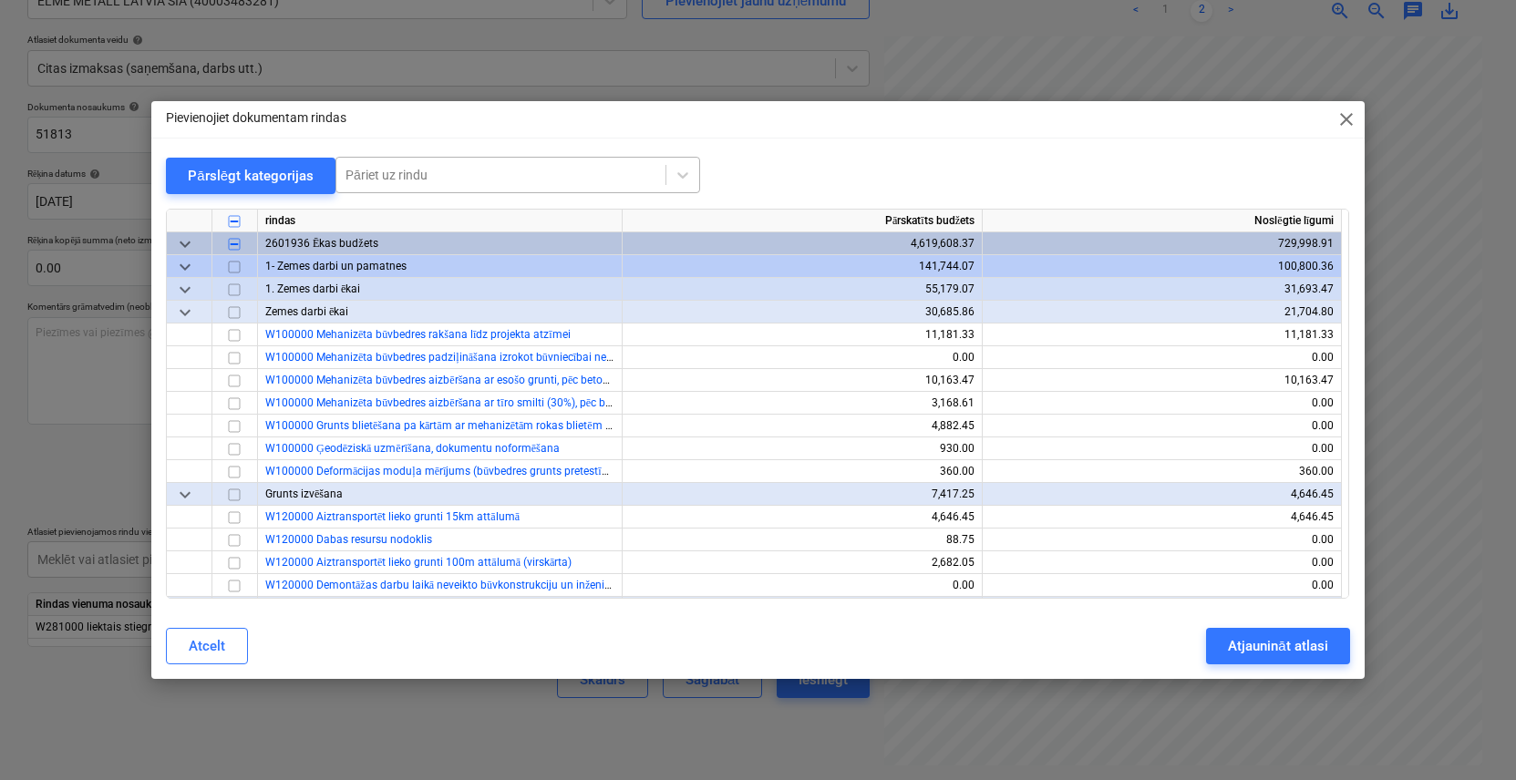
click at [499, 181] on div at bounding box center [501, 175] width 311 height 18
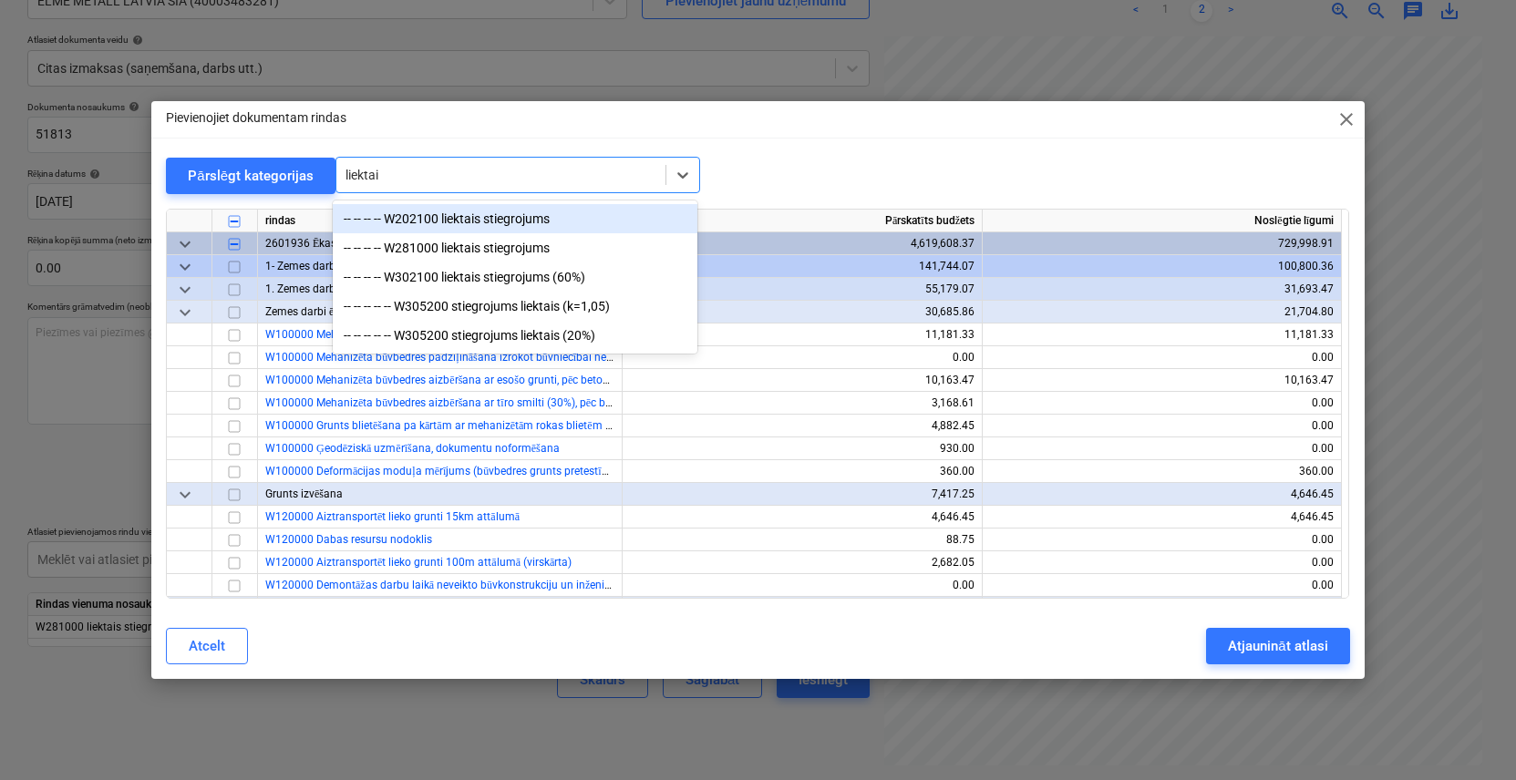
type input "liektais"
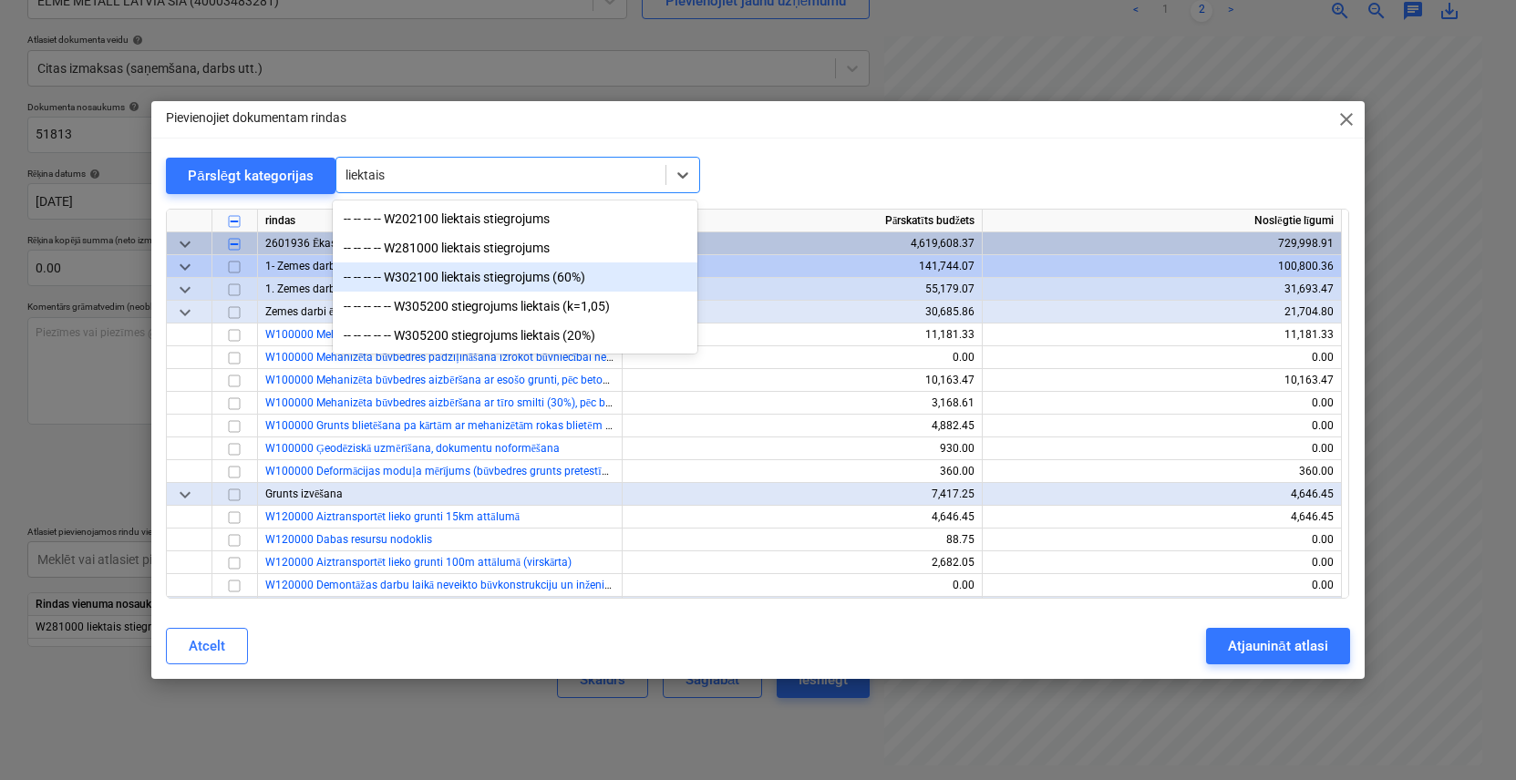
click at [471, 273] on div "-- -- -- -- W302100 liektais stiegrojums (60%)" at bounding box center [515, 277] width 365 height 29
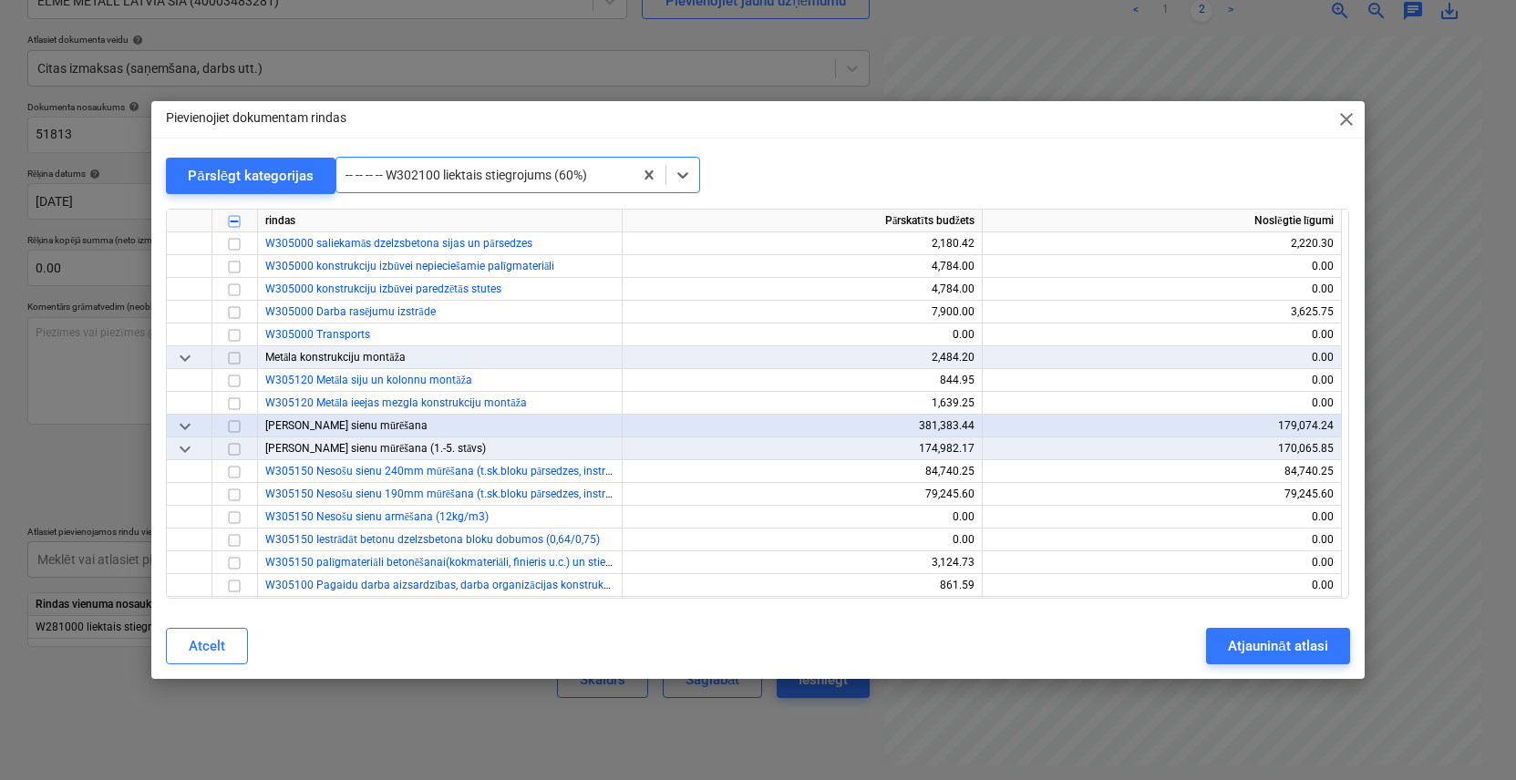
scroll to position [3852, 0]
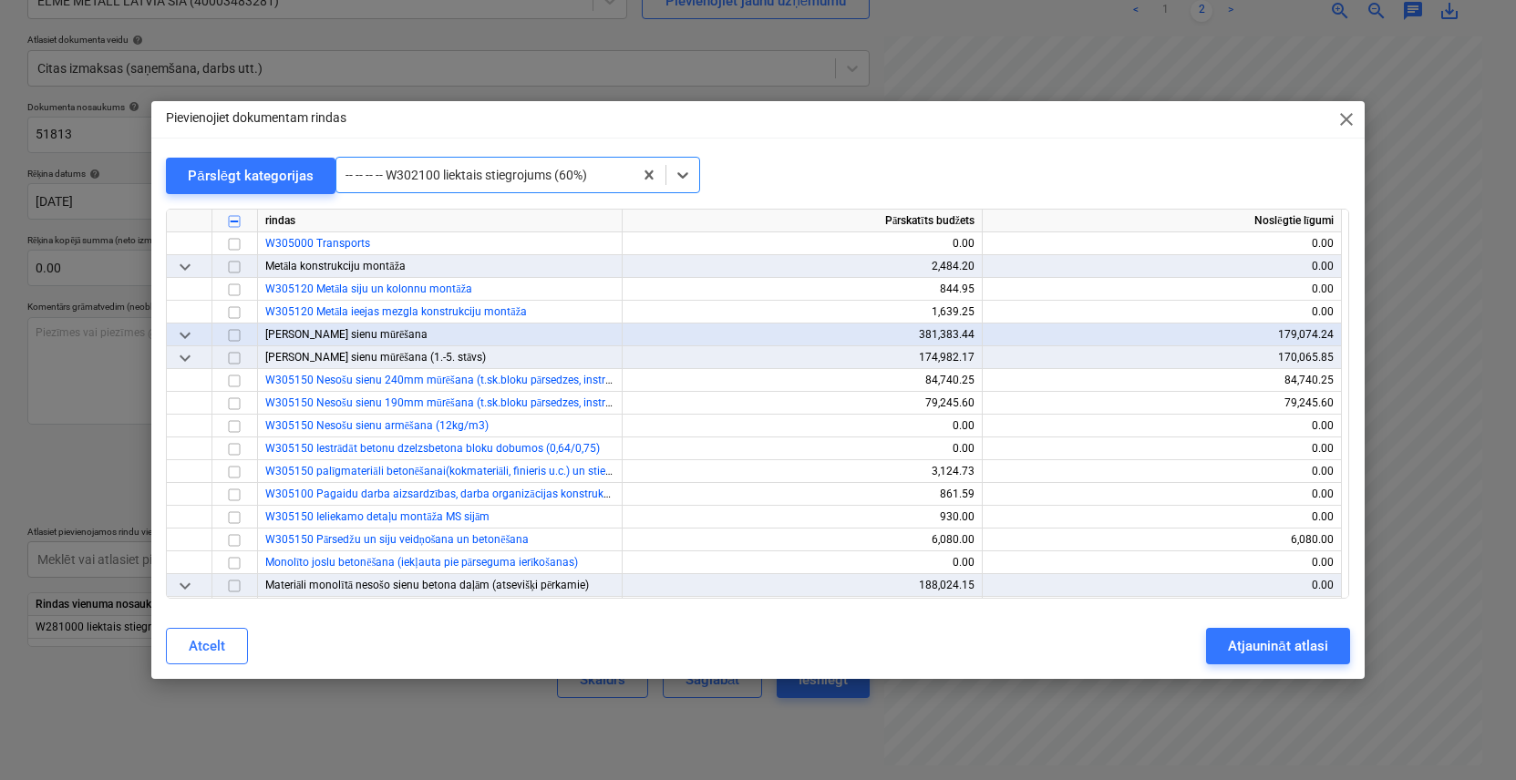
click at [518, 173] on div at bounding box center [485, 175] width 278 height 18
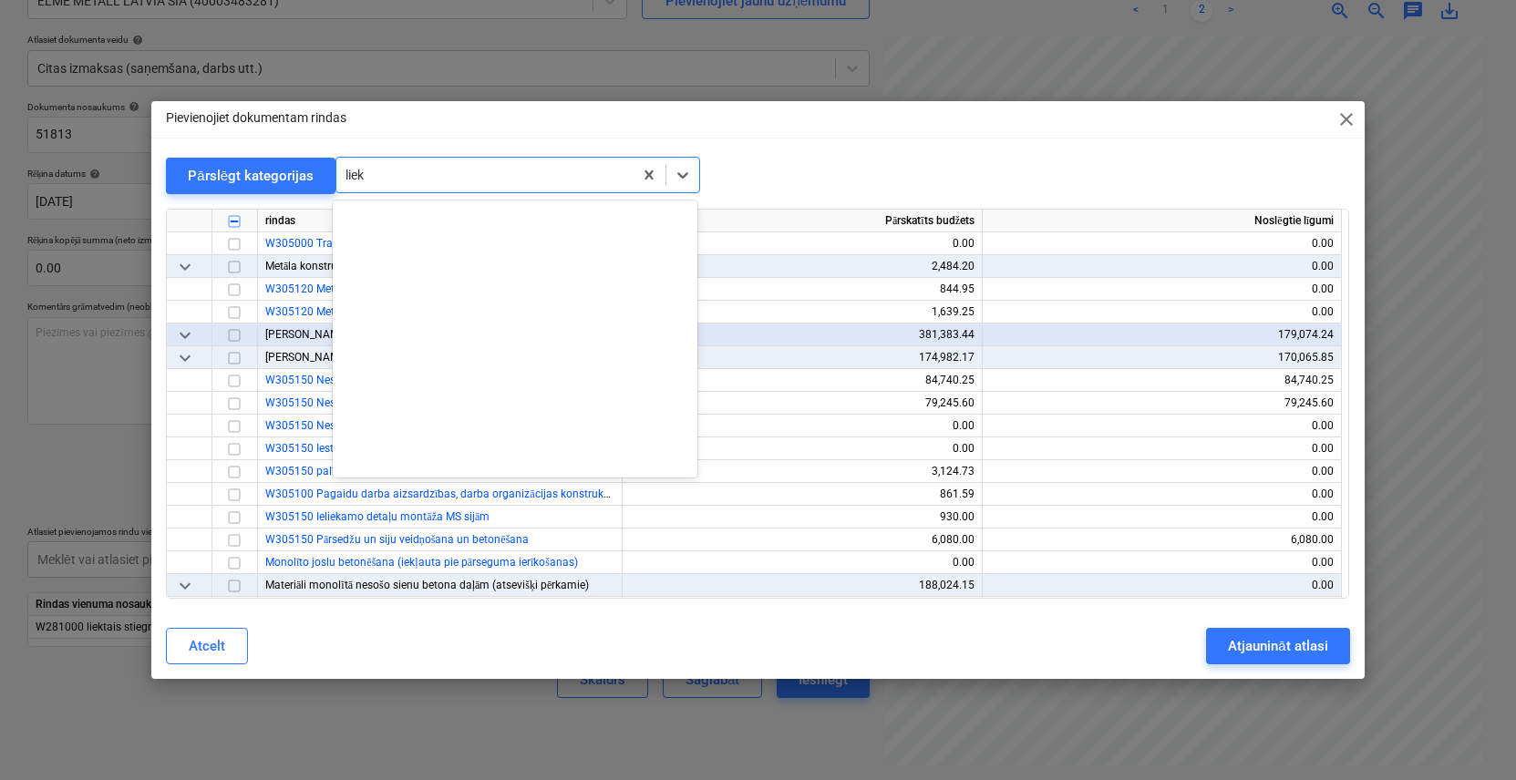
scroll to position [524, 0]
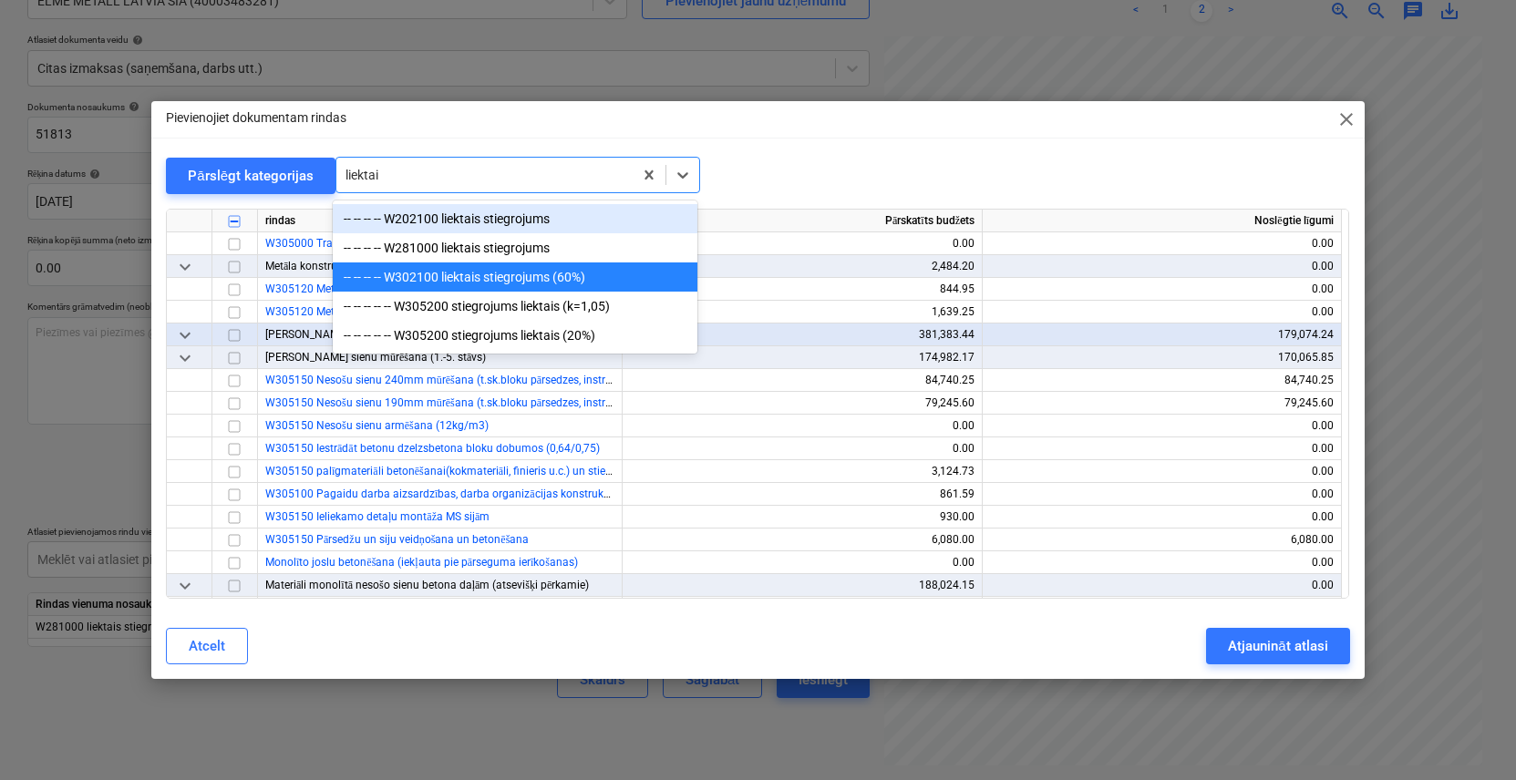
type input "liektais"
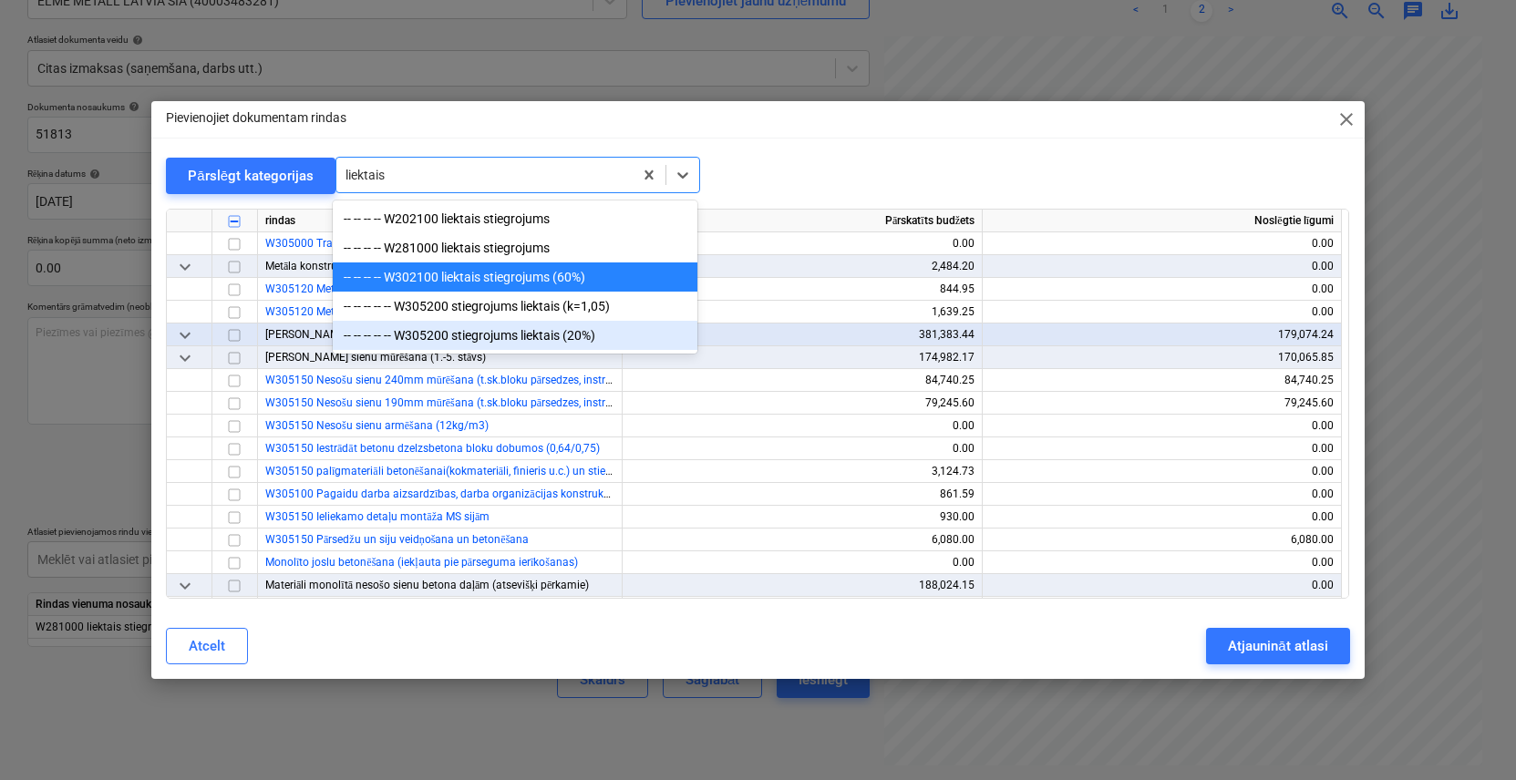
click at [494, 337] on div "-- -- -- -- -- W305200 stiegrojums liektais (20%)" at bounding box center [515, 335] width 365 height 29
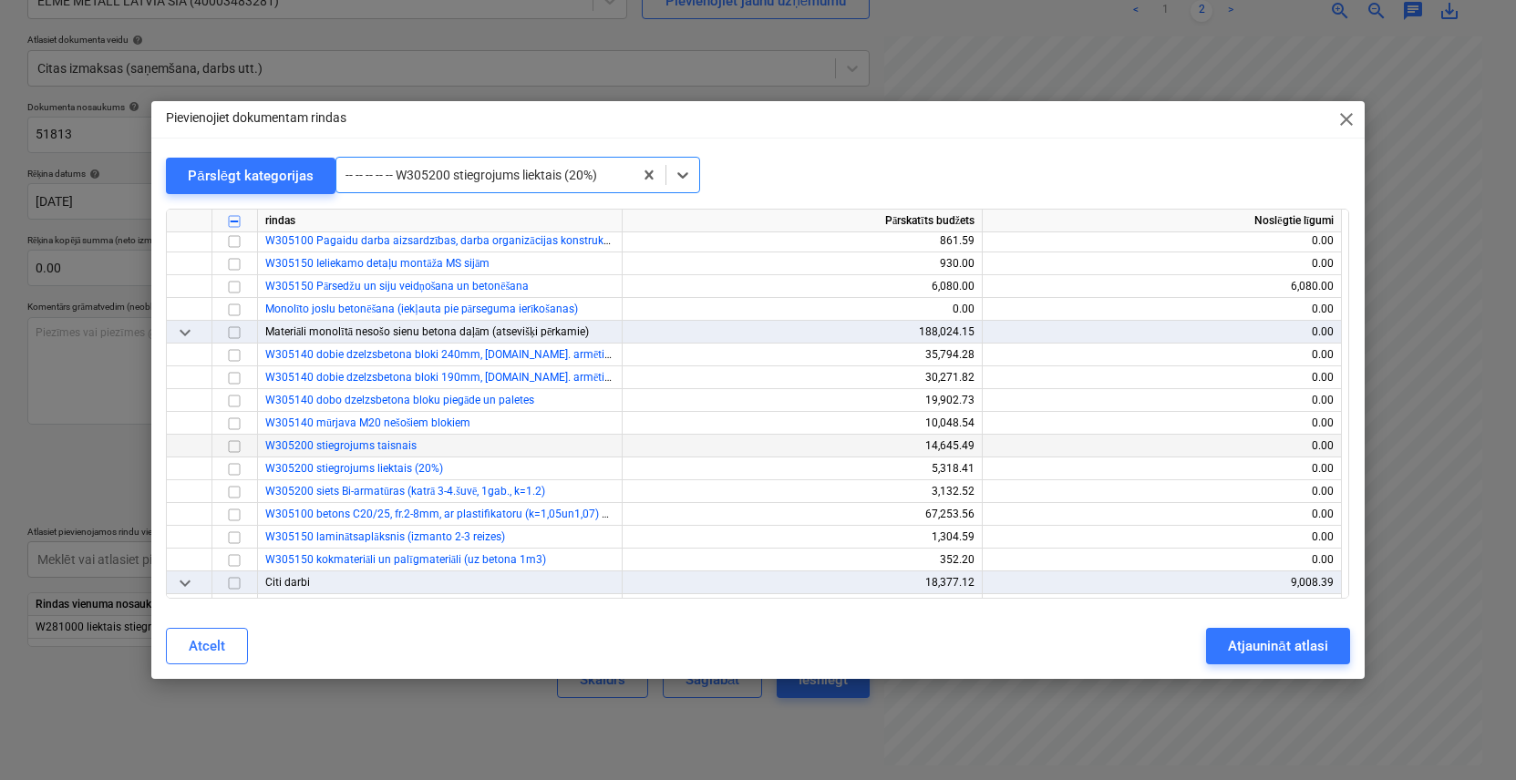
scroll to position [4148, 0]
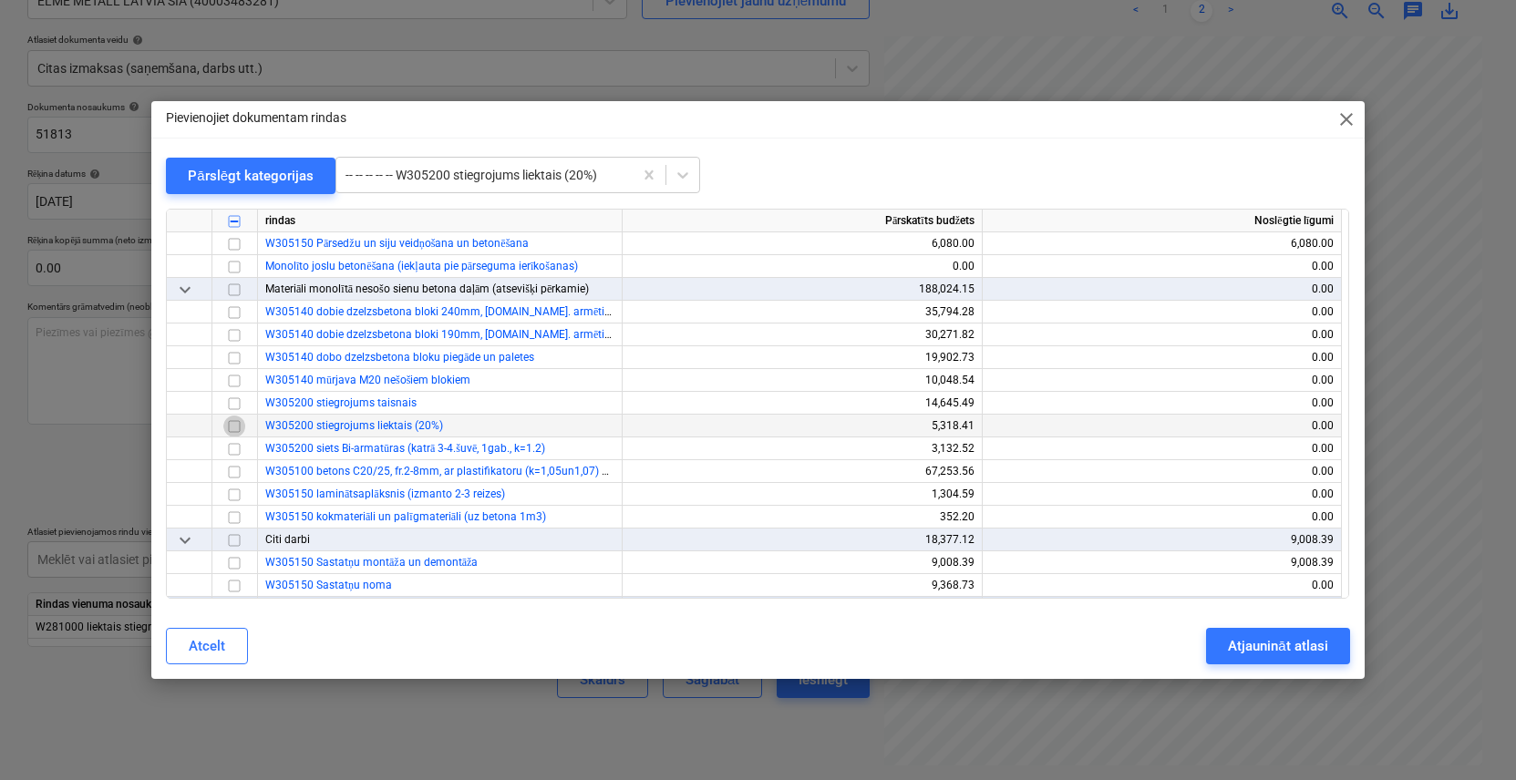
click at [238, 430] on input "checkbox" at bounding box center [234, 427] width 22 height 22
click at [1327, 638] on div "Atjaunināt atlasi" at bounding box center [1277, 647] width 99 height 24
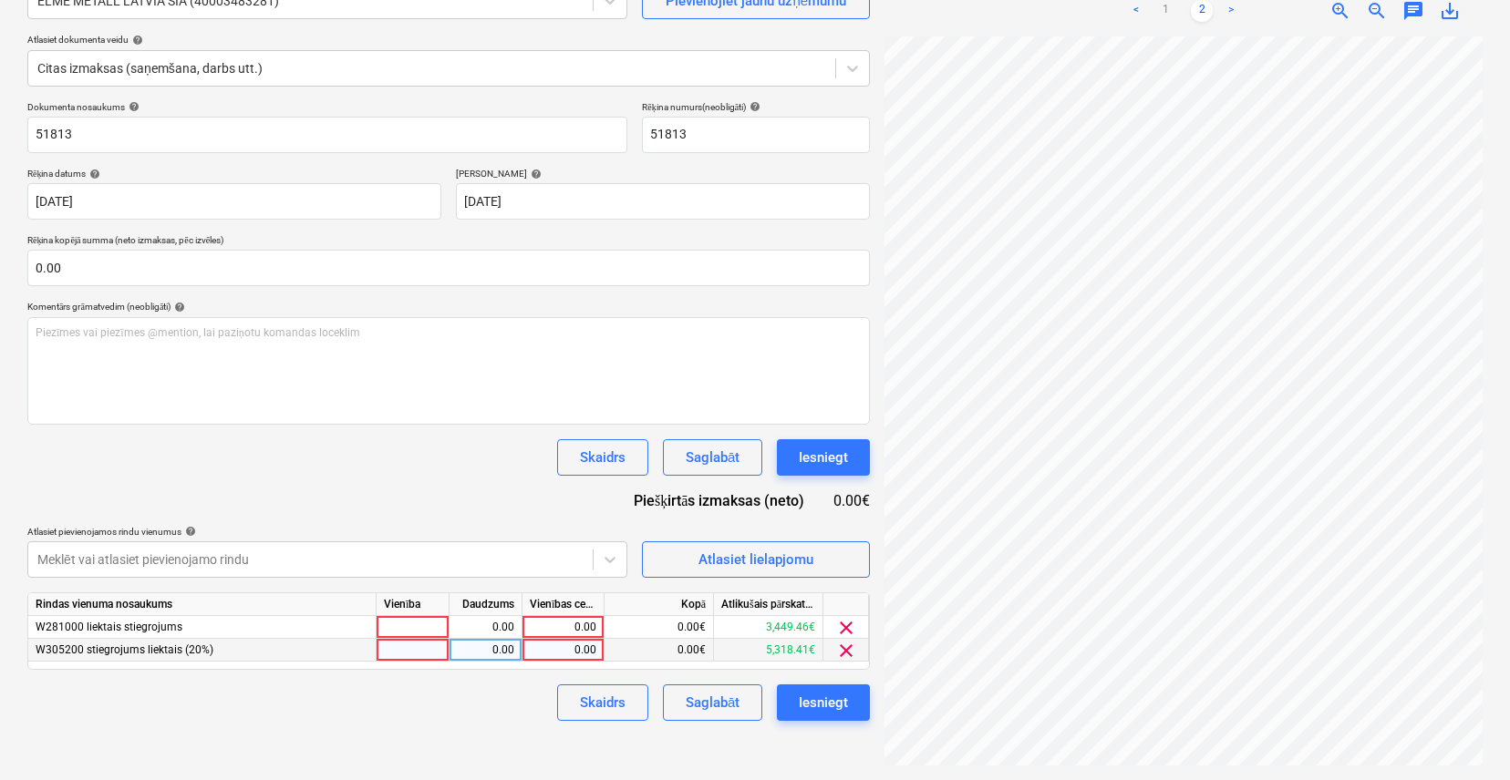
scroll to position [0, 226]
click at [576, 627] on div "0.00" at bounding box center [563, 627] width 67 height 23
type input "3449.46"
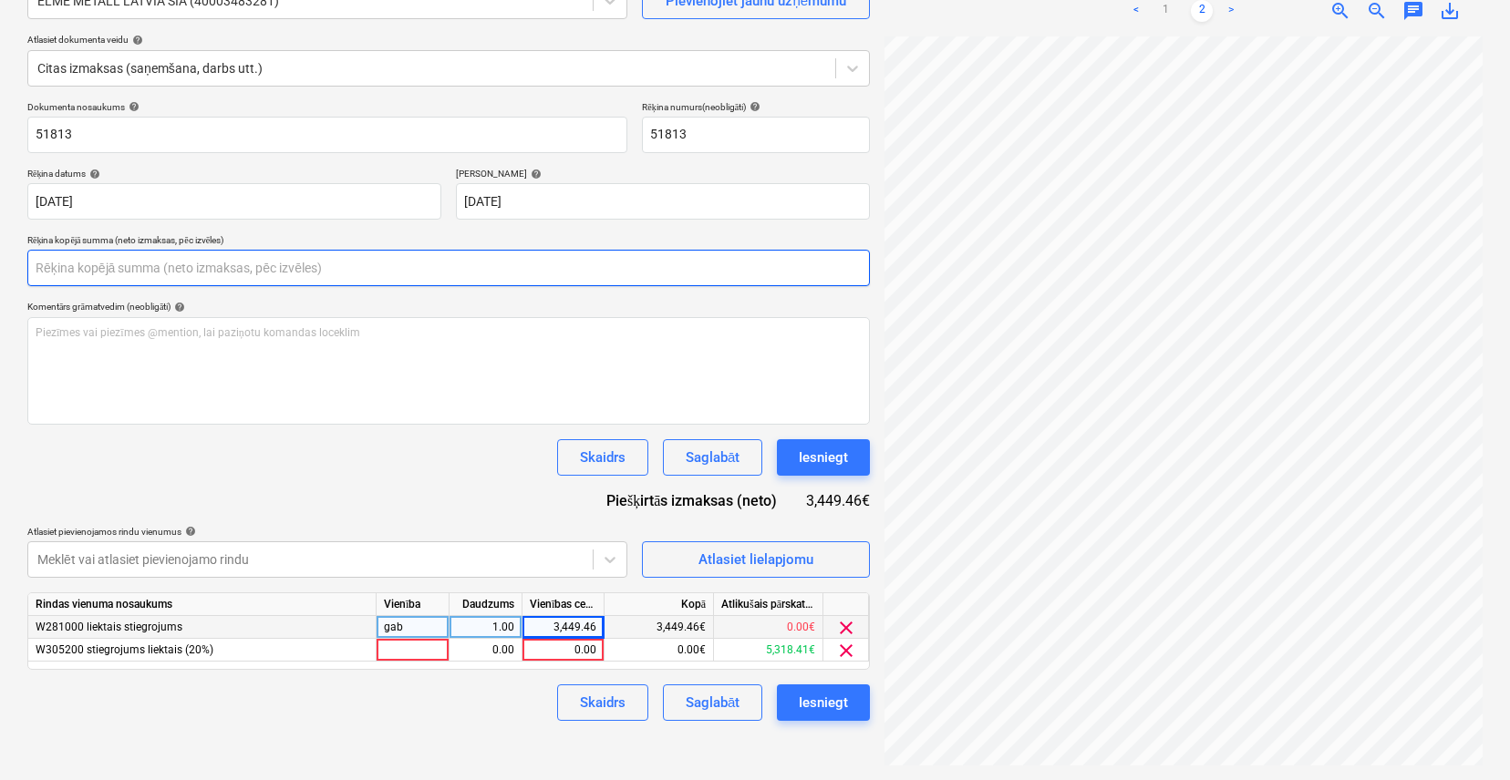
click at [108, 272] on input "text" at bounding box center [448, 268] width 842 height 36
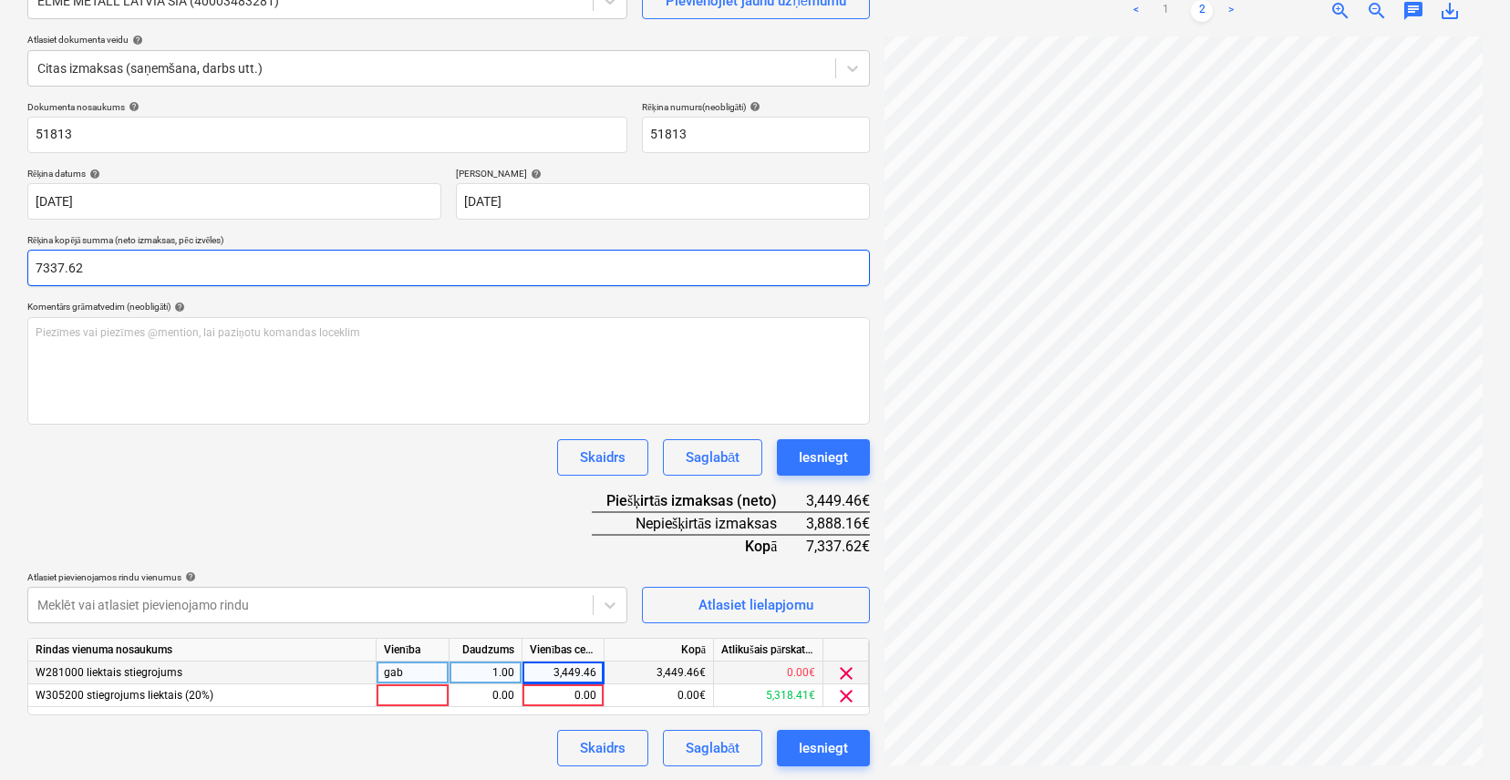
scroll to position [183, 0]
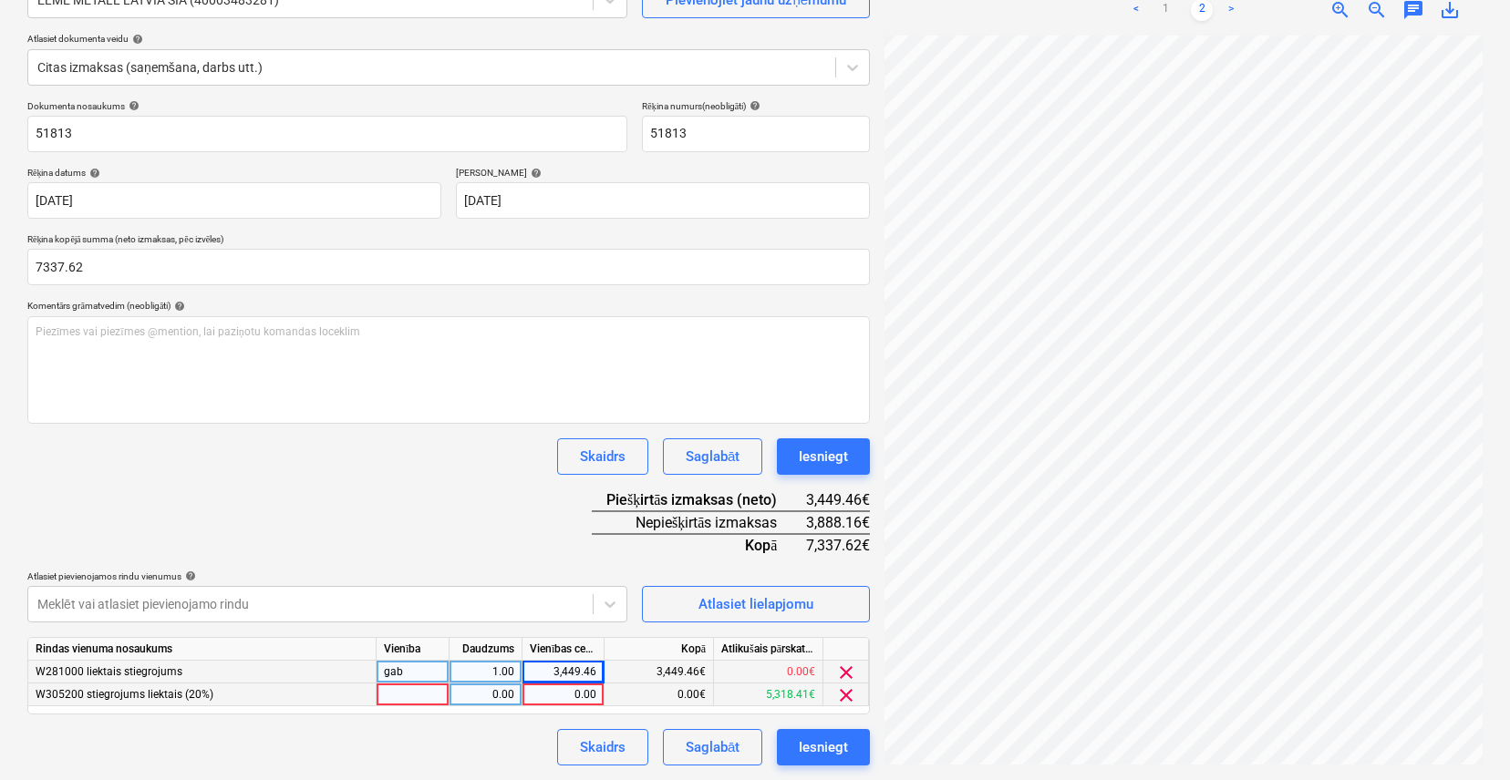
type input "7,337.62"
click at [558, 694] on div "0.00" at bounding box center [563, 695] width 67 height 23
type input "3888.16"
click at [709, 743] on div "Saglabāt" at bounding box center [713, 748] width 54 height 24
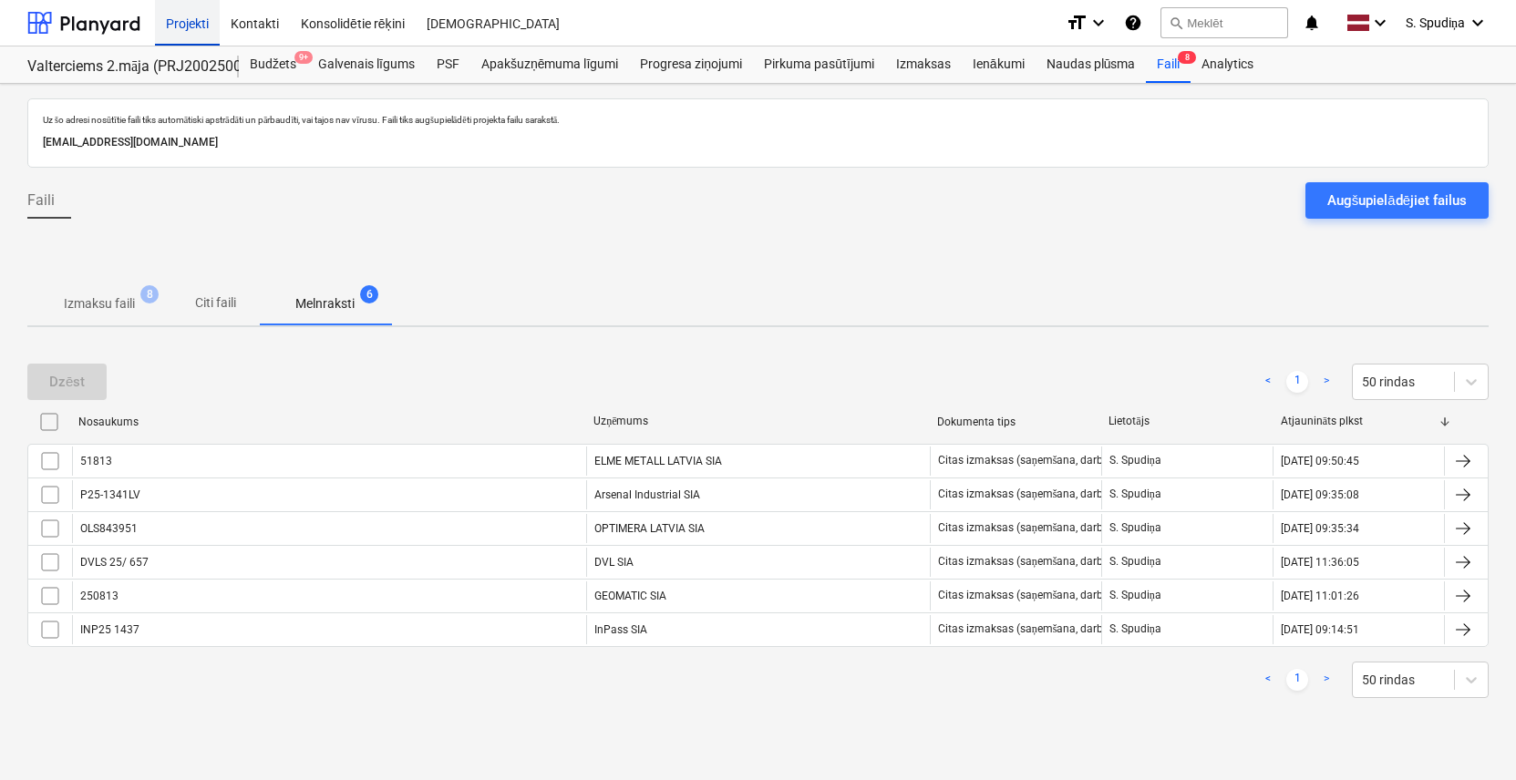
click at [183, 23] on div "Projekti" at bounding box center [187, 22] width 65 height 46
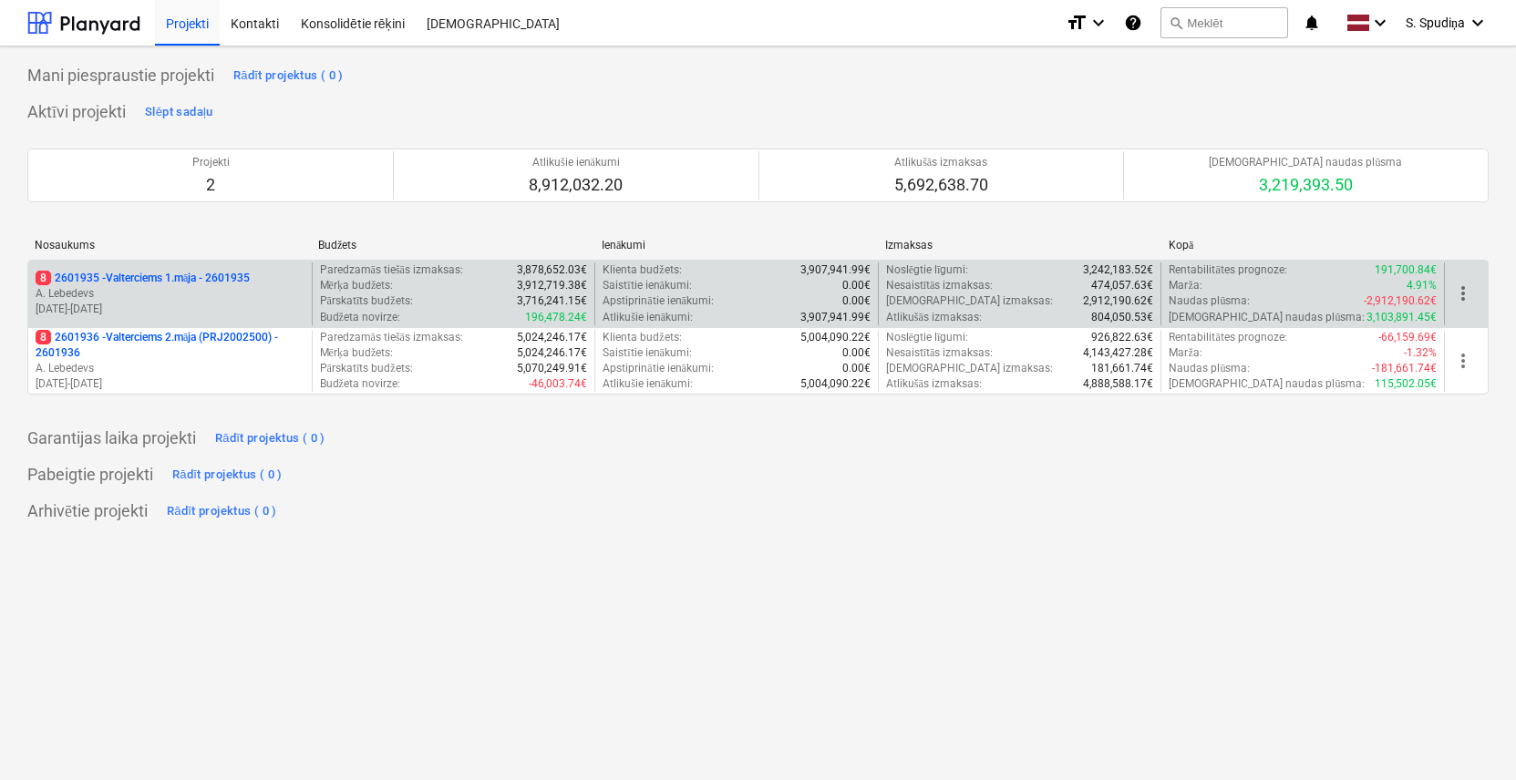
click at [211, 304] on p "[DATE] - [DATE]" at bounding box center [170, 309] width 269 height 15
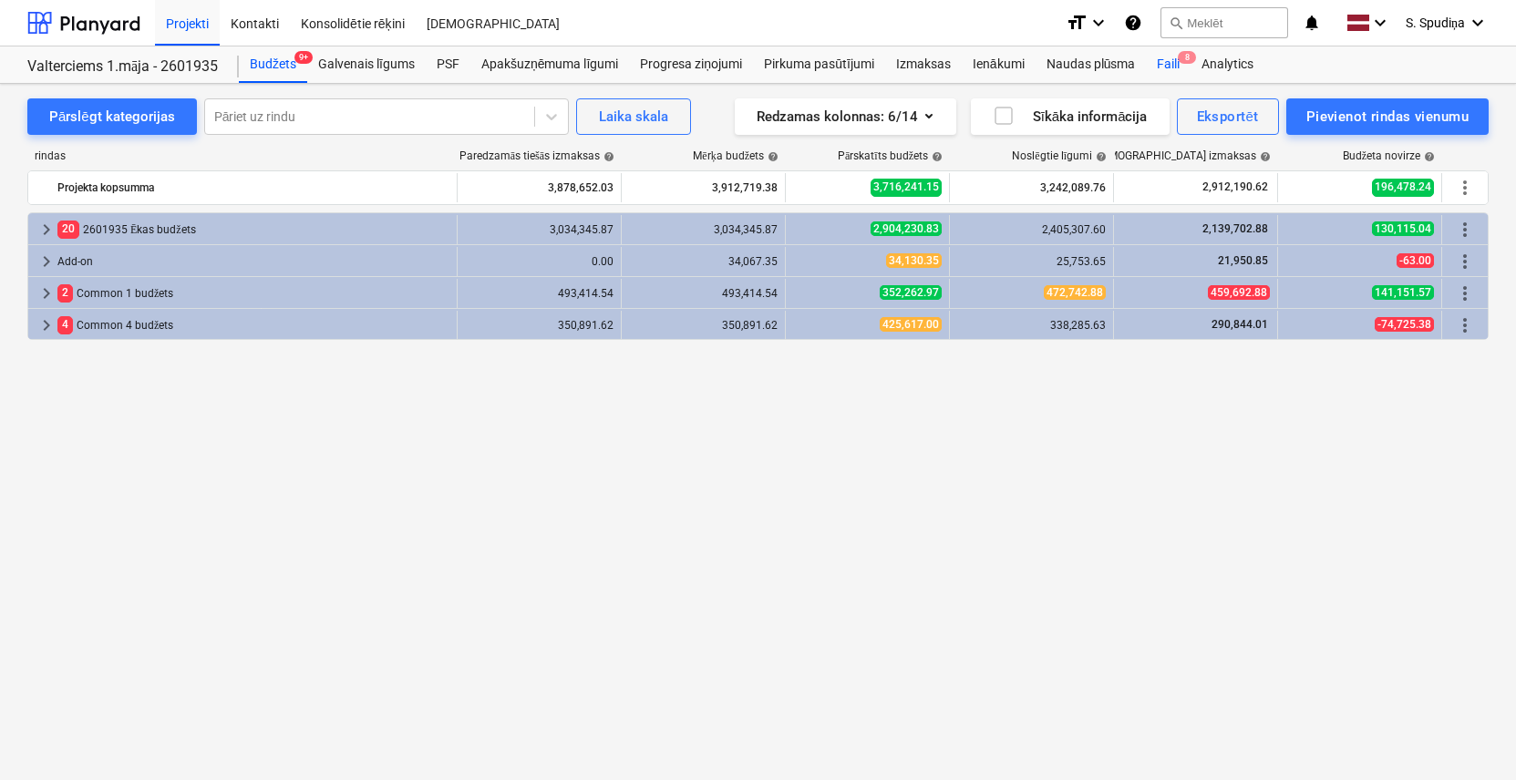
click at [1176, 70] on div "Faili 8" at bounding box center [1168, 64] width 45 height 36
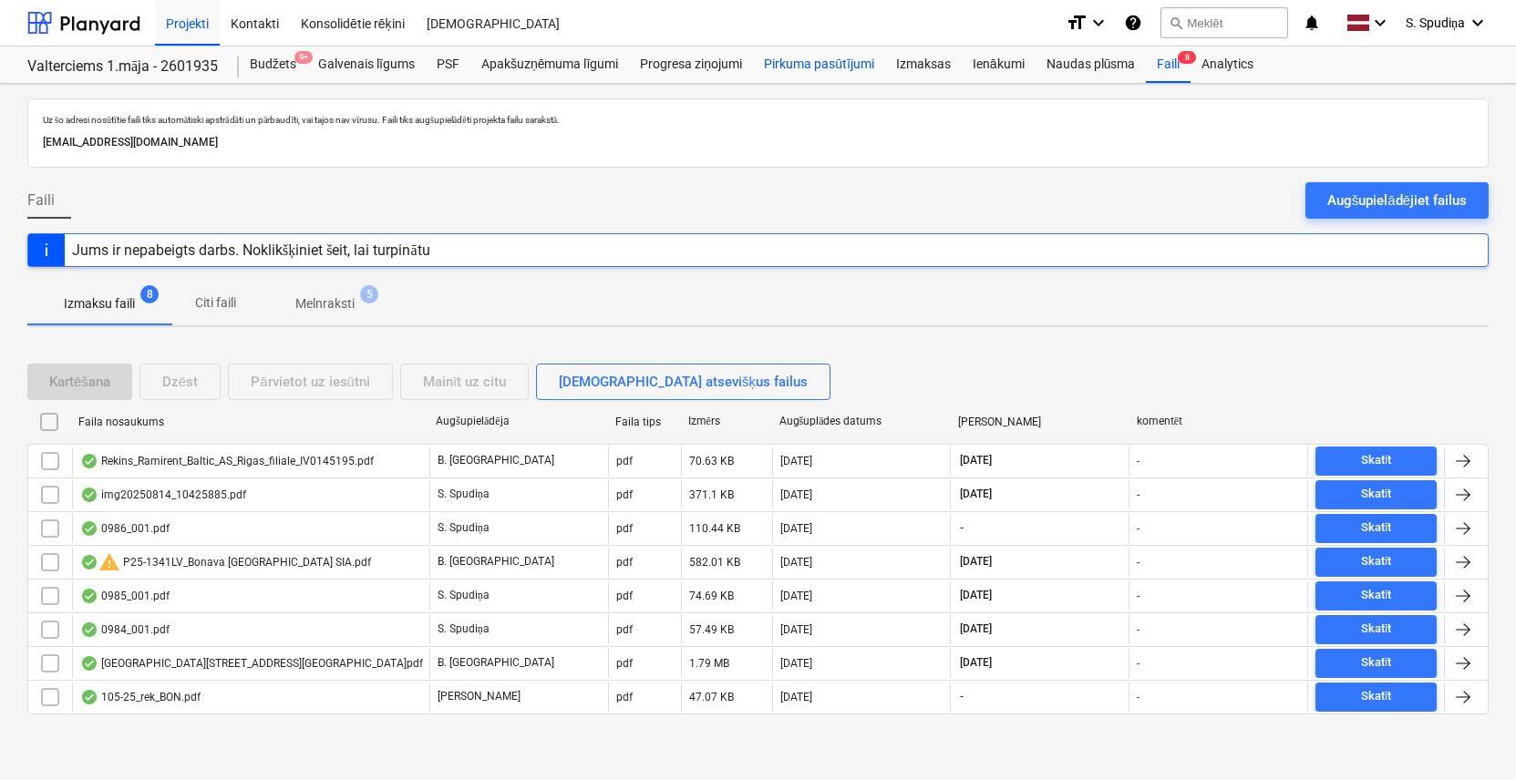
click at [797, 69] on div "Pirkuma pasūtījumi" at bounding box center [819, 64] width 132 height 36
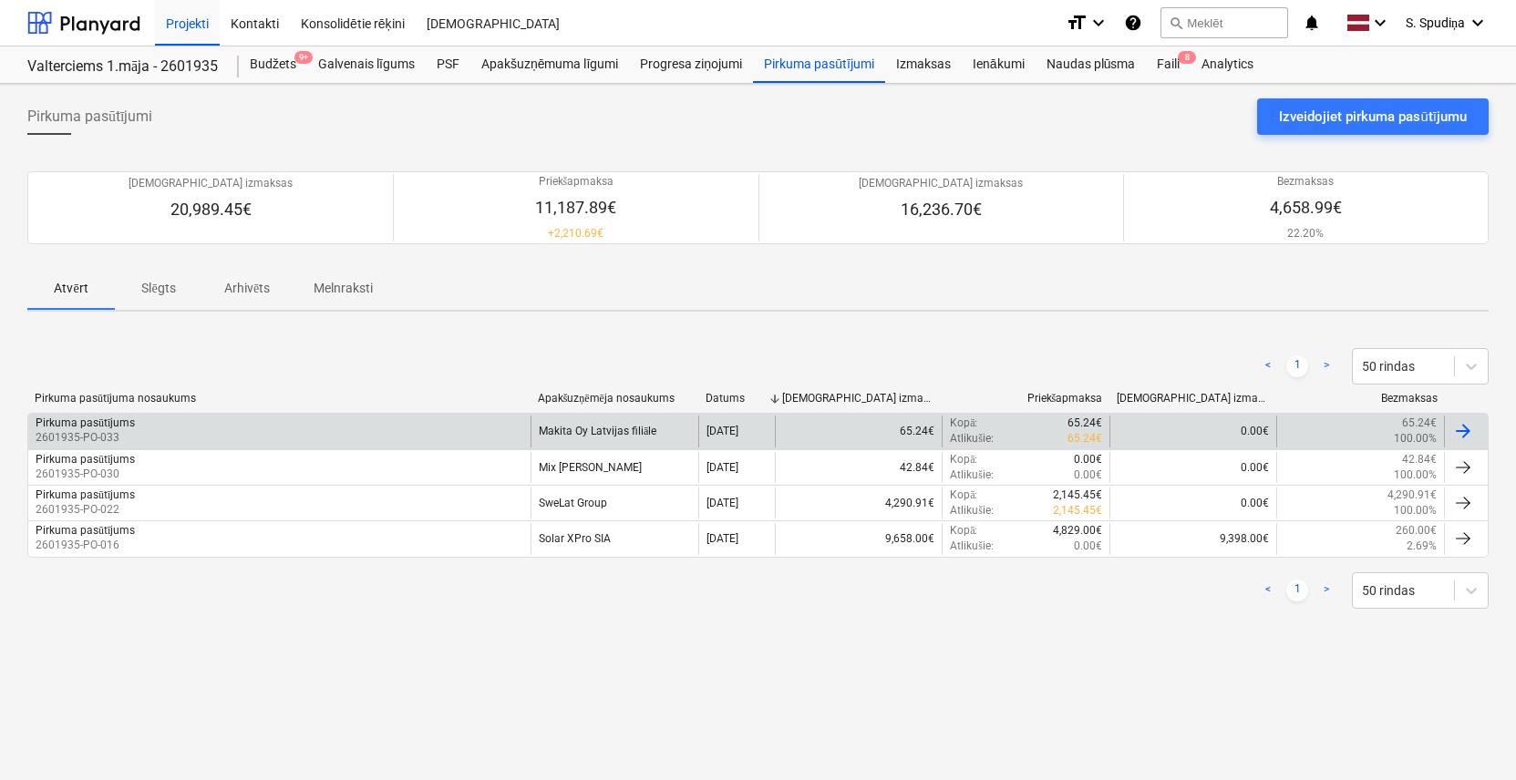
click at [396, 434] on div "Pirkuma pasūtījums 2601935-PO-033" at bounding box center [279, 431] width 502 height 31
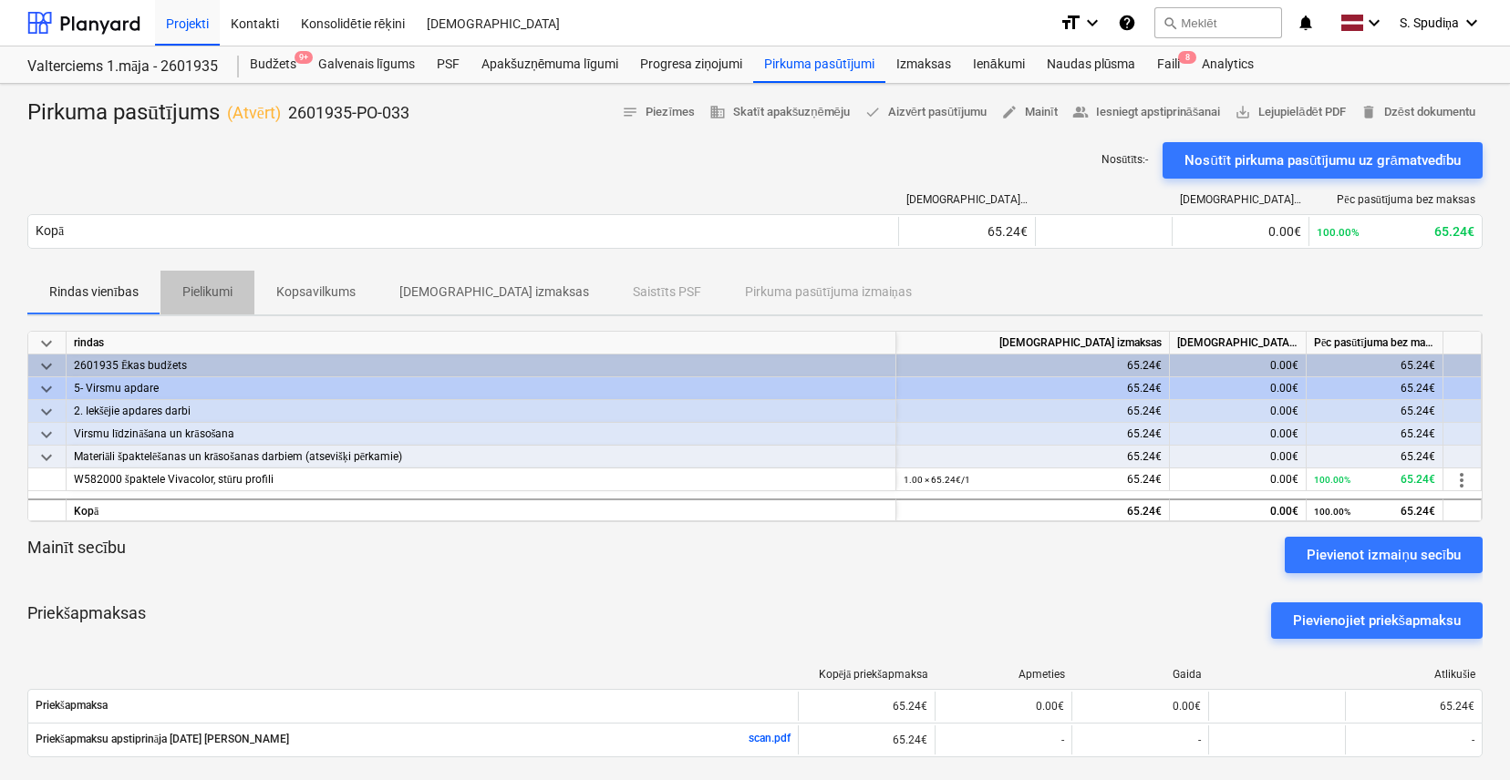
click at [213, 301] on p "Pielikumi" at bounding box center [207, 292] width 50 height 19
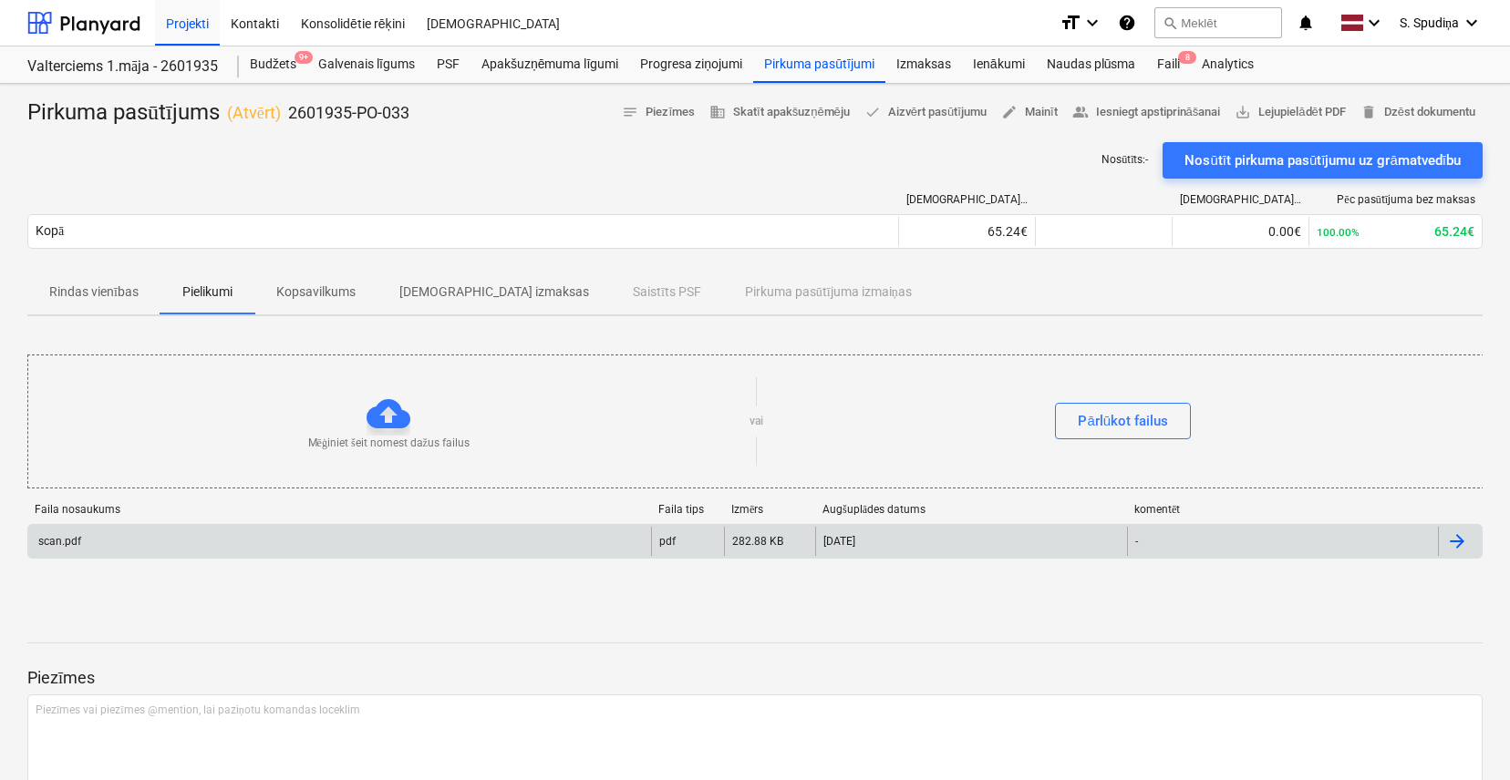
click at [262, 539] on div "scan.pdf" at bounding box center [339, 541] width 623 height 29
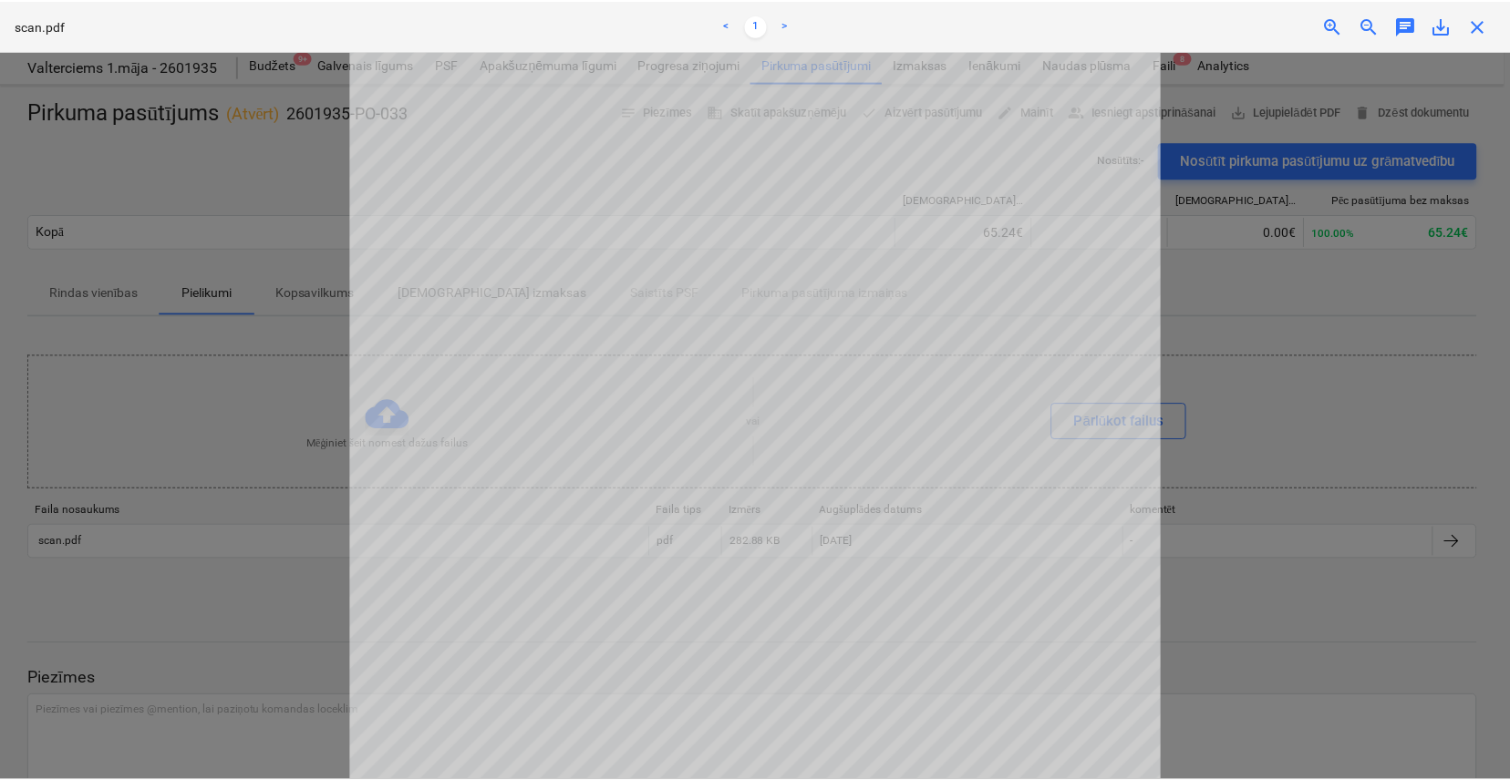
scroll to position [426, 0]
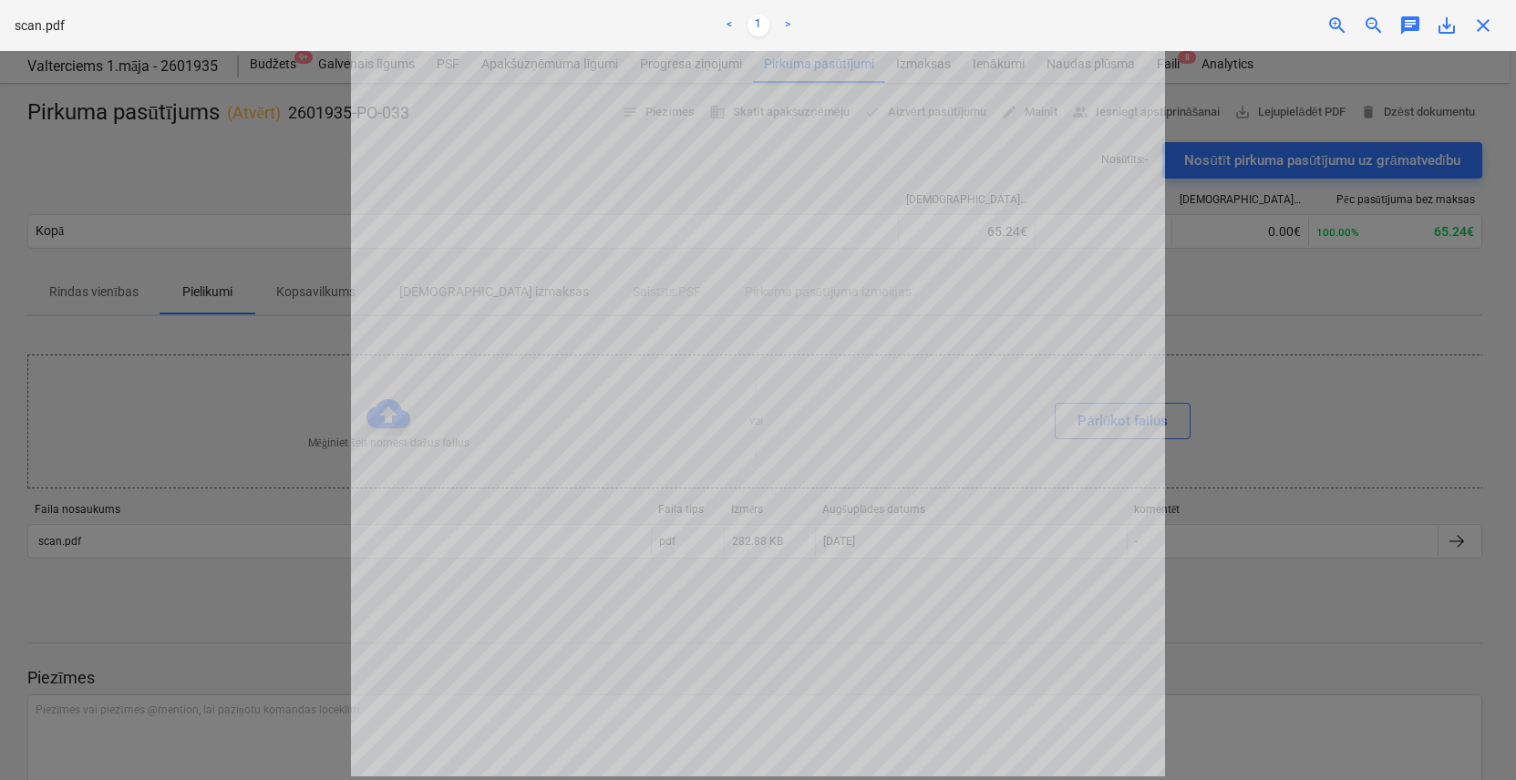
drag, startPoint x: 1481, startPoint y: 33, endPoint x: 1469, endPoint y: 33, distance: 11.9
click at [1382, 33] on span "close" at bounding box center [1483, 26] width 22 height 22
